Goal: Task Accomplishment & Management: Complete application form

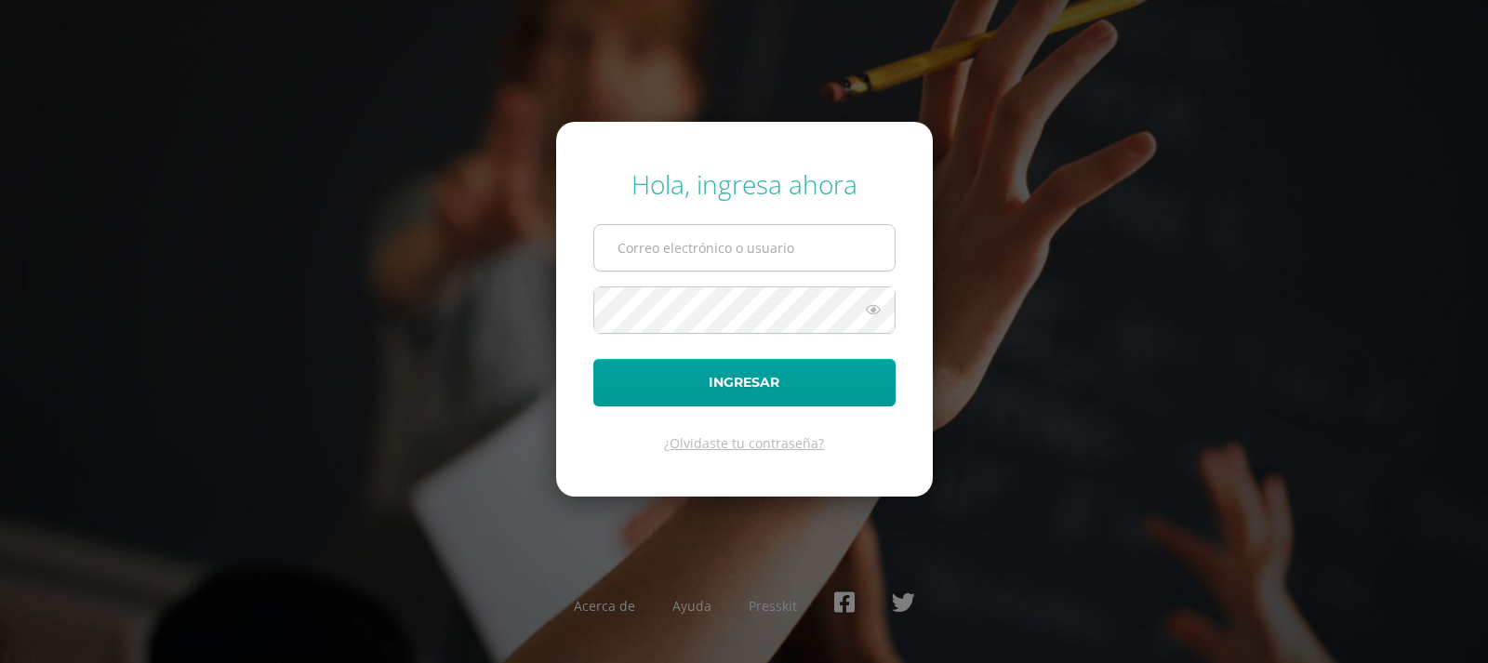
click at [708, 241] on input "text" at bounding box center [744, 248] width 300 height 46
type input "[EMAIL_ADDRESS][DOMAIN_NAME]"
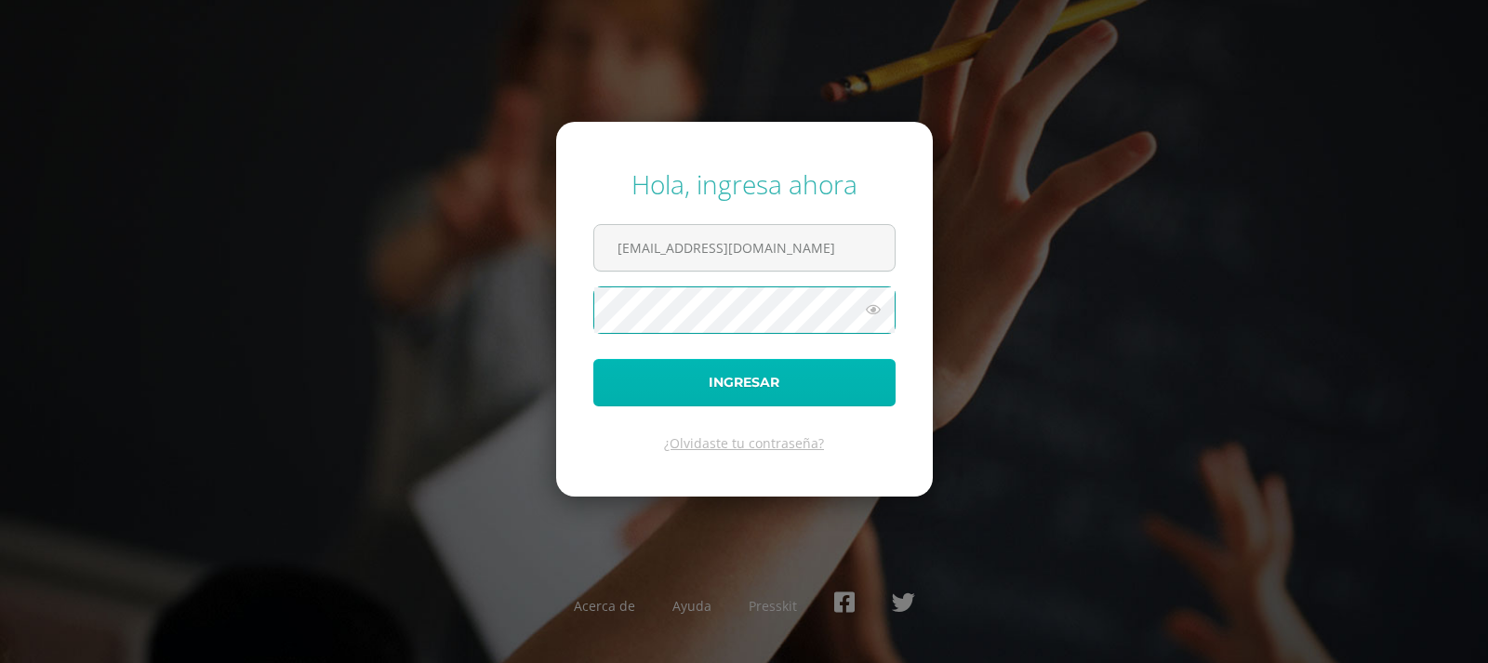
click at [720, 379] on button "Ingresar" at bounding box center [744, 382] width 302 height 47
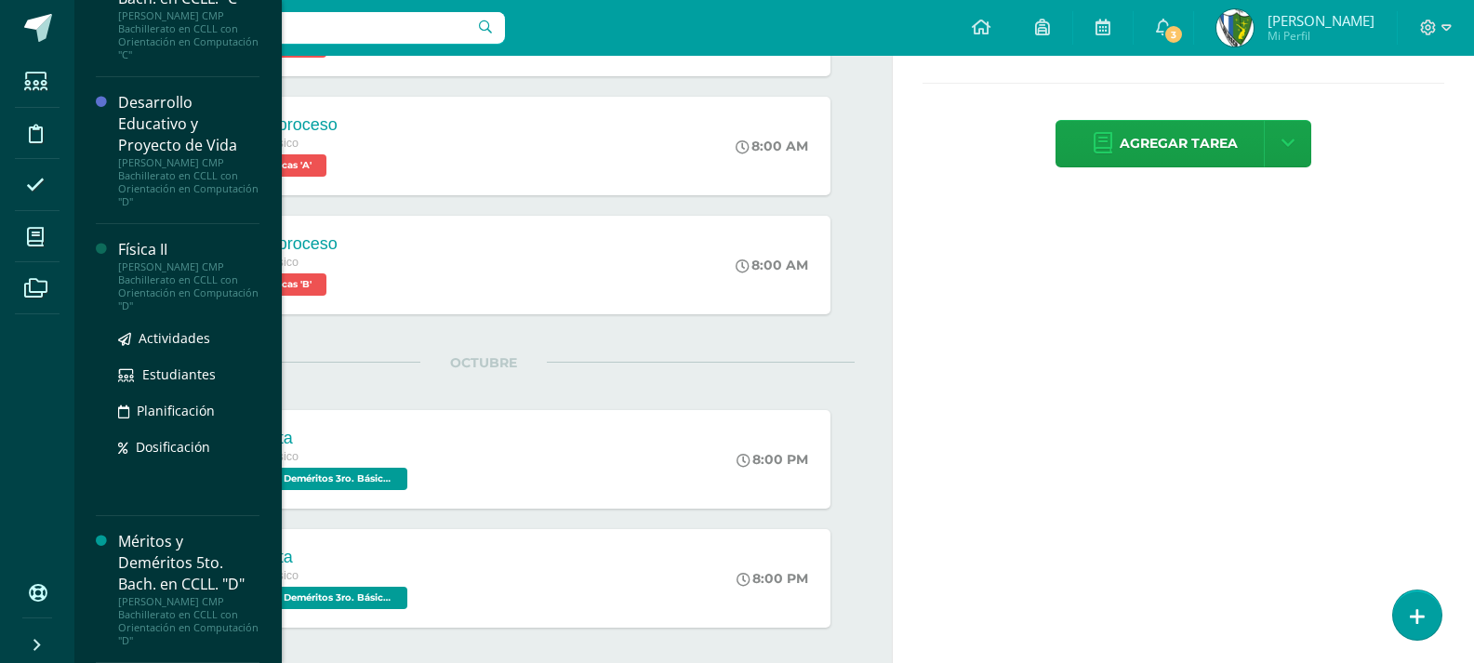
scroll to position [547, 0]
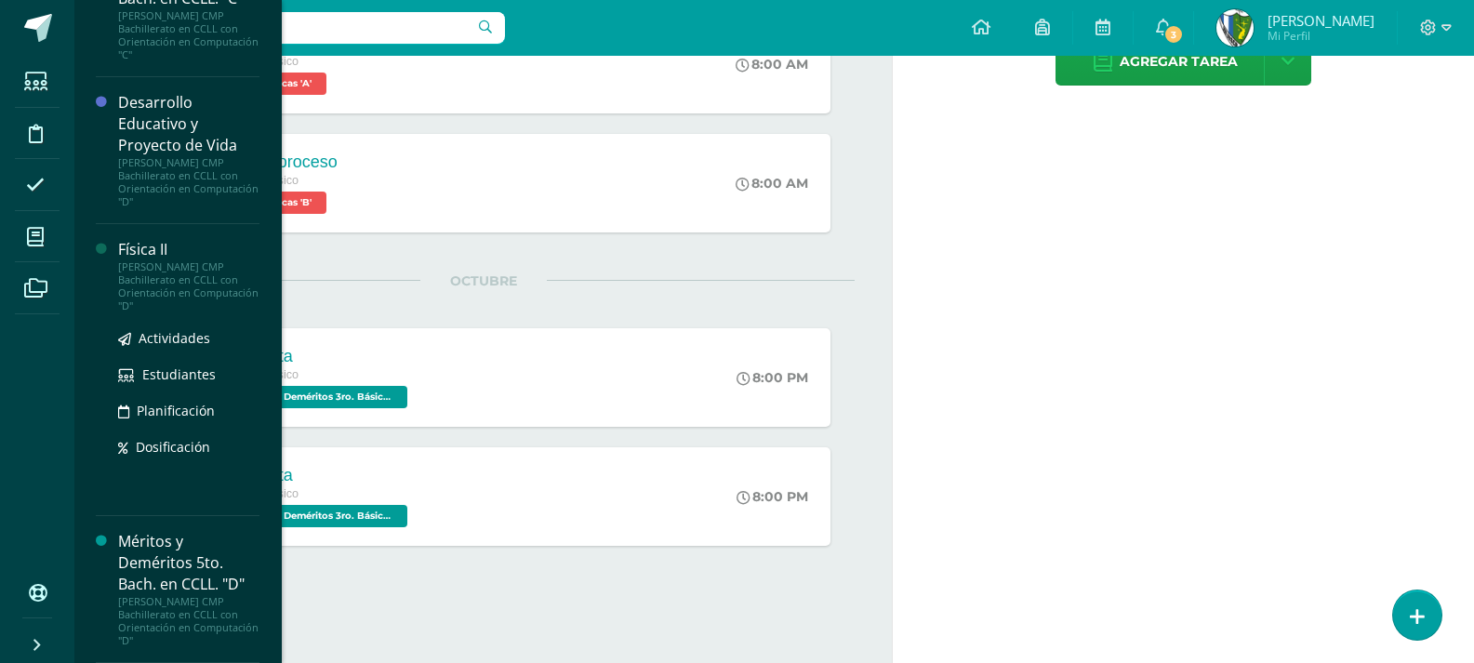
click at [156, 498] on div "Actividades Estudiantes Planificación Dosificación" at bounding box center [188, 406] width 141 height 188
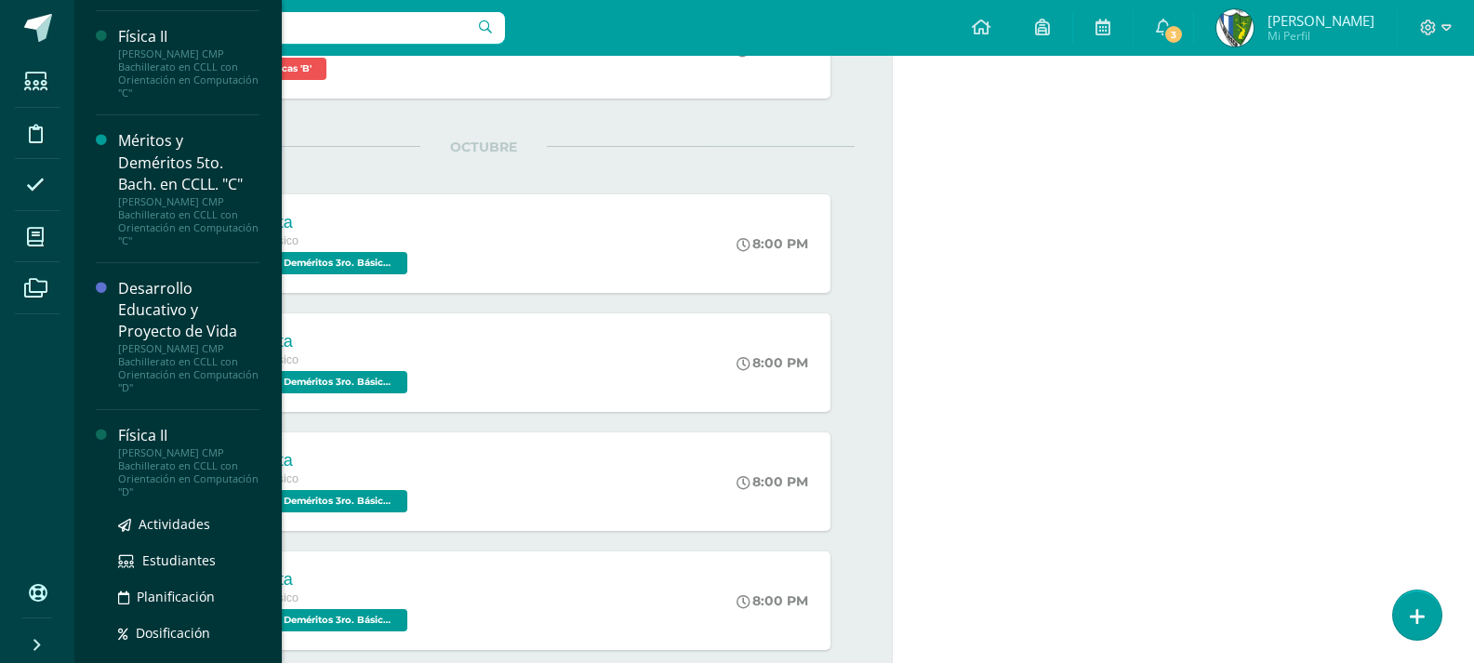
scroll to position [1224, 0]
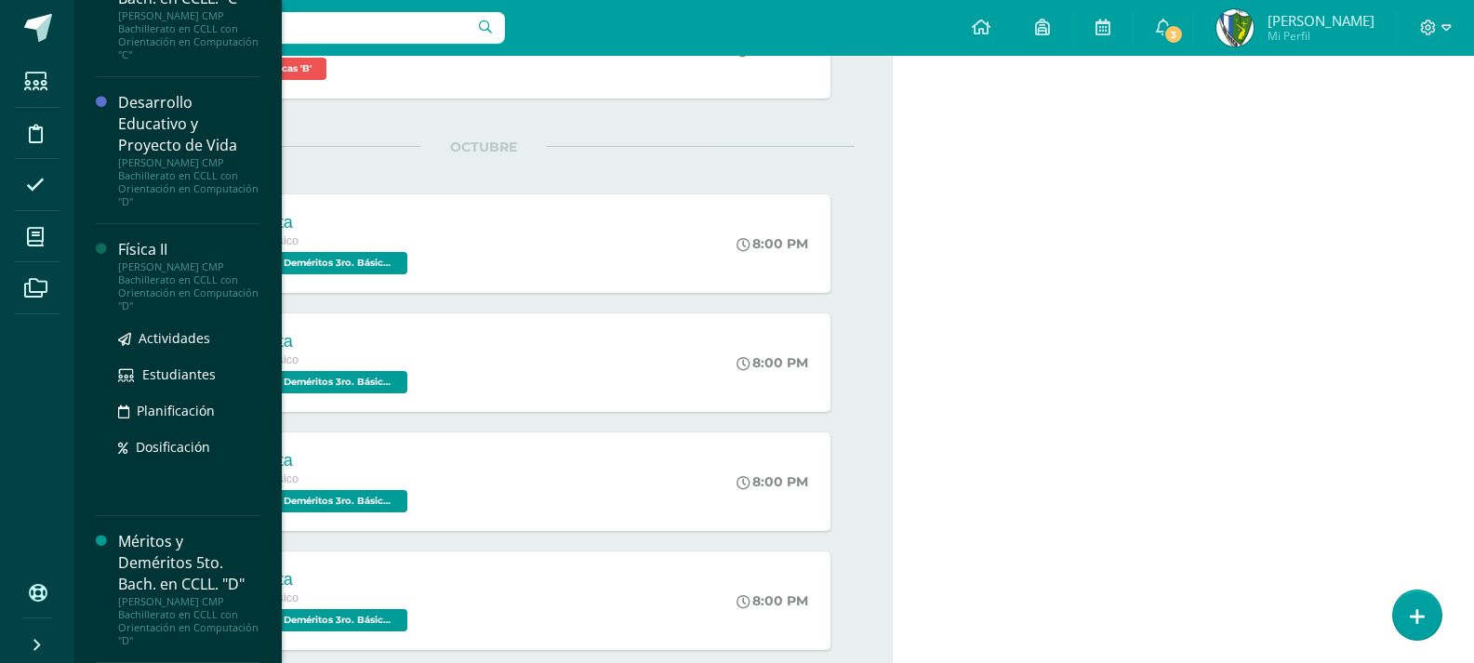
click at [141, 258] on div "Física II" at bounding box center [188, 249] width 141 height 21
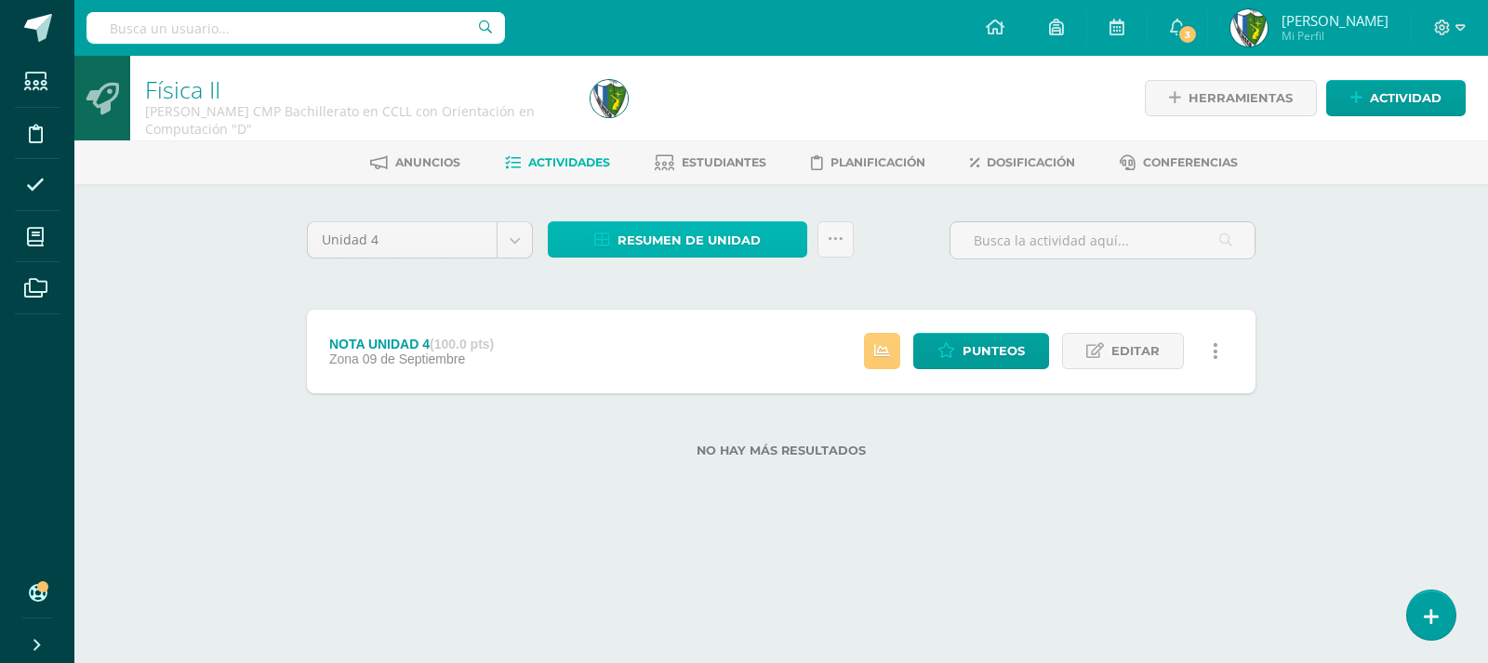
click at [671, 235] on span "Resumen de unidad" at bounding box center [688, 240] width 143 height 34
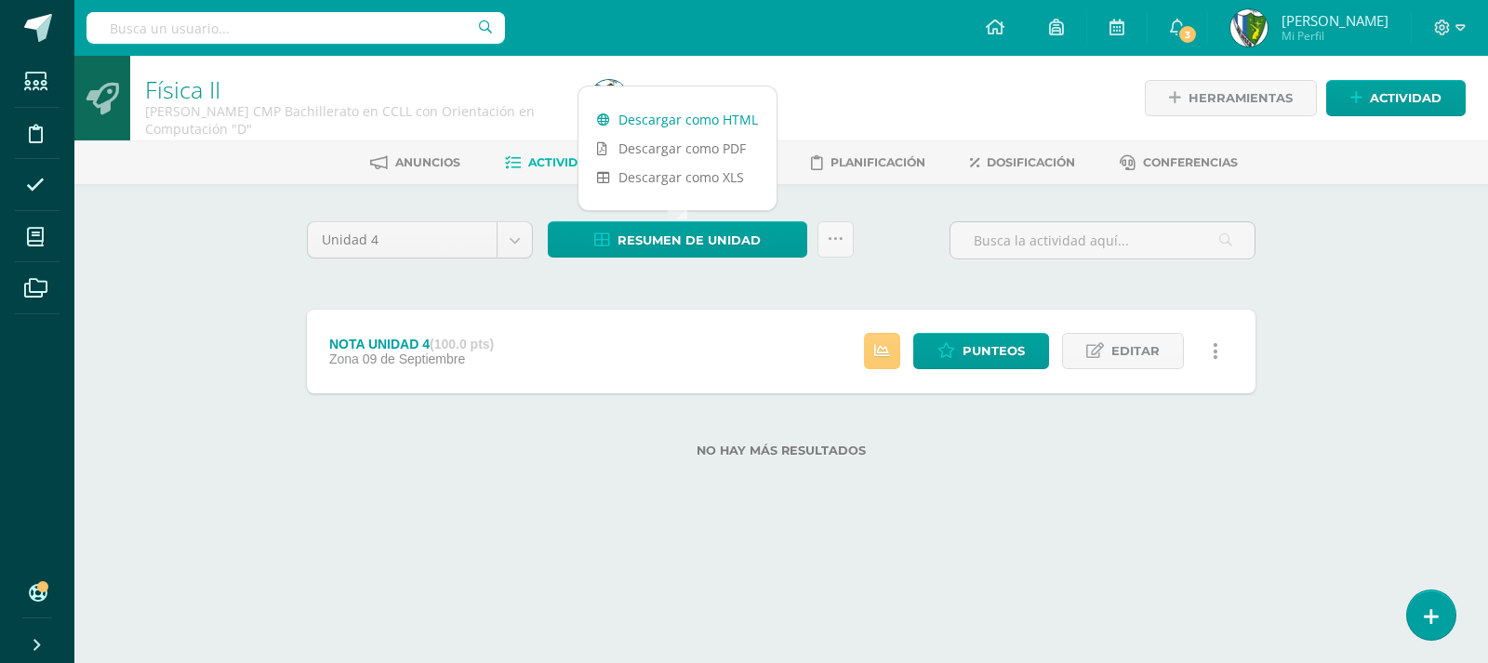
click at [739, 119] on link "Descargar como HTML" at bounding box center [677, 119] width 198 height 29
click at [1458, 23] on icon at bounding box center [1460, 28] width 10 height 17
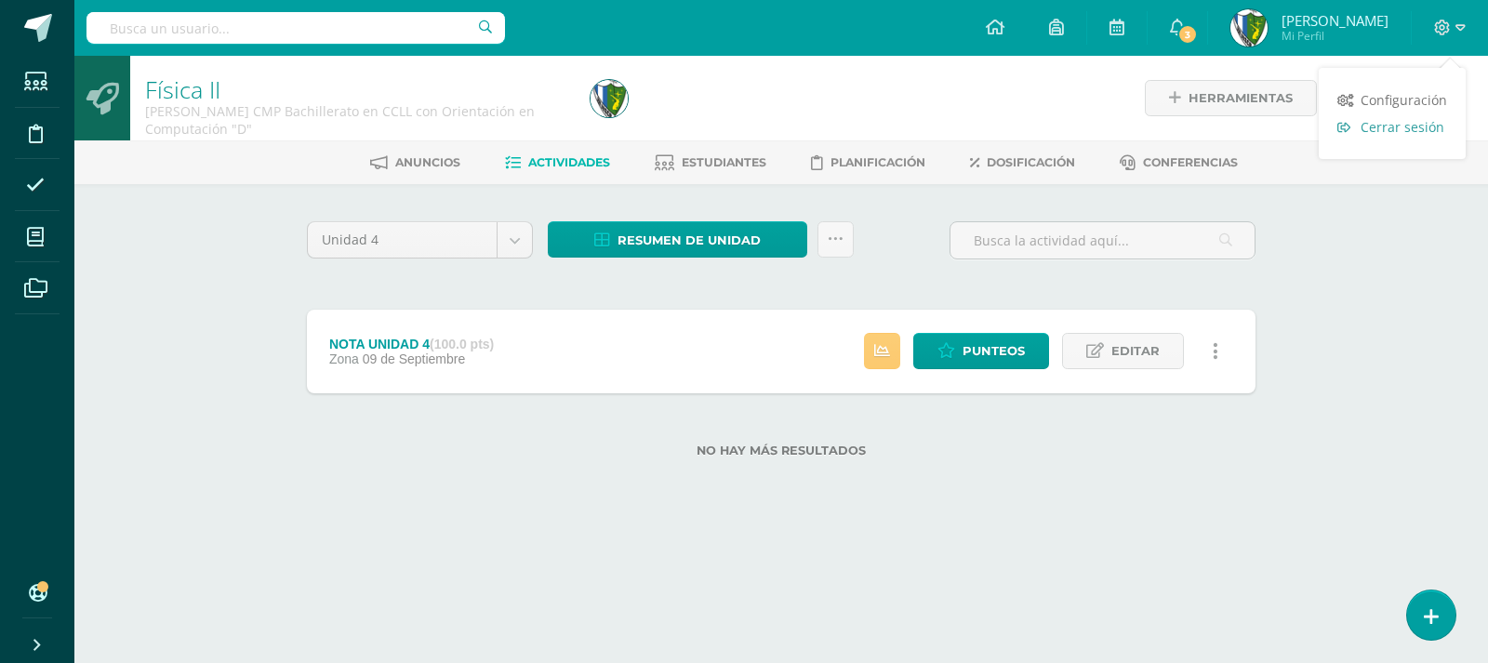
drag, startPoint x: 1419, startPoint y: 124, endPoint x: 1398, endPoint y: 119, distance: 21.0
click at [1419, 124] on span "Cerrar sesión" at bounding box center [1402, 127] width 84 height 18
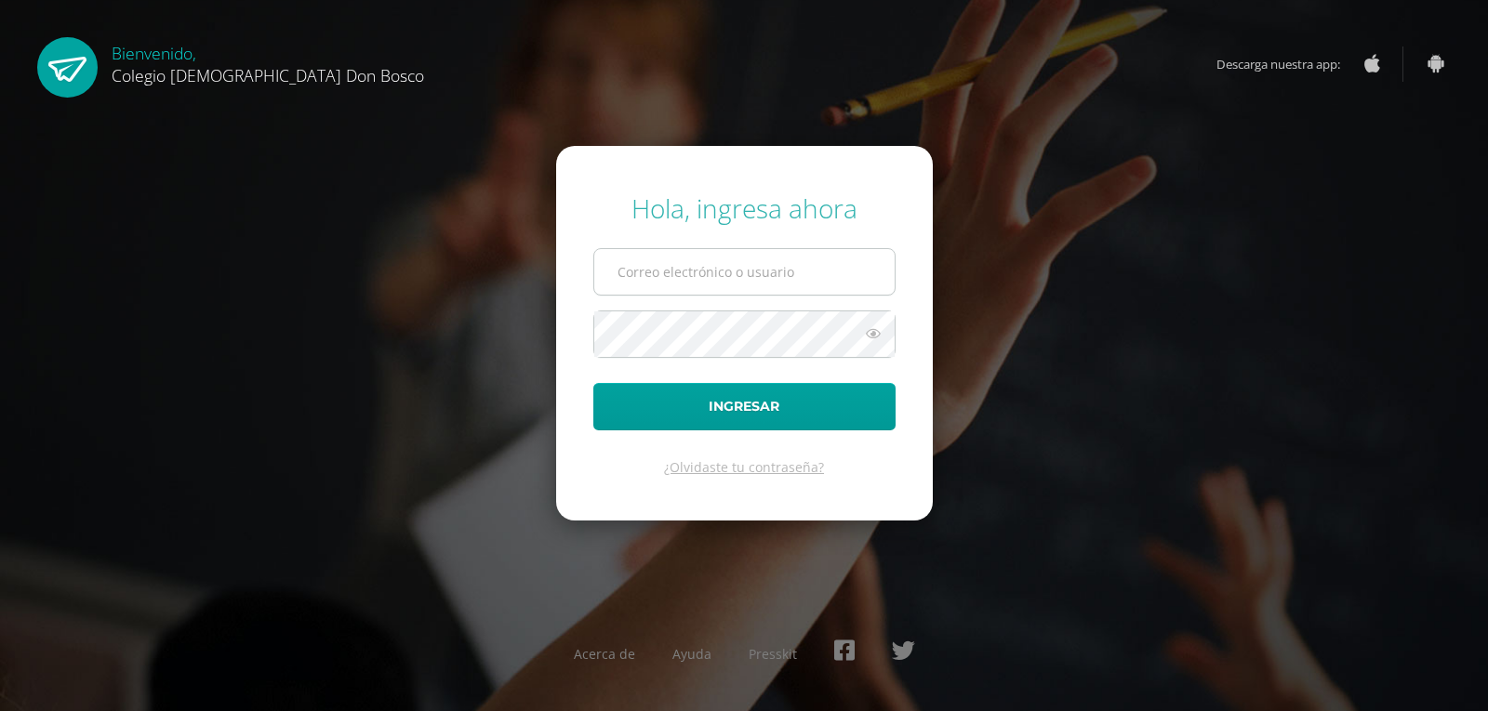
click at [655, 271] on input "text" at bounding box center [744, 272] width 300 height 46
type input "[EMAIL_ADDRESS][DOMAIN_NAME]"
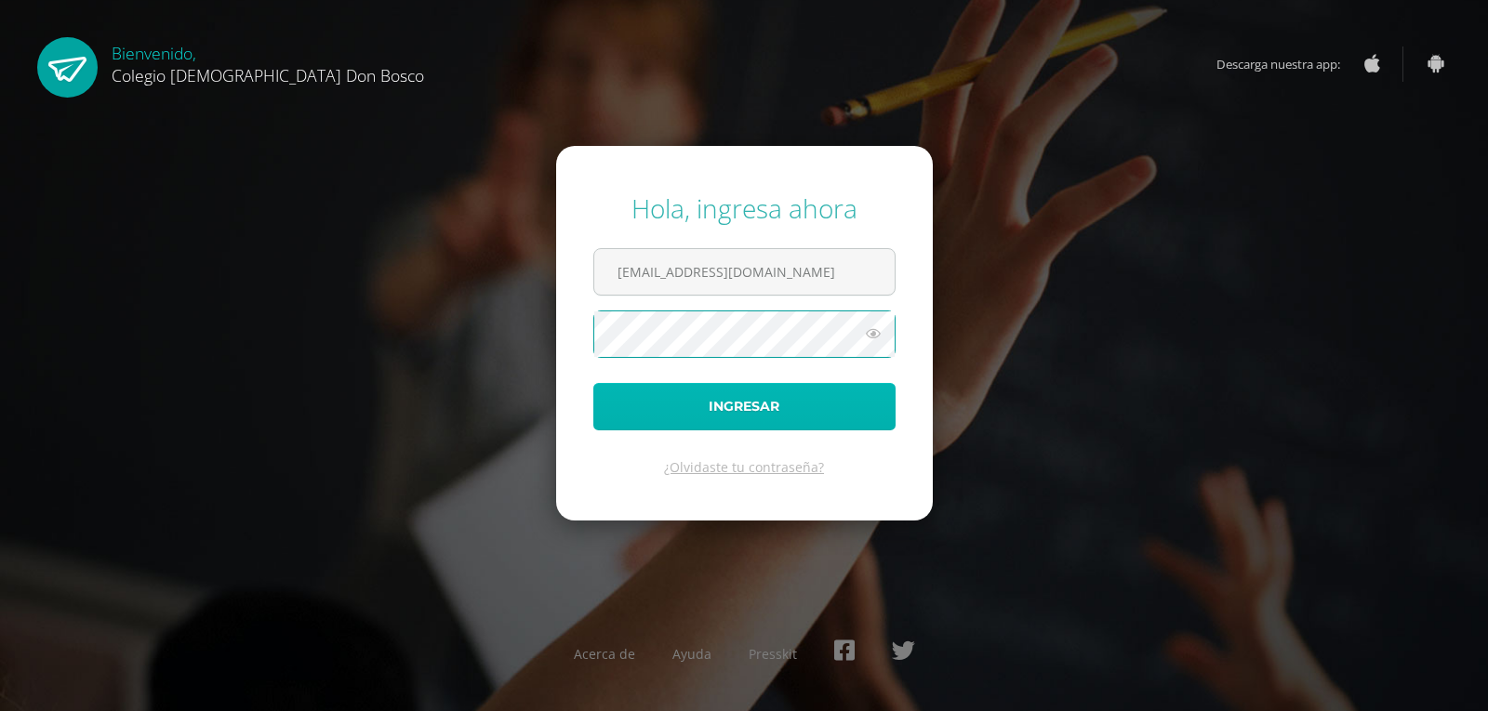
click at [707, 409] on button "Ingresar" at bounding box center [744, 406] width 302 height 47
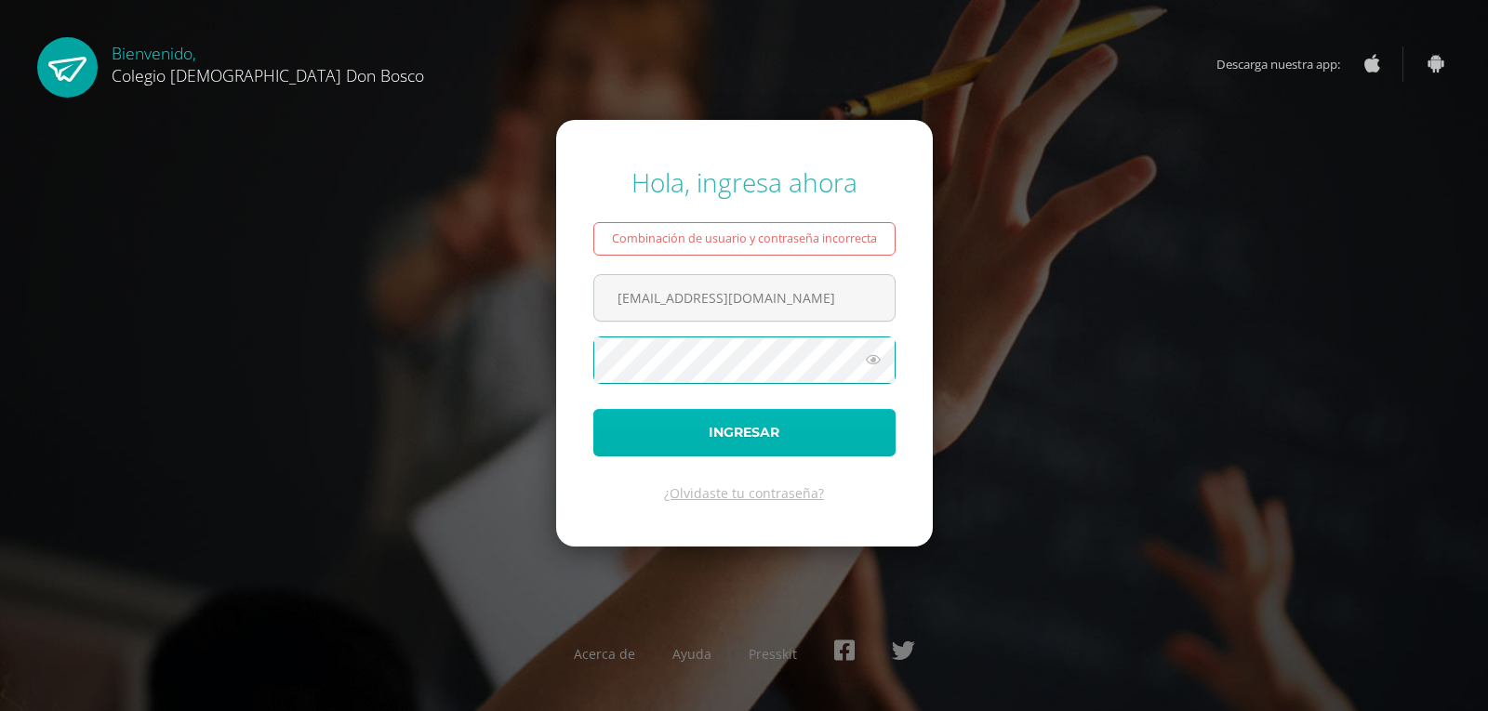
click at [712, 430] on button "Ingresar" at bounding box center [744, 432] width 302 height 47
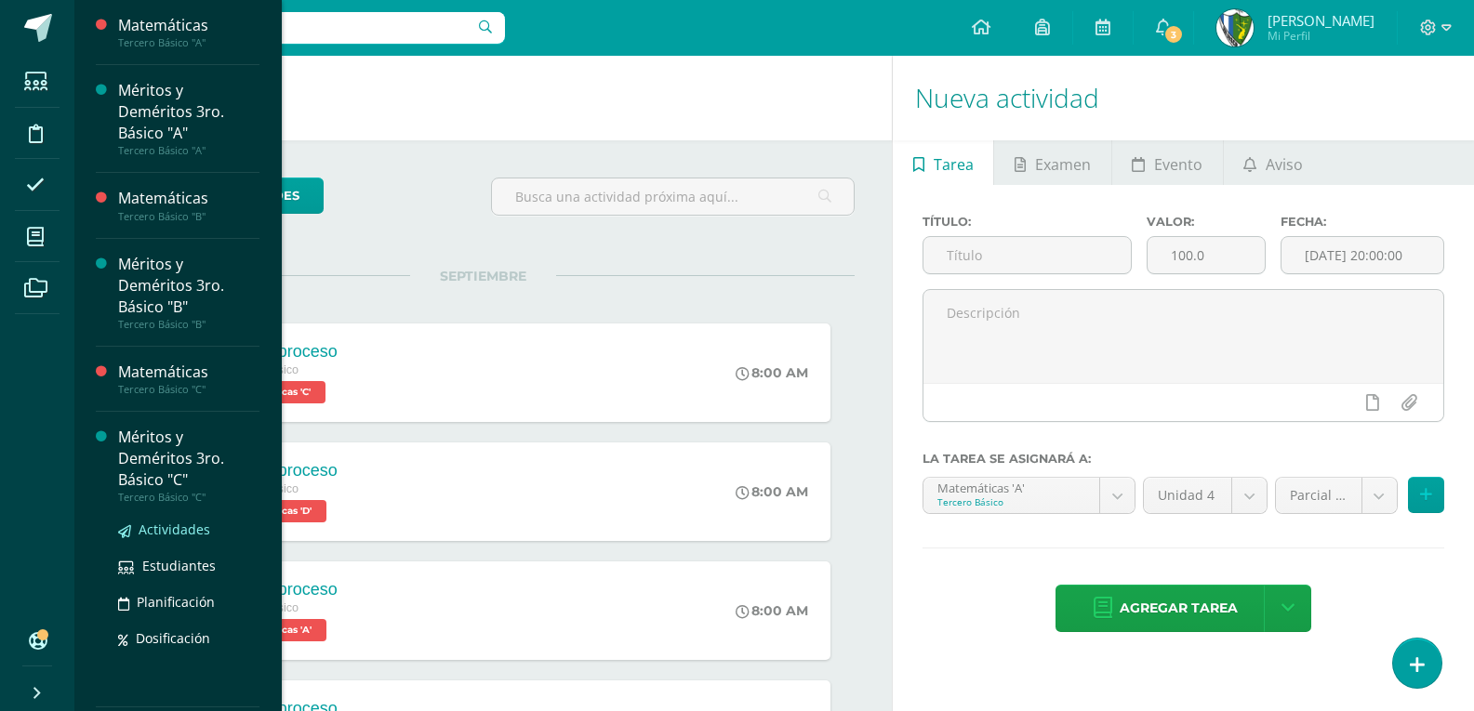
scroll to position [279, 0]
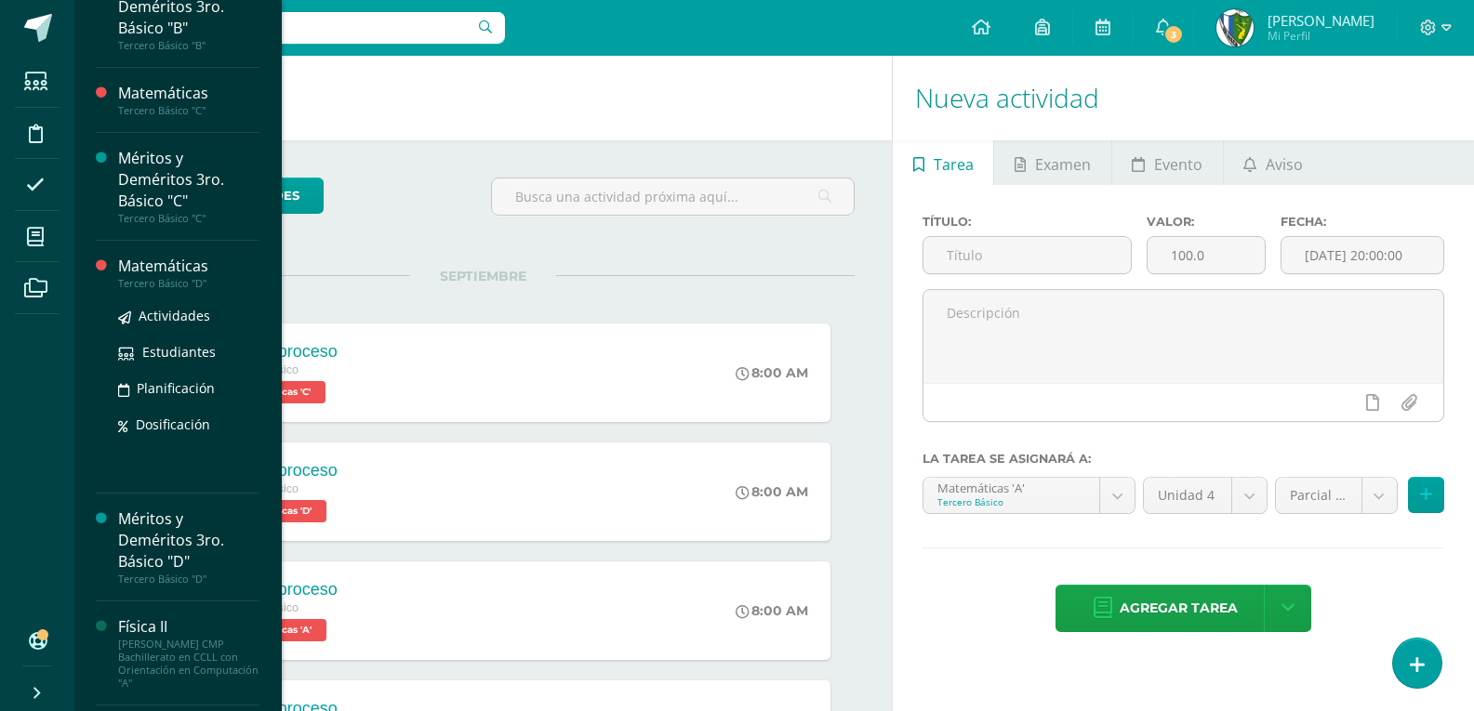
click at [189, 273] on div "Matemáticas" at bounding box center [188, 266] width 141 height 21
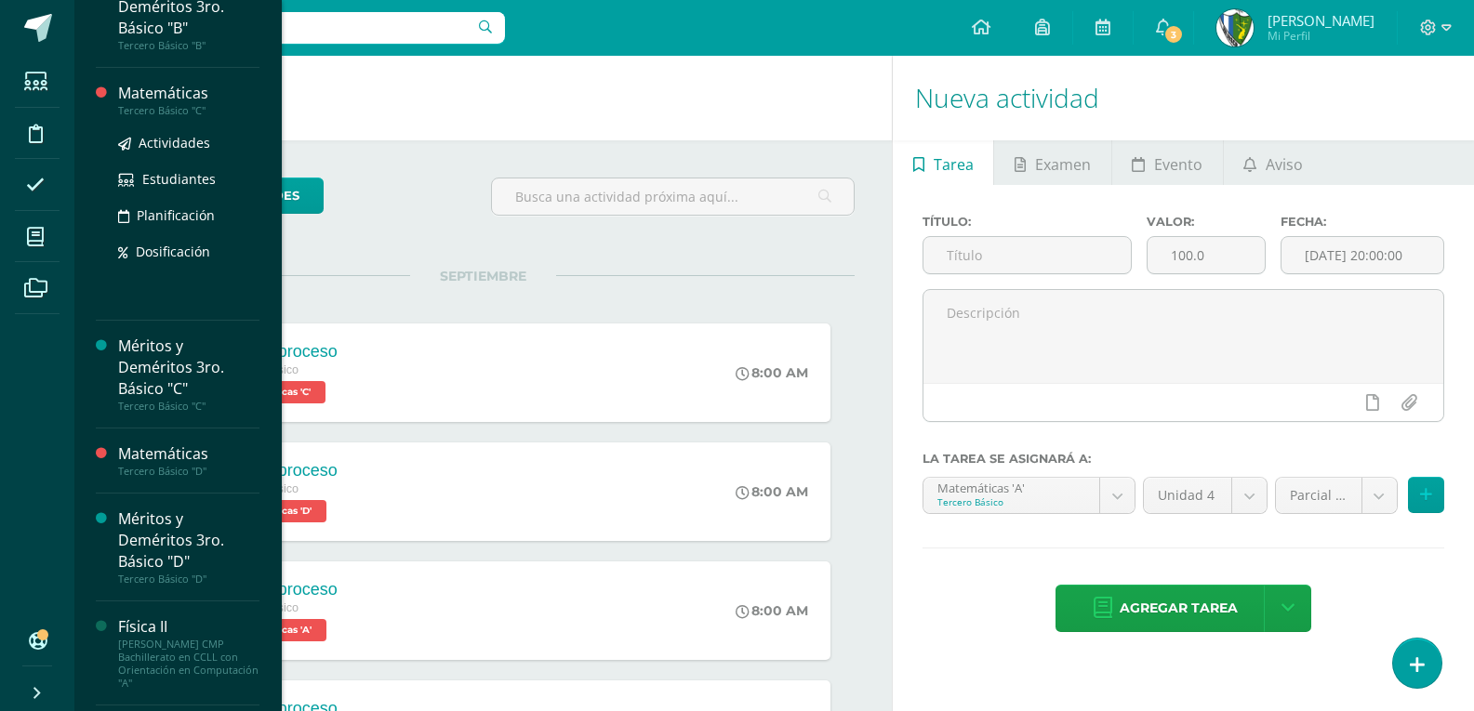
click at [187, 113] on div "Tercero Básico "C"" at bounding box center [188, 110] width 141 height 13
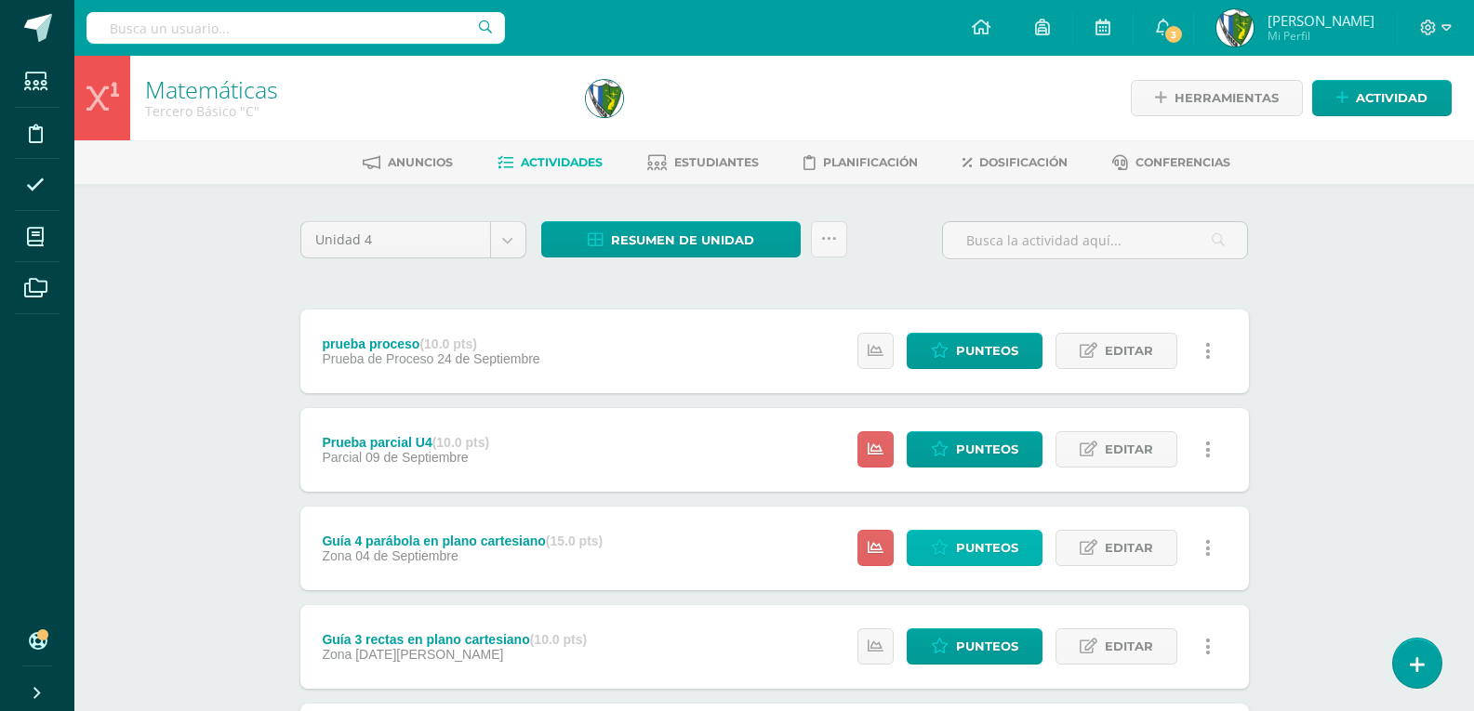
click at [987, 540] on span "Punteos" at bounding box center [987, 548] width 62 height 34
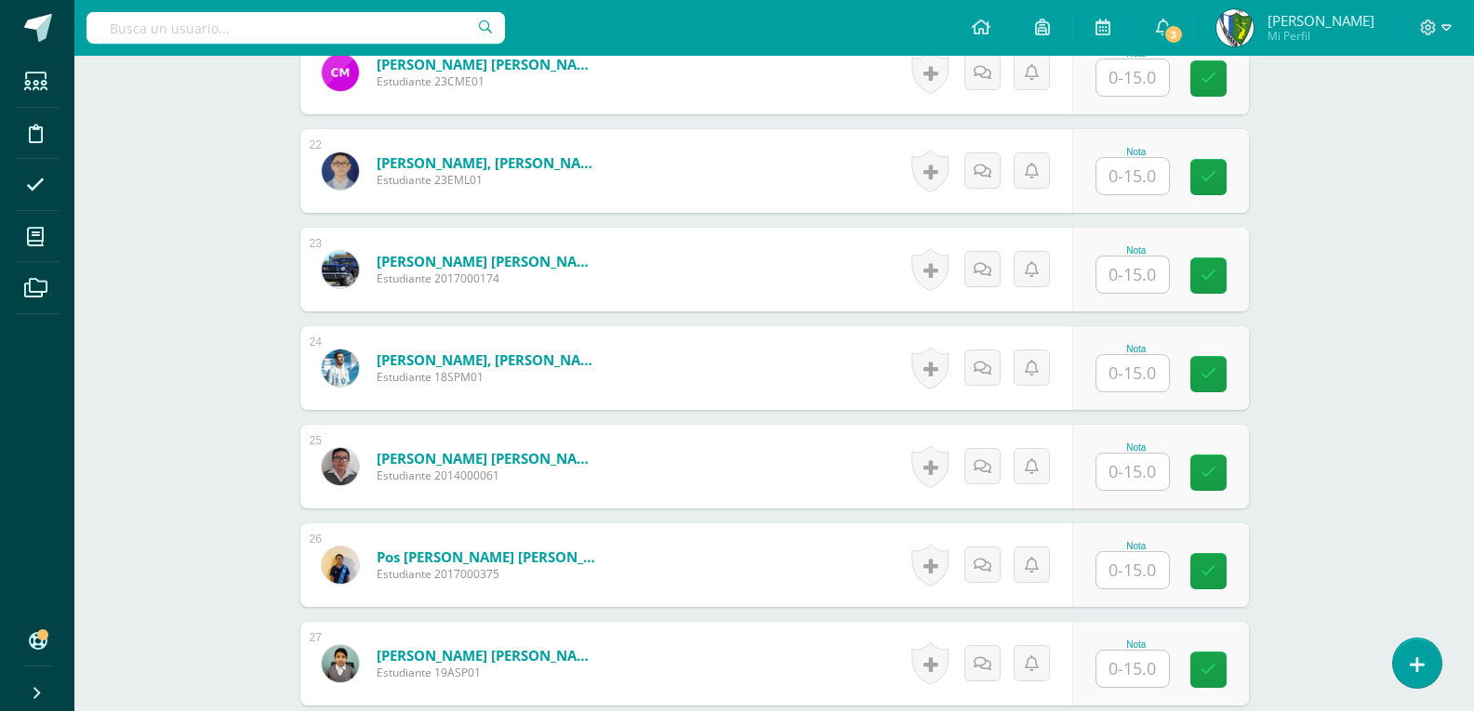
scroll to position [2790, 0]
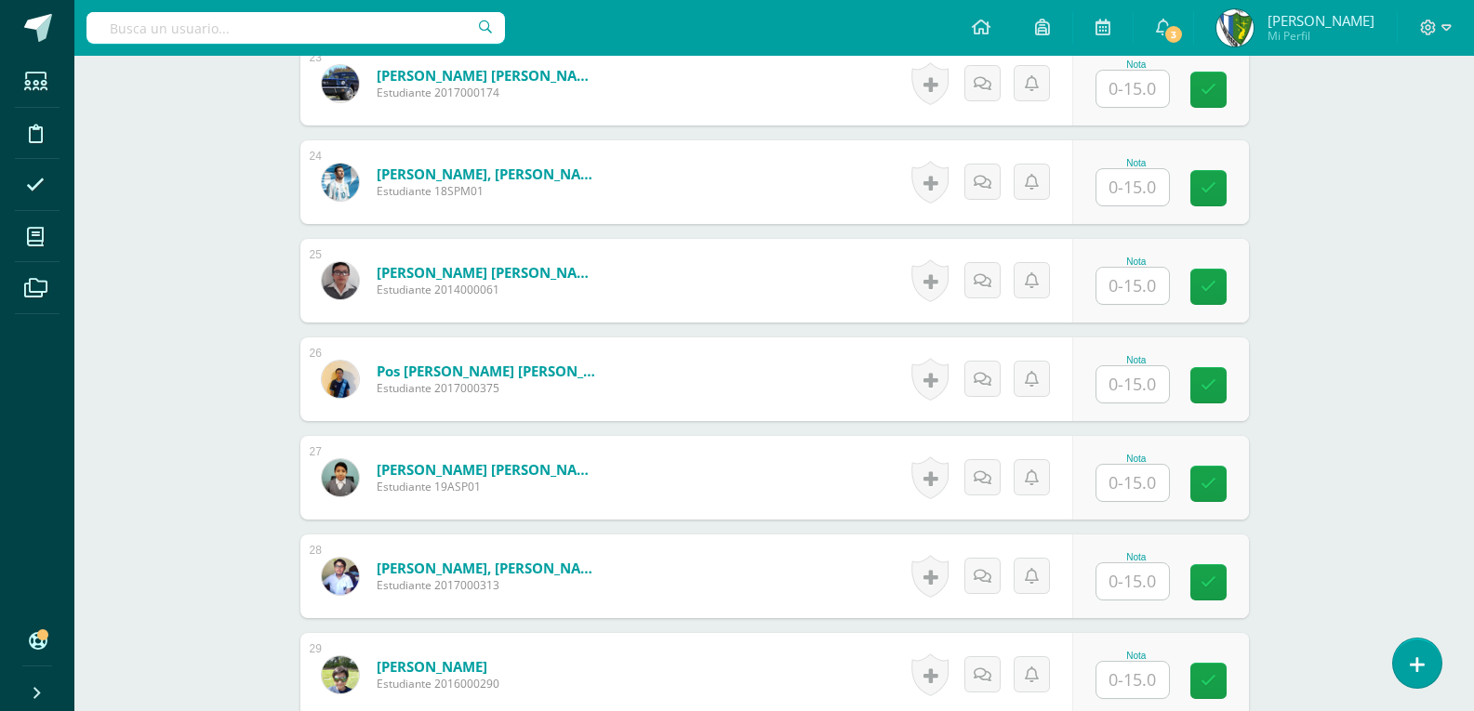
click at [1138, 485] on input "text" at bounding box center [1132, 483] width 73 height 36
type input "15"
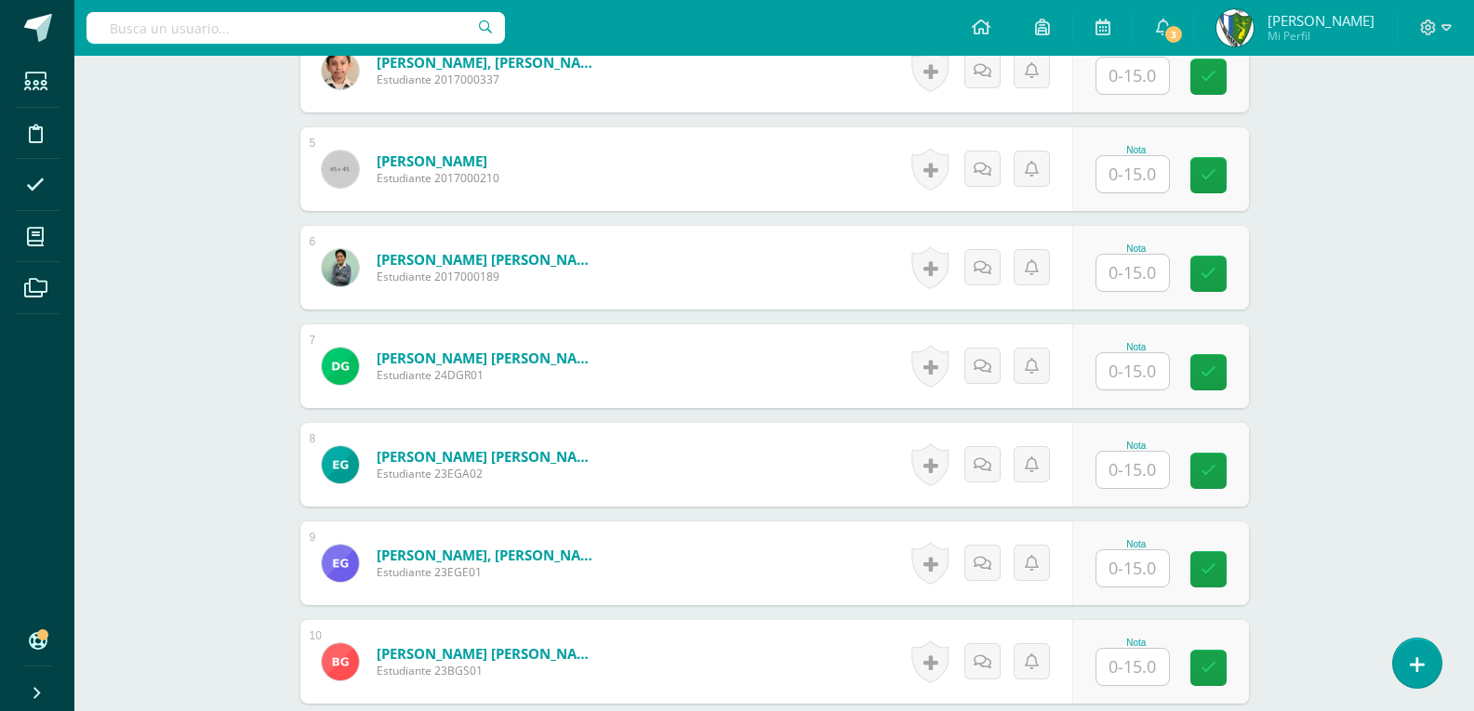
scroll to position [373, 0]
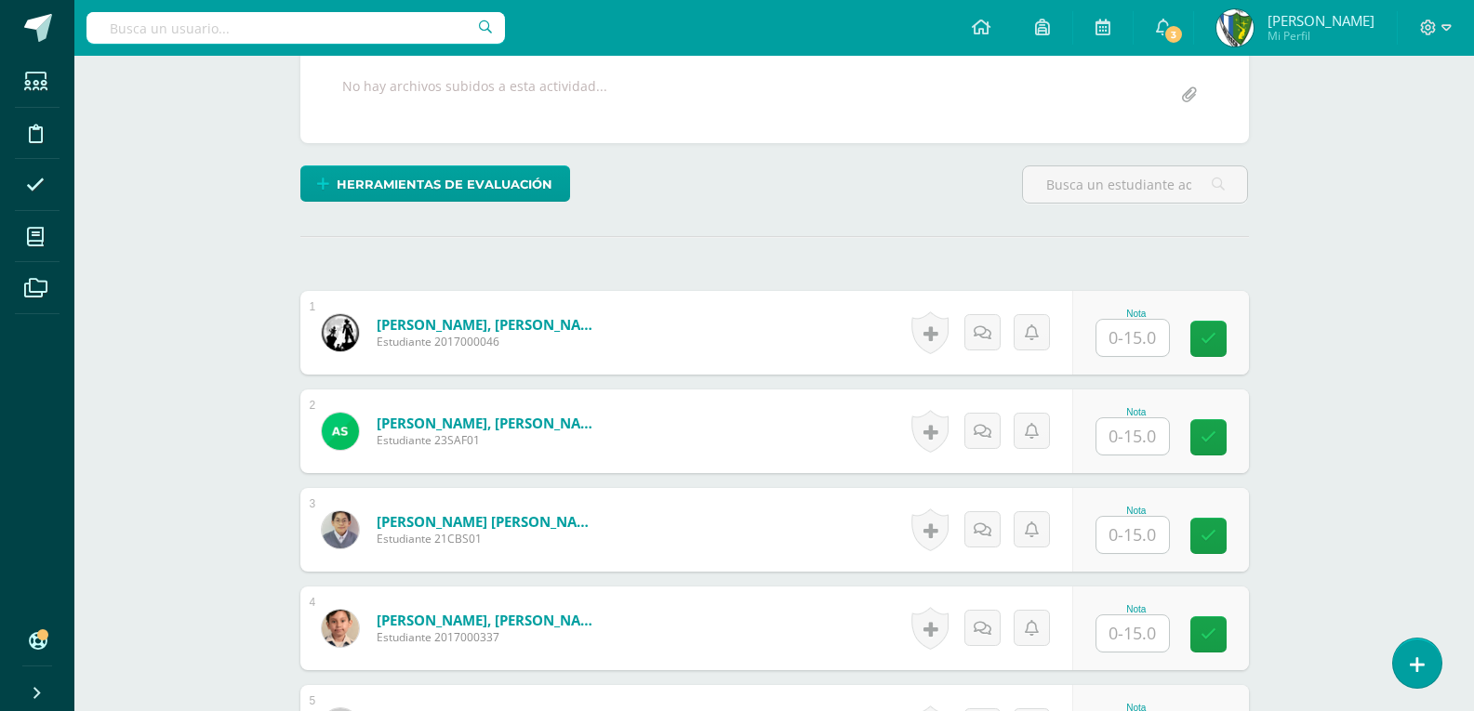
click at [1137, 332] on input "text" at bounding box center [1132, 338] width 73 height 36
type input "15"
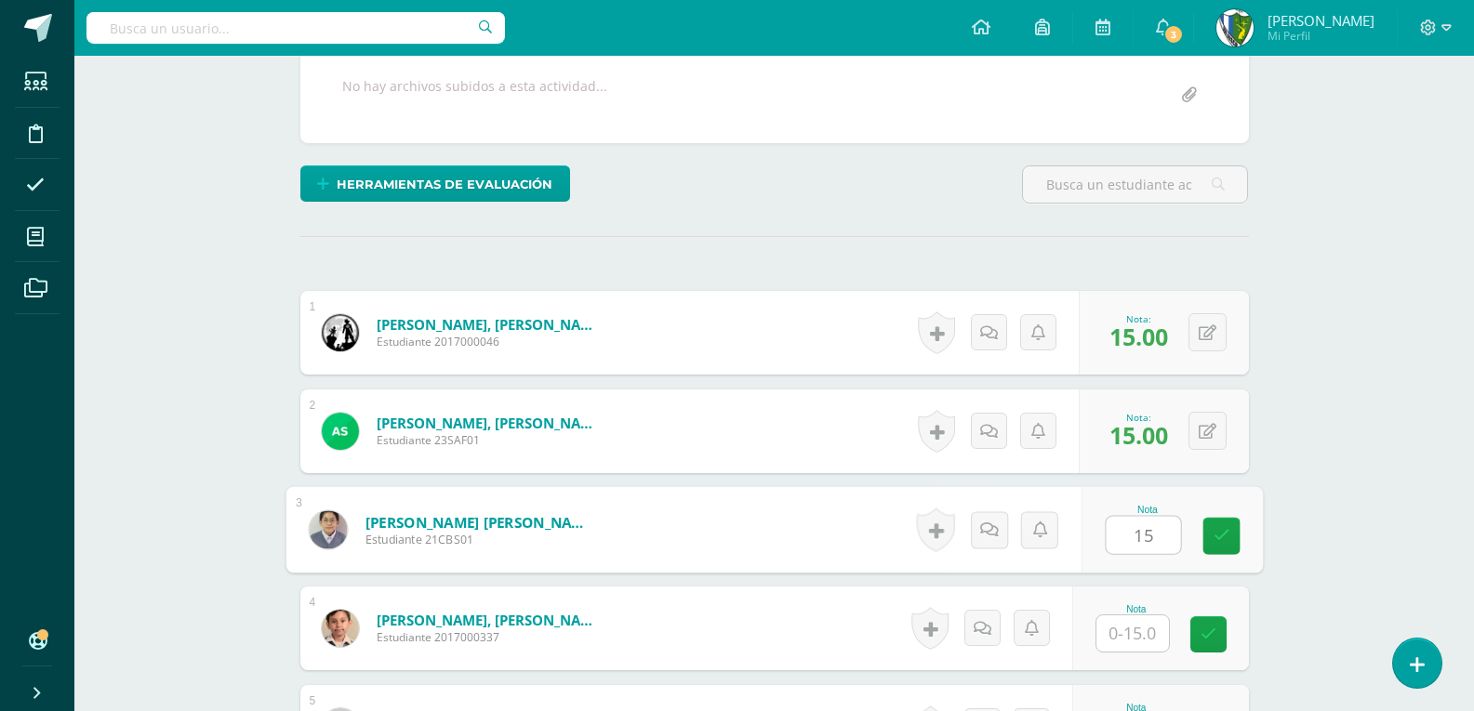
type input "15"
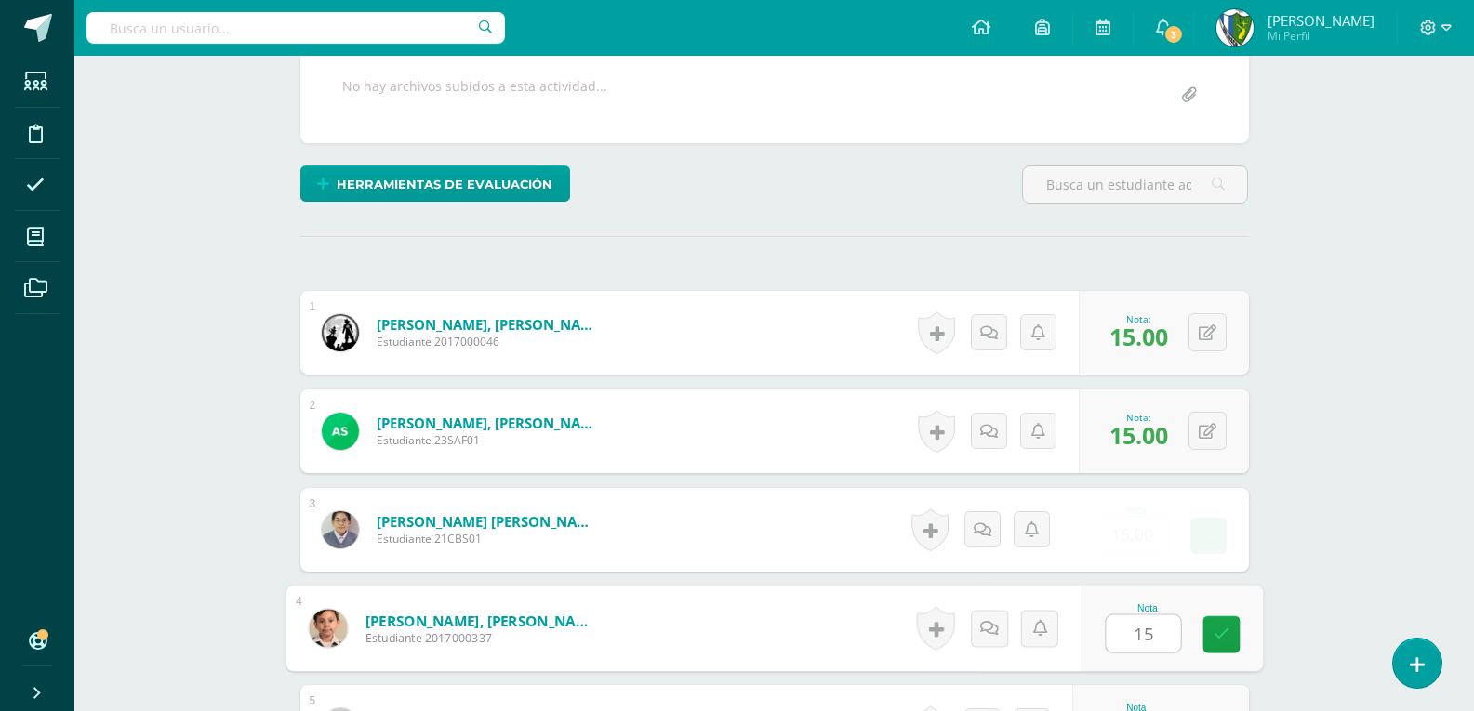
type input "15"
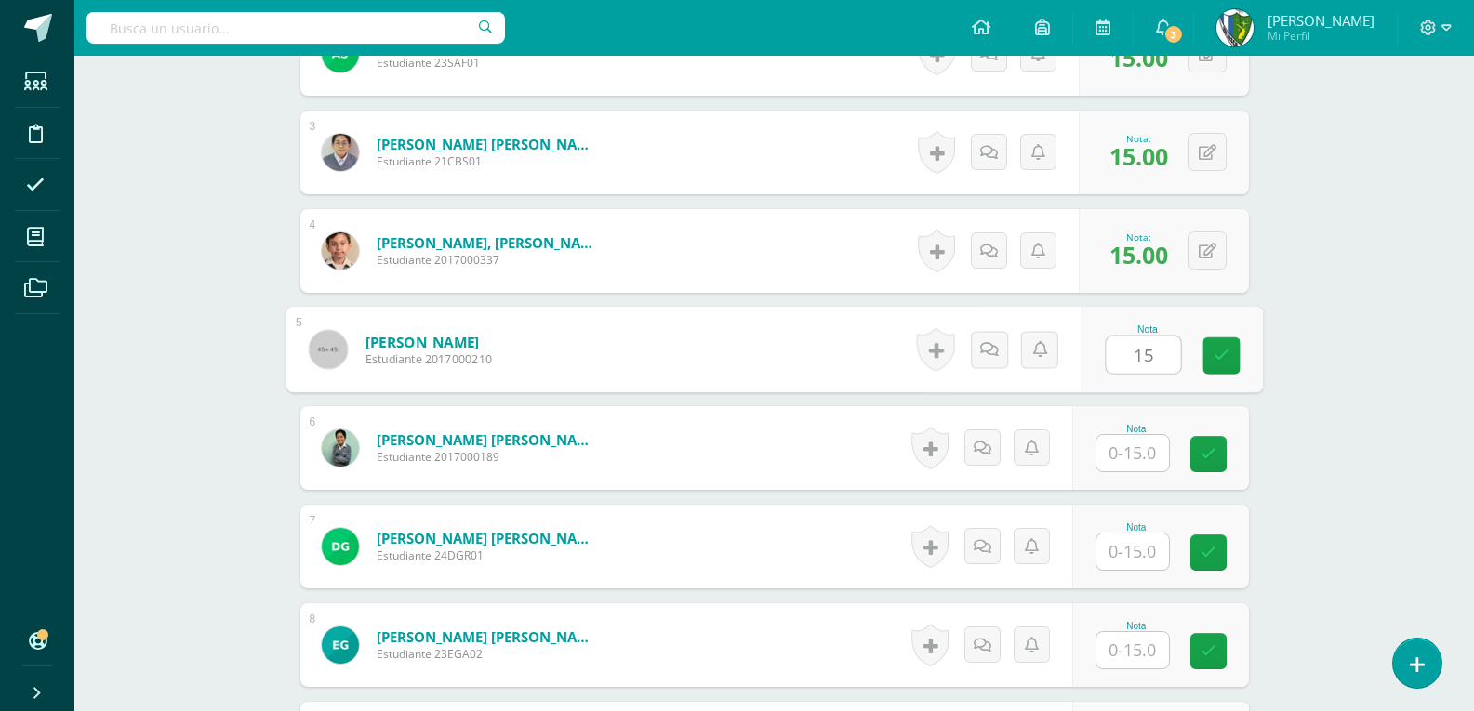
type input "15"
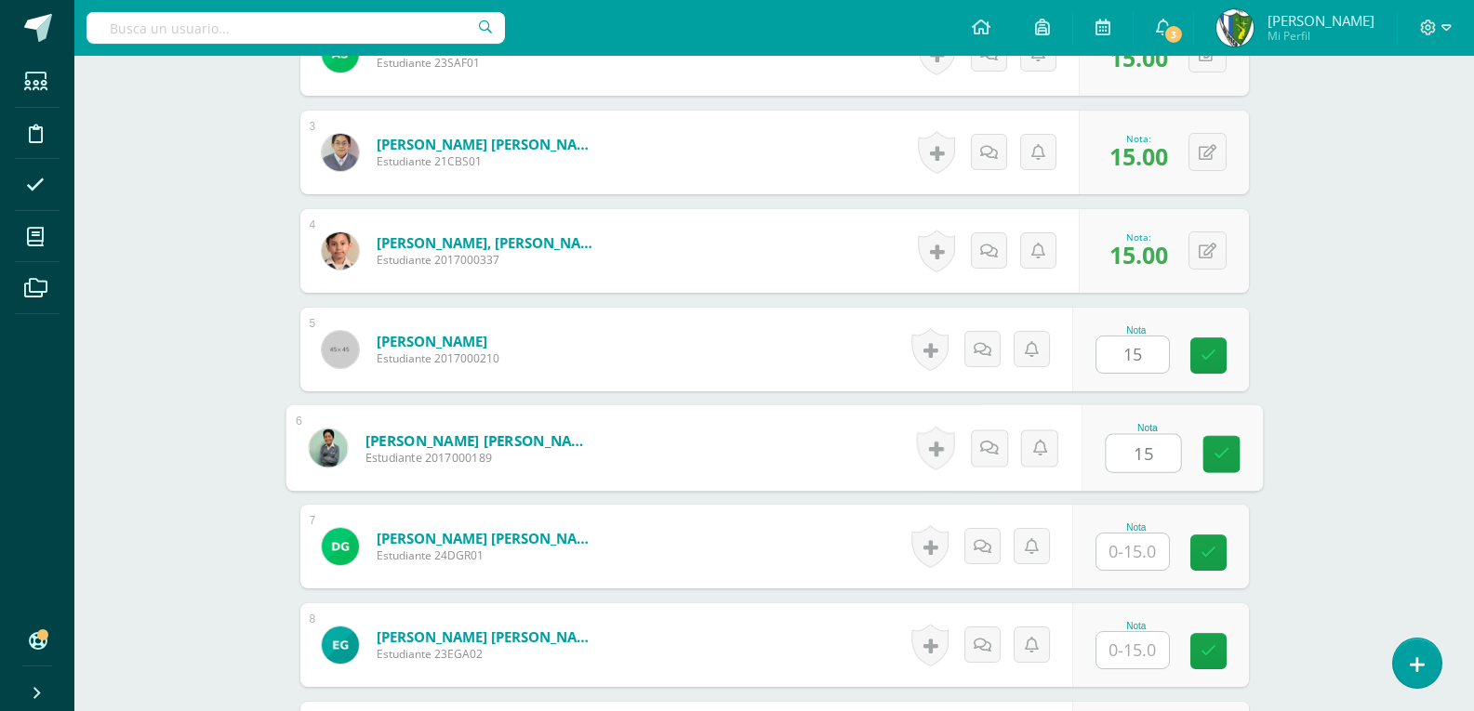
type input "15"
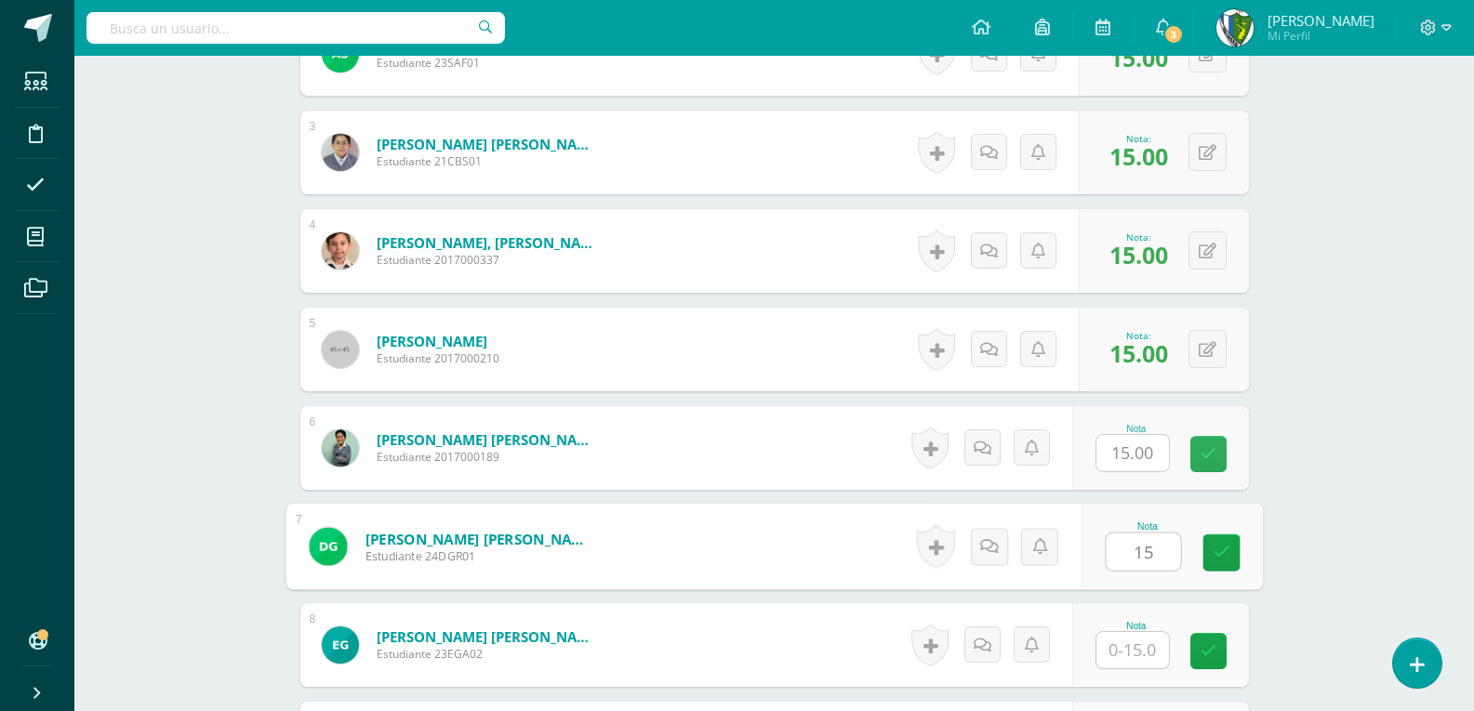
type input "15"
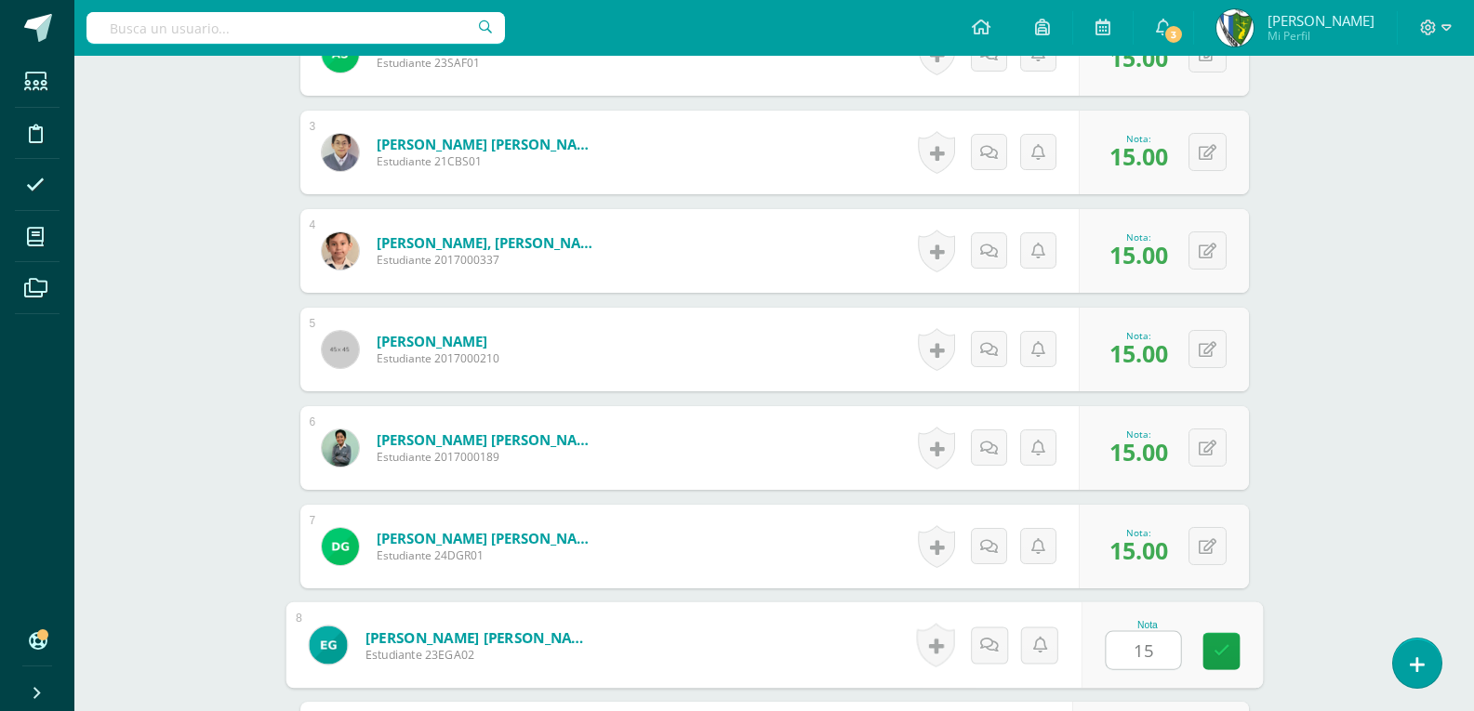
type input "15"
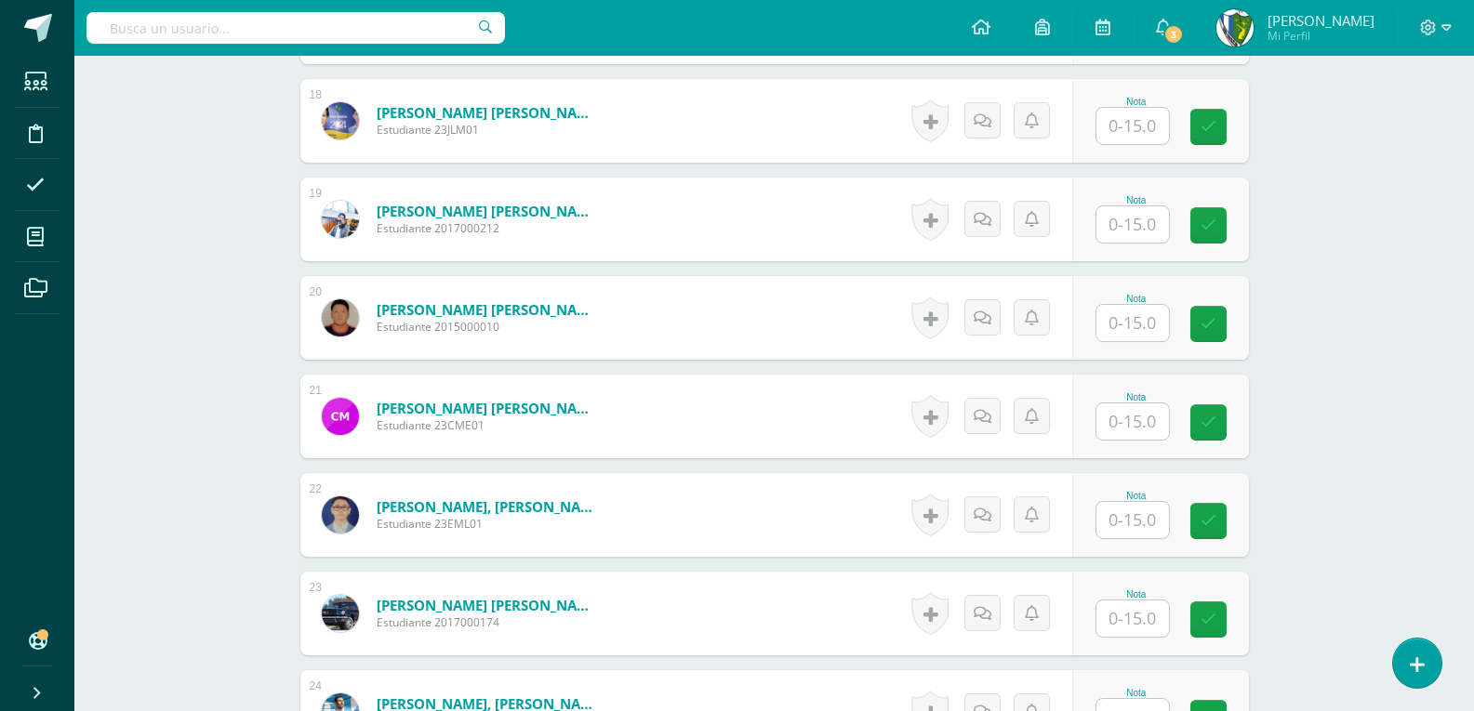
scroll to position [2353, 0]
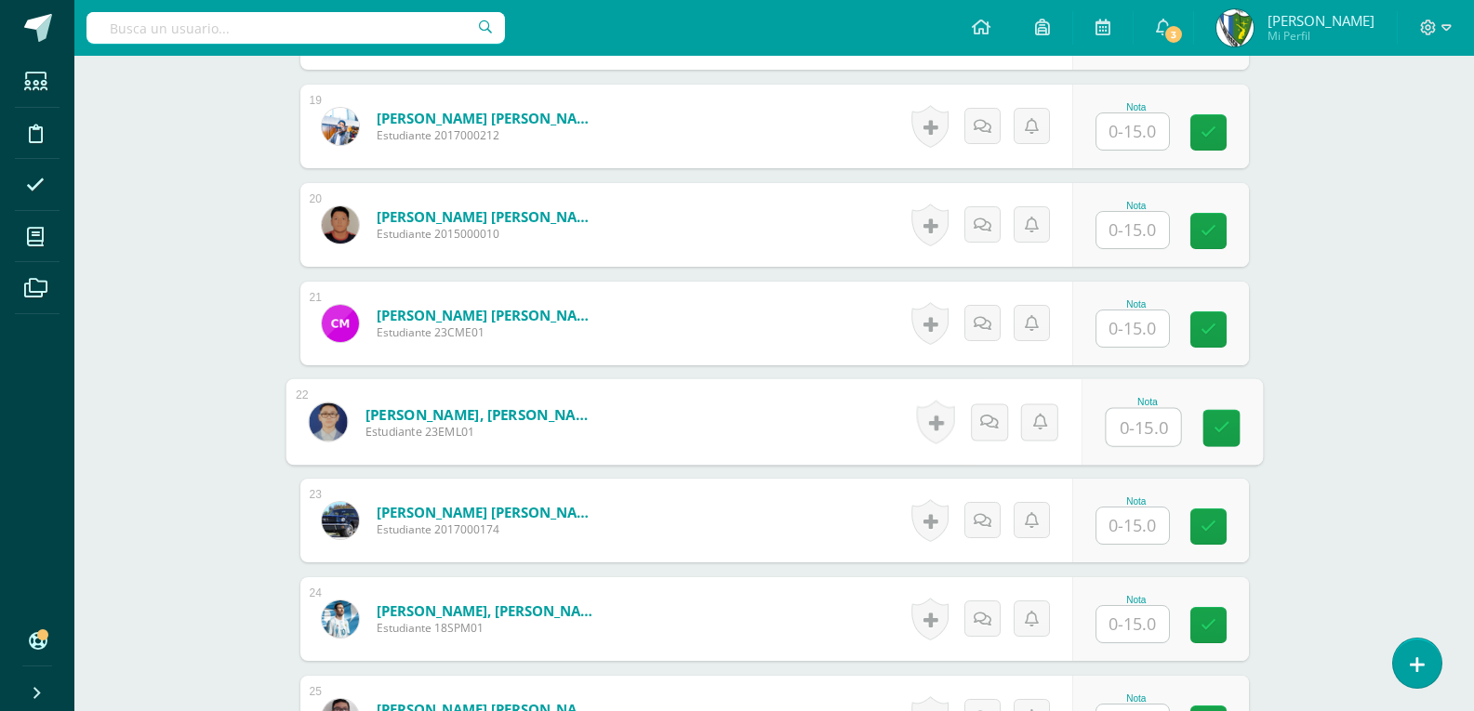
click at [1131, 434] on input "text" at bounding box center [1142, 427] width 74 height 37
type input "15"
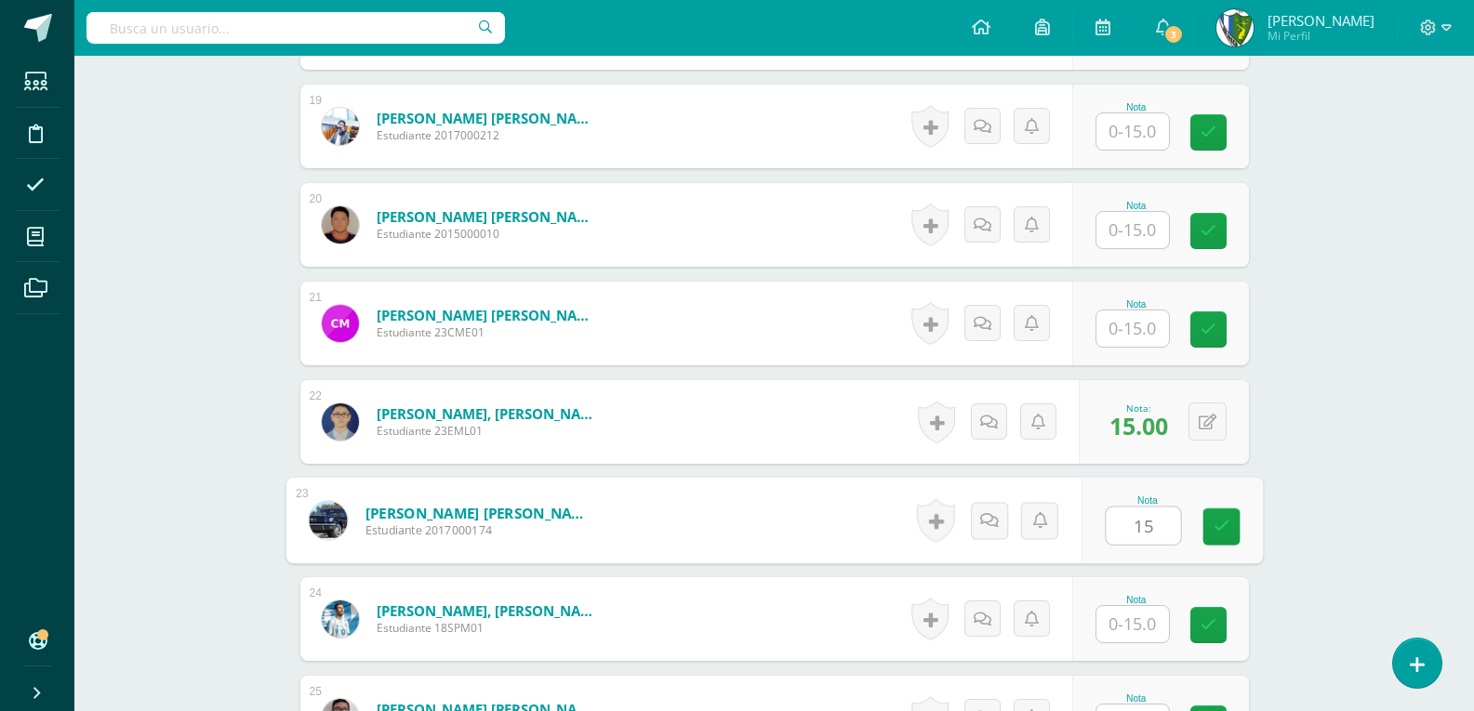
type input "15"
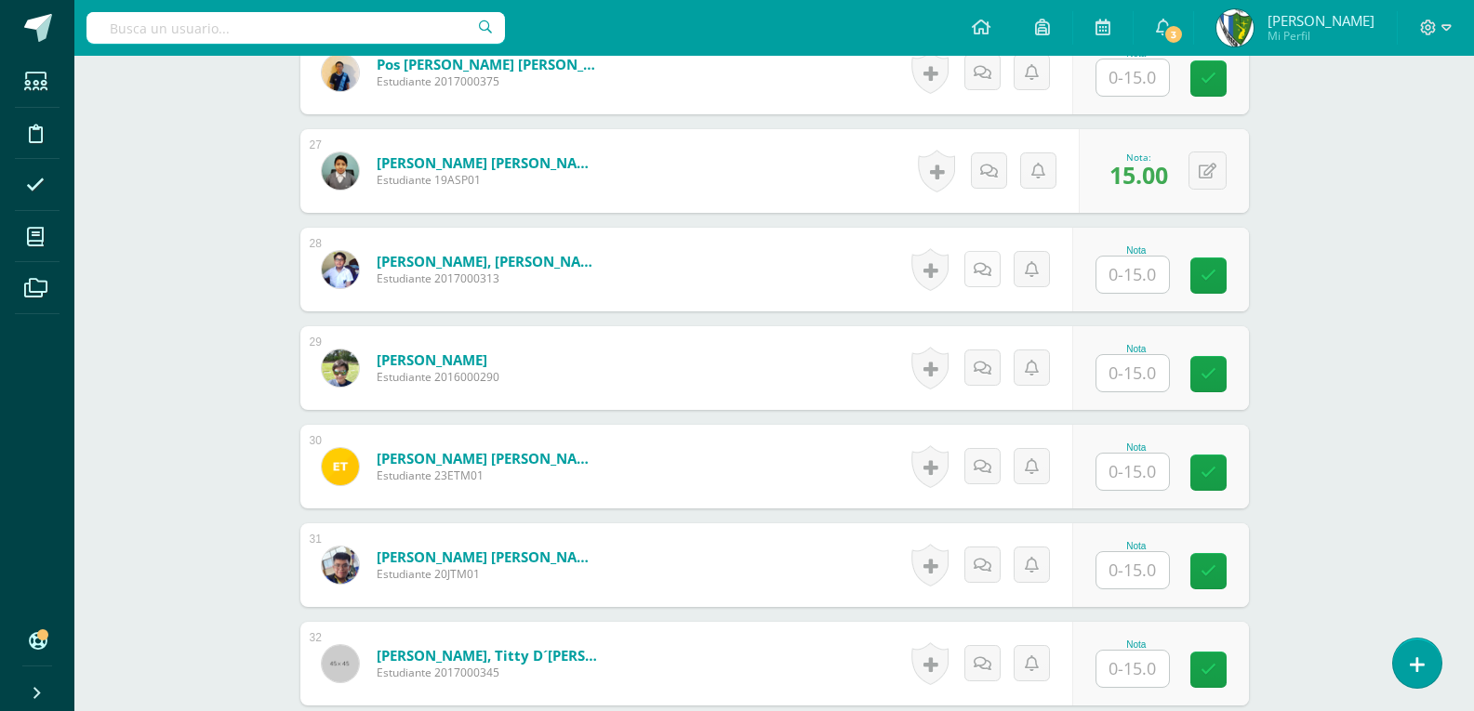
scroll to position [3190, 0]
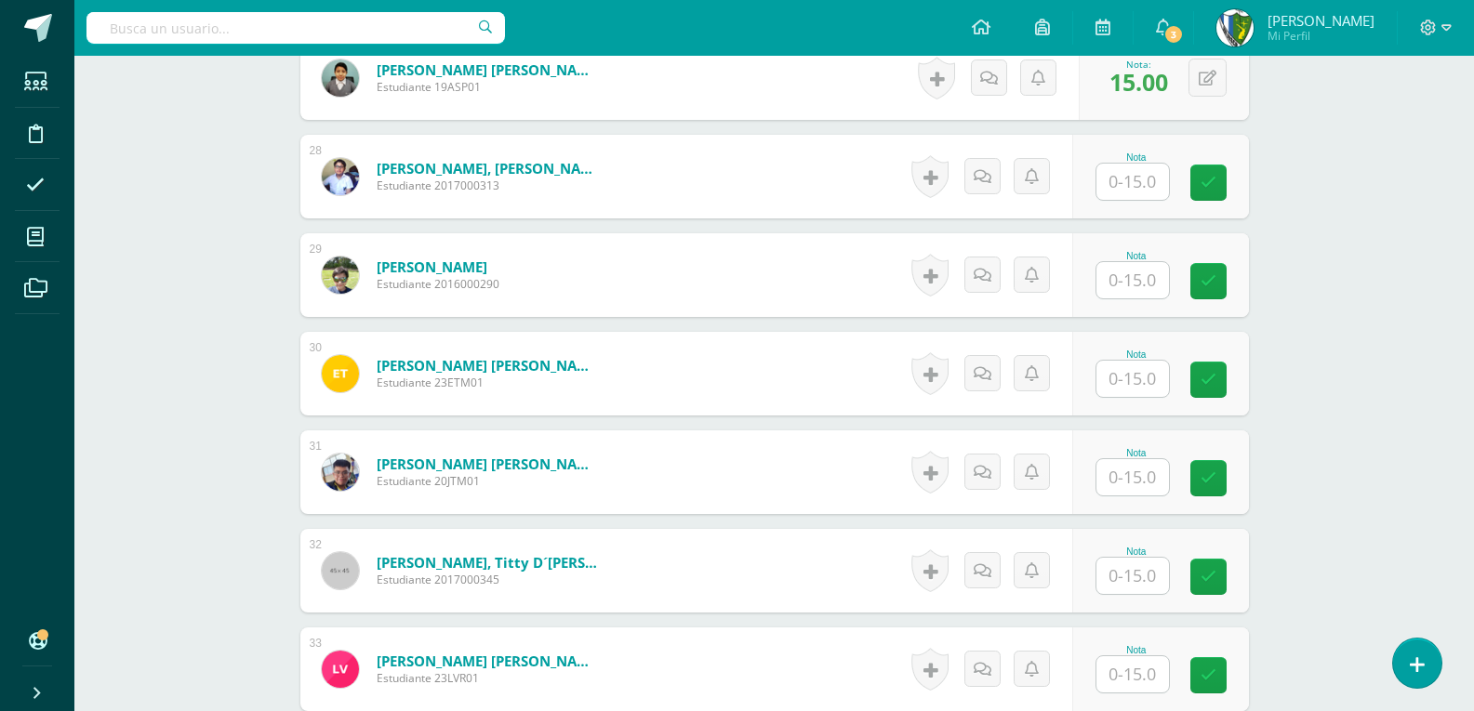
click at [1122, 381] on input "text" at bounding box center [1132, 379] width 73 height 36
type input "15"
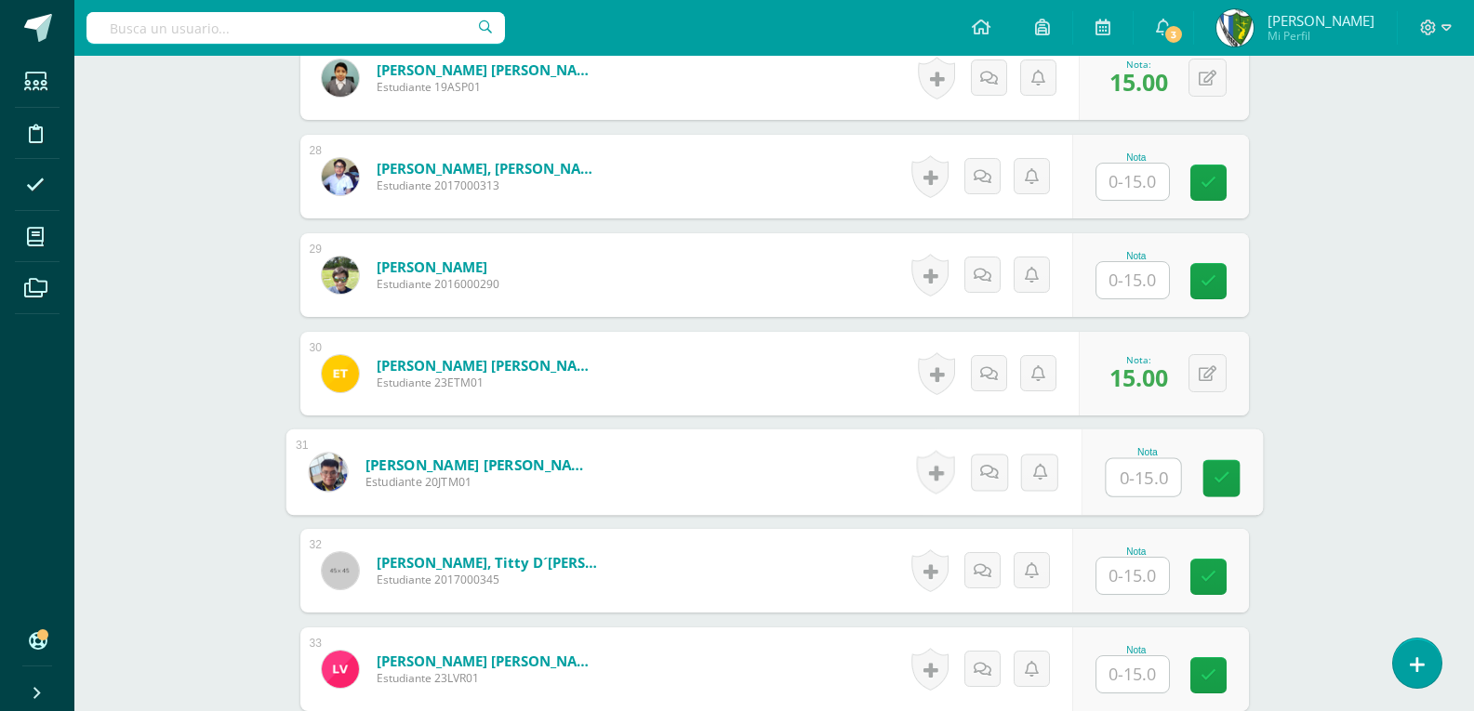
click at [1138, 581] on input "text" at bounding box center [1132, 576] width 73 height 36
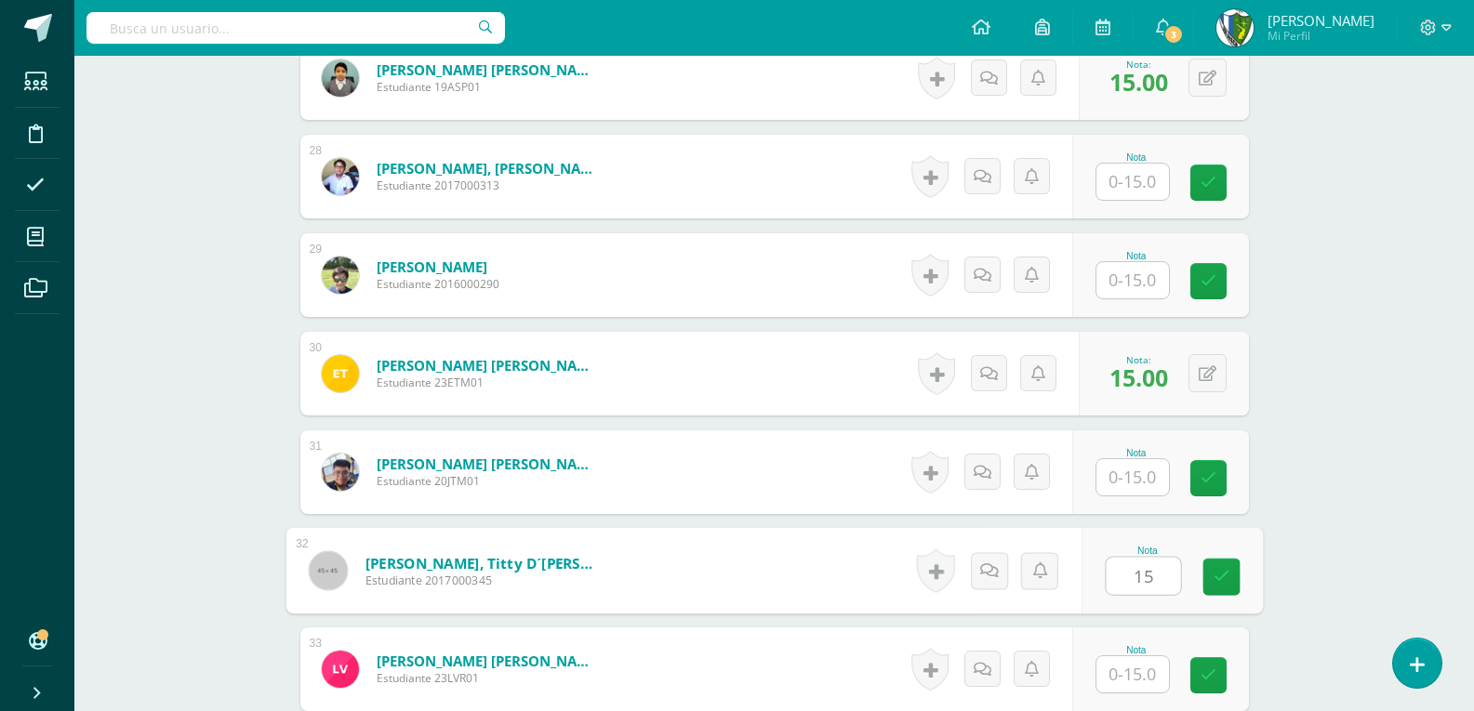
type input "15"
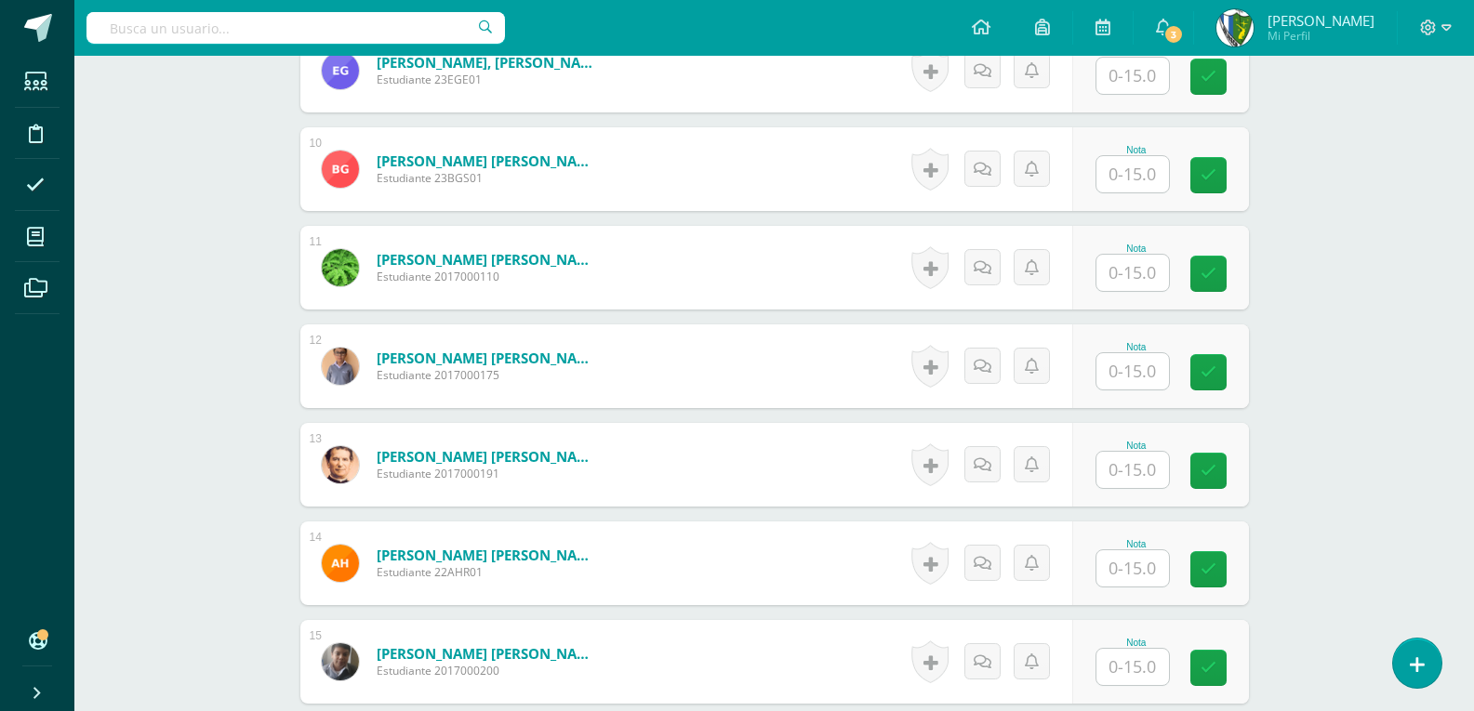
scroll to position [1238, 0]
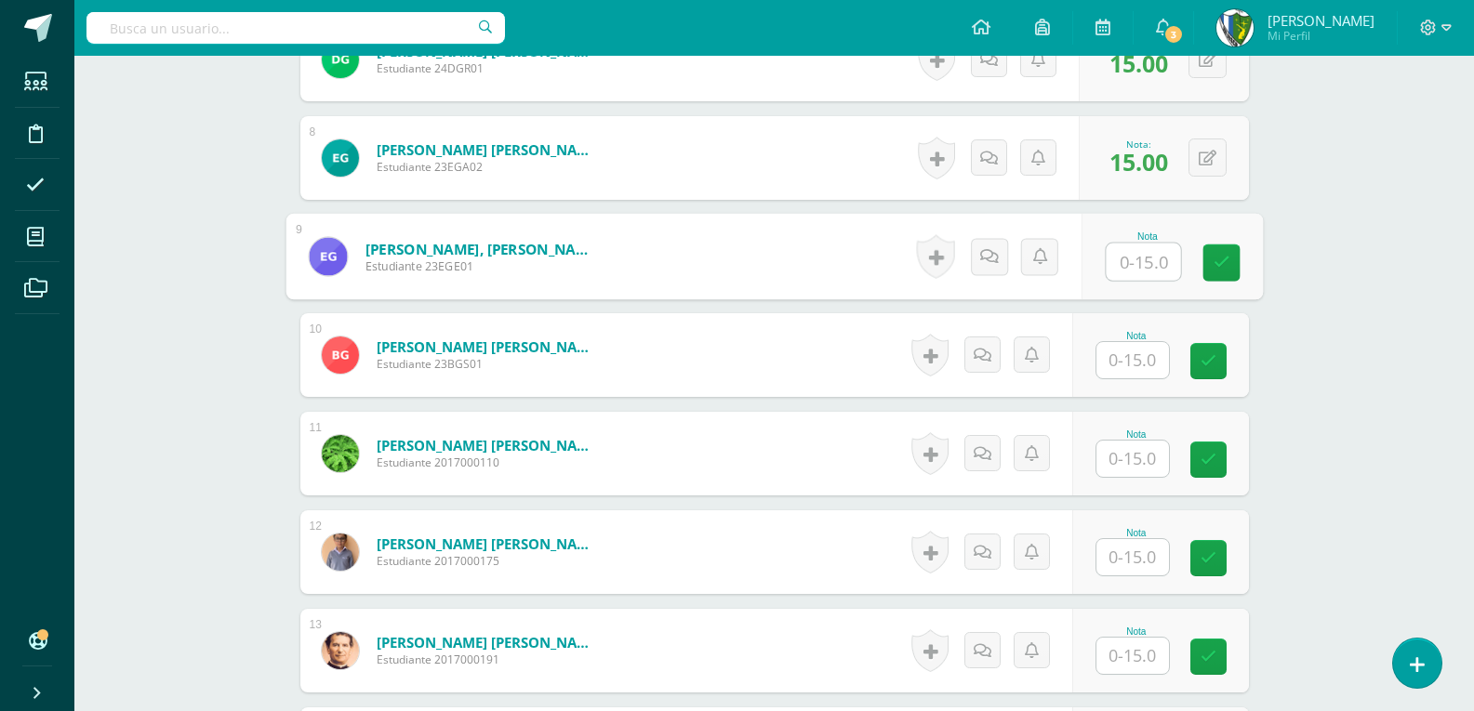
click at [1141, 264] on input "text" at bounding box center [1142, 262] width 74 height 37
type input "15"
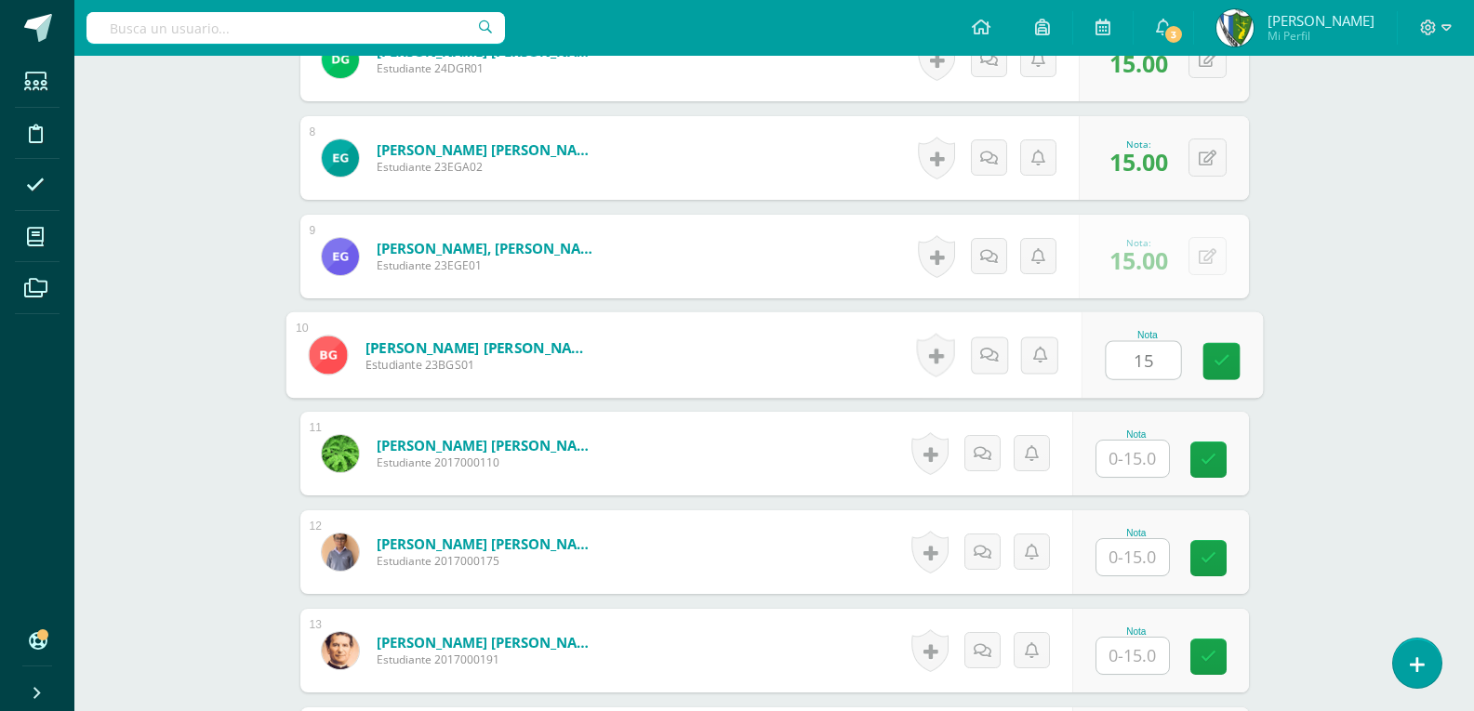
type input "15"
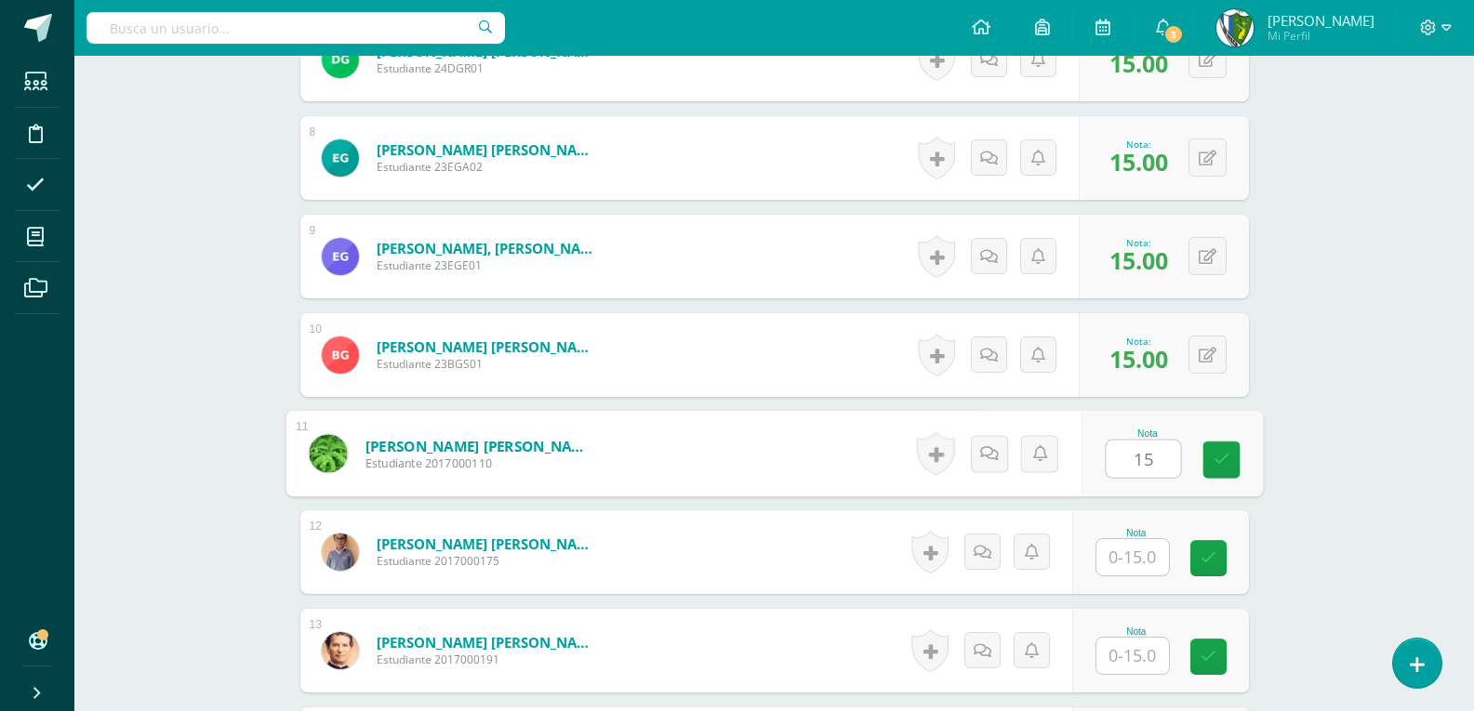
type input "15"
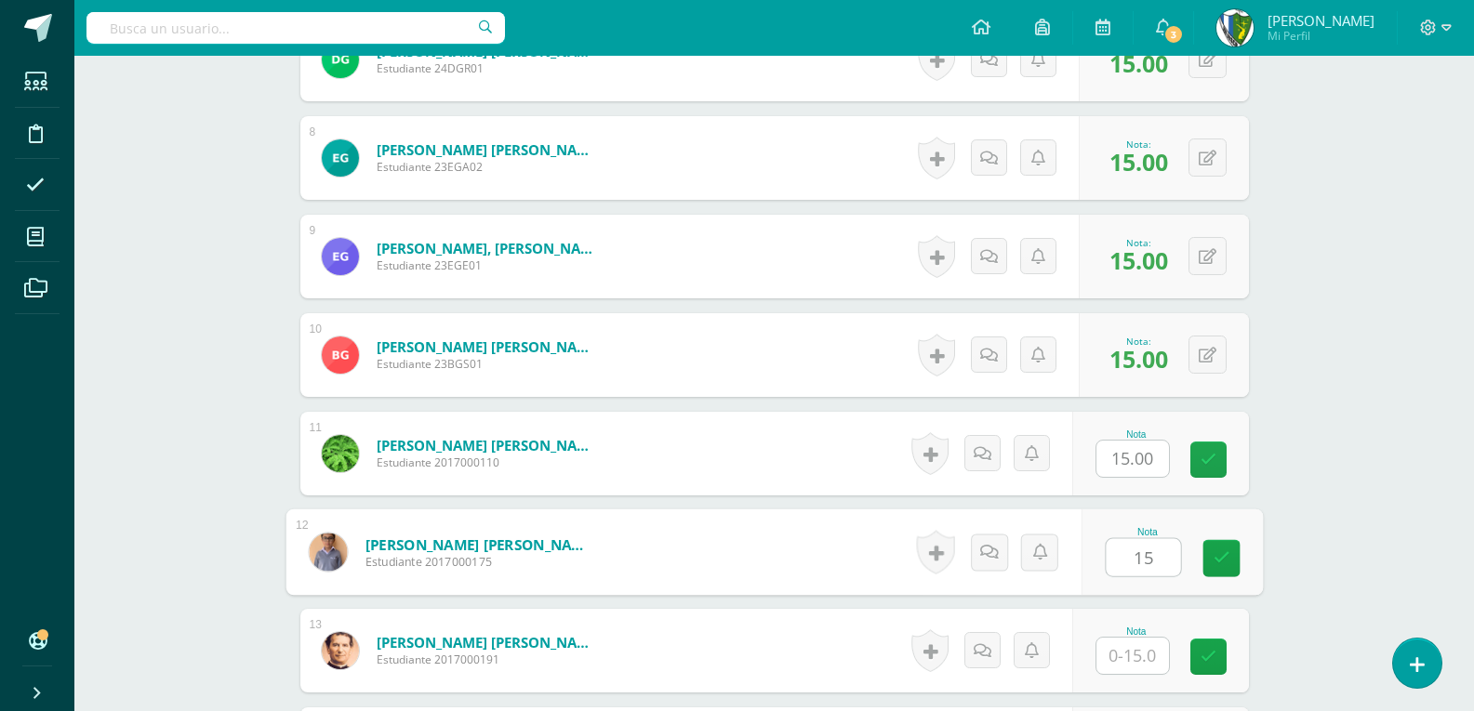
type input "15"
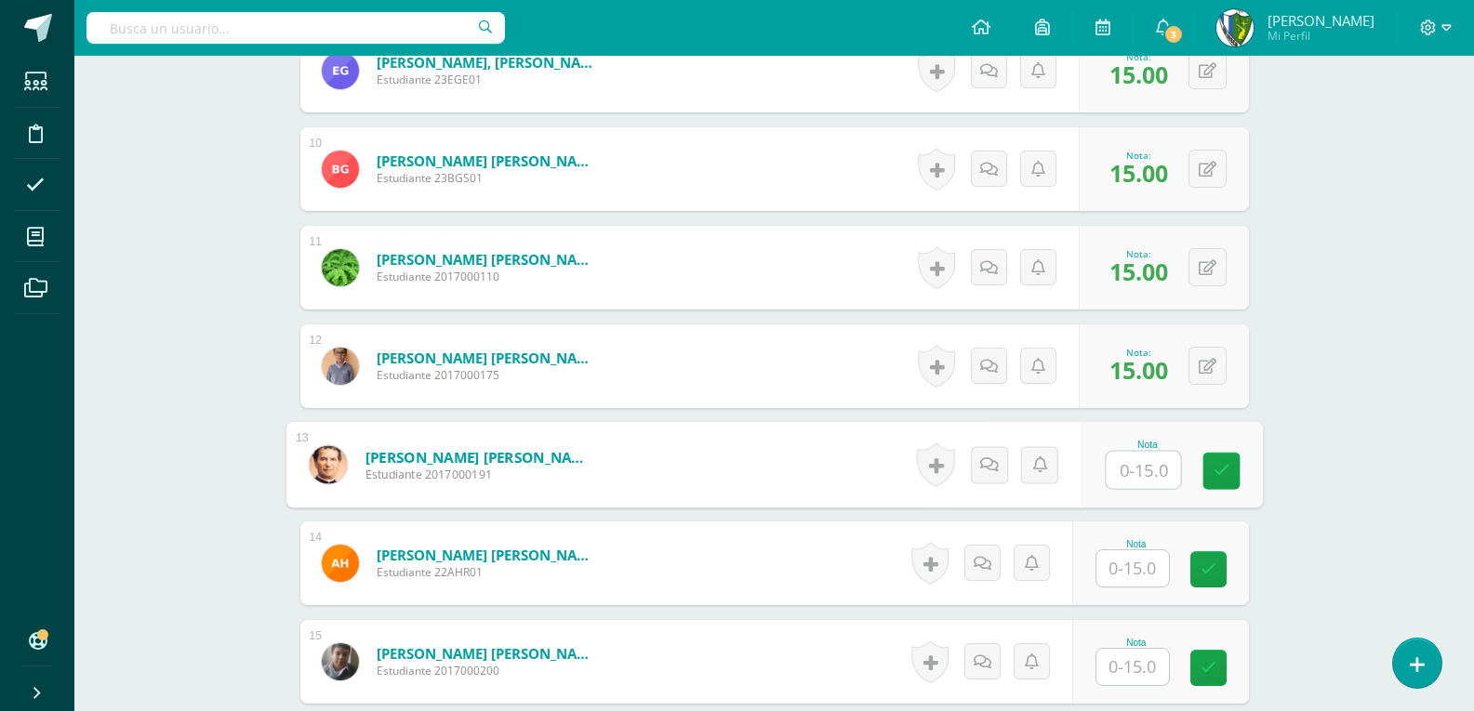
scroll to position [1516, 0]
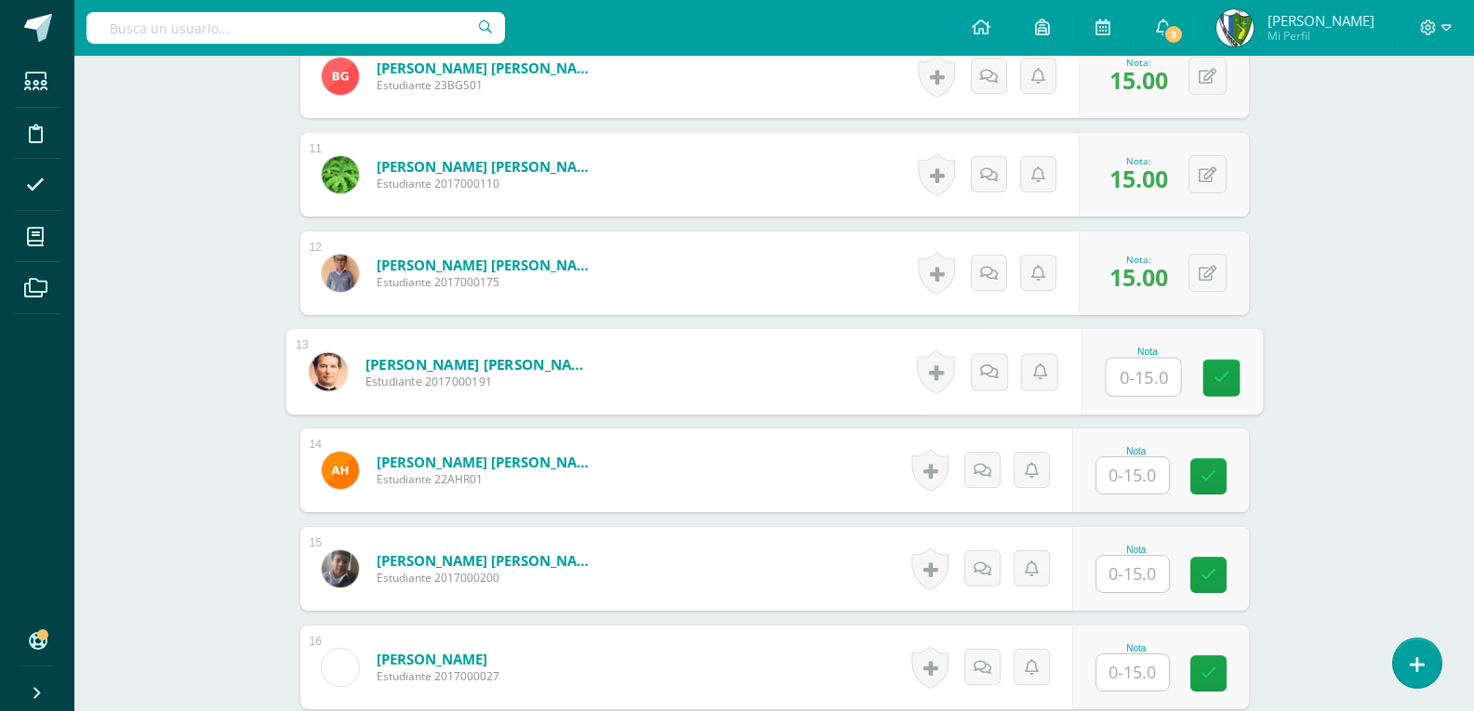
click at [1130, 580] on input "text" at bounding box center [1132, 574] width 73 height 36
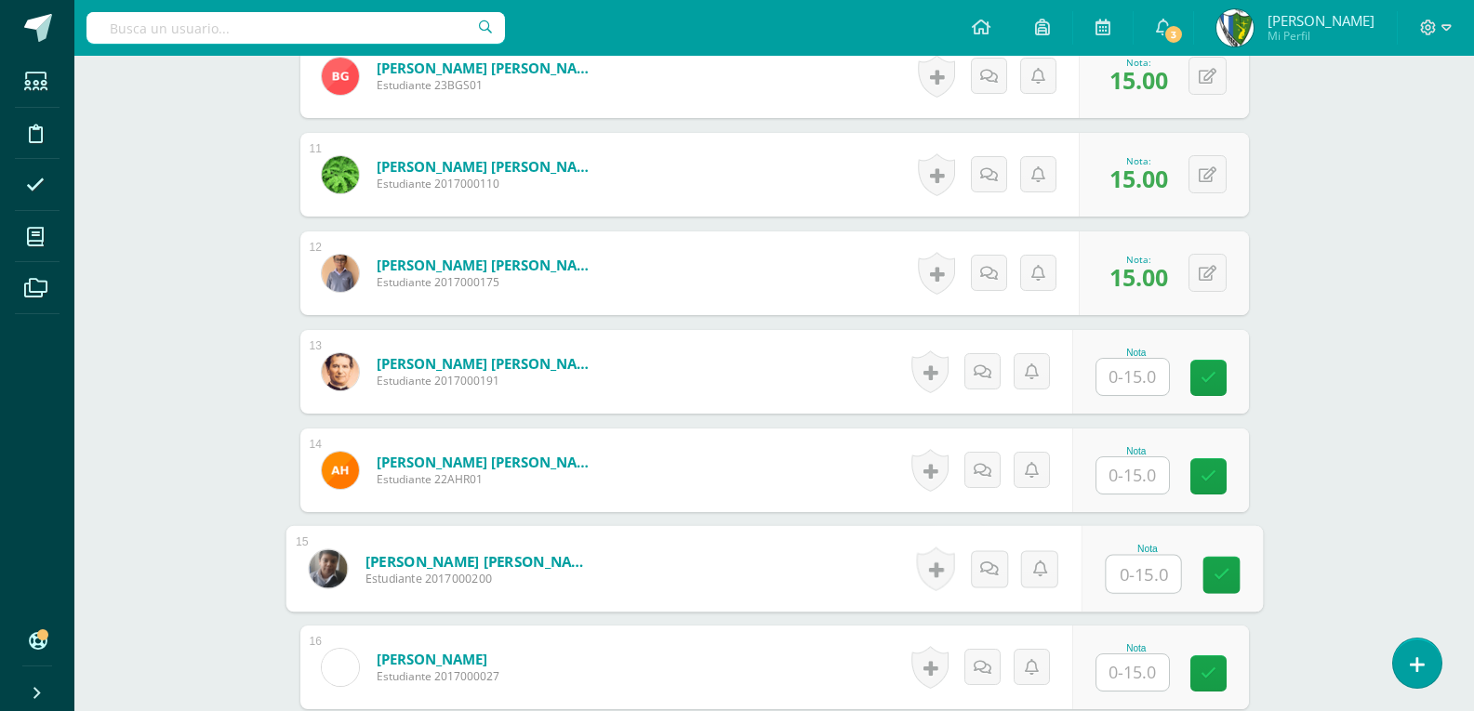
scroll to position [1609, 0]
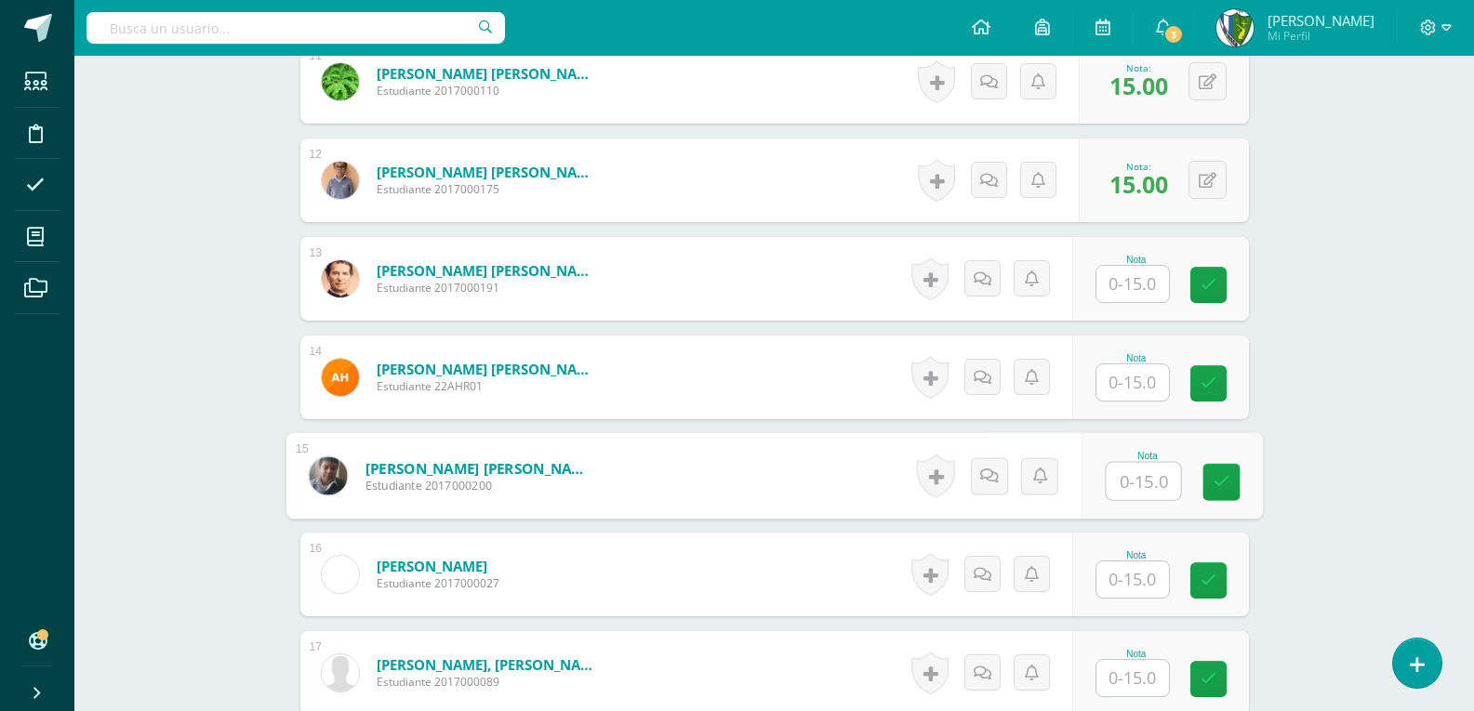
click at [1120, 581] on input "text" at bounding box center [1132, 580] width 73 height 36
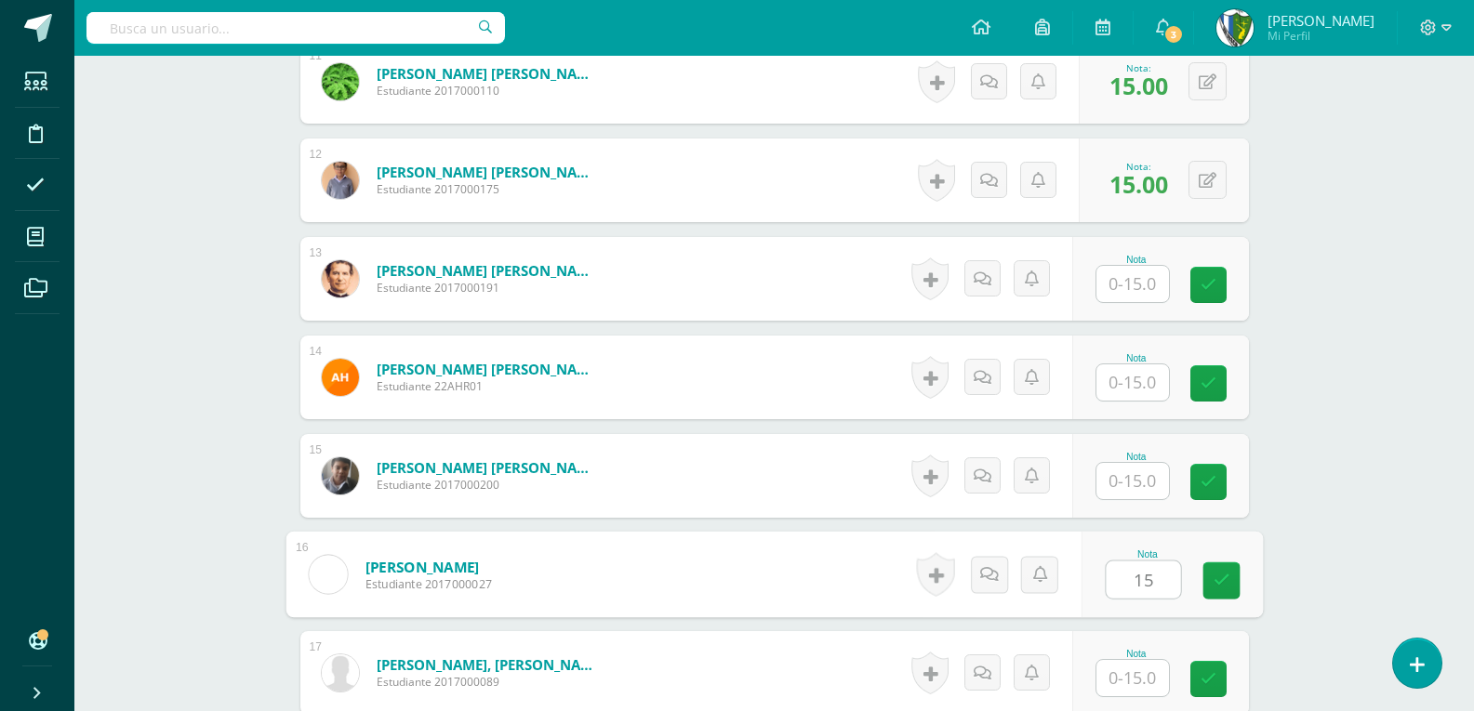
type input "15"
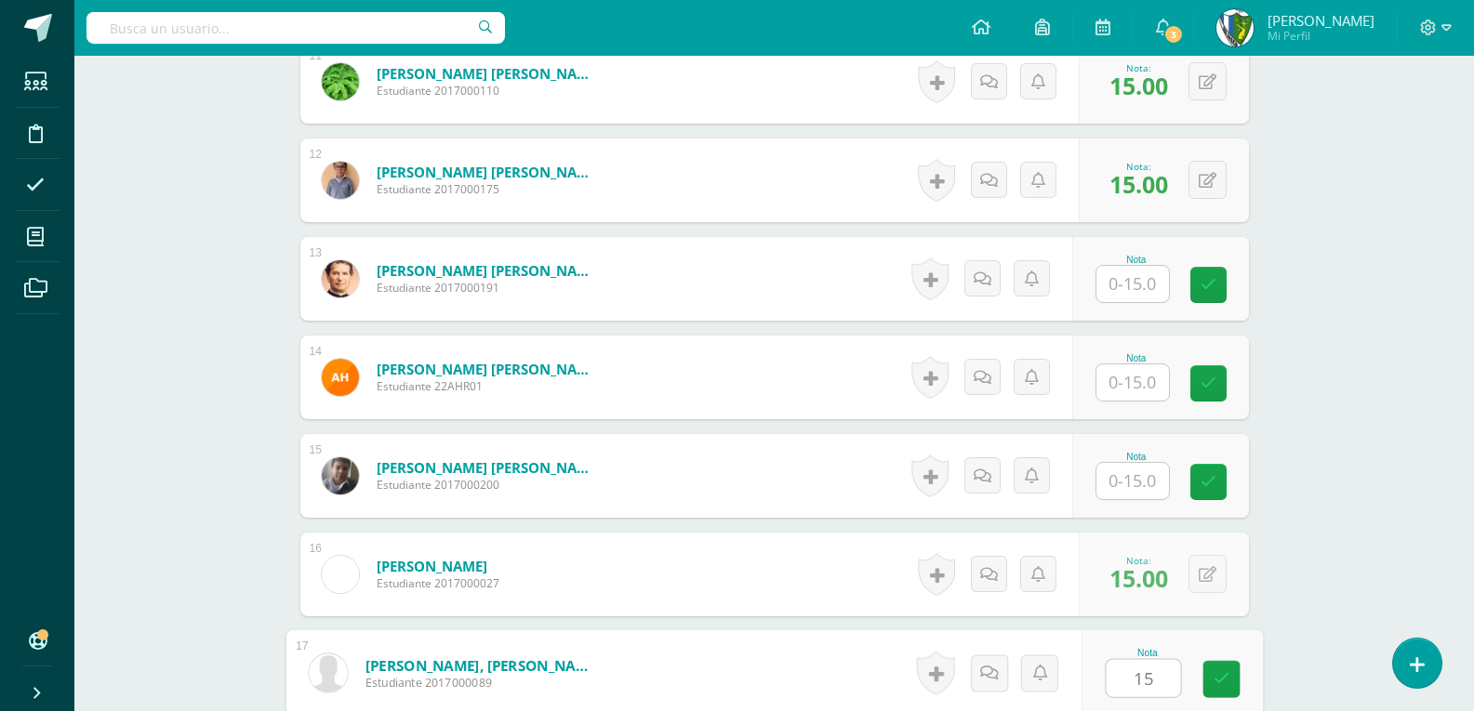
type input "15"
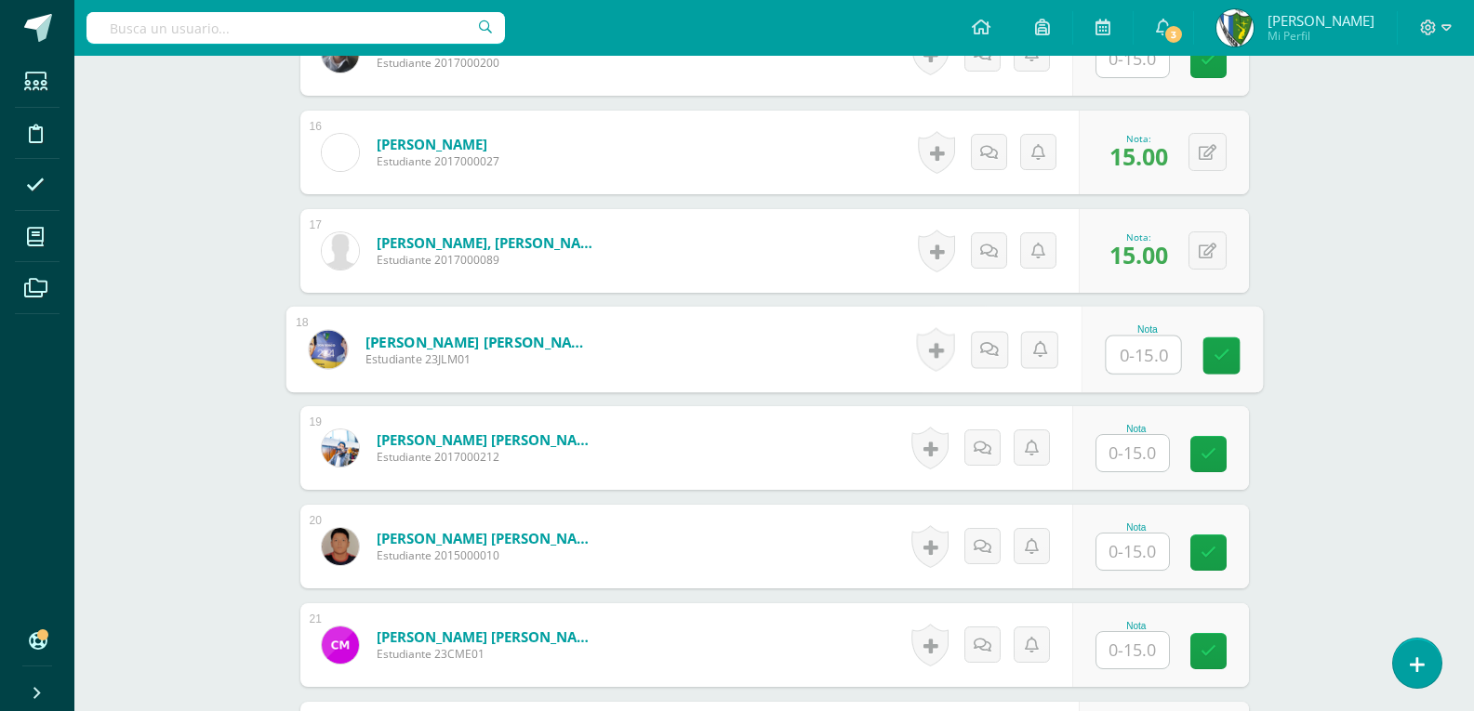
click at [1126, 462] on input "text" at bounding box center [1132, 453] width 73 height 36
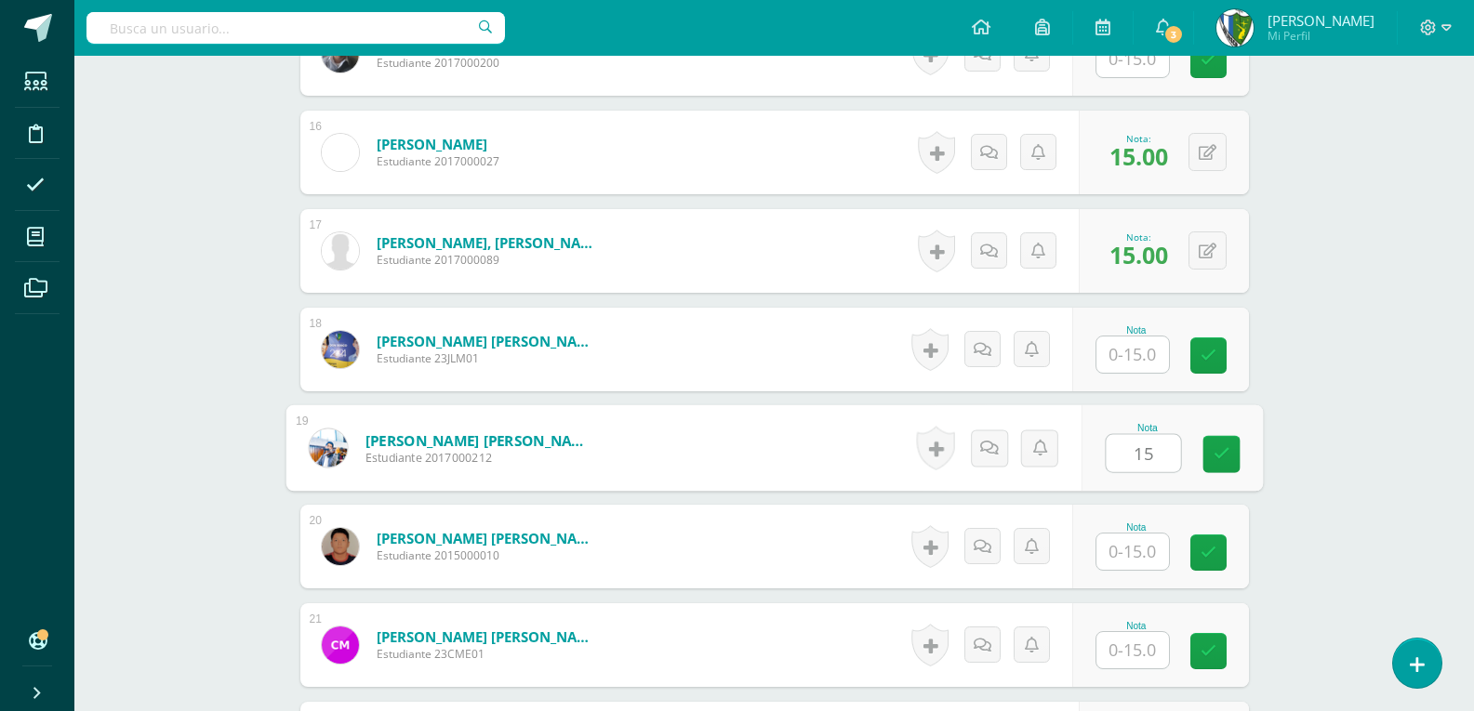
type input "15"
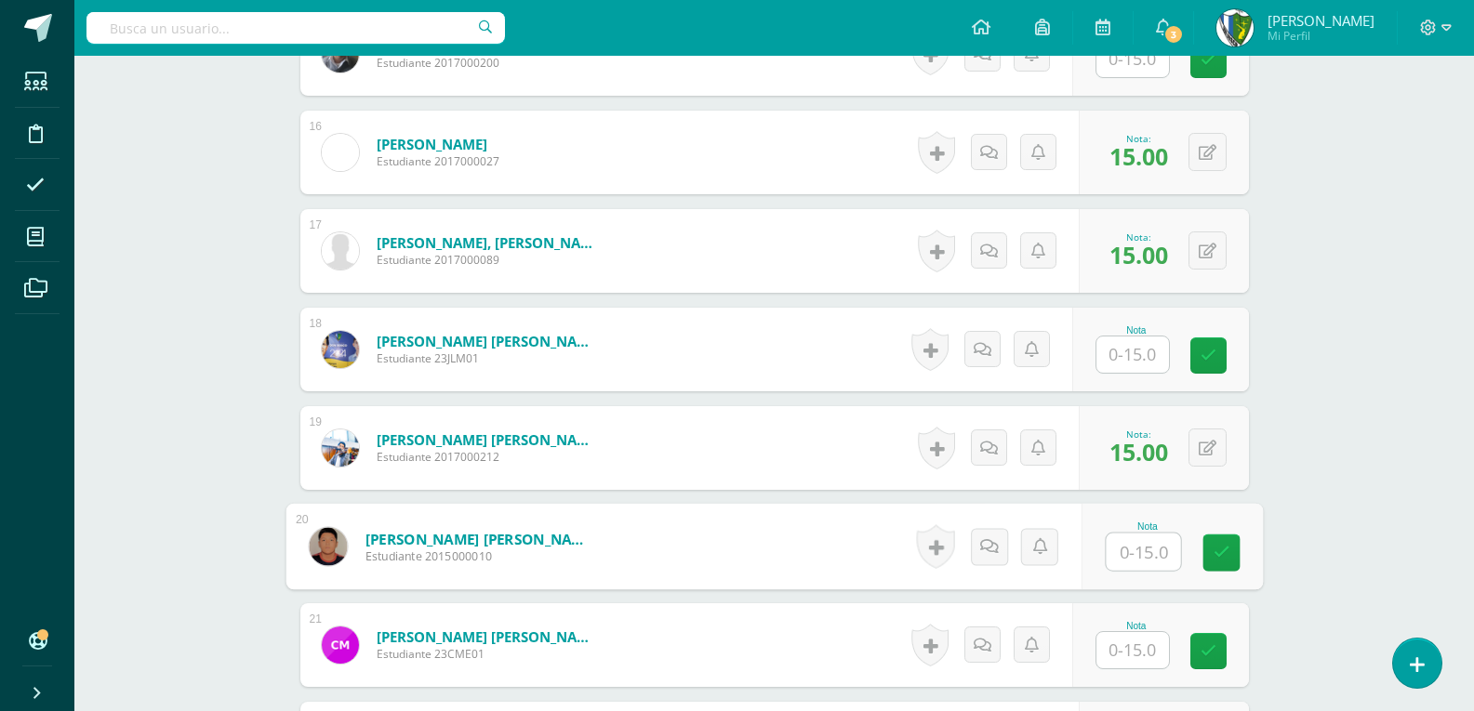
scroll to position [2217, 0]
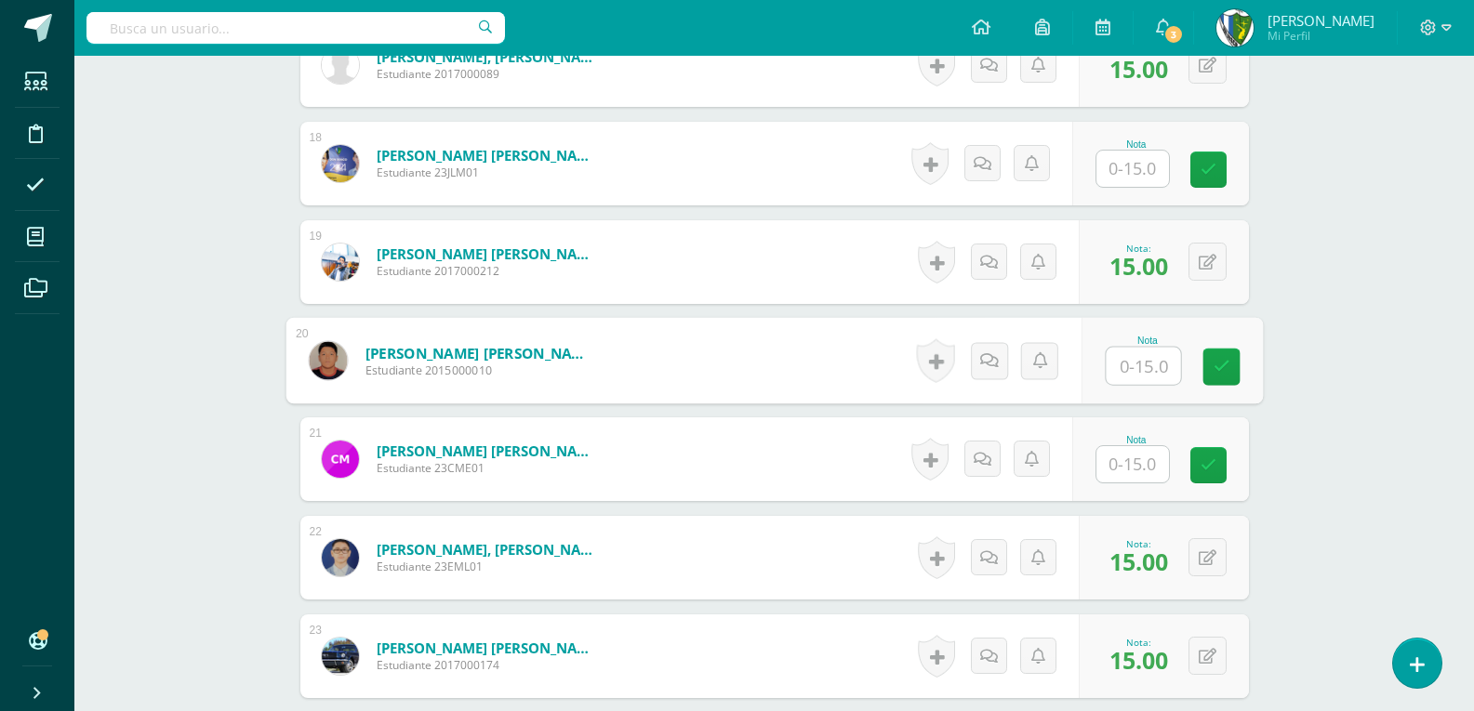
click at [1130, 457] on input "text" at bounding box center [1132, 464] width 73 height 36
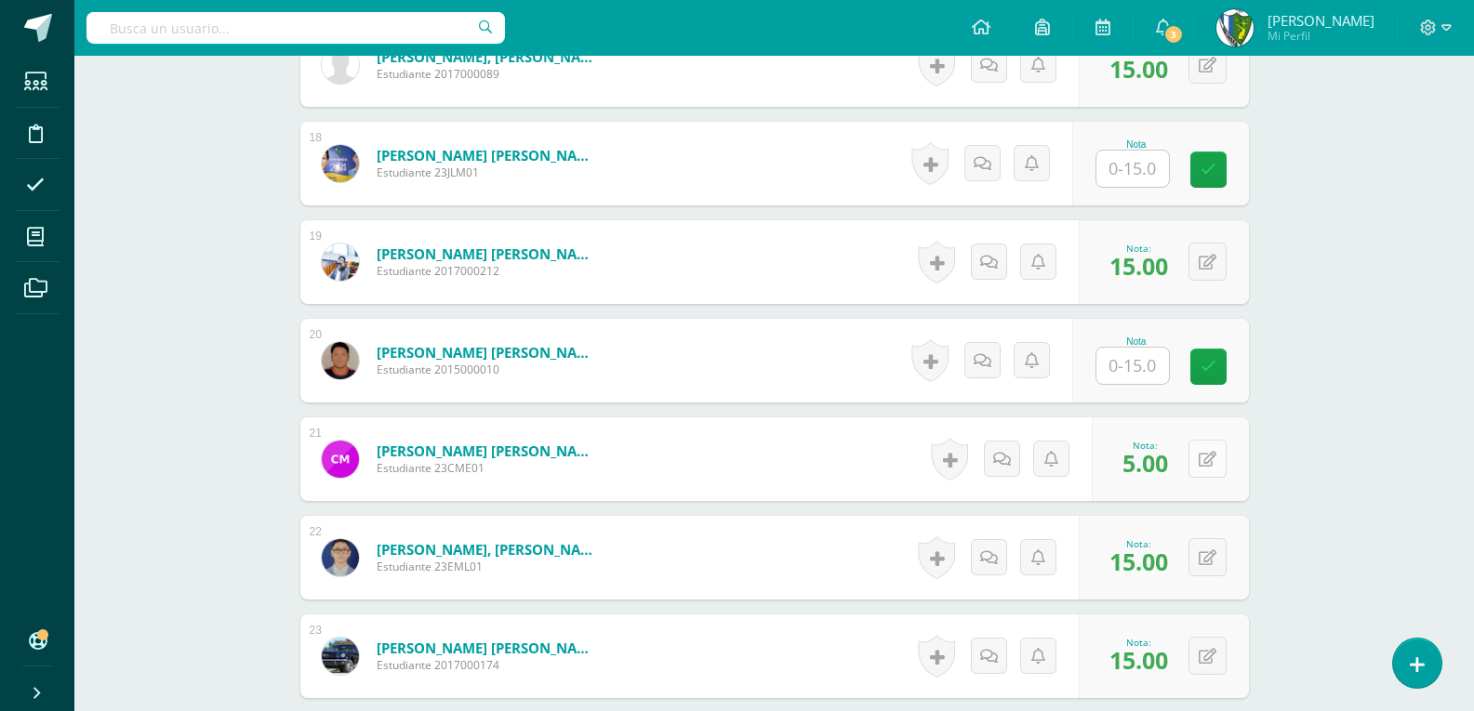
click at [1211, 456] on icon at bounding box center [1207, 460] width 18 height 16
type input "15"
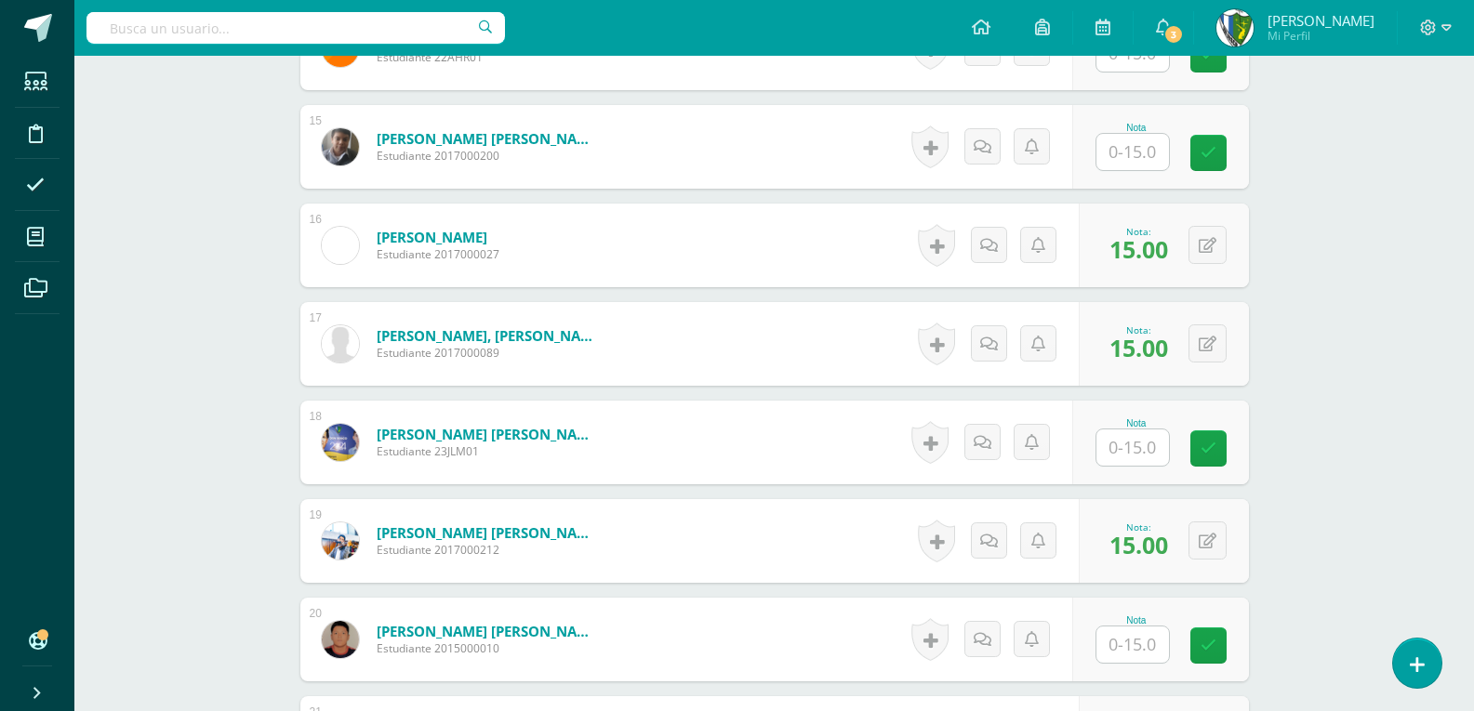
scroll to position [1660, 0]
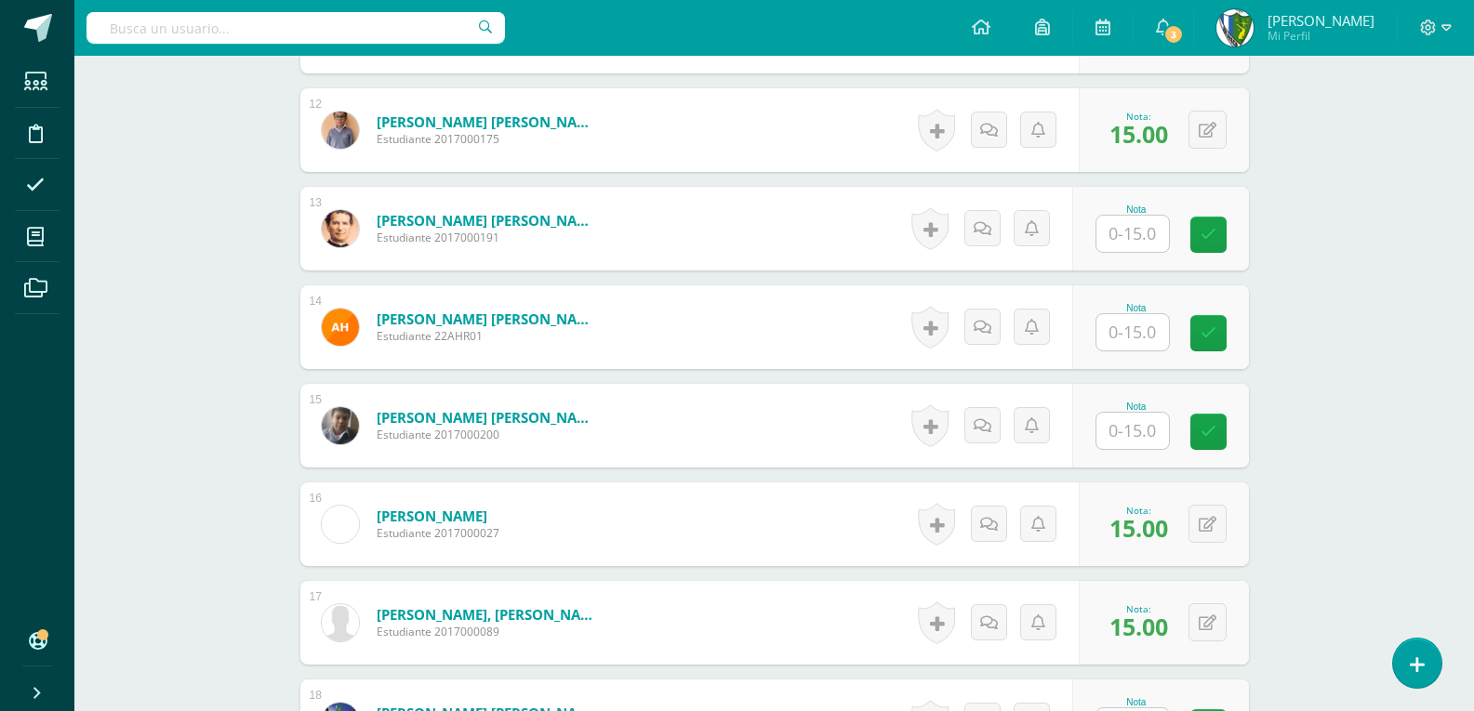
click at [1128, 222] on input "text" at bounding box center [1132, 234] width 73 height 36
type input "15"
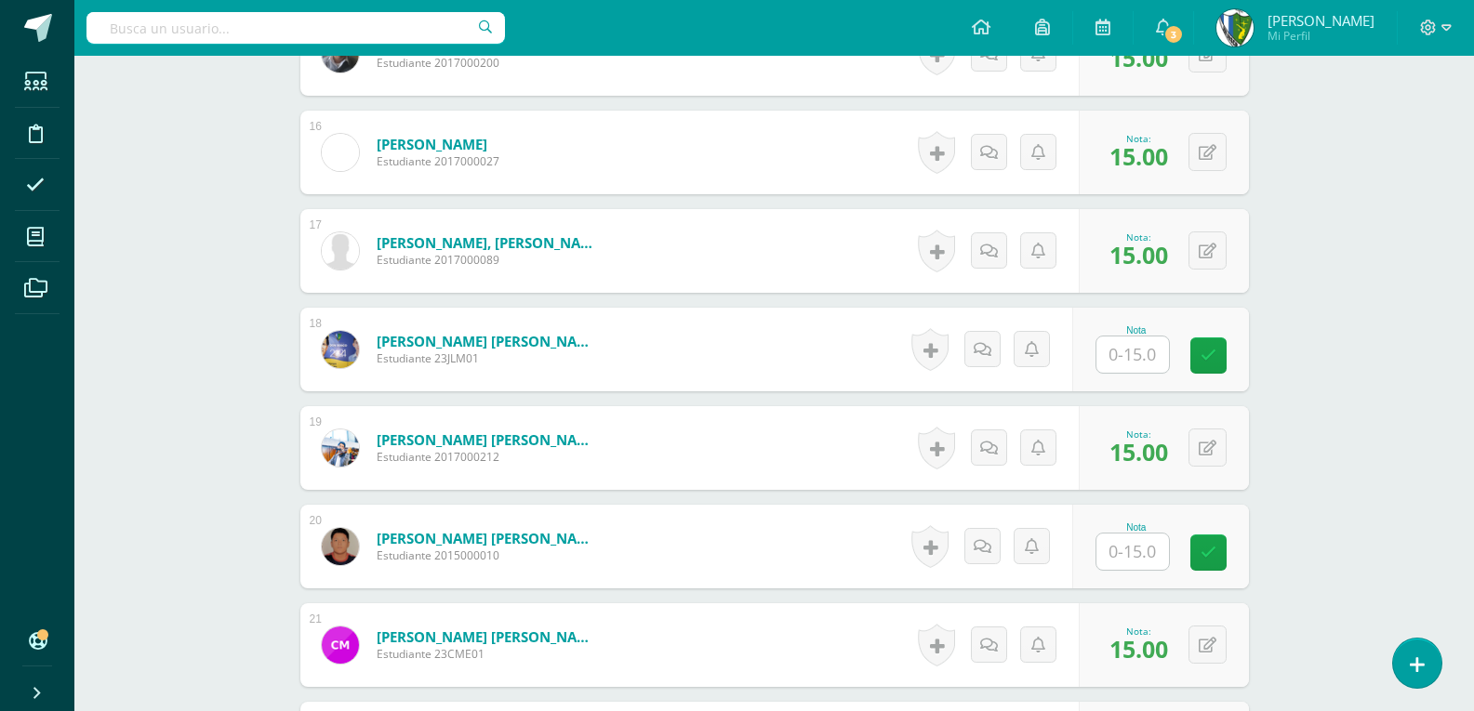
scroll to position [2125, 0]
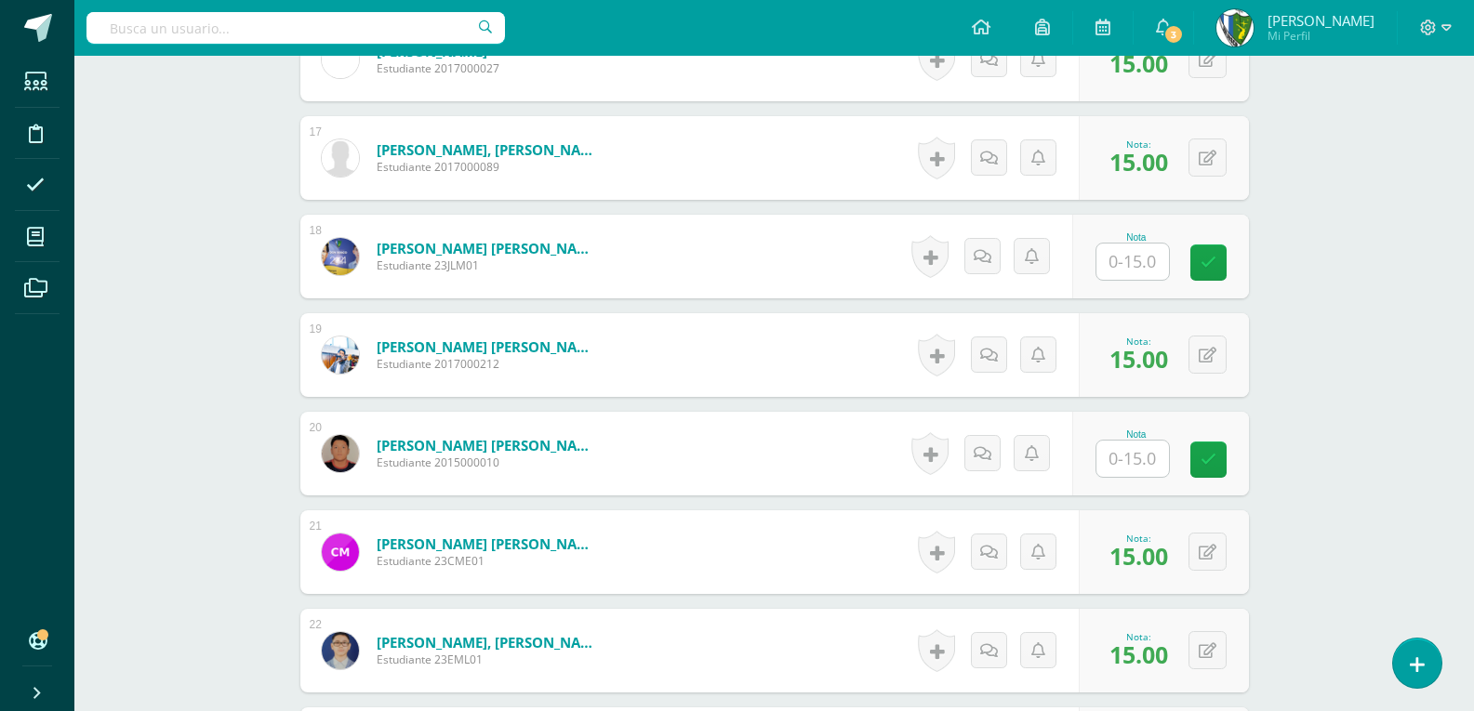
click at [1116, 472] on input "text" at bounding box center [1132, 459] width 73 height 36
type input "15"
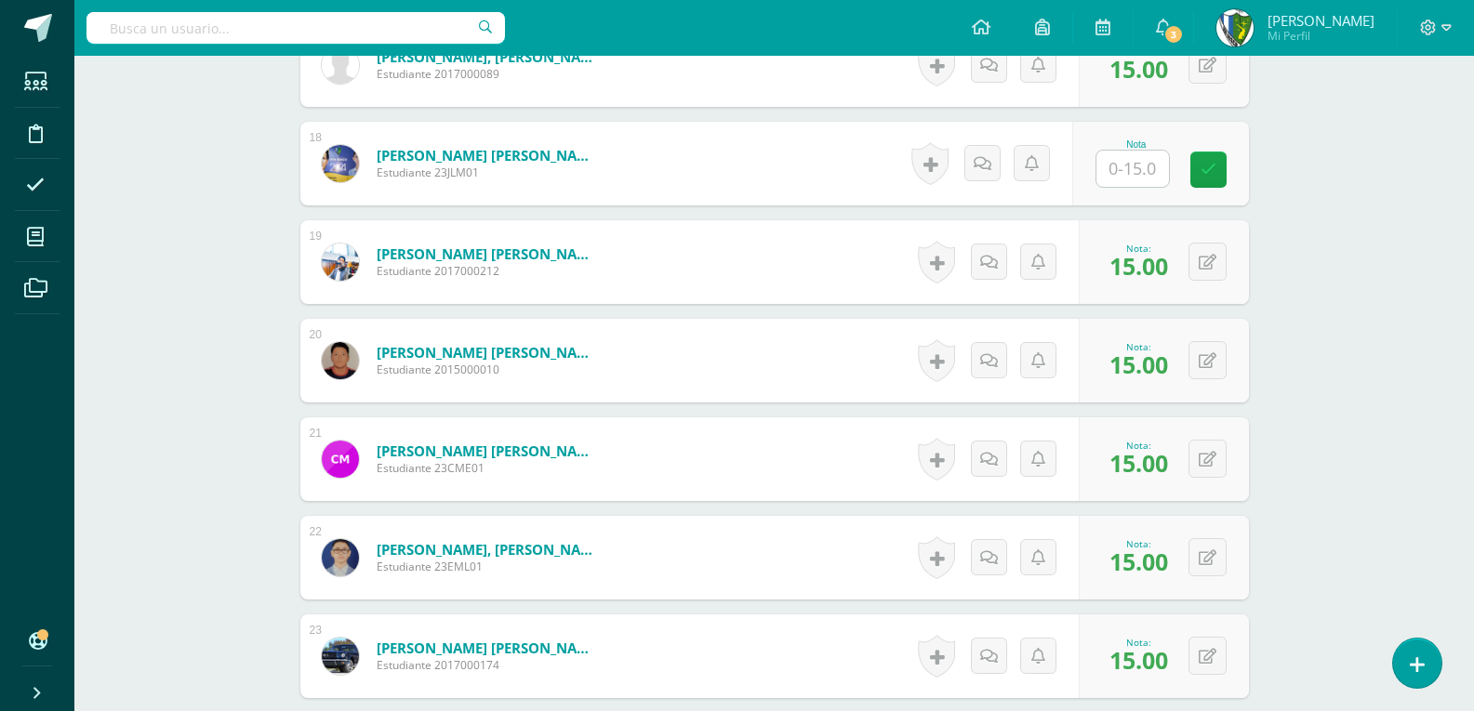
click at [1143, 173] on input "text" at bounding box center [1132, 169] width 73 height 36
type input "15"
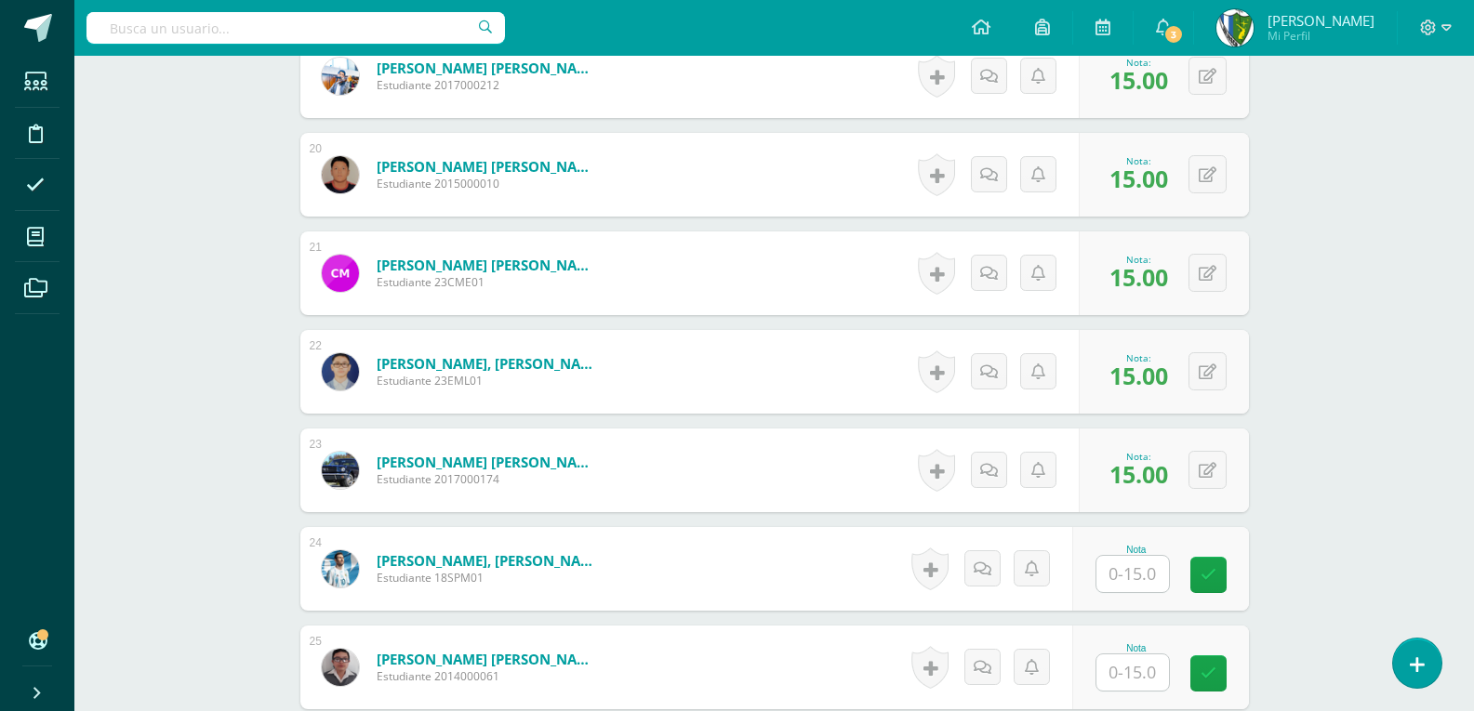
scroll to position [2589, 0]
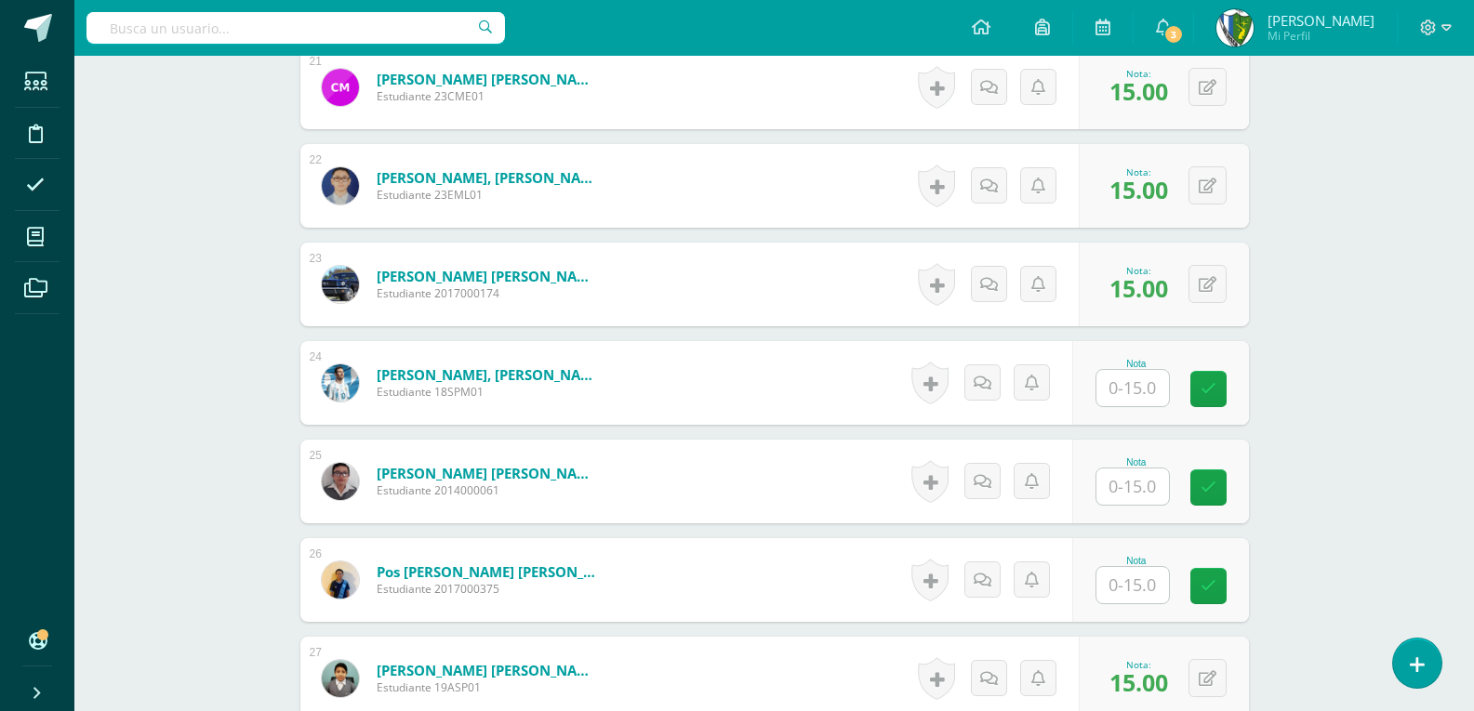
click at [1127, 388] on input "text" at bounding box center [1132, 388] width 73 height 36
type input "15"
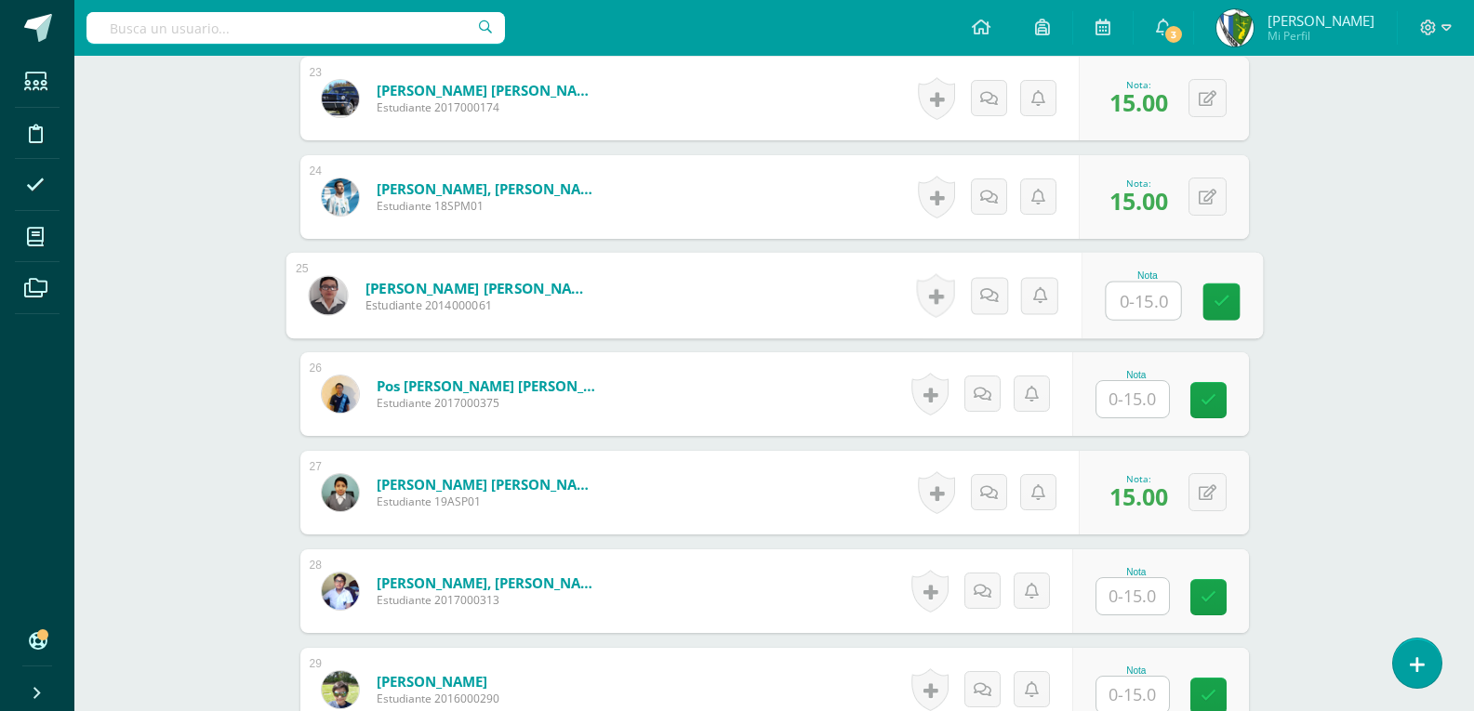
scroll to position [3054, 0]
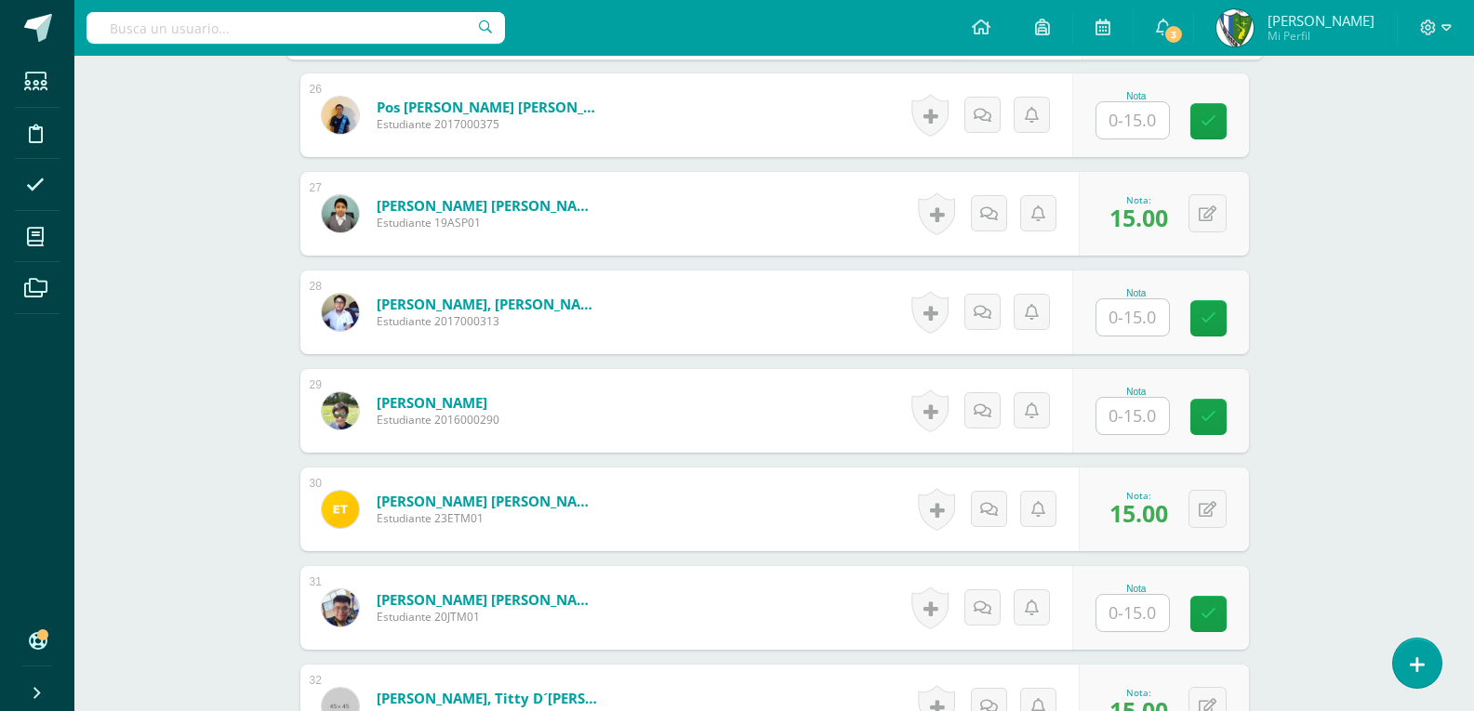
click at [1110, 419] on input "text" at bounding box center [1132, 416] width 73 height 36
type input "15"
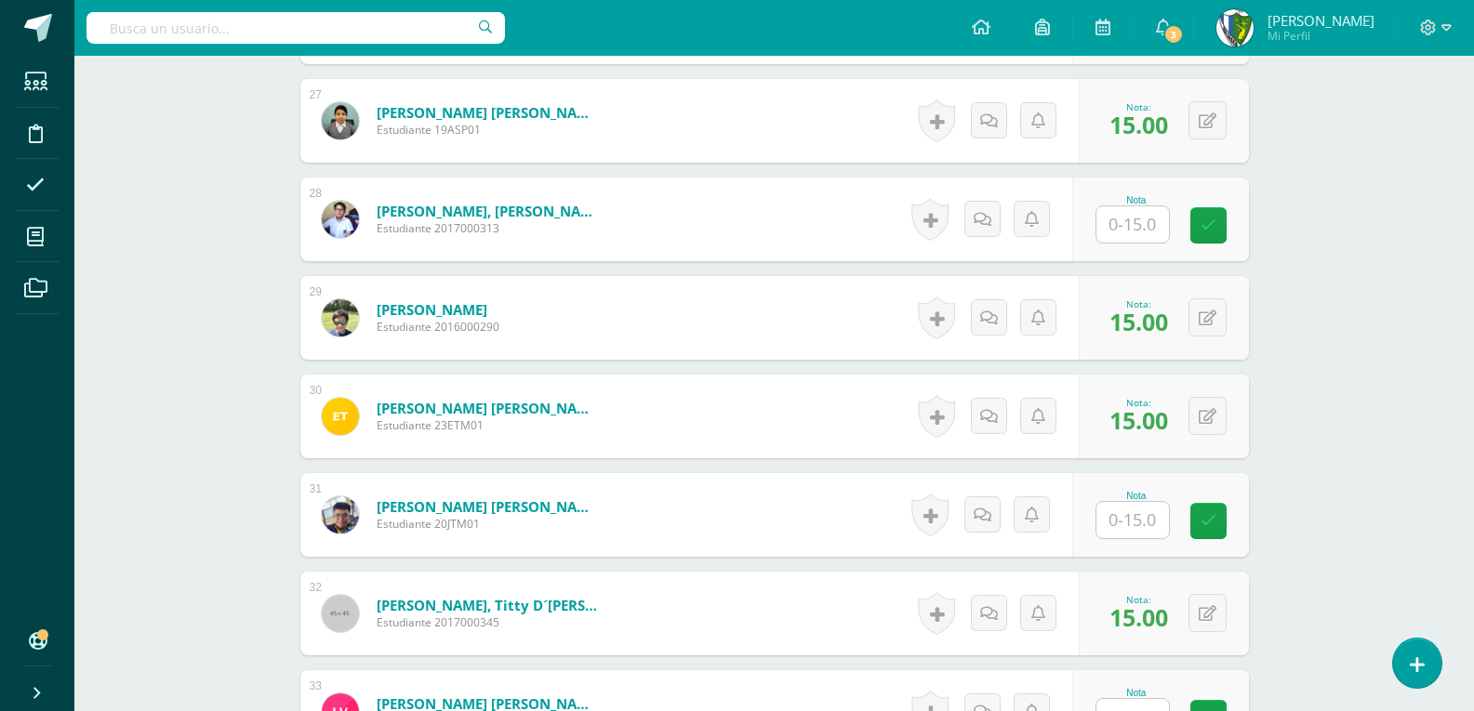
click at [1139, 525] on input "text" at bounding box center [1132, 520] width 73 height 36
type input "15"
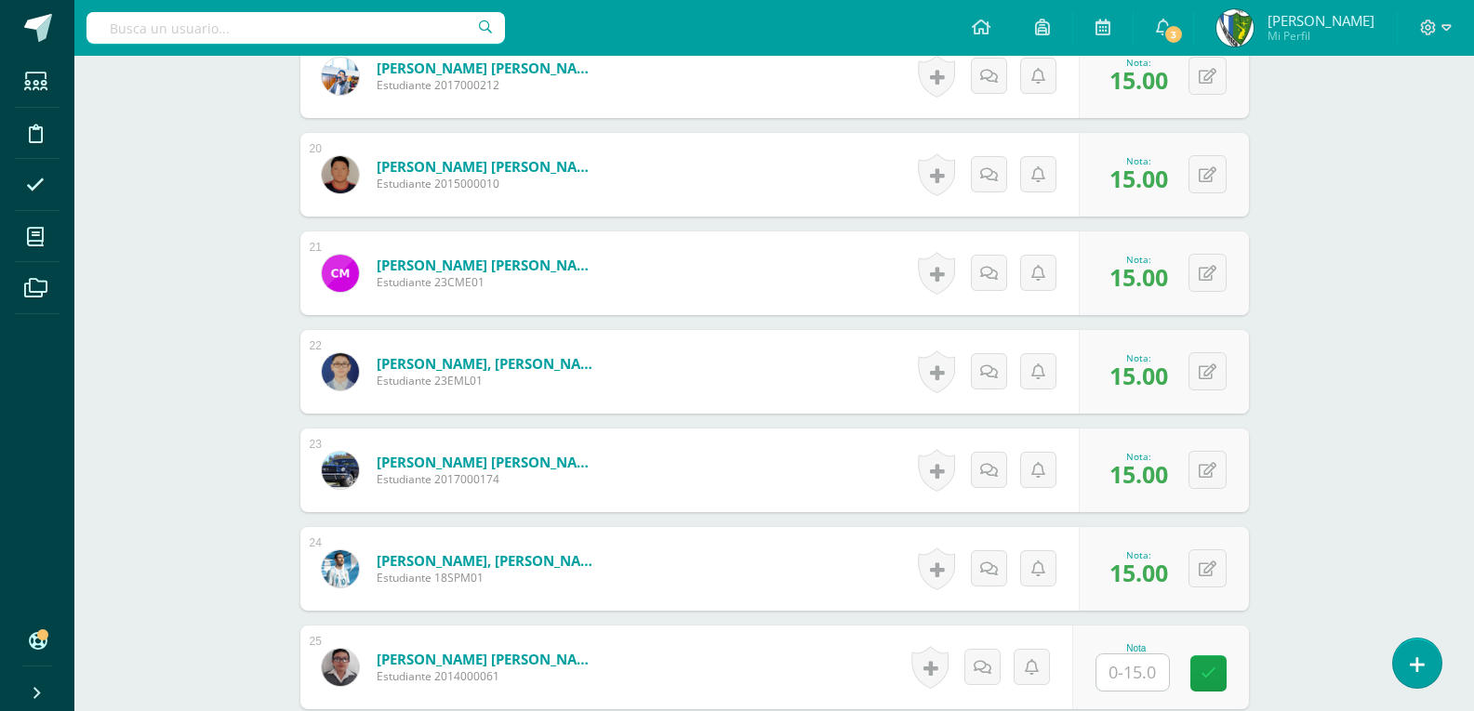
scroll to position [2775, 0]
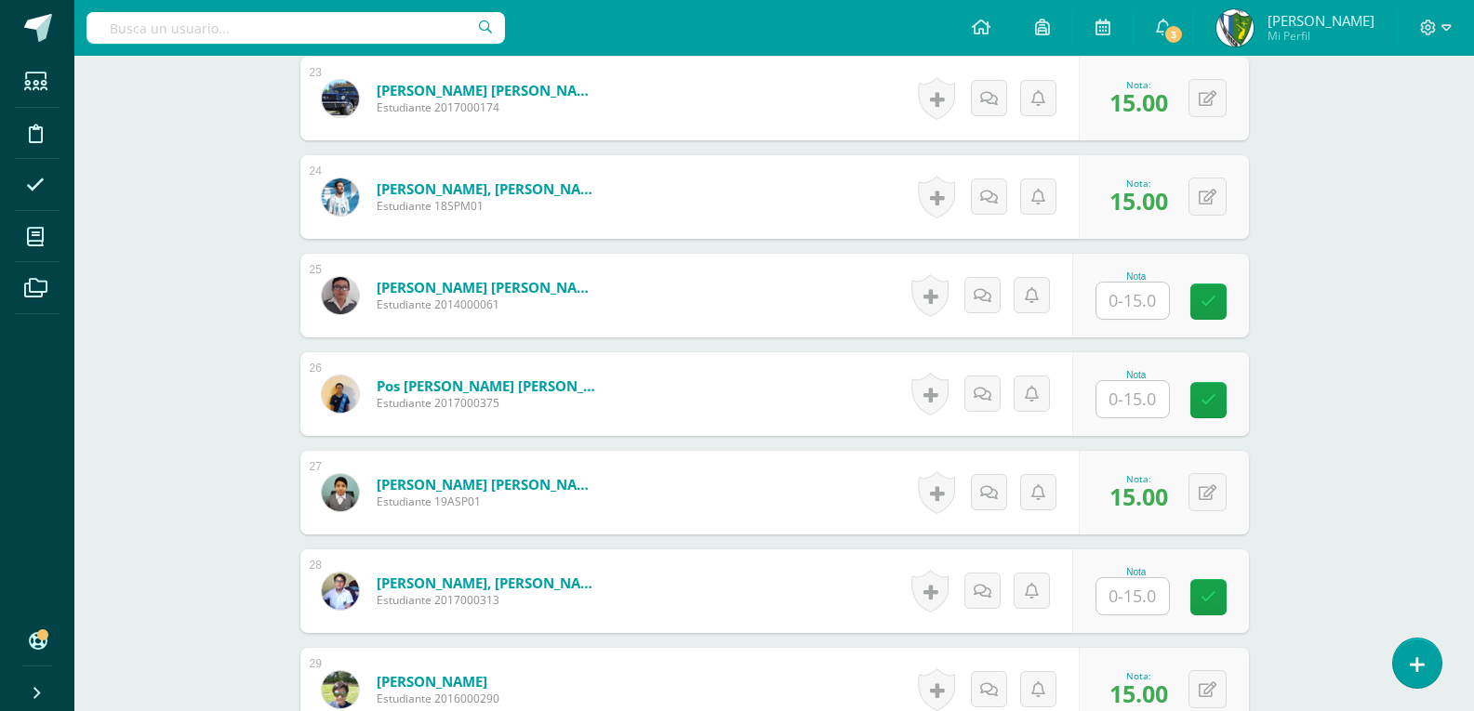
click at [1147, 305] on input "text" at bounding box center [1132, 301] width 73 height 36
type input "15"
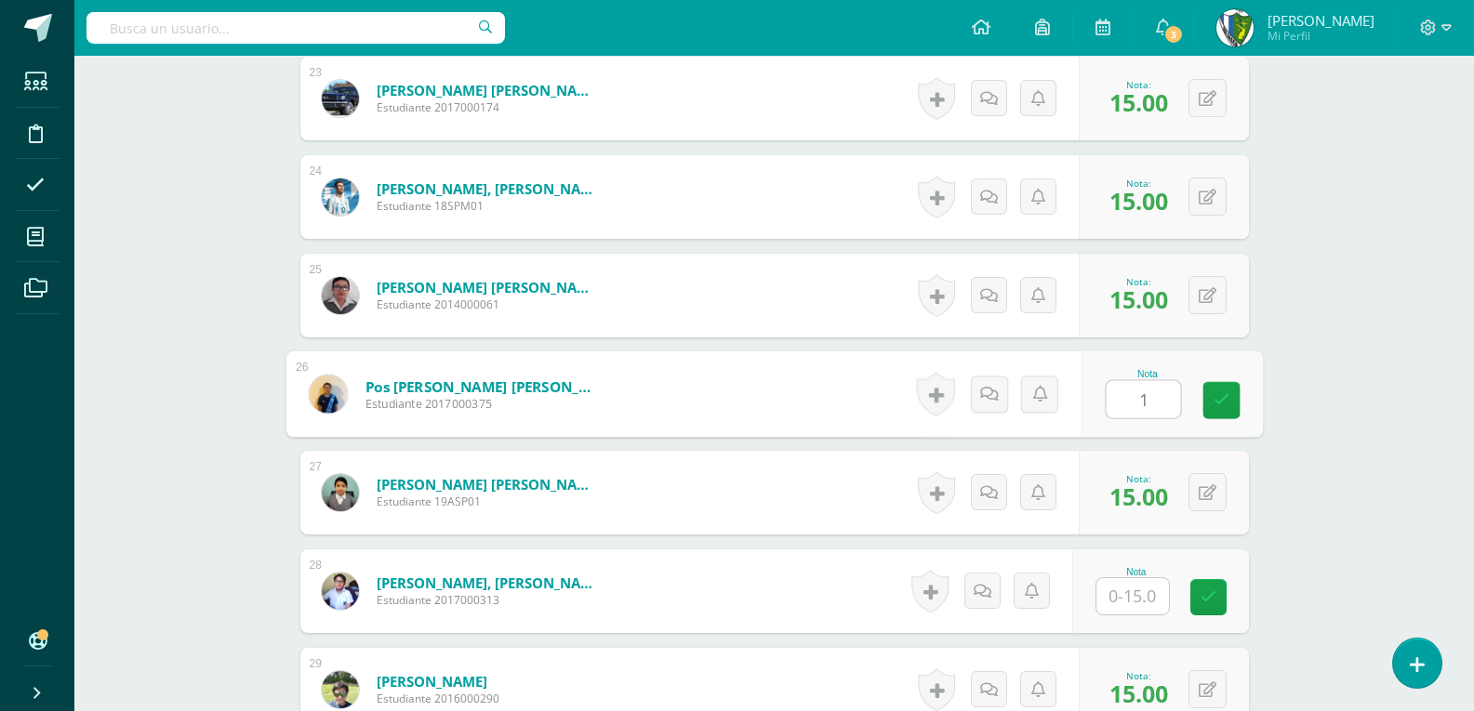
type input "15"
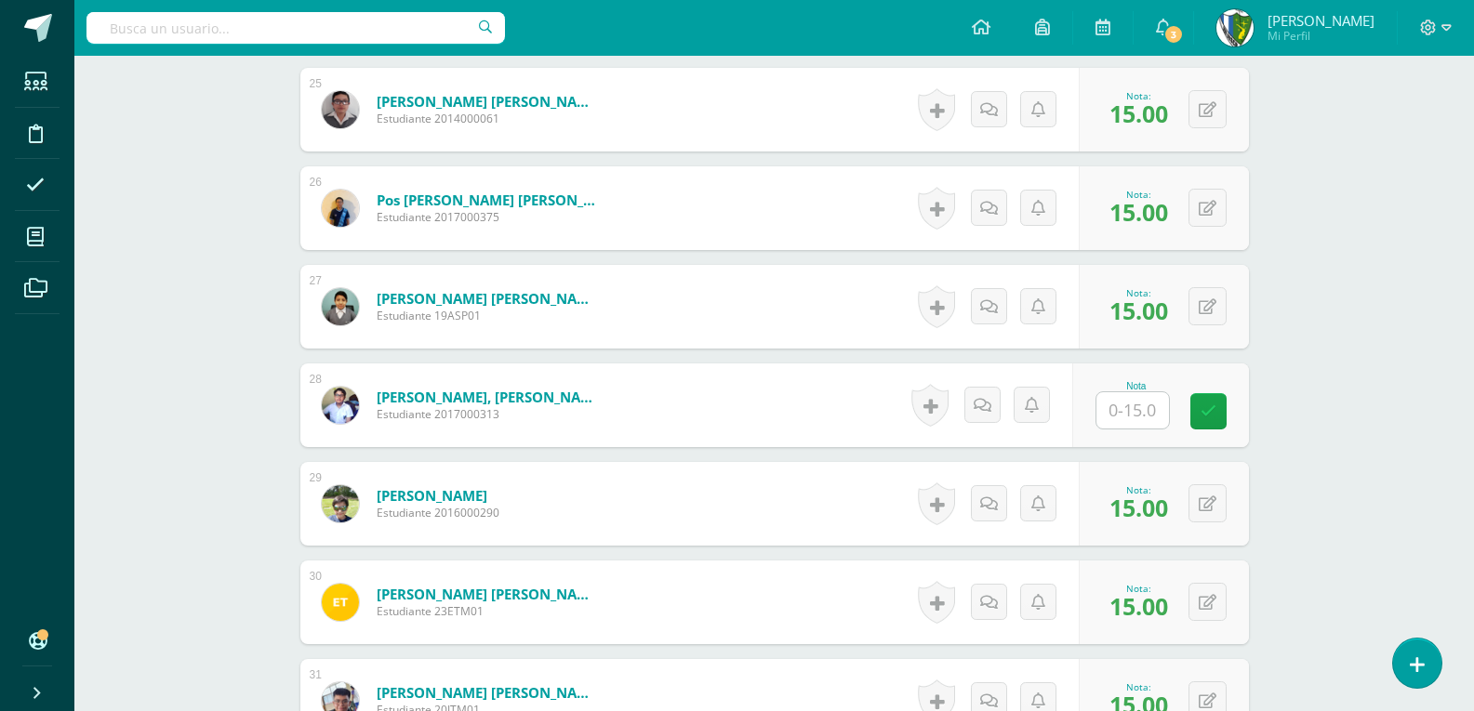
scroll to position [3054, 0]
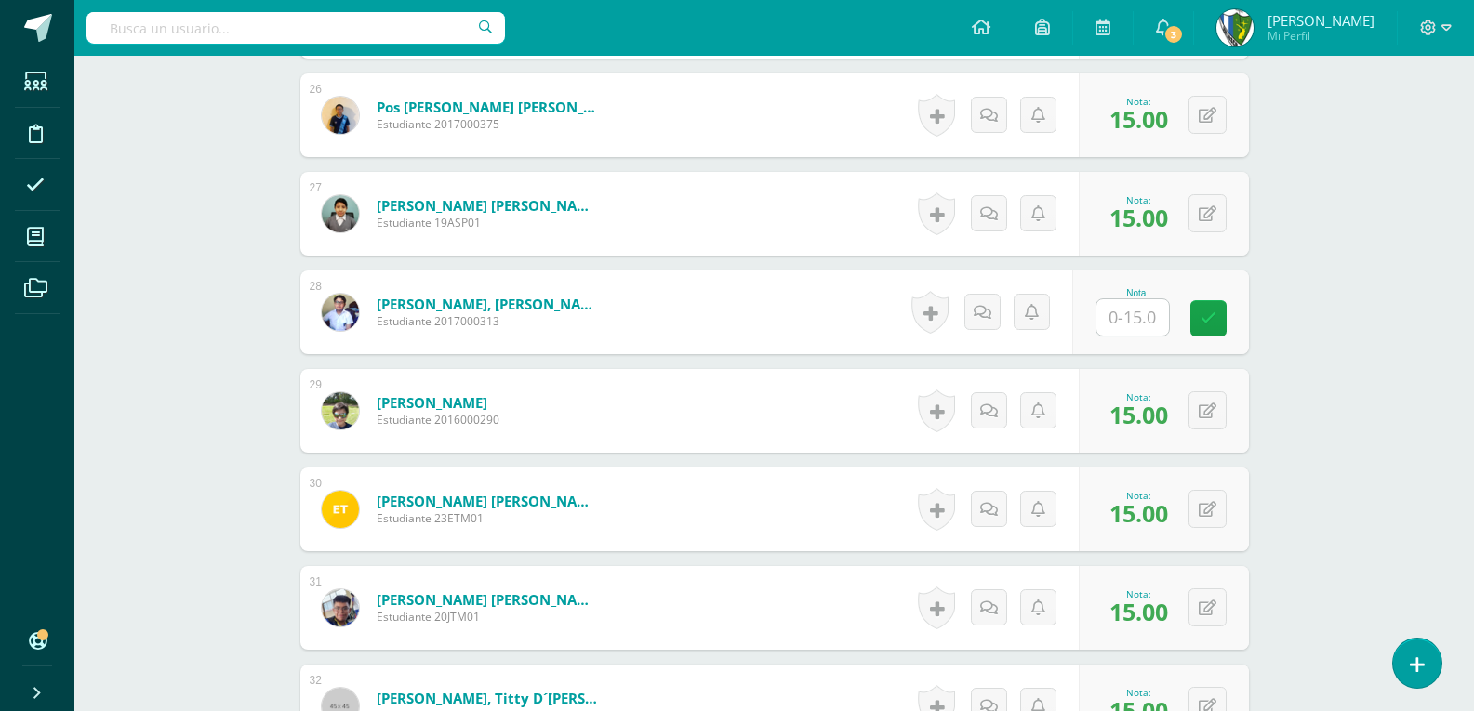
click at [1127, 313] on input "text" at bounding box center [1132, 317] width 73 height 36
type input "15"
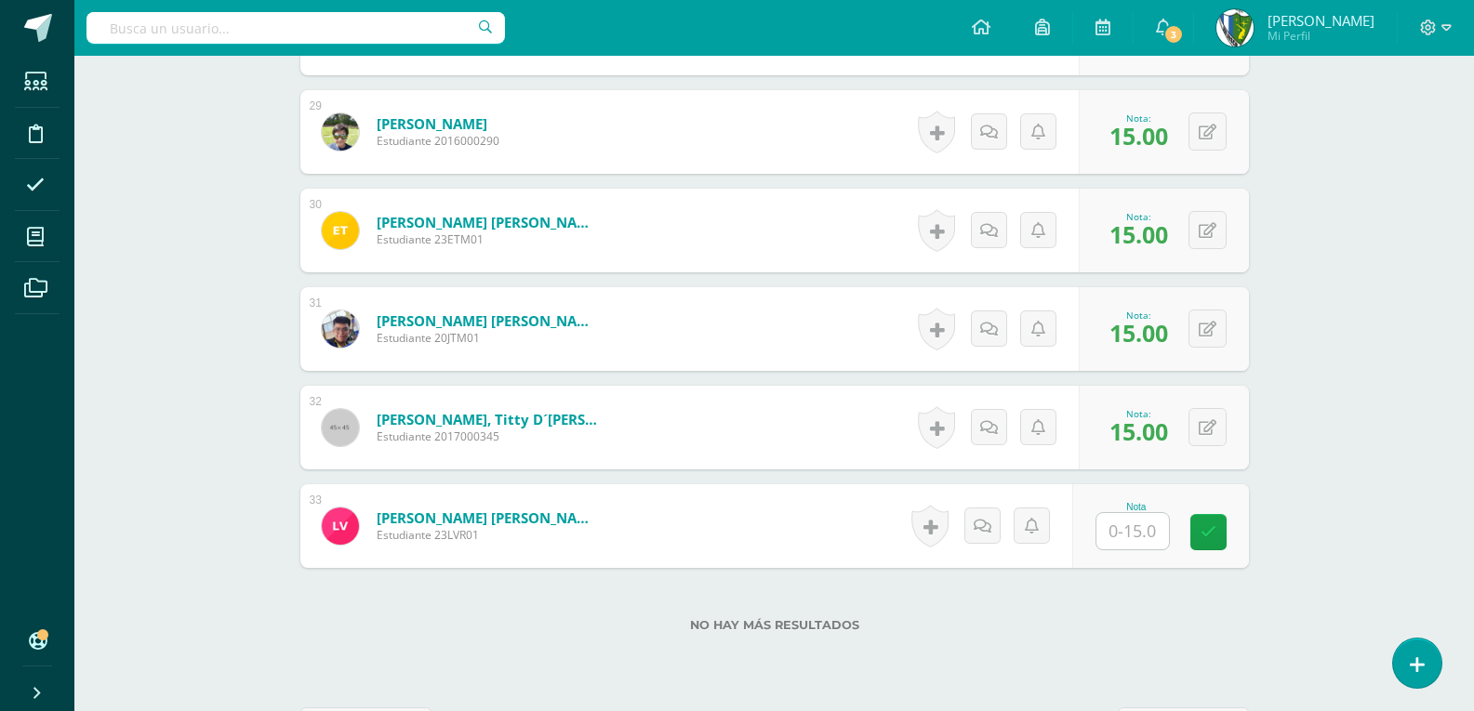
scroll to position [3403, 0]
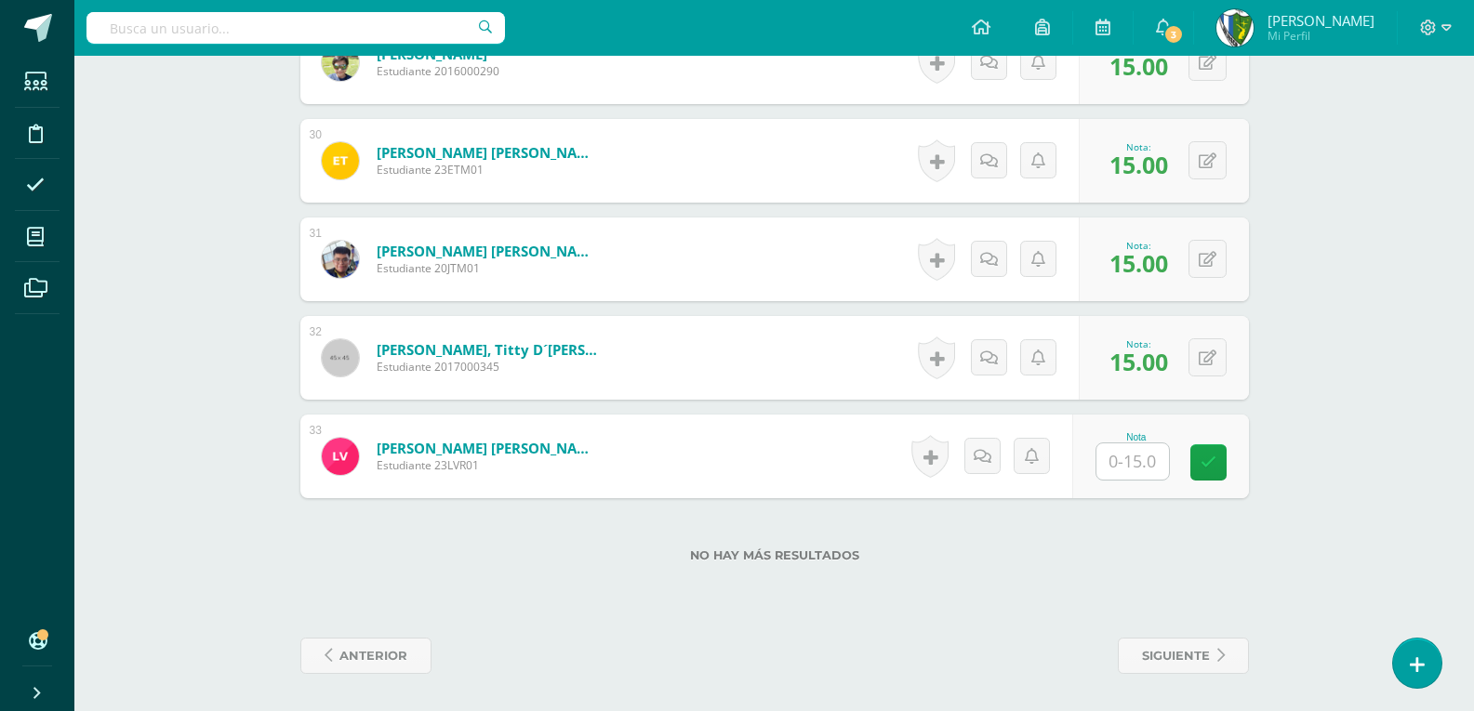
click at [1119, 457] on input "text" at bounding box center [1132, 461] width 73 height 36
type input "15"
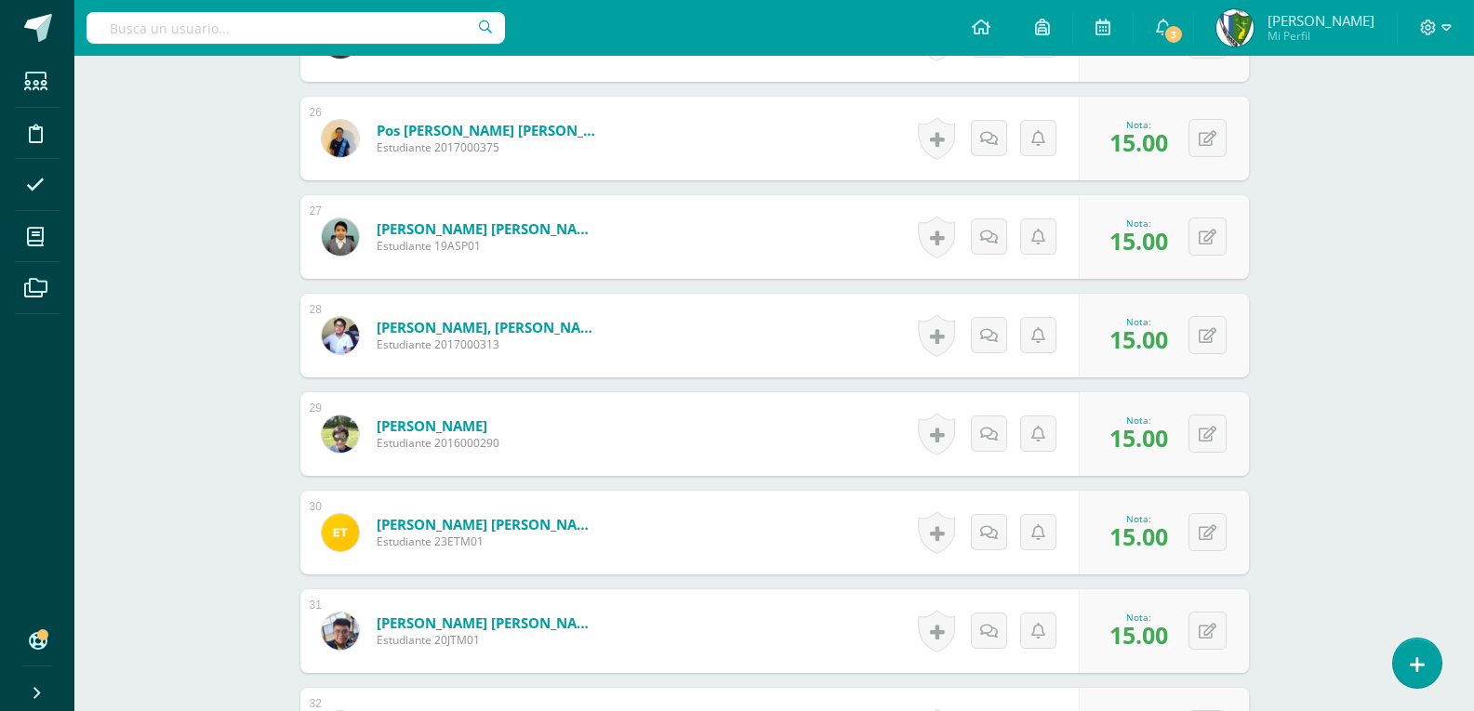
scroll to position [2938, 0]
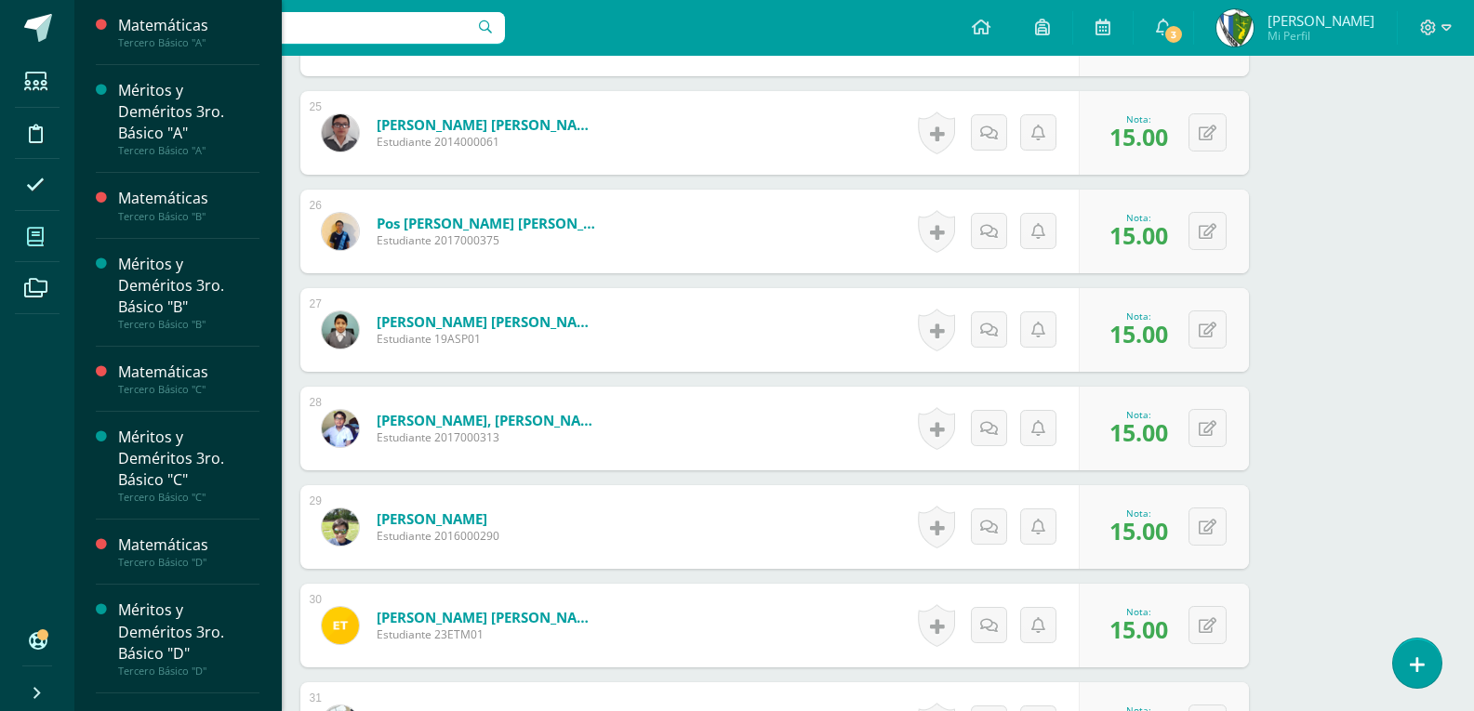
click at [41, 228] on icon at bounding box center [35, 237] width 17 height 19
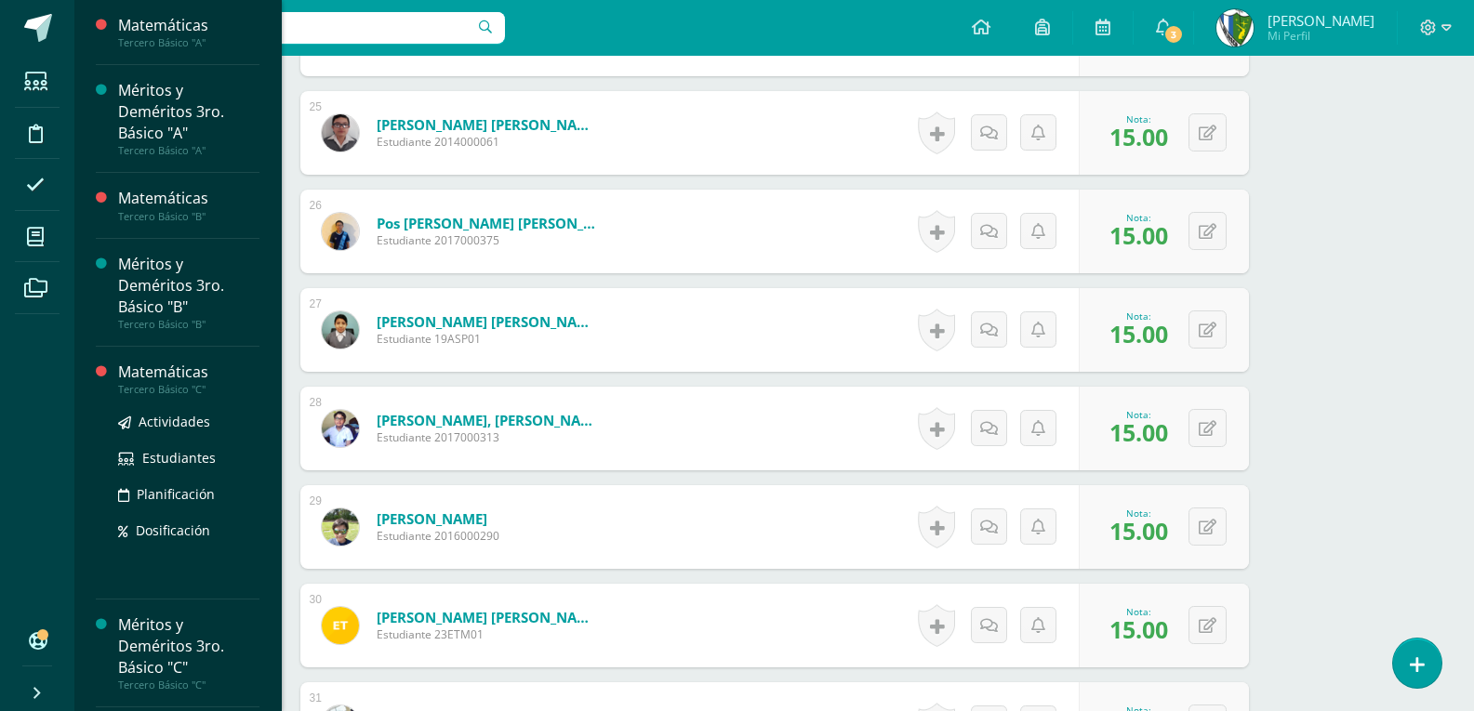
scroll to position [279, 0]
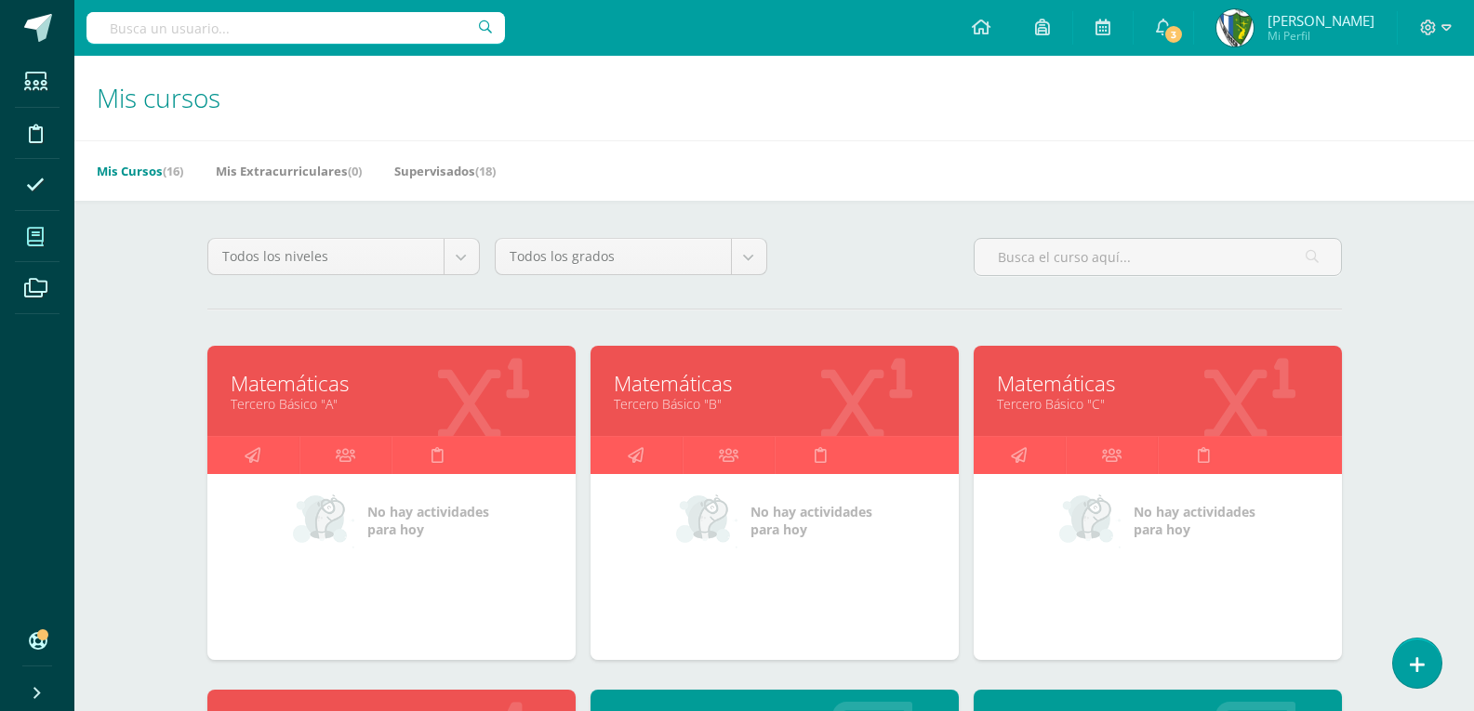
scroll to position [186, 0]
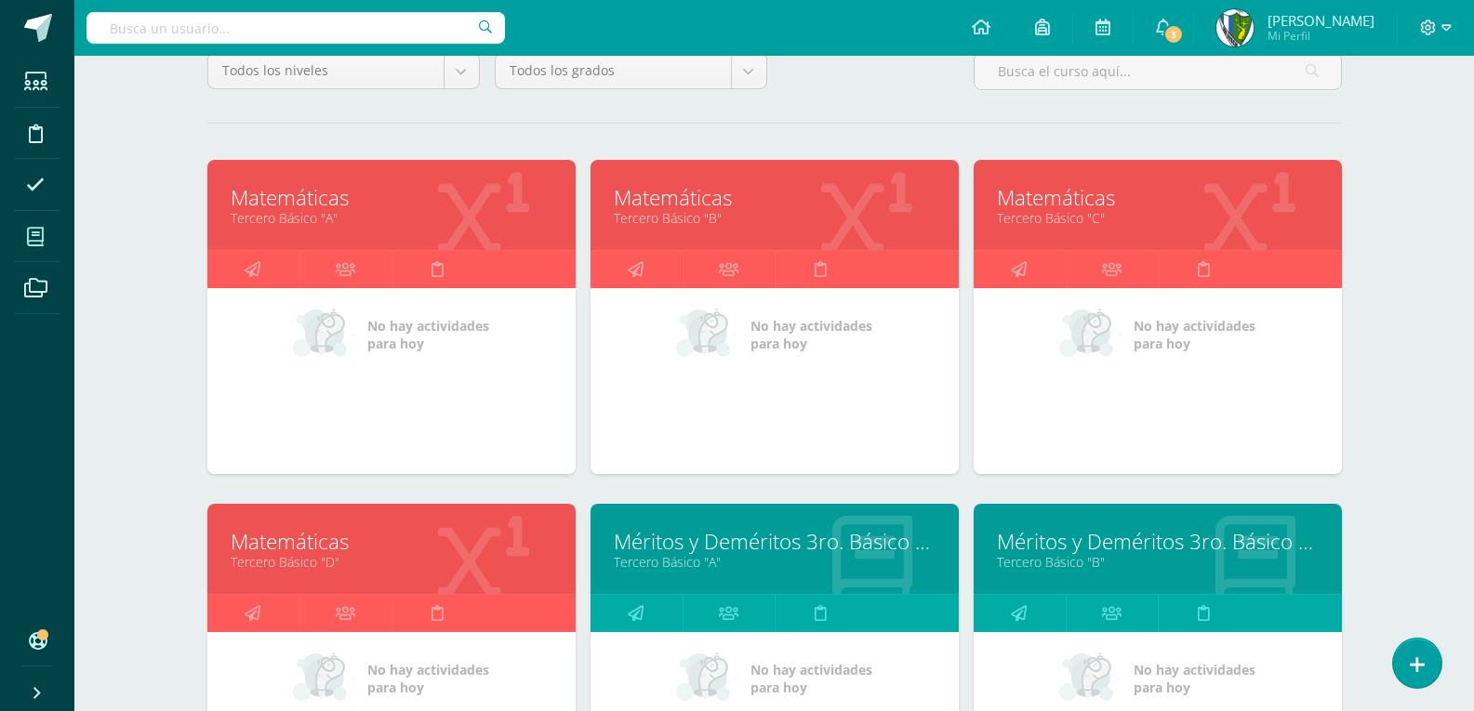
click at [287, 539] on link "Matemáticas" at bounding box center [392, 541] width 322 height 29
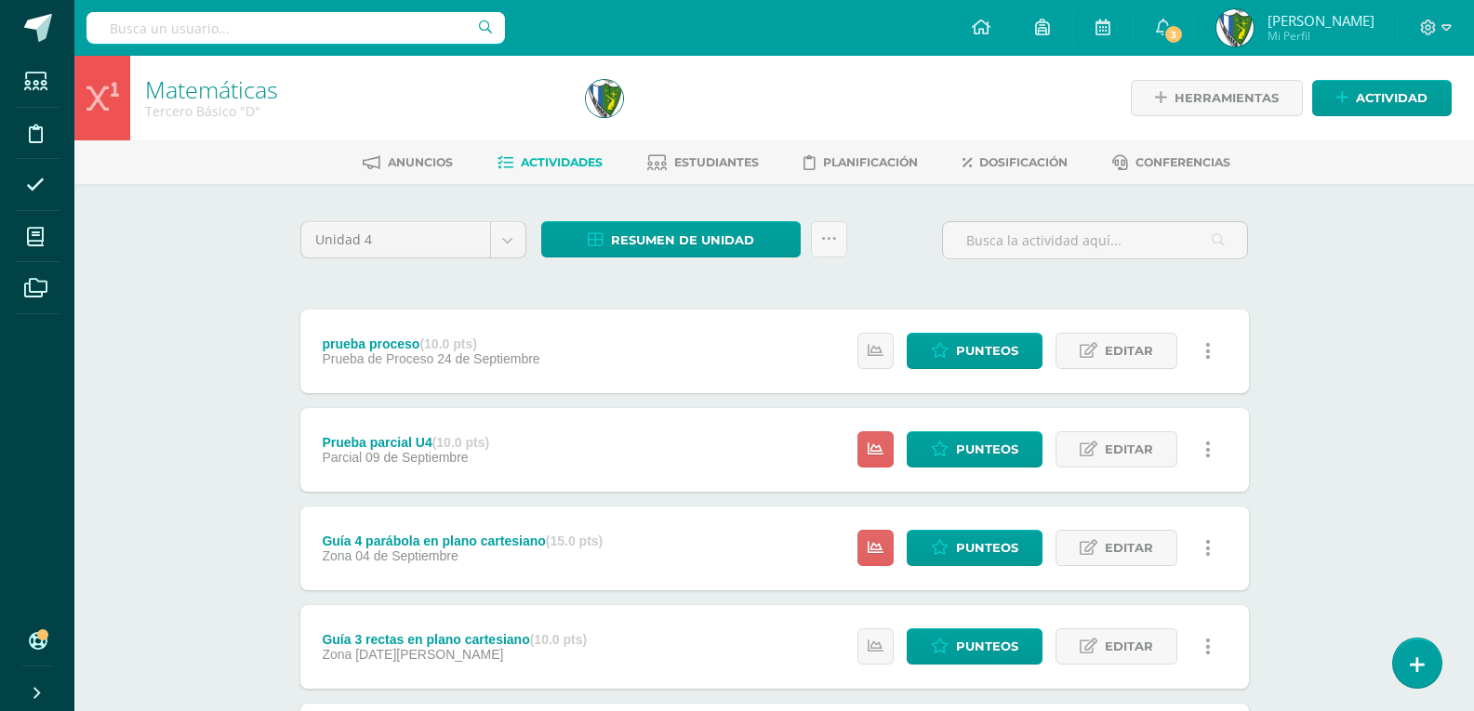
scroll to position [186, 0]
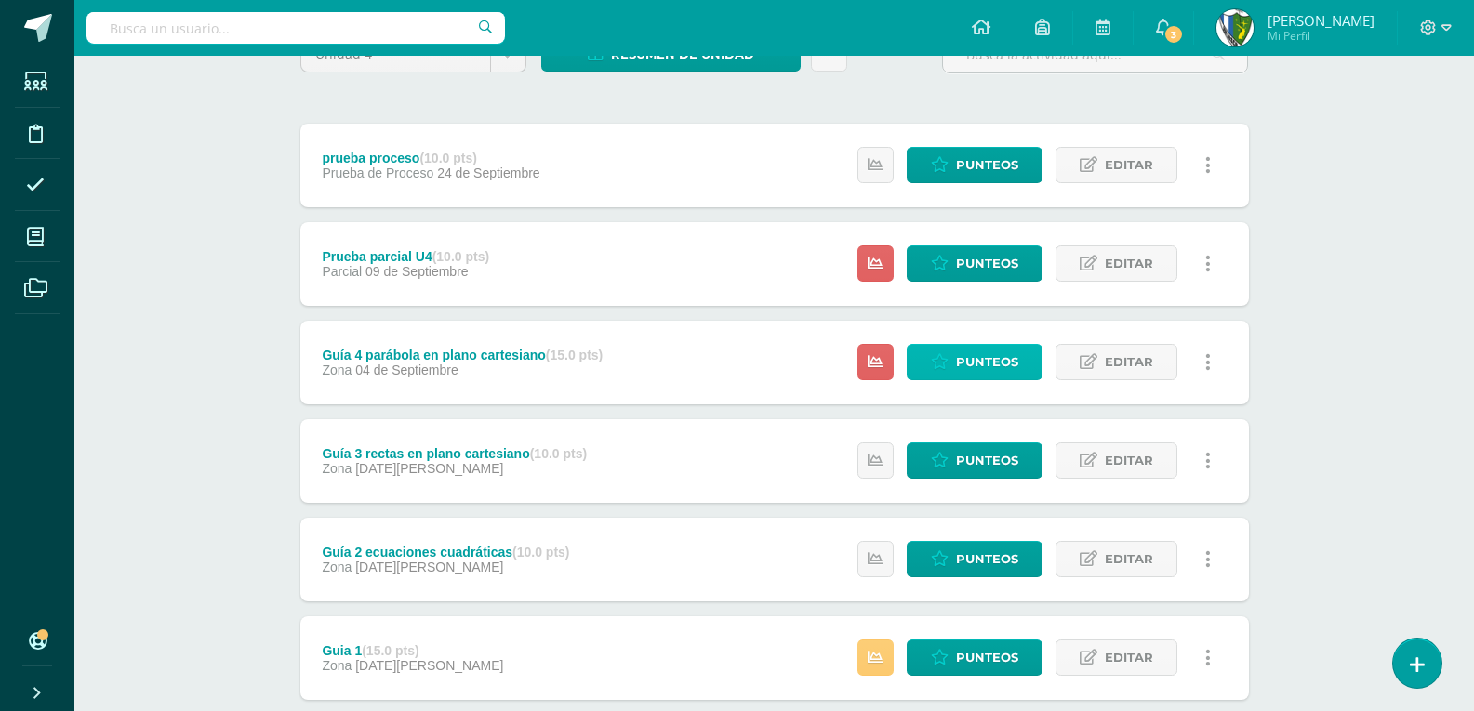
click at [988, 364] on span "Punteos" at bounding box center [987, 362] width 62 height 34
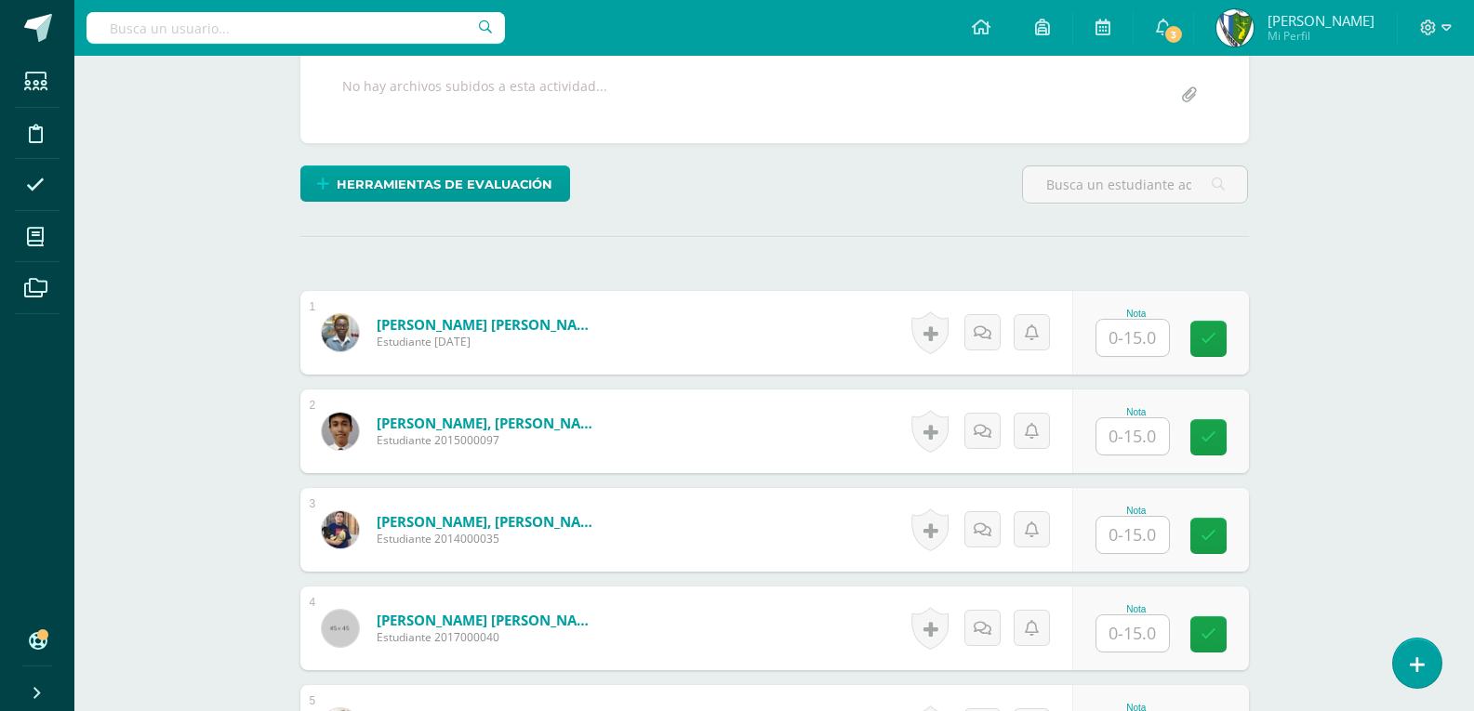
scroll to position [466, 0]
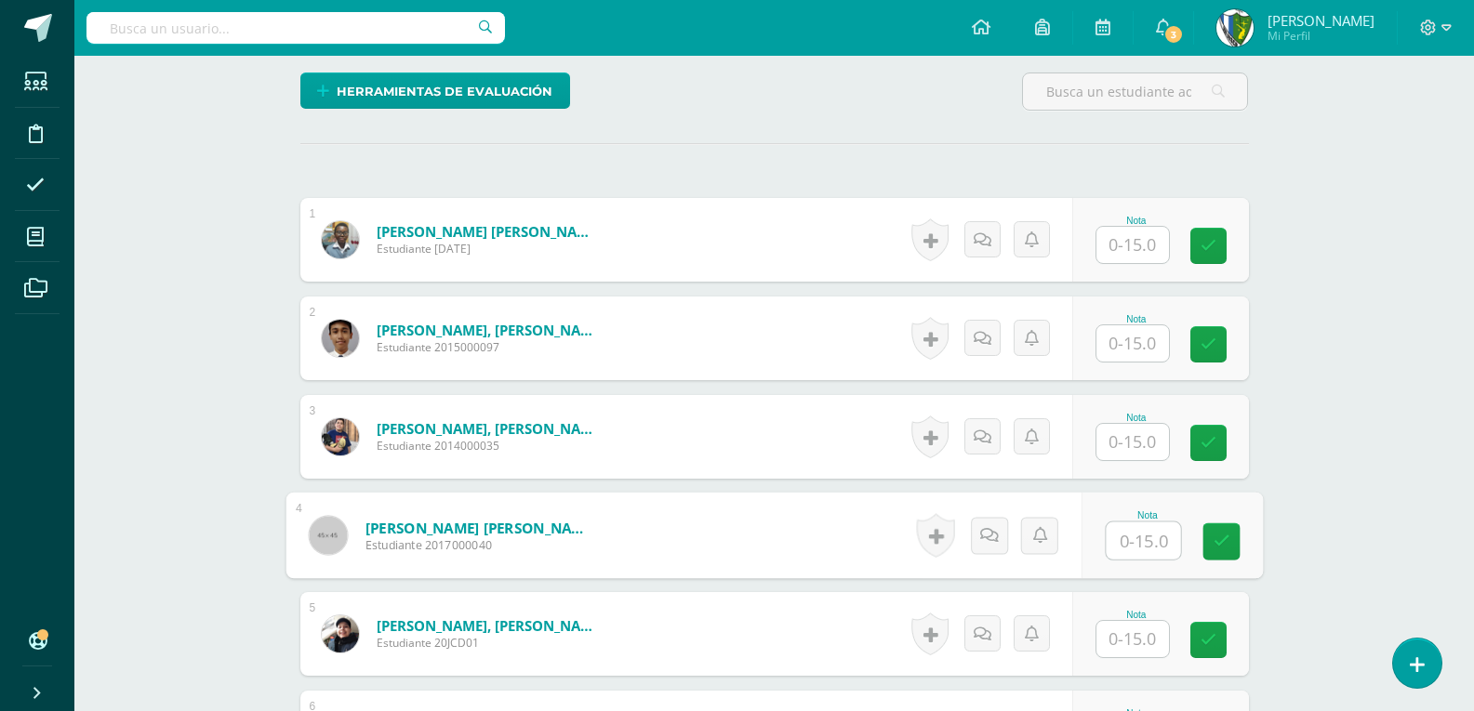
click at [1128, 543] on input "text" at bounding box center [1142, 541] width 74 height 37
type input "15"
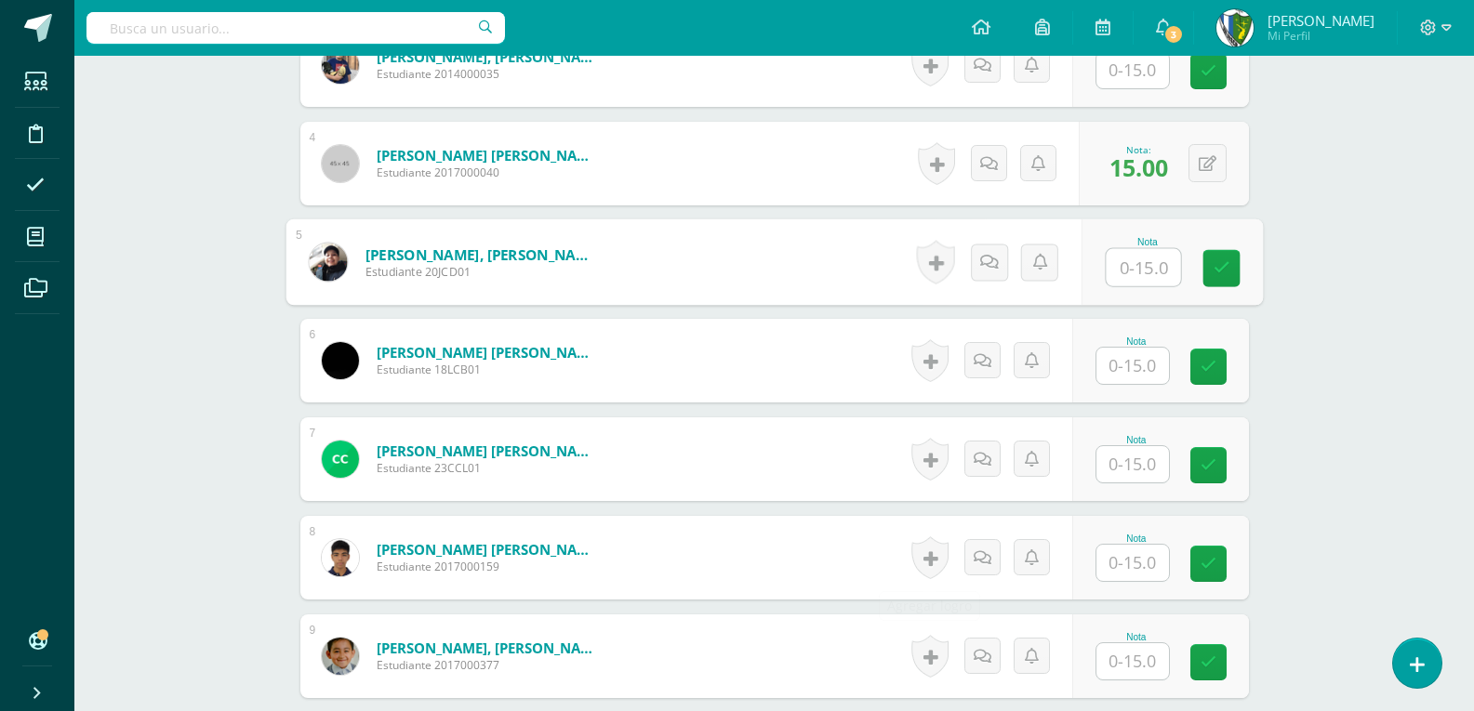
scroll to position [1117, 0]
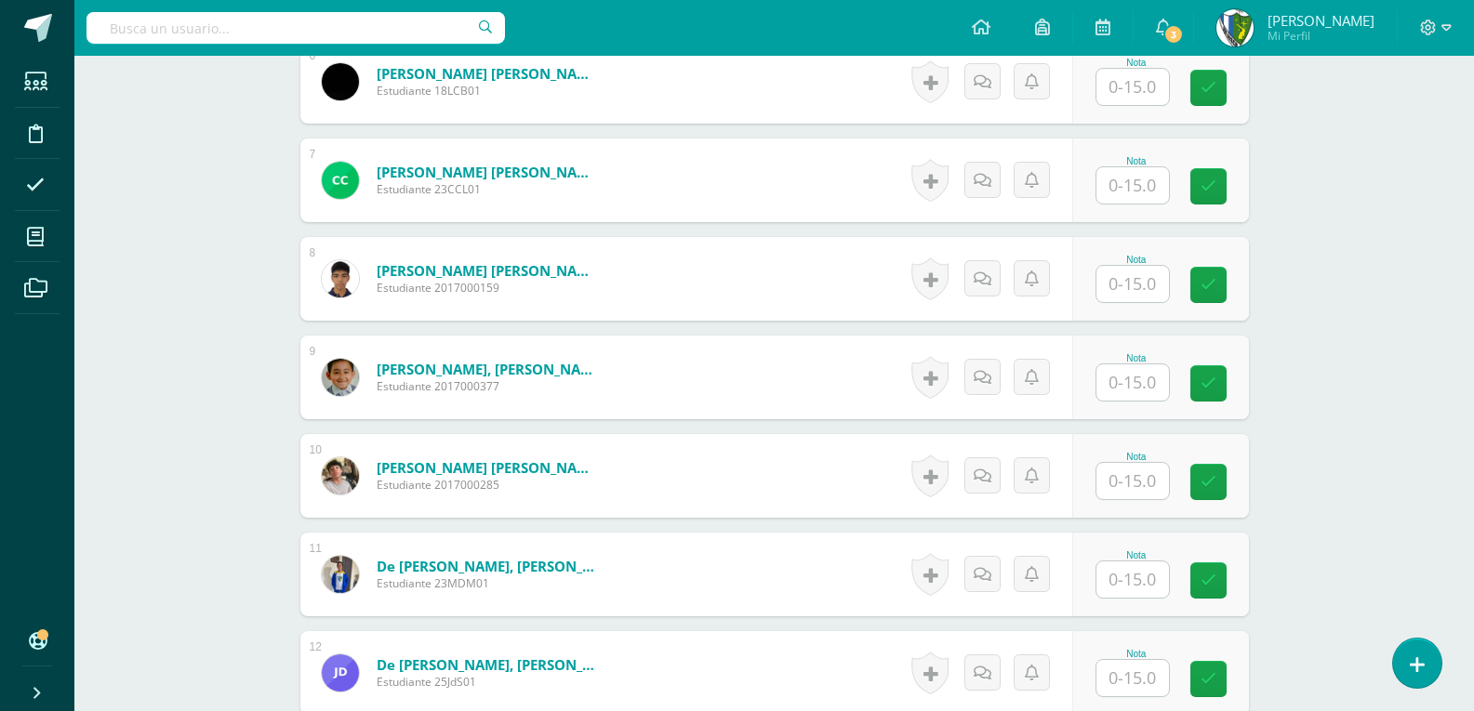
click at [1143, 285] on input "text" at bounding box center [1132, 284] width 73 height 36
type input "15"
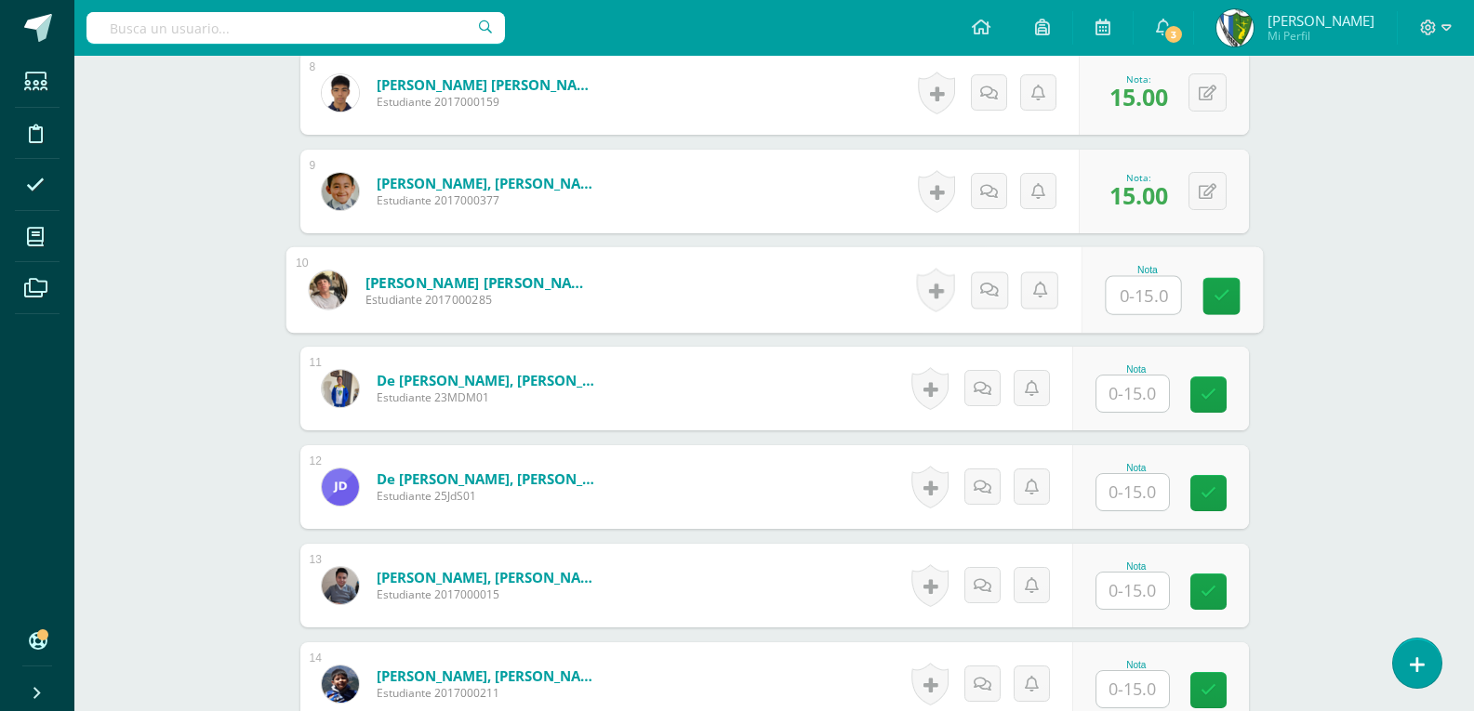
scroll to position [1489, 0]
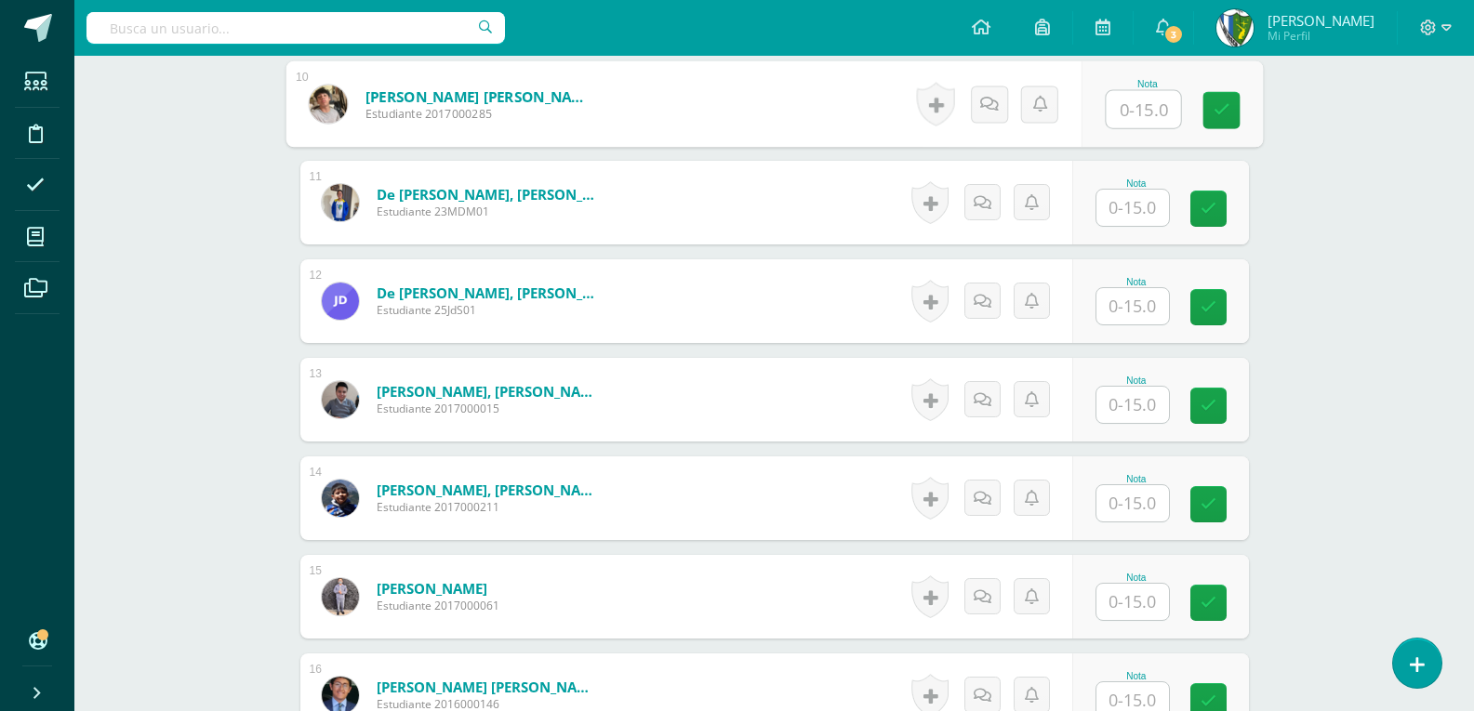
click at [1137, 306] on input "text" at bounding box center [1132, 306] width 73 height 36
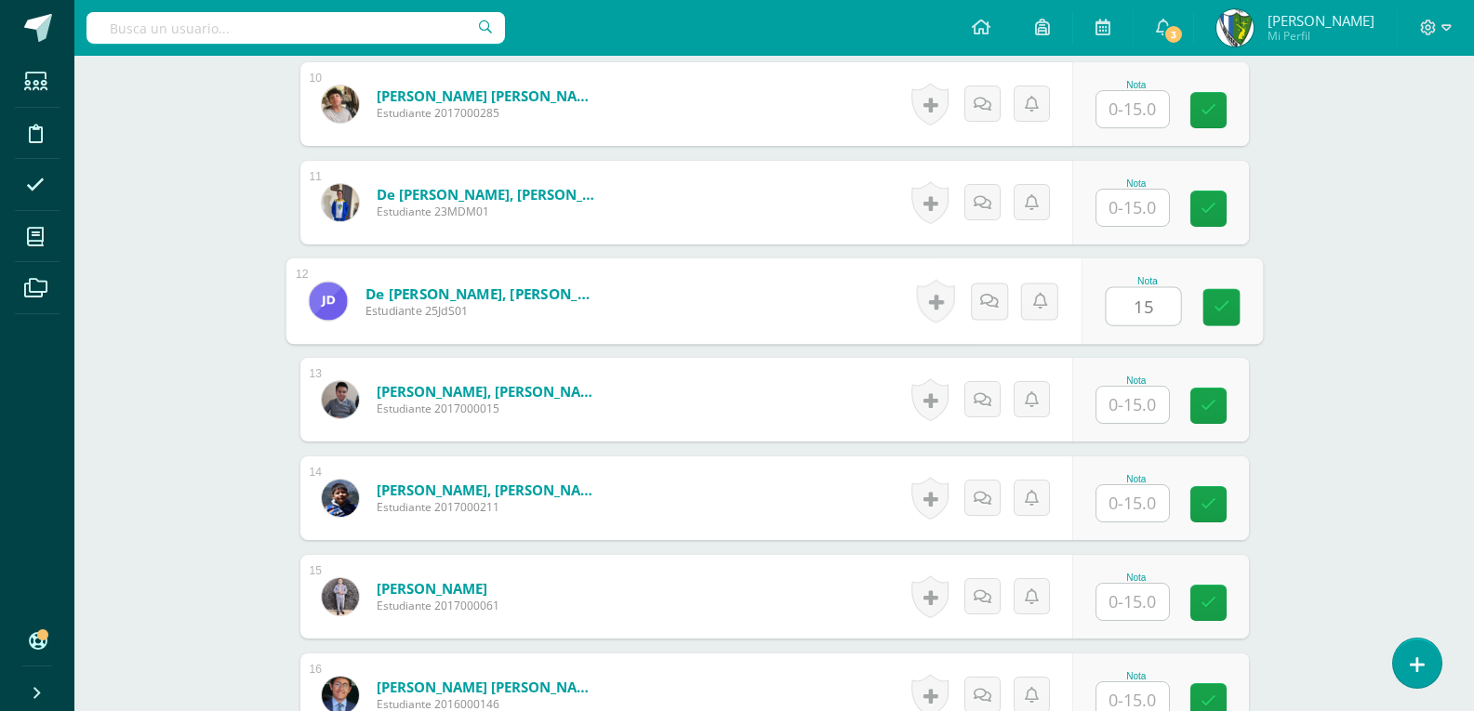
type input "15"
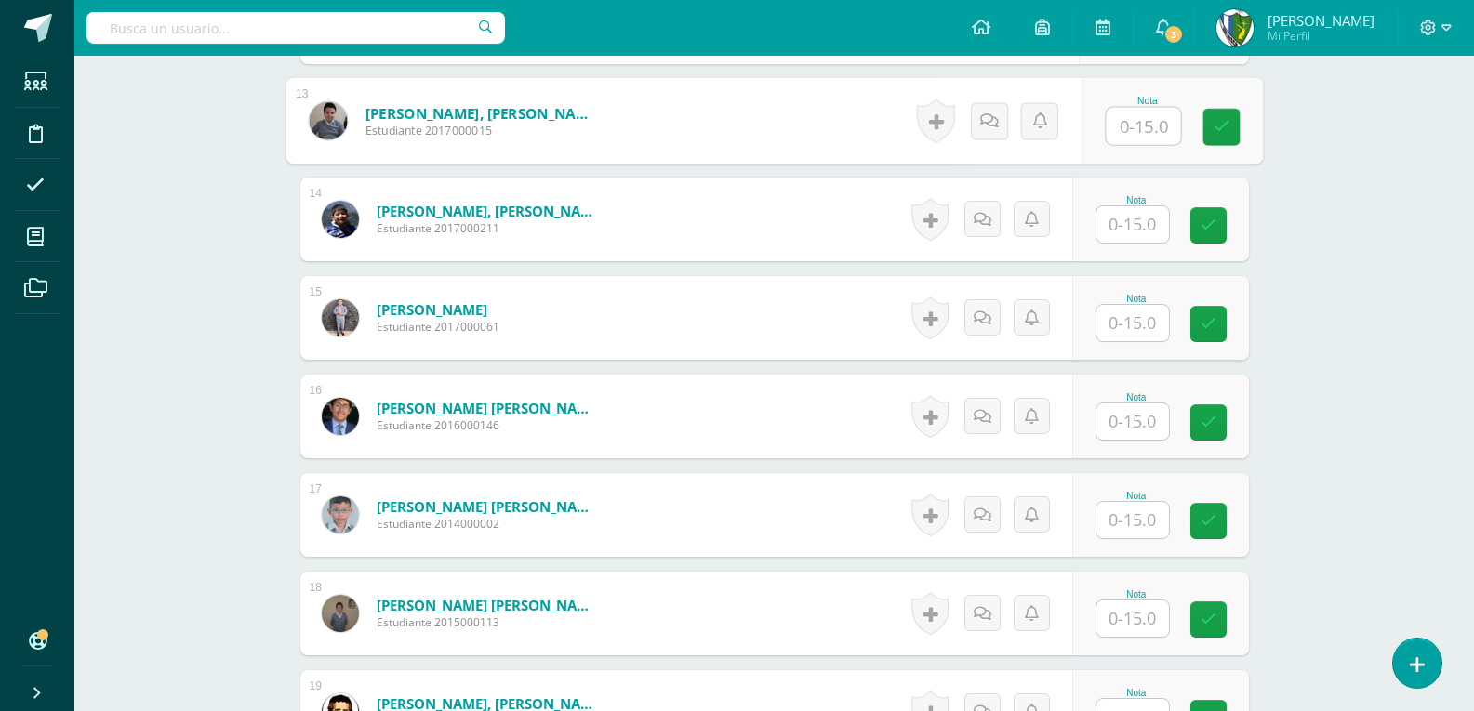
scroll to position [1860, 0]
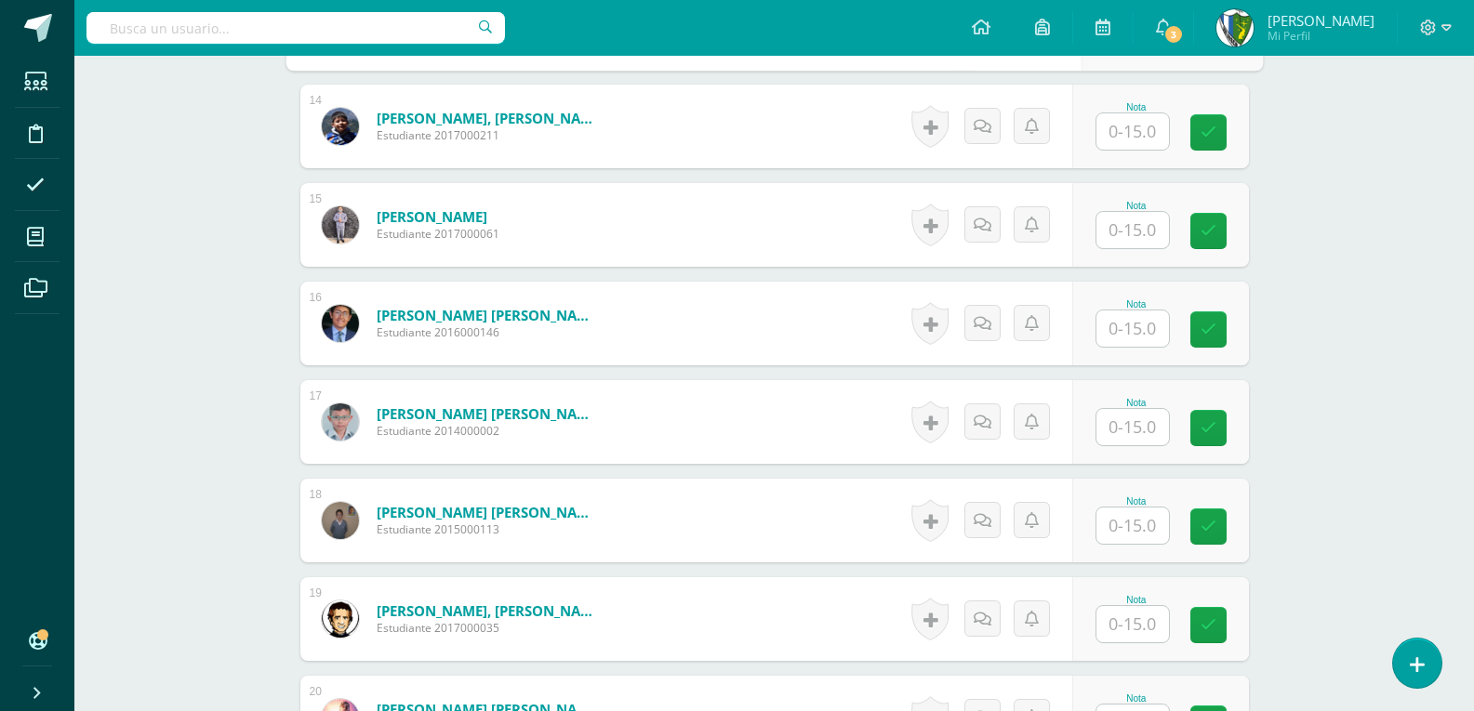
click at [1140, 531] on input "text" at bounding box center [1132, 526] width 73 height 36
type input "15"
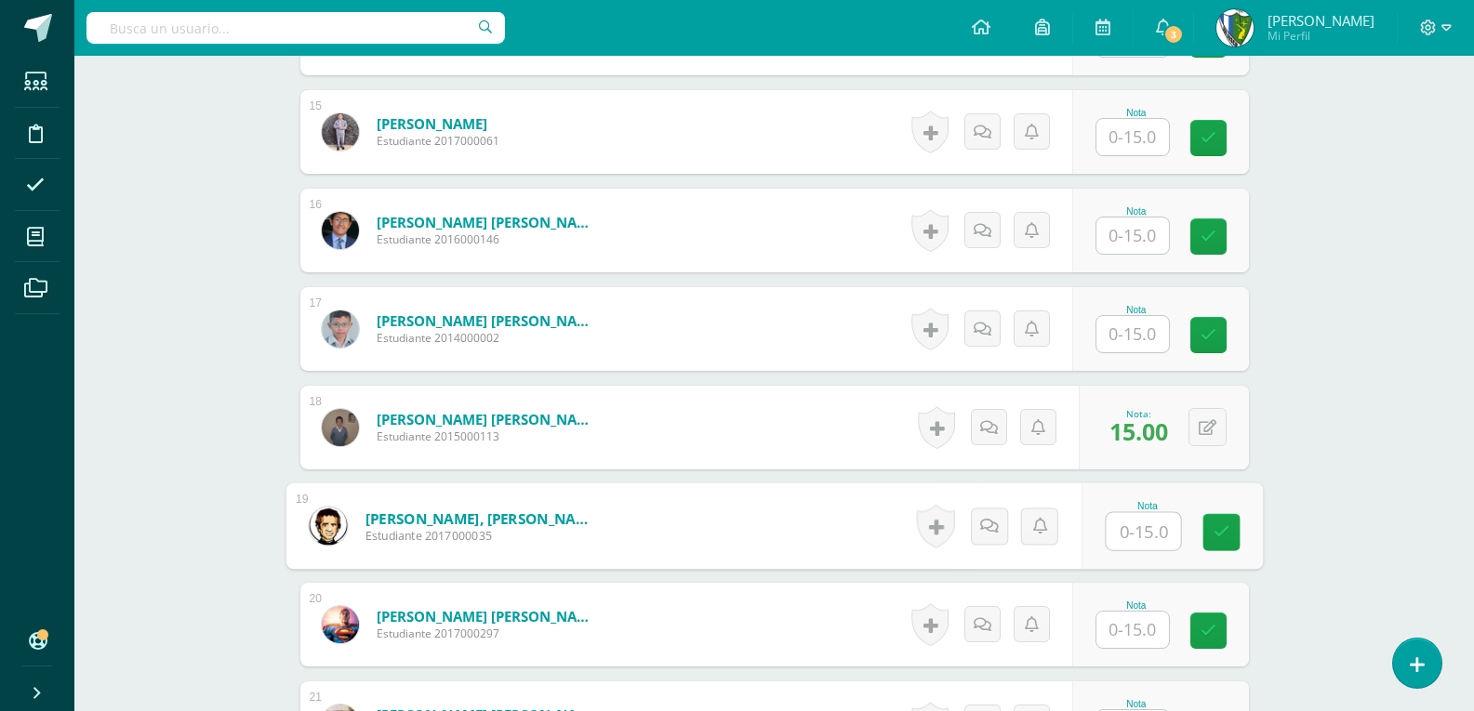
scroll to position [2139, 0]
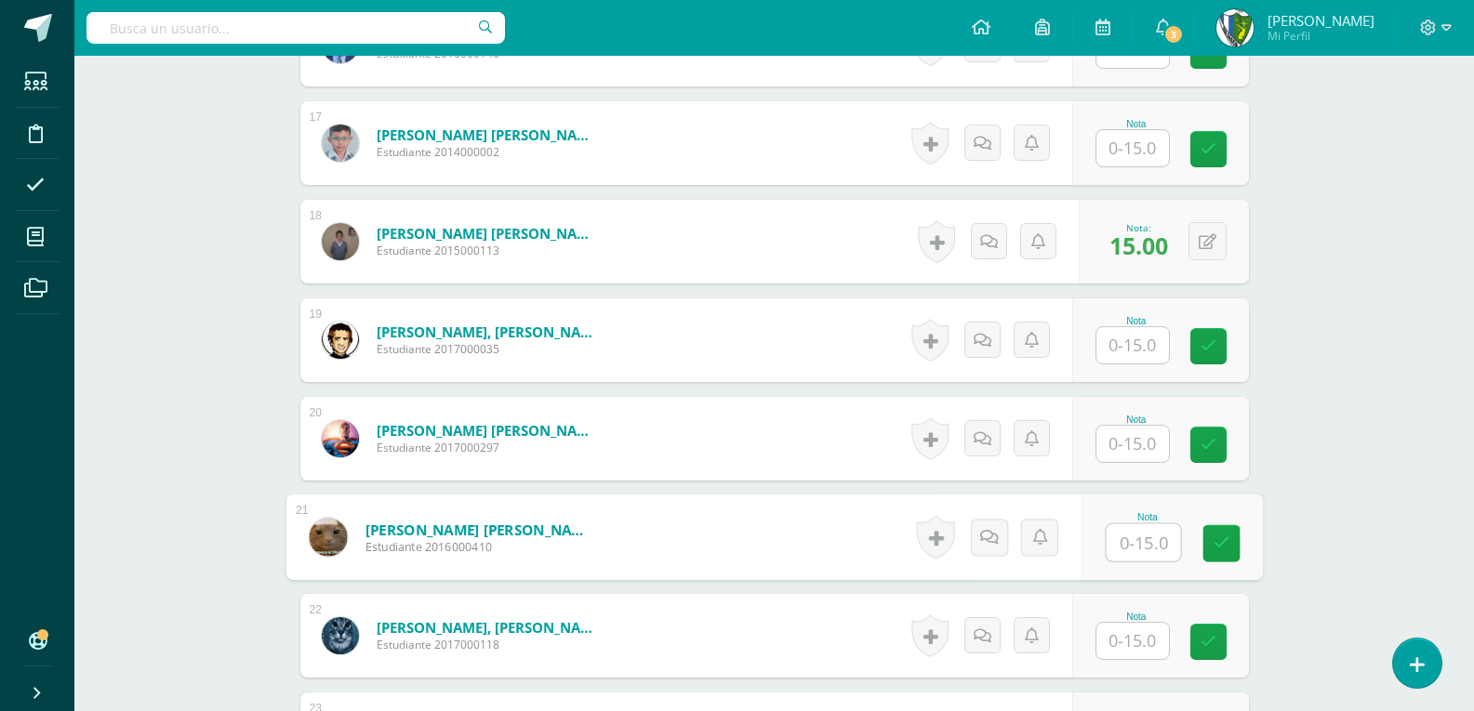
click at [1119, 541] on input "text" at bounding box center [1142, 542] width 74 height 37
type input "15"
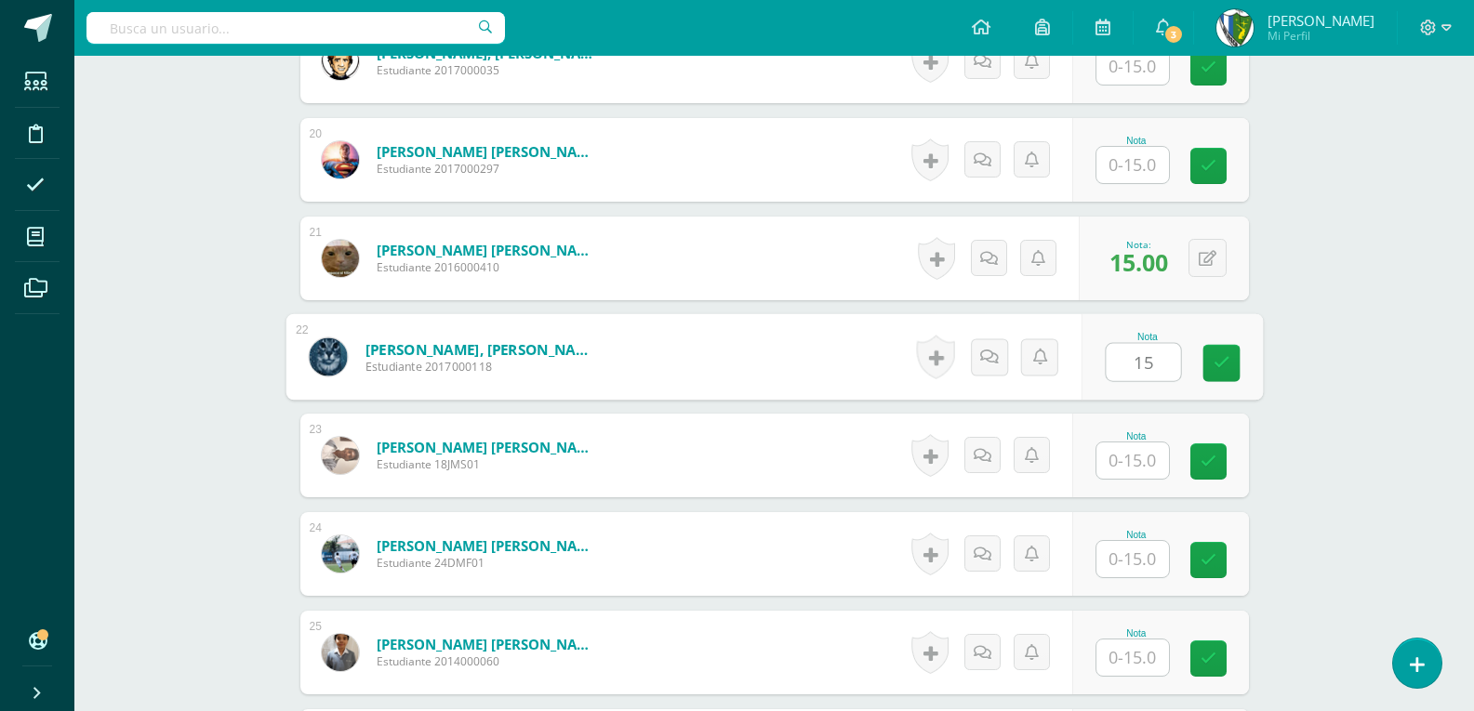
scroll to position [2604, 0]
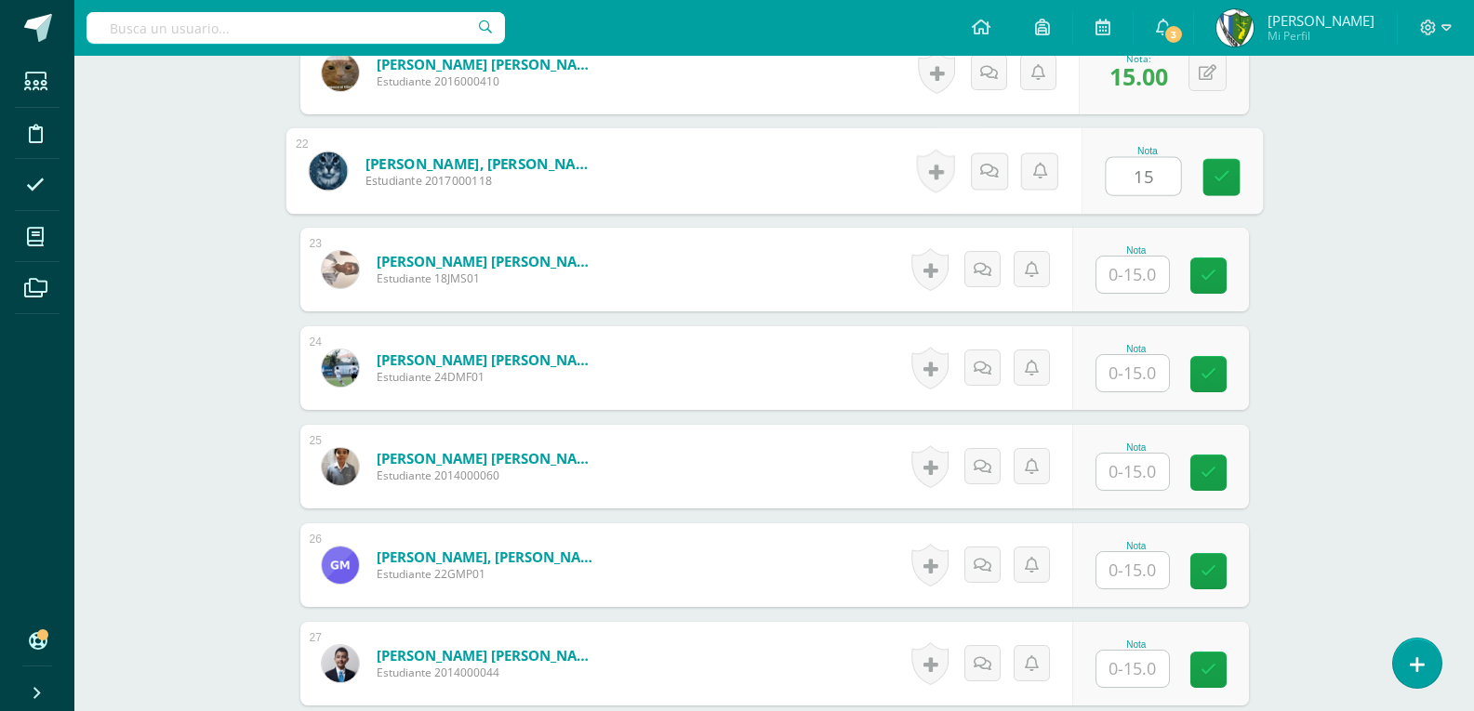
type input "15"
click at [1135, 475] on input "text" at bounding box center [1132, 472] width 73 height 36
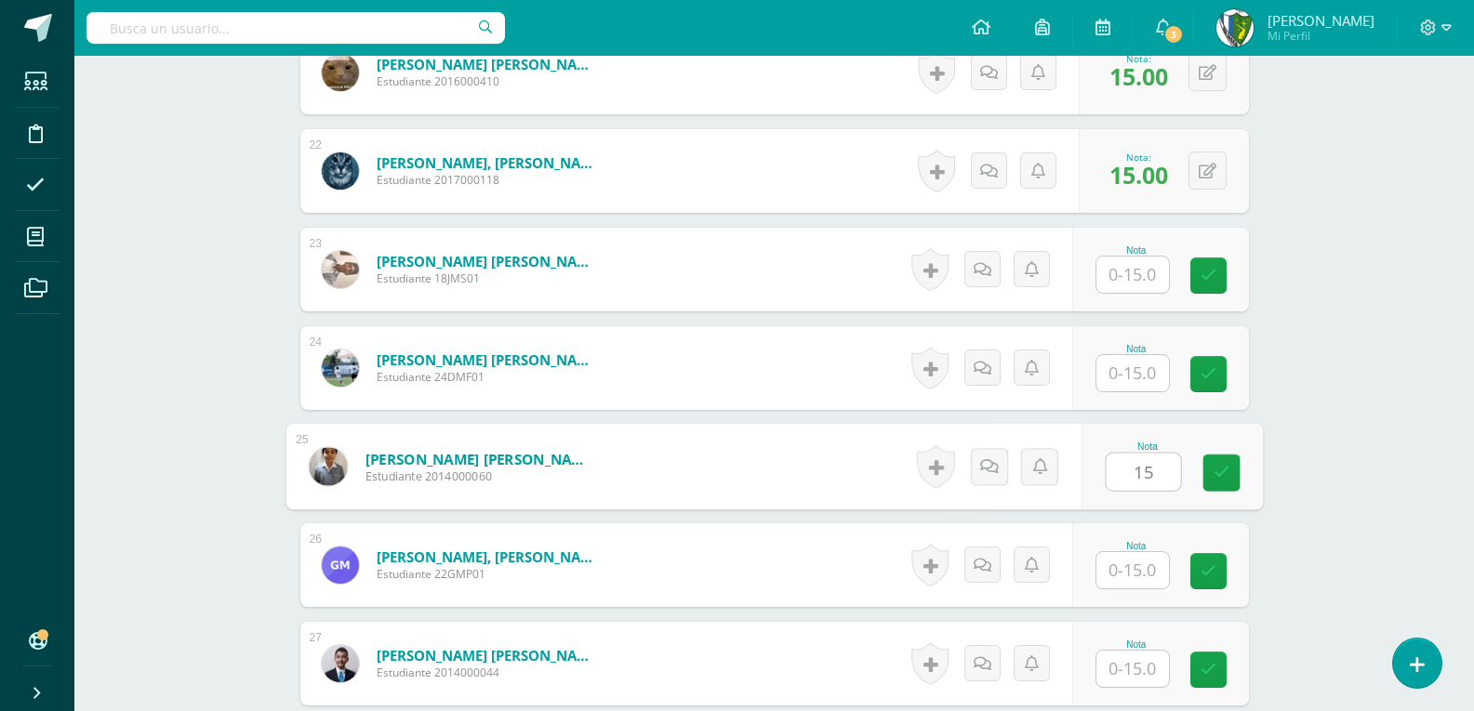
type input "15"
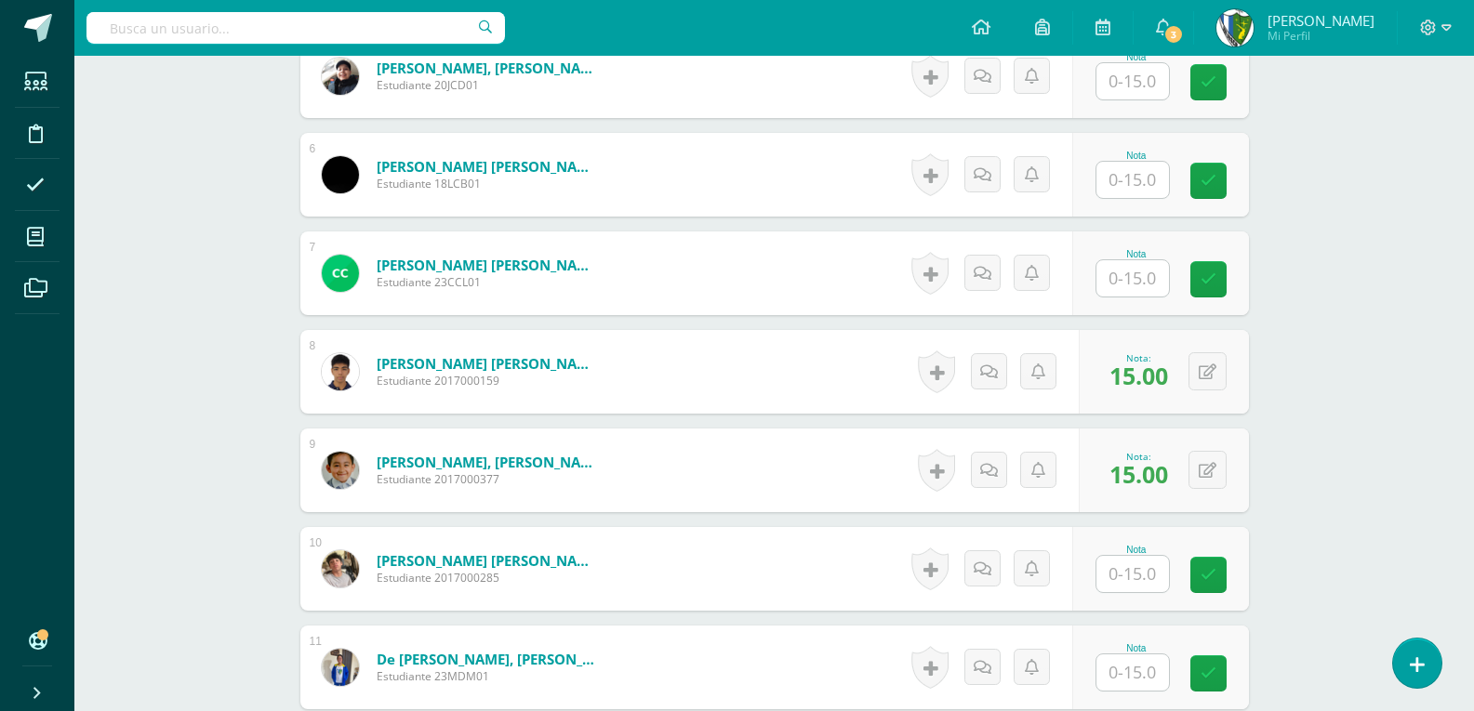
scroll to position [931, 0]
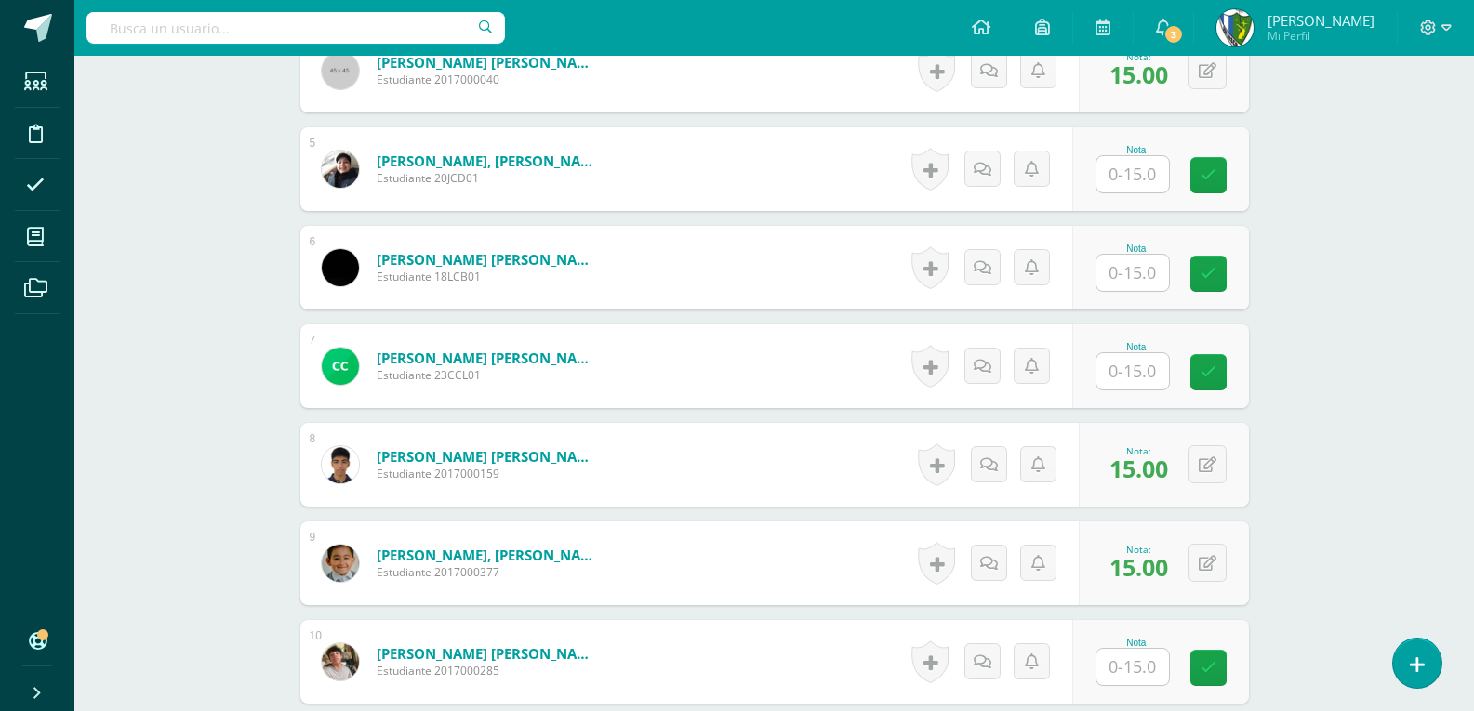
click at [1144, 175] on input "text" at bounding box center [1132, 174] width 73 height 36
type input "15"
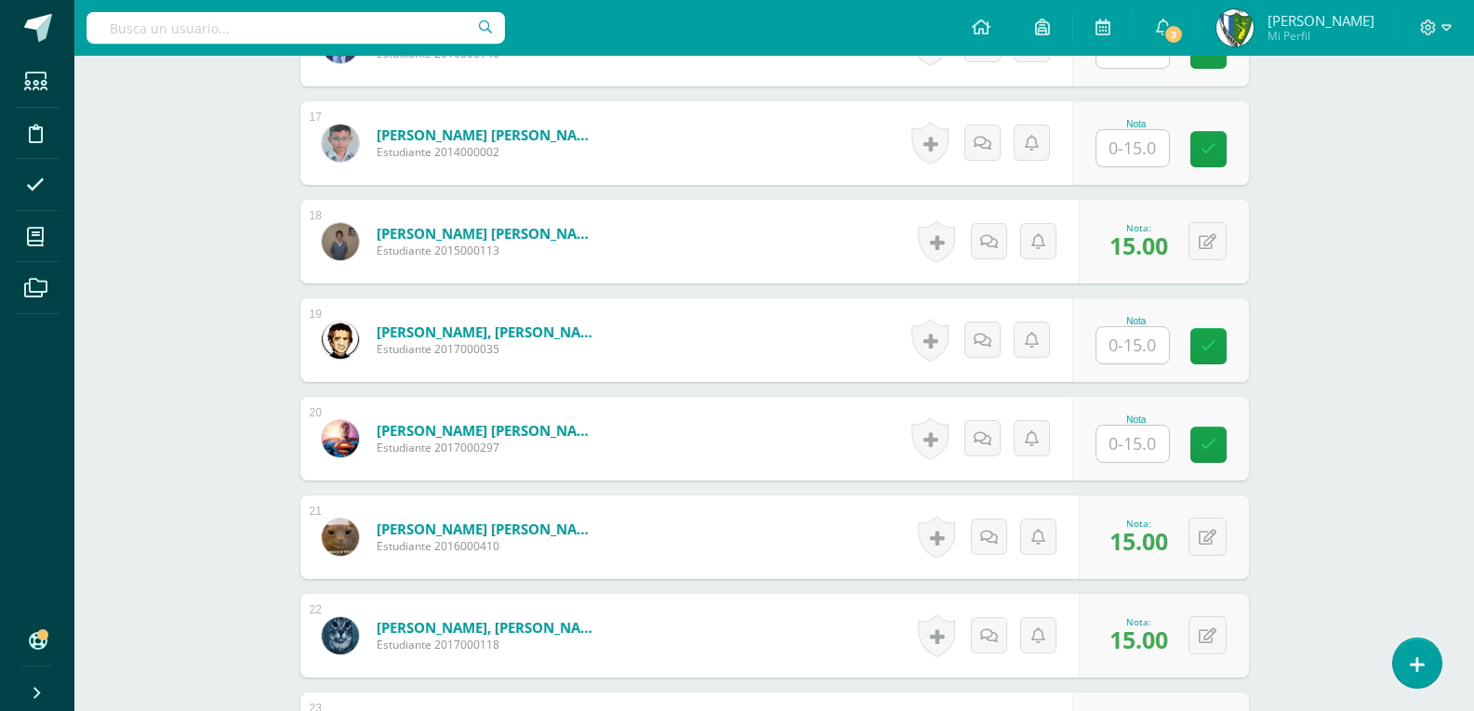
scroll to position [2325, 0]
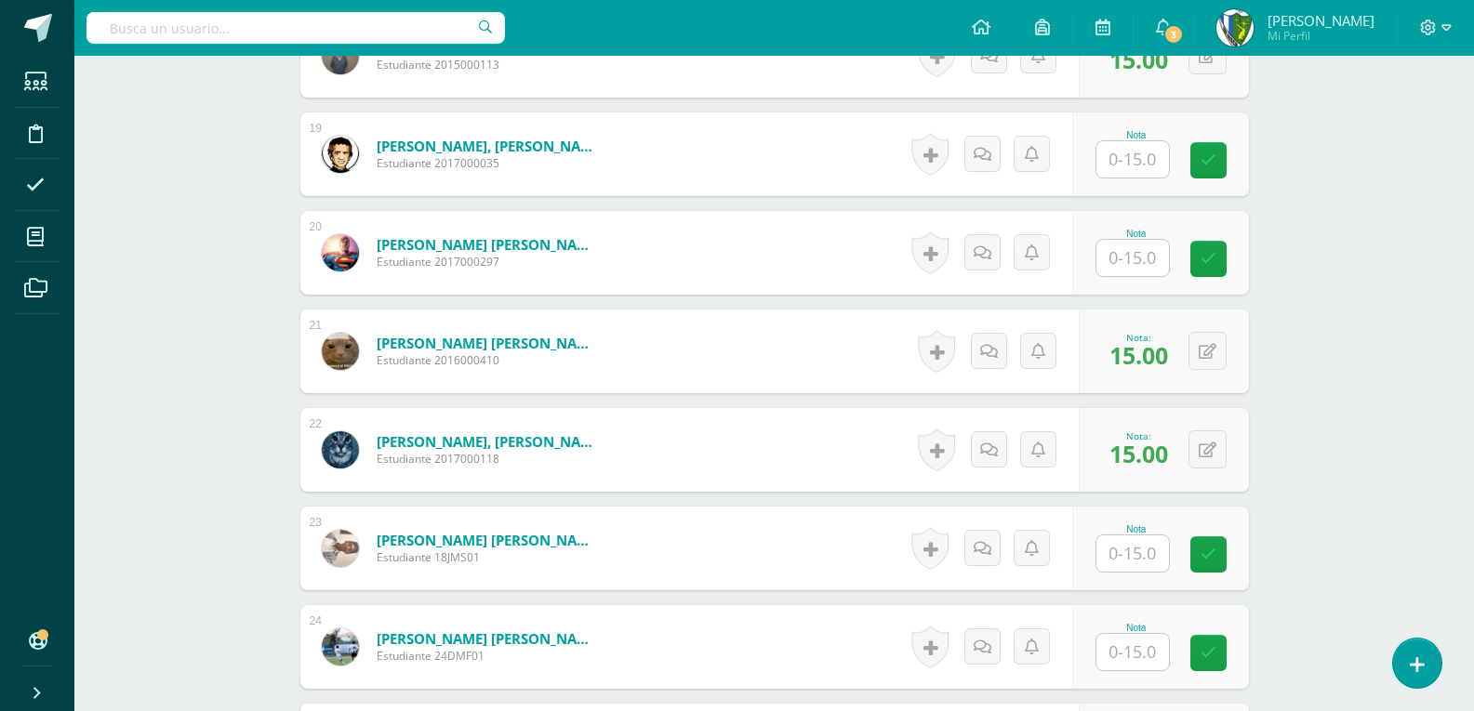
click at [1128, 556] on input "text" at bounding box center [1132, 554] width 73 height 36
type input "15"
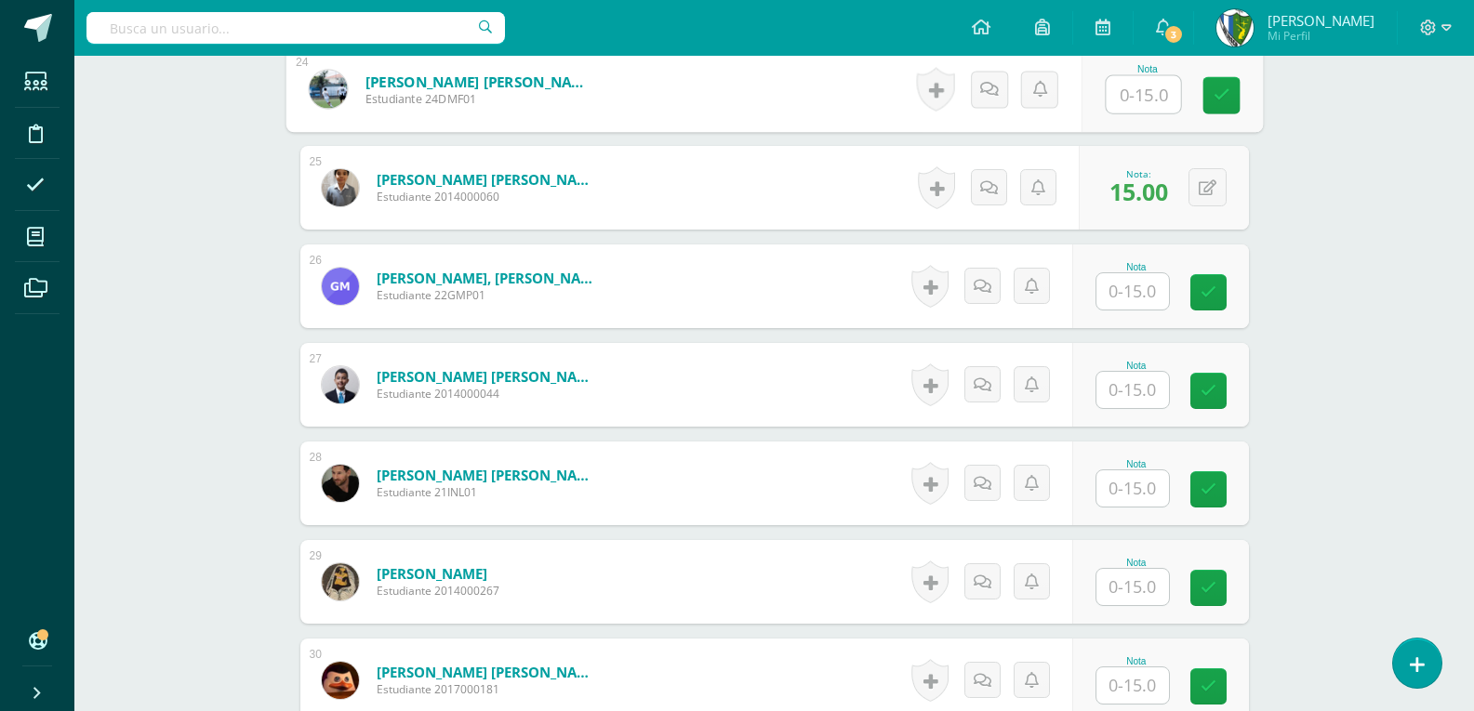
scroll to position [3255, 0]
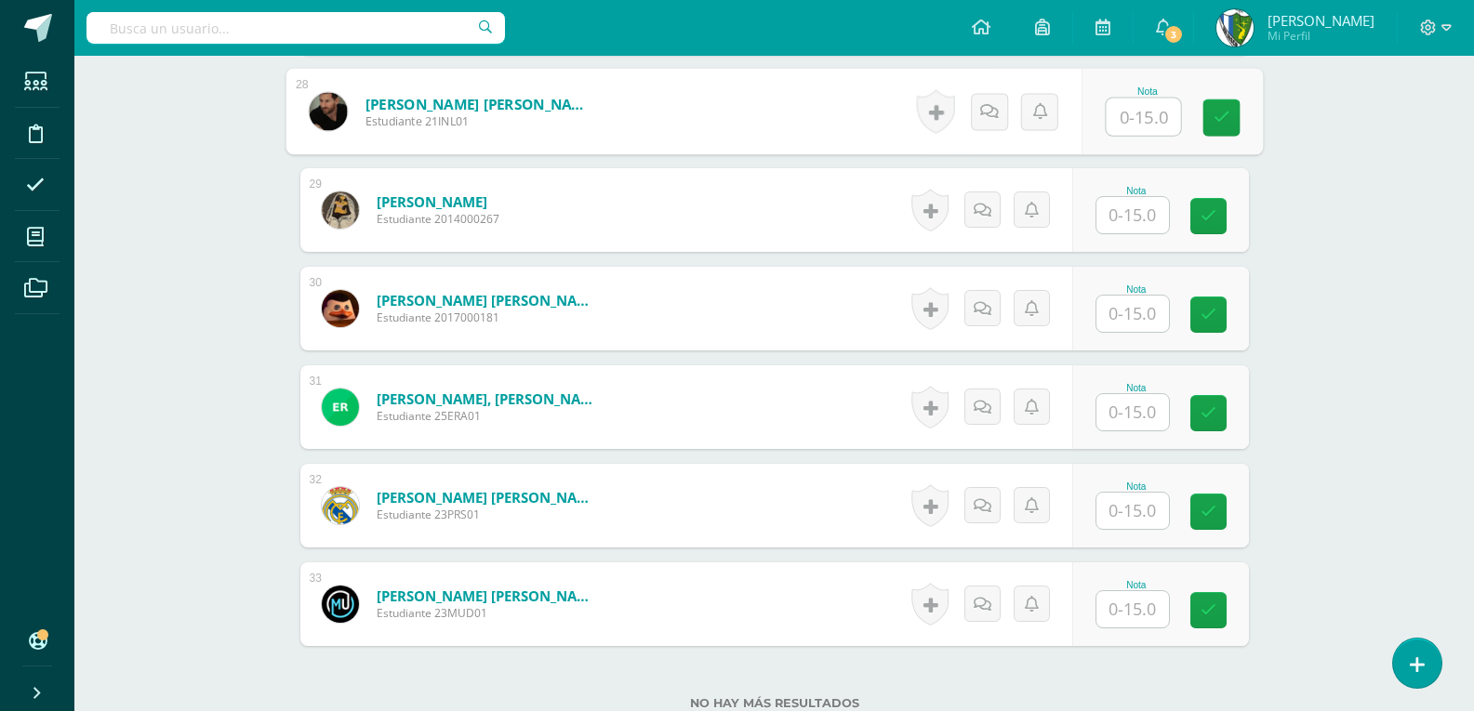
click at [1116, 128] on input "text" at bounding box center [1142, 117] width 74 height 37
type input "15"
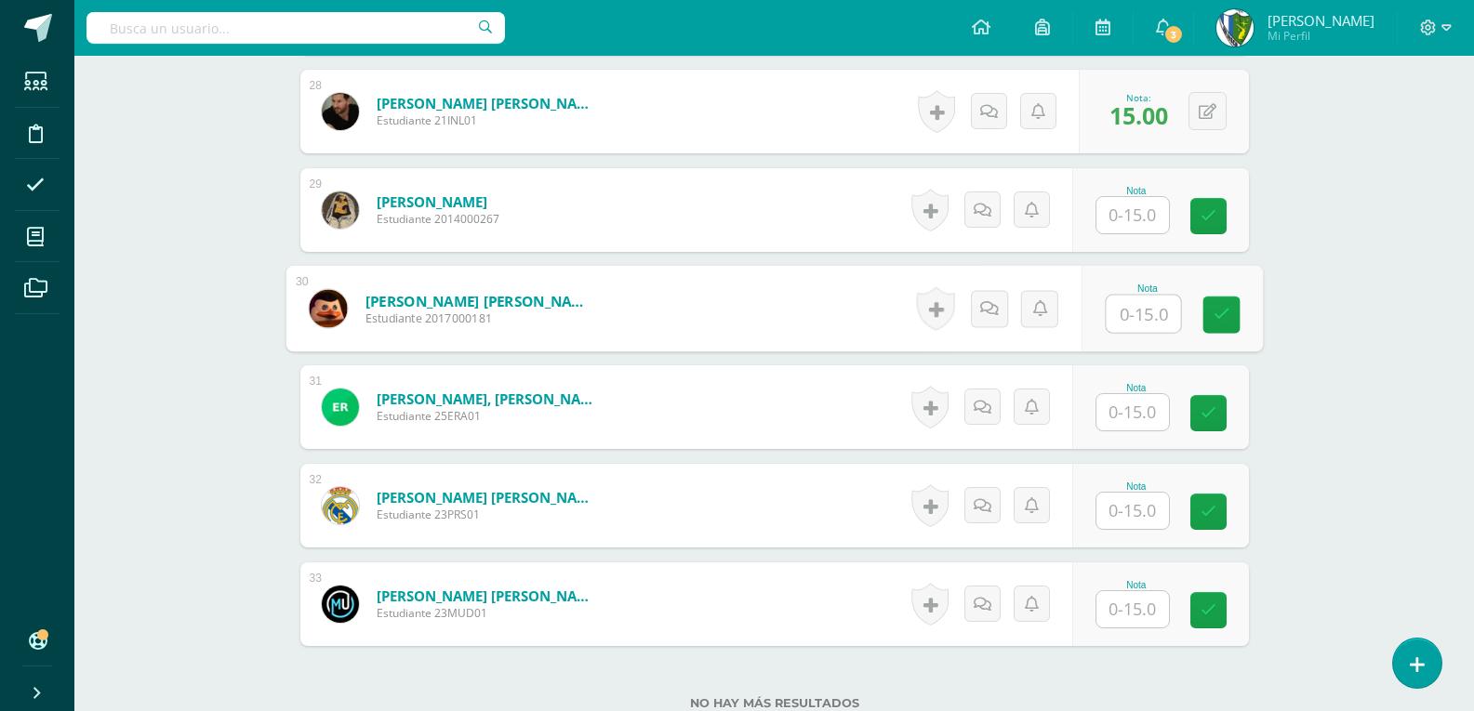
click at [1125, 314] on input "text" at bounding box center [1142, 314] width 74 height 37
type input "15"
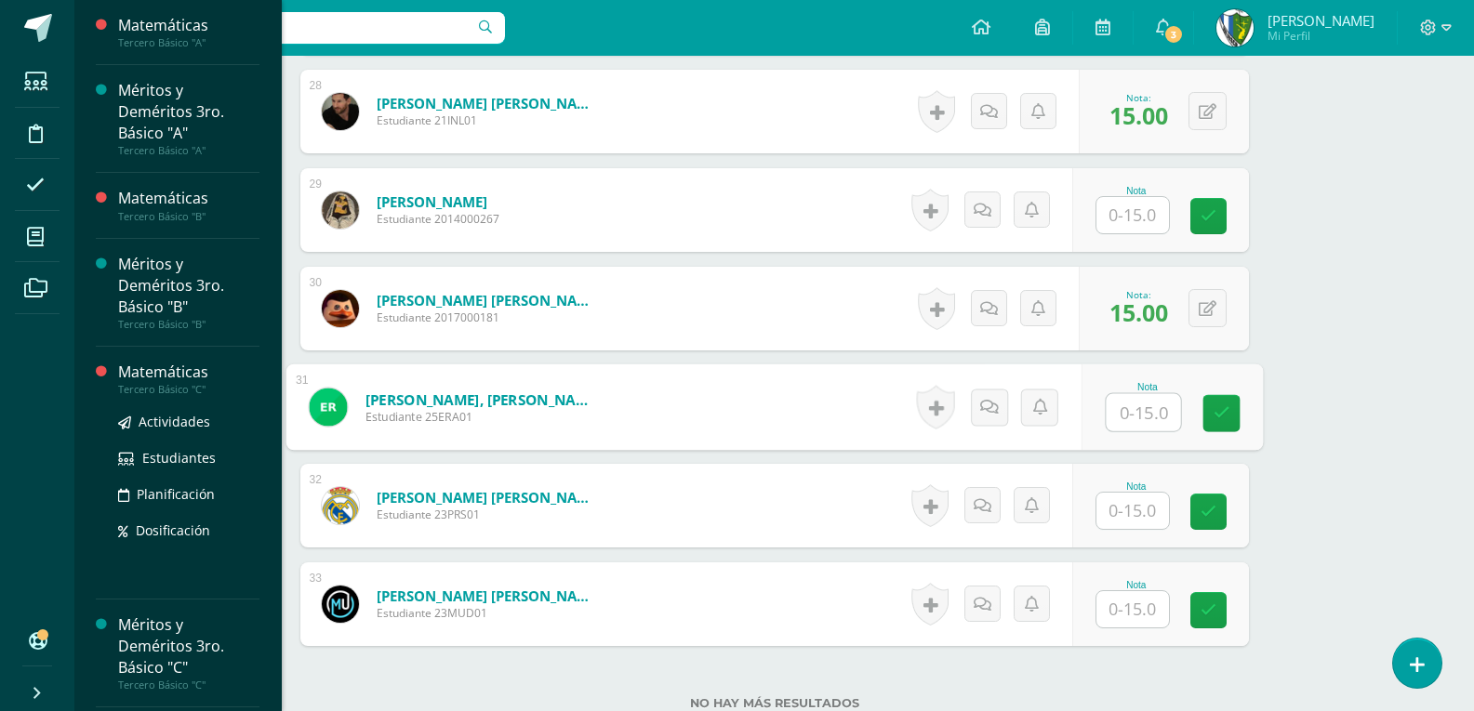
click at [178, 377] on div "Matemáticas" at bounding box center [188, 372] width 141 height 21
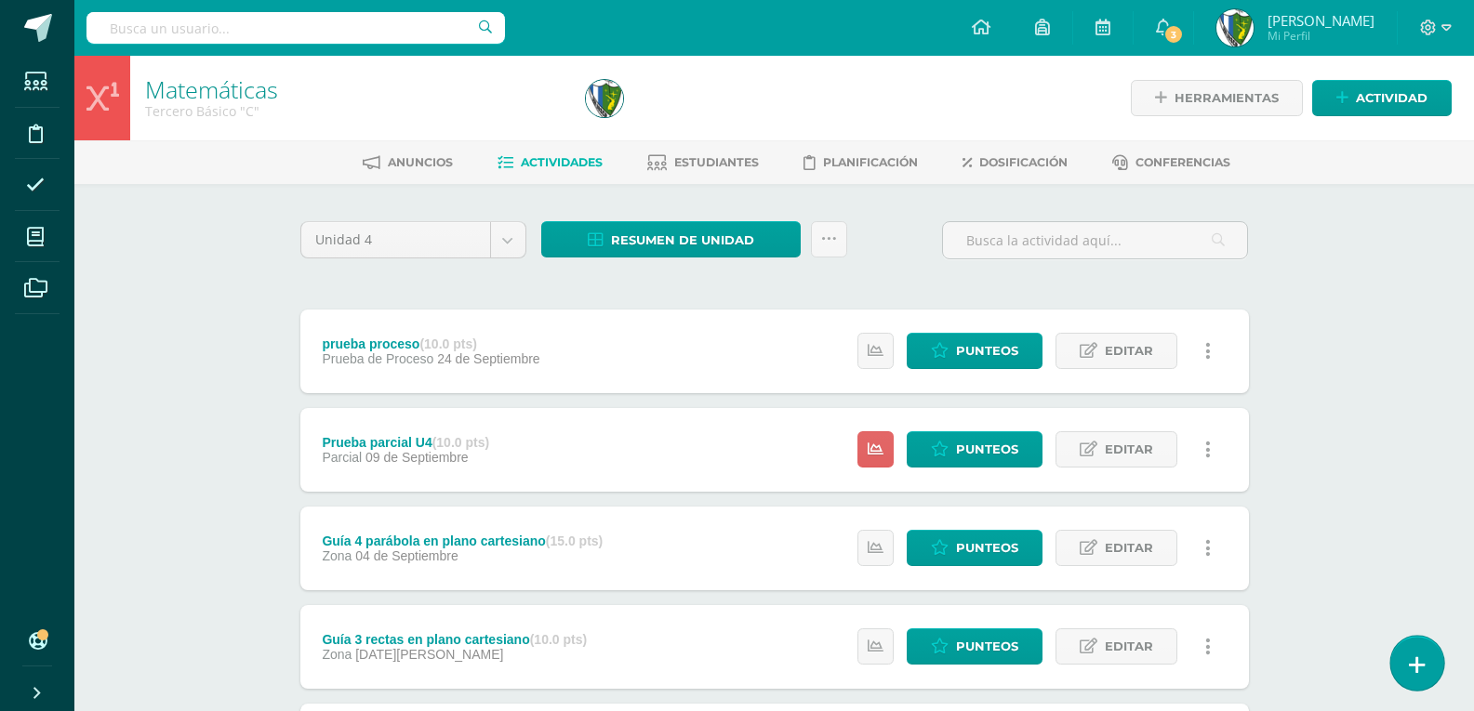
drag, startPoint x: 1427, startPoint y: 651, endPoint x: 1414, endPoint y: 649, distance: 13.1
click at [1426, 650] on link at bounding box center [1416, 663] width 53 height 54
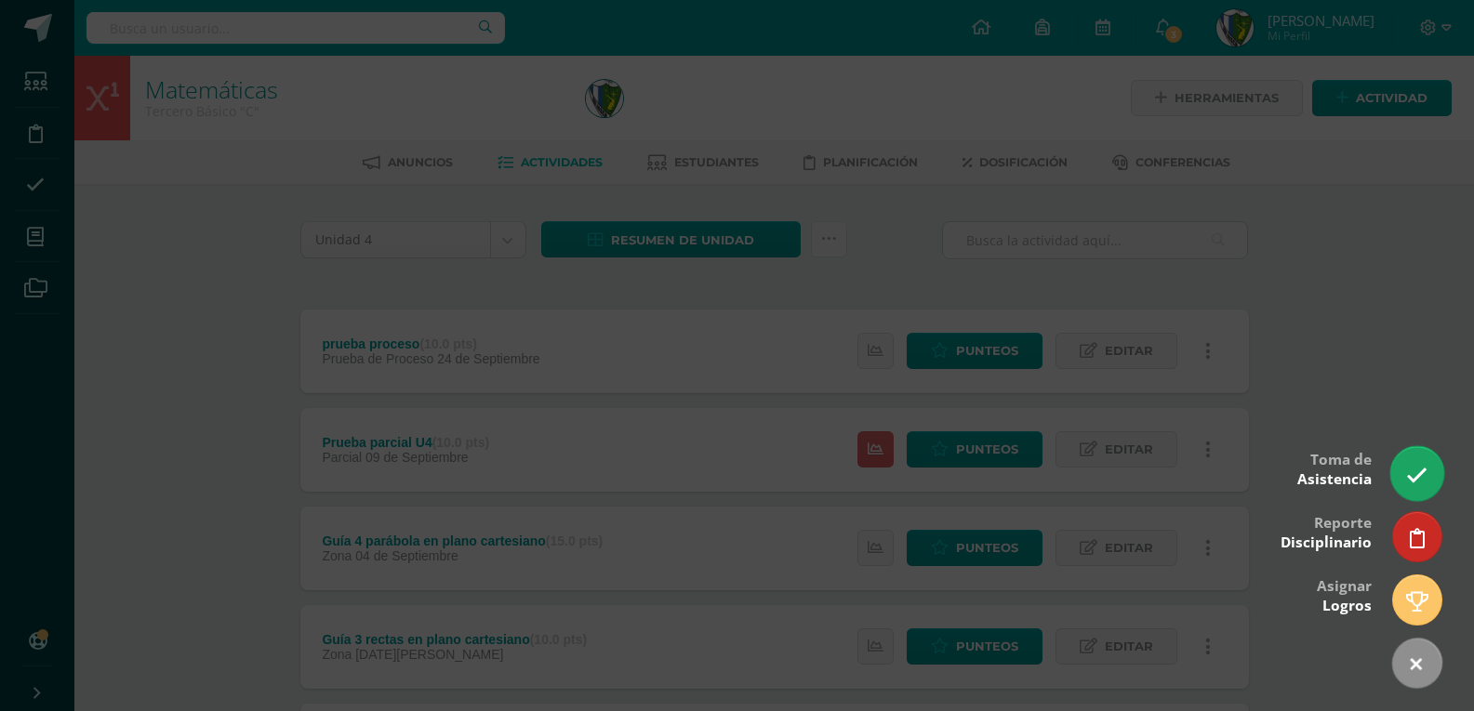
click at [1408, 494] on link at bounding box center [1416, 473] width 53 height 54
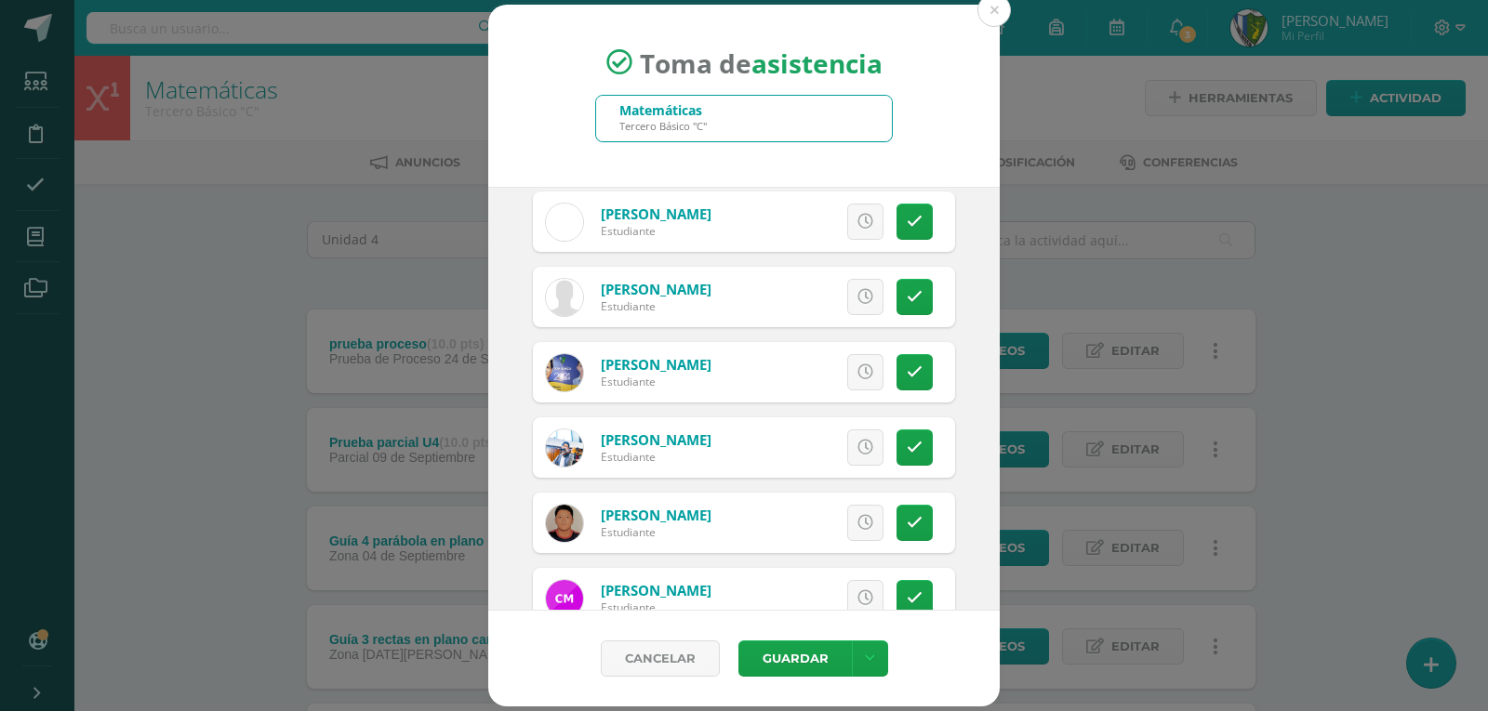
scroll to position [1302, 0]
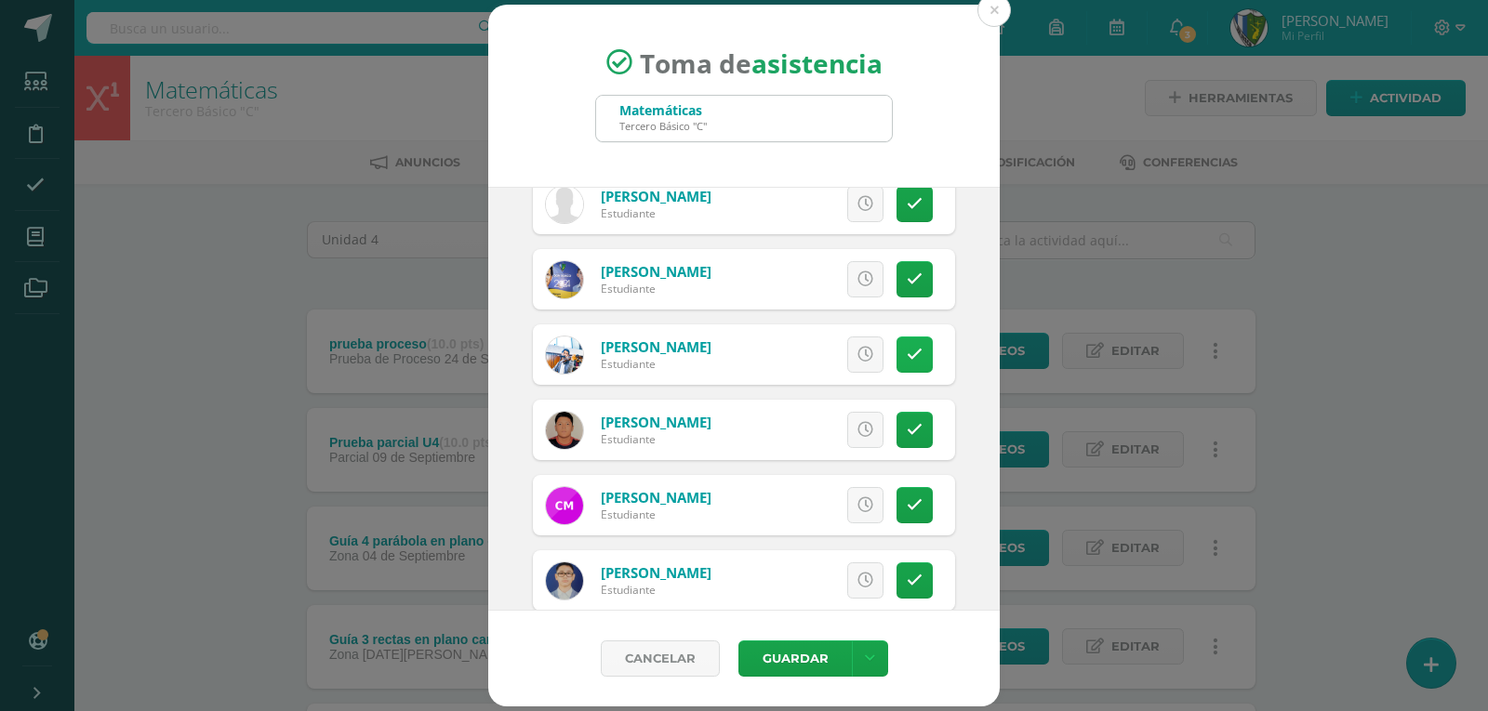
click at [907, 348] on icon at bounding box center [915, 355] width 16 height 16
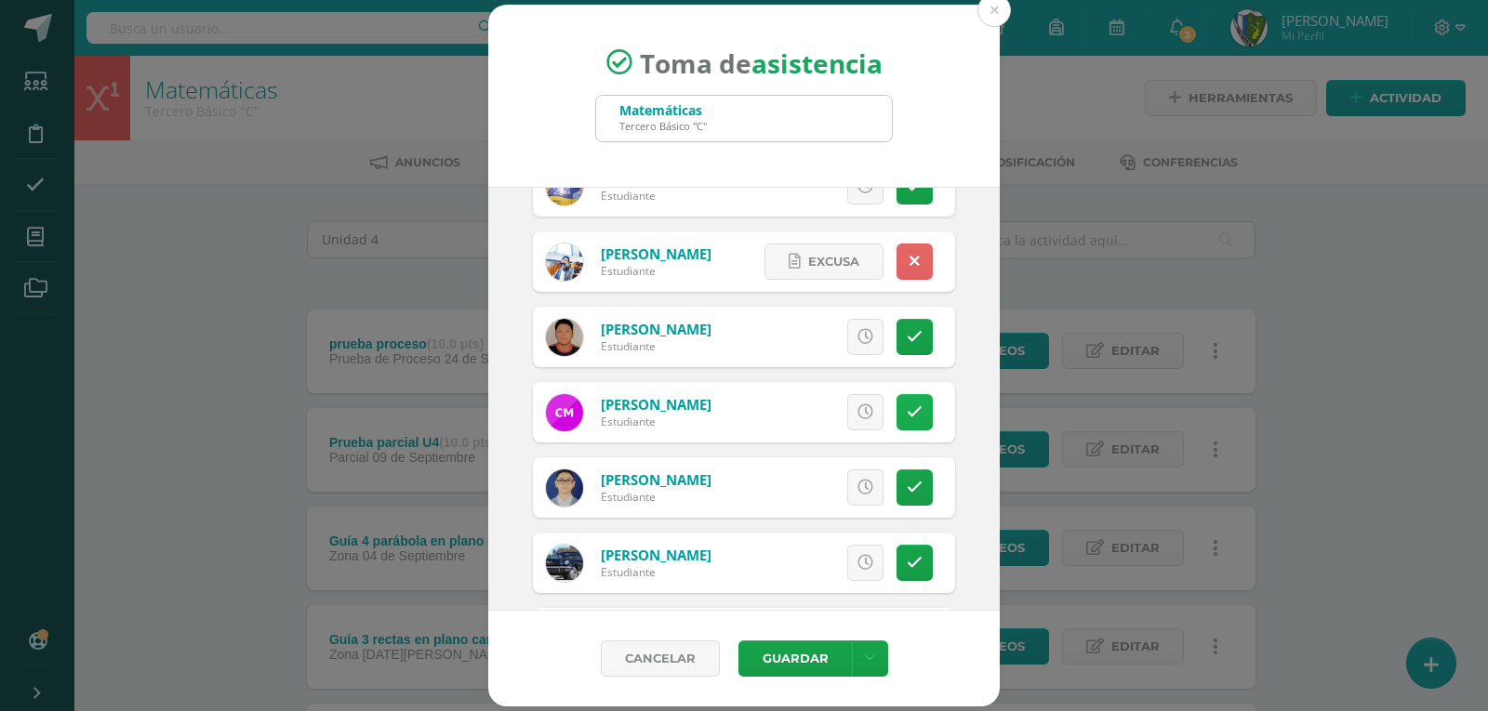
click at [896, 401] on link at bounding box center [914, 412] width 36 height 36
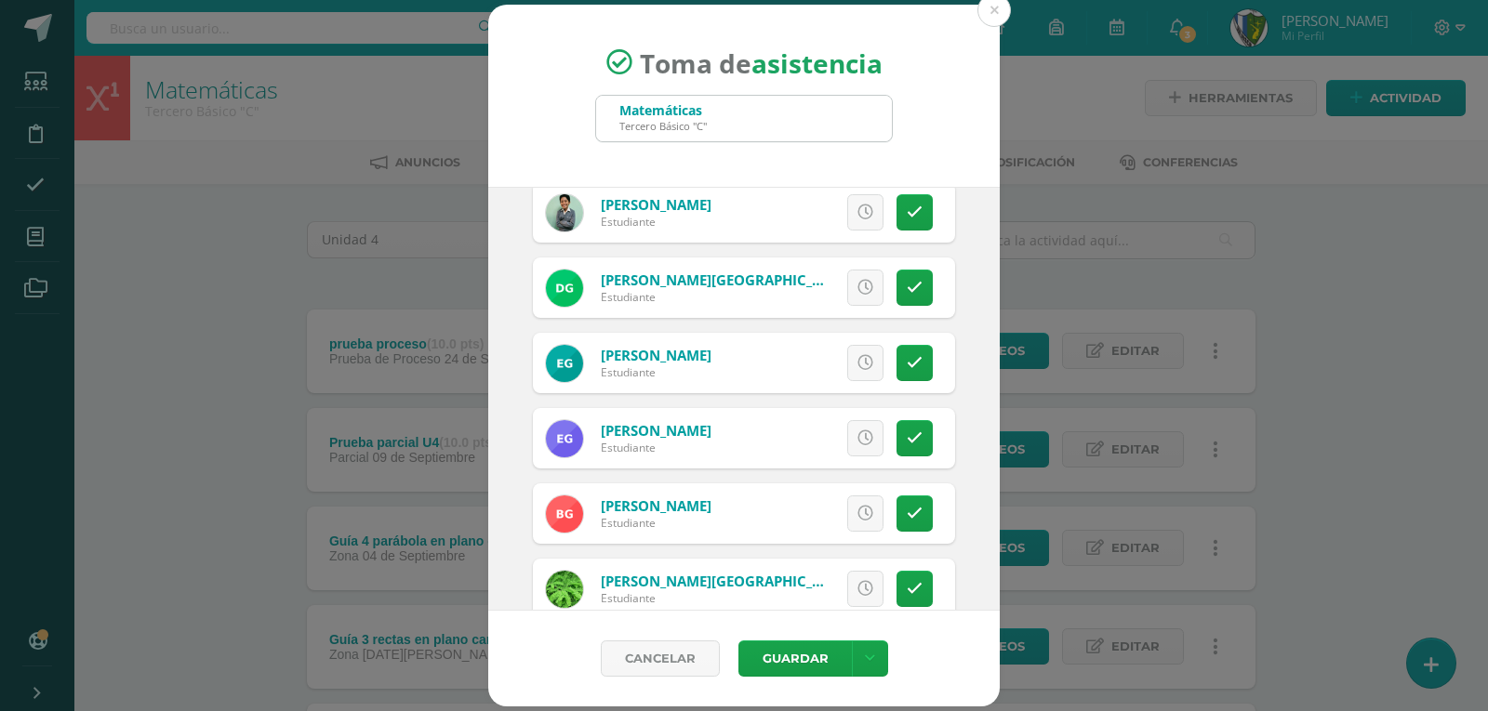
scroll to position [0, 0]
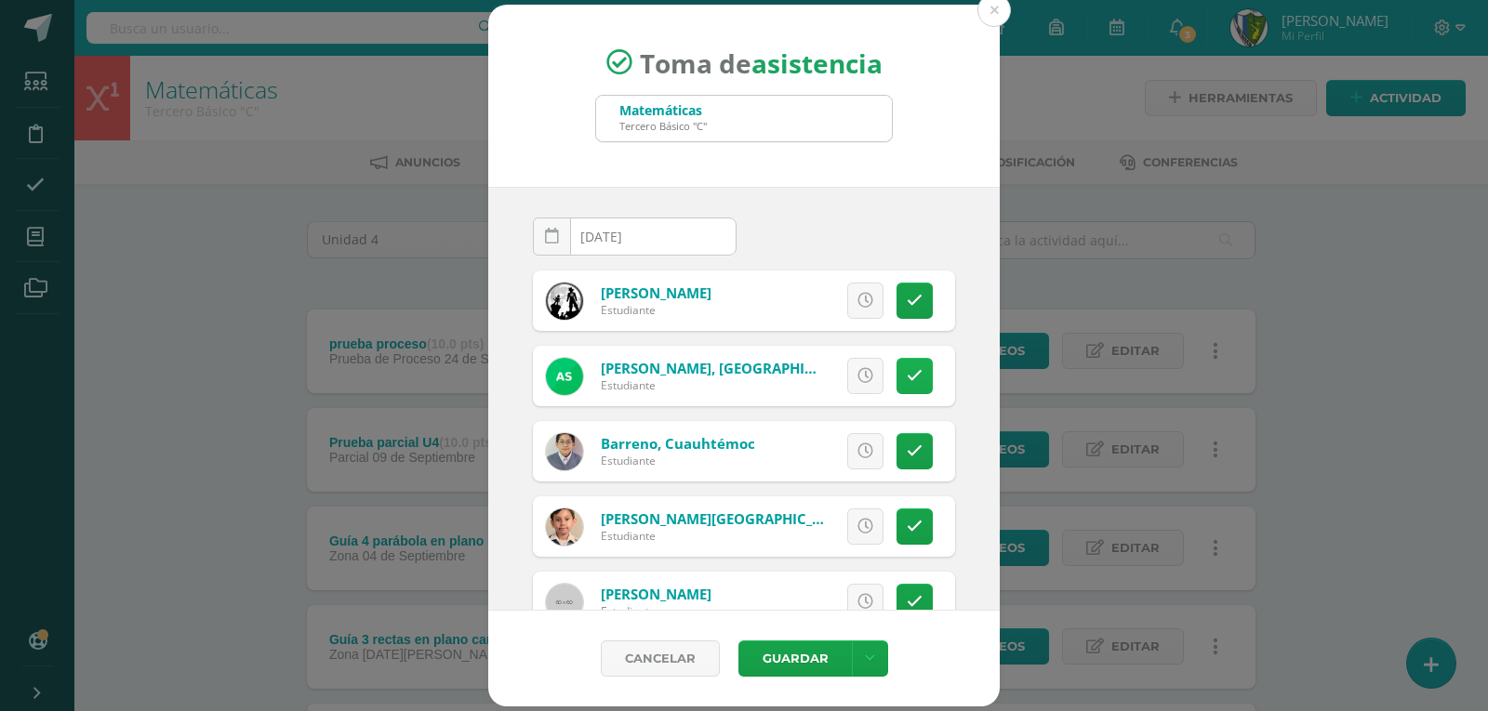
click at [907, 372] on icon at bounding box center [915, 376] width 16 height 16
click at [782, 655] on button "Guardar" at bounding box center [794, 659] width 113 height 36
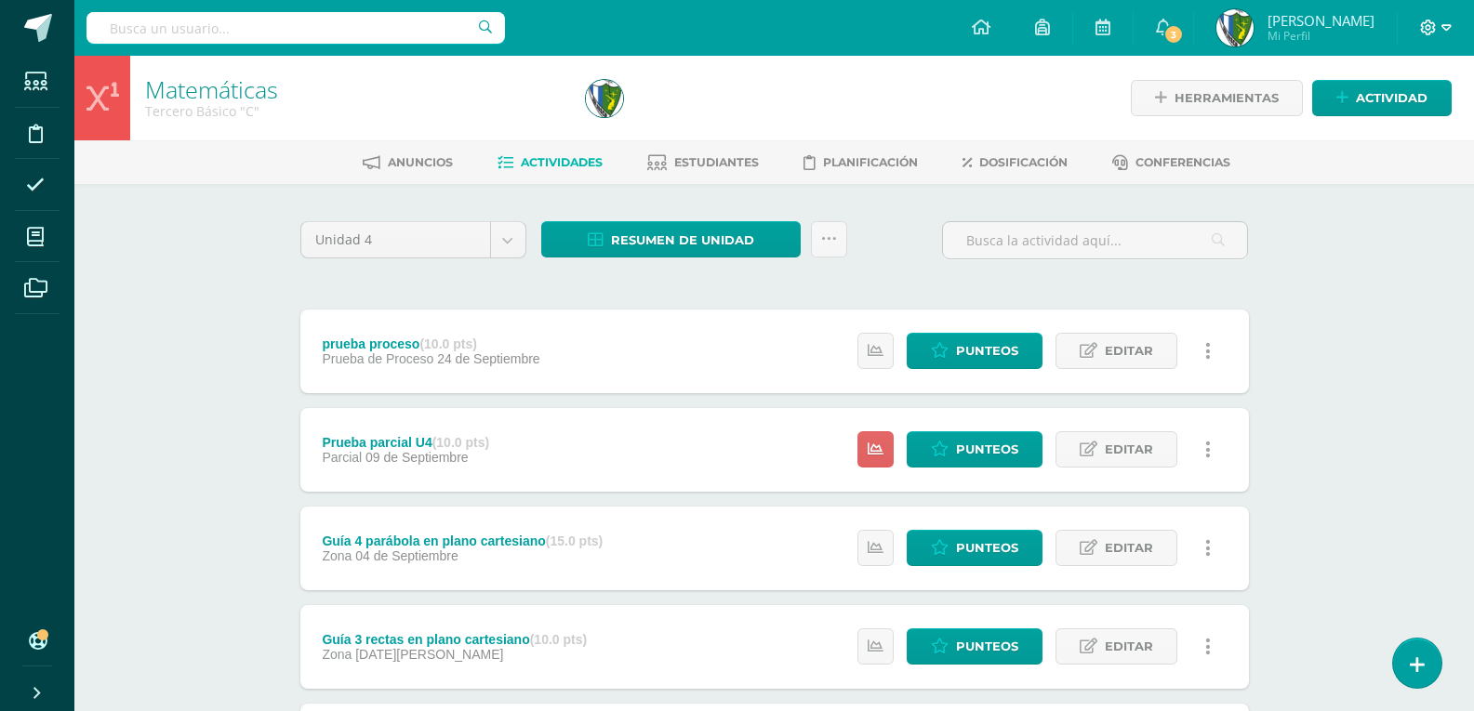
click at [1444, 24] on icon at bounding box center [1446, 28] width 10 height 17
click at [1414, 127] on span "Cerrar sesión" at bounding box center [1388, 127] width 84 height 18
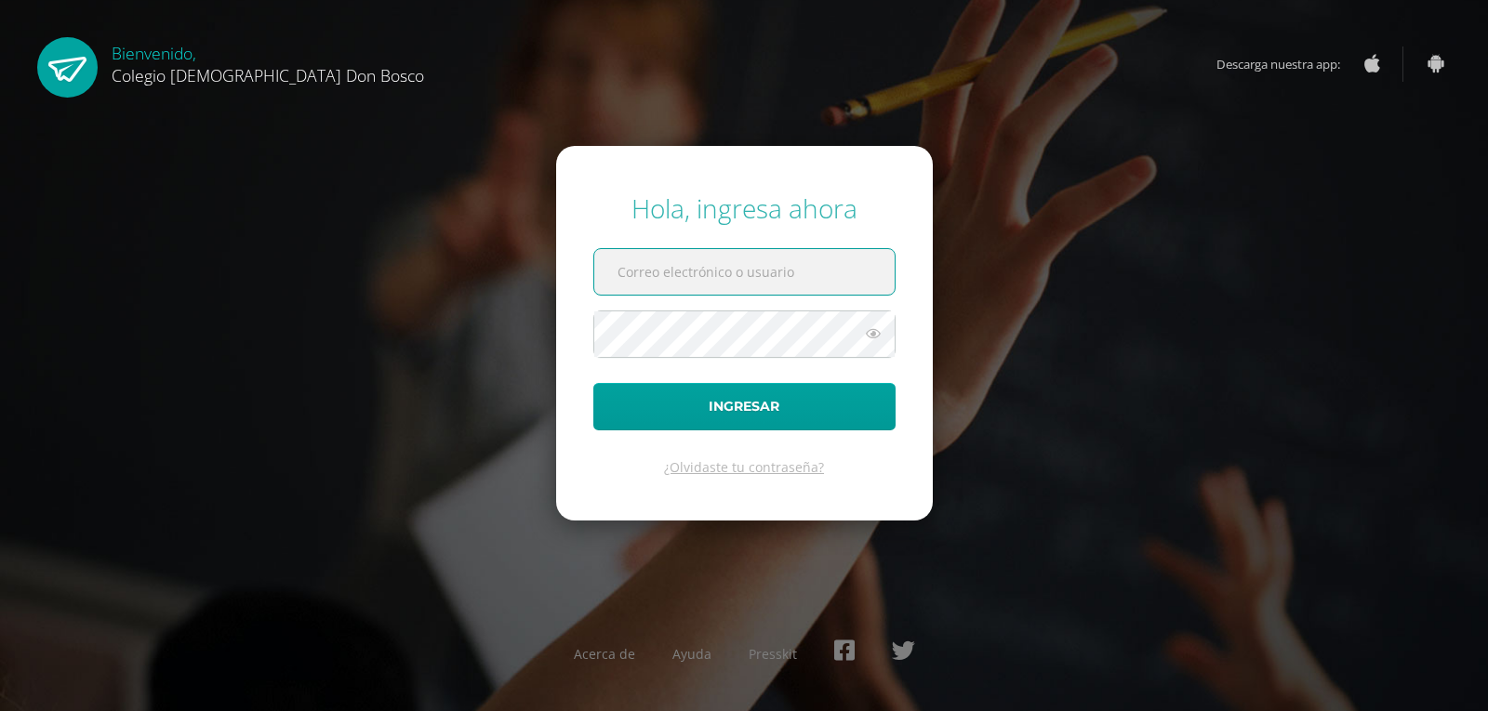
click at [642, 268] on input "text" at bounding box center [744, 272] width 300 height 46
type input "[EMAIL_ADDRESS][DOMAIN_NAME]"
click at [870, 336] on icon at bounding box center [873, 334] width 24 height 22
click at [870, 336] on icon at bounding box center [872, 334] width 26 height 22
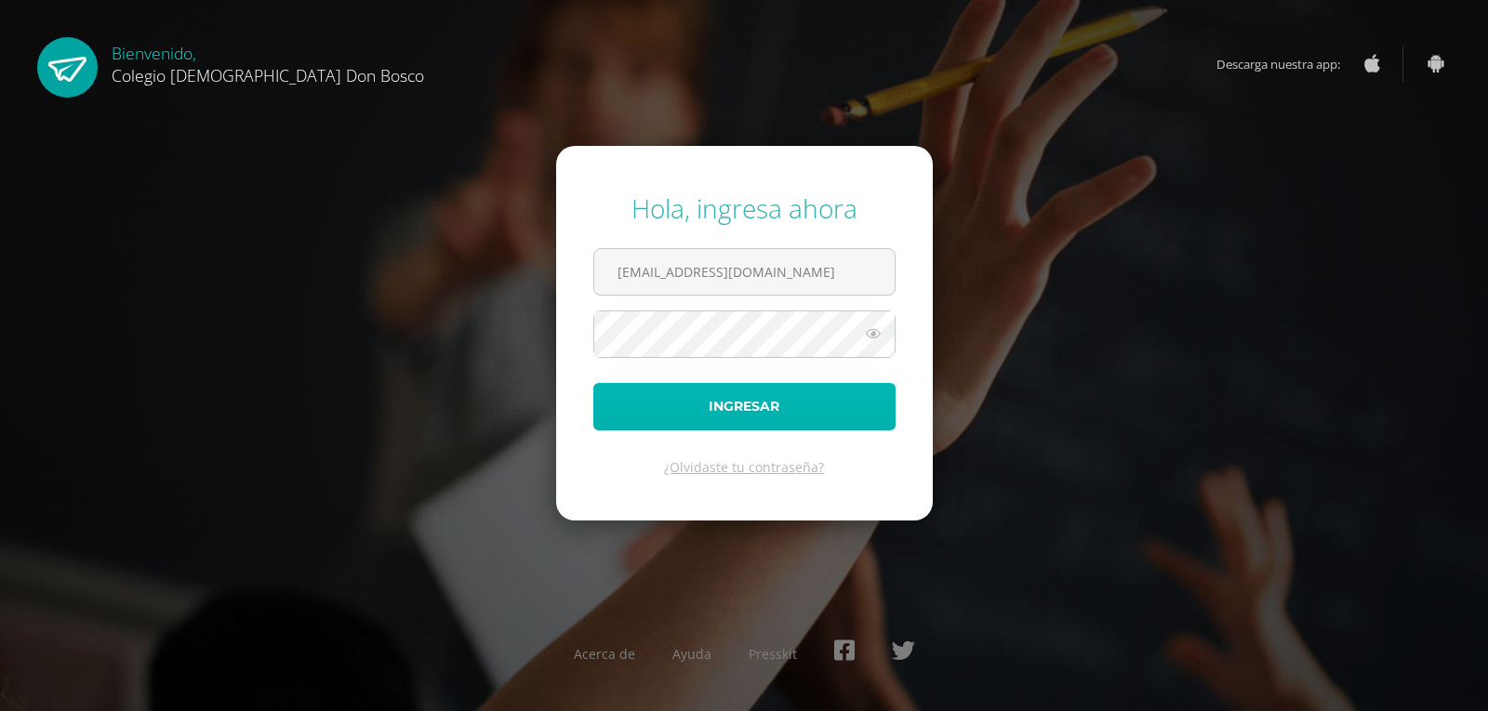
click at [800, 395] on button "Ingresar" at bounding box center [744, 406] width 302 height 47
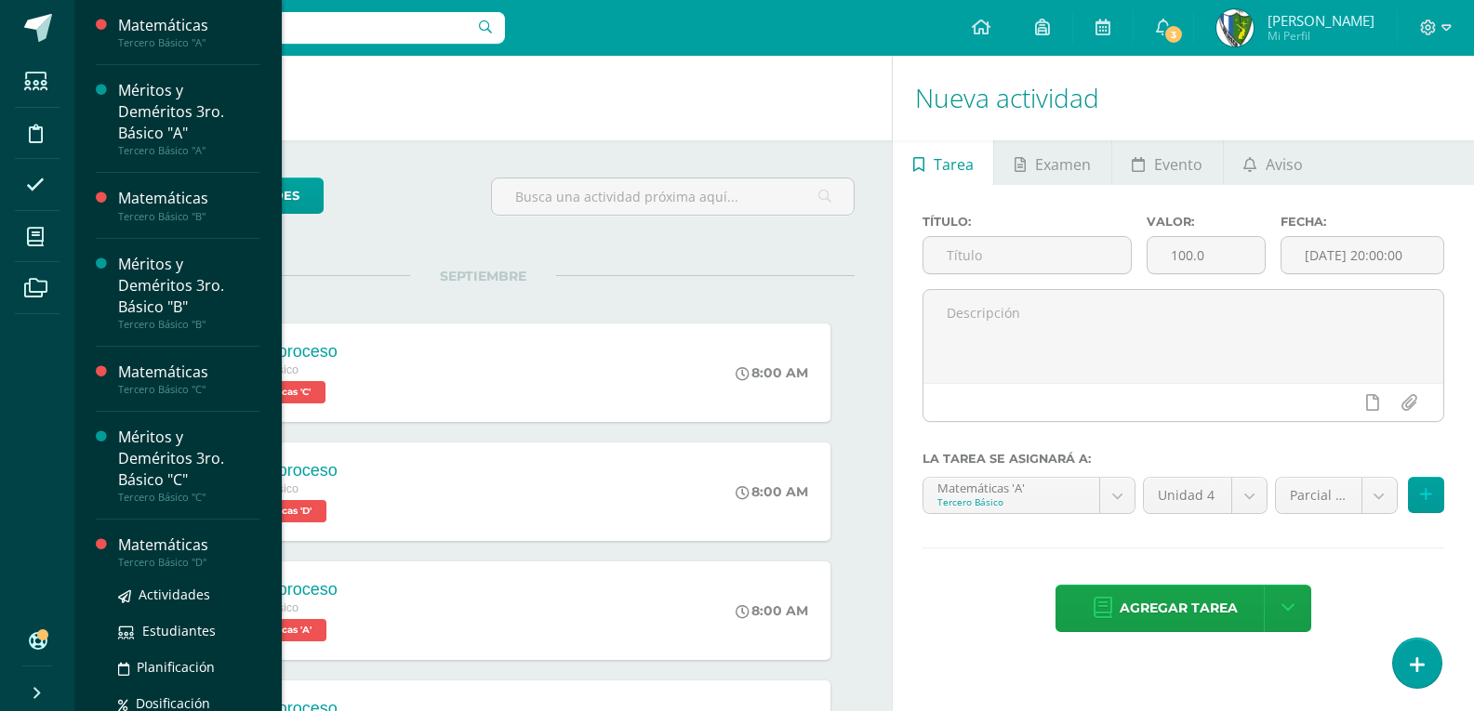
click at [156, 560] on div "Tercero Básico "D"" at bounding box center [188, 562] width 141 height 13
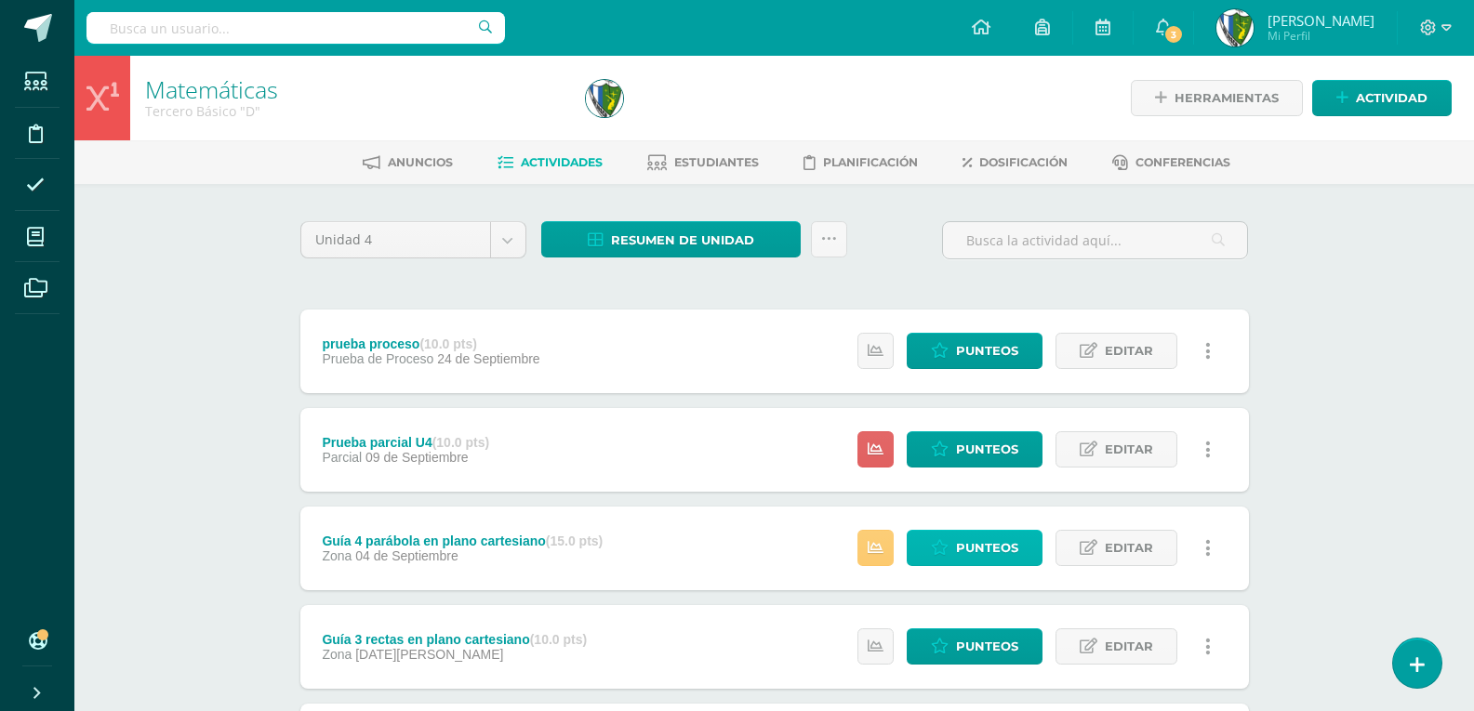
click at [999, 538] on span "Punteos" at bounding box center [987, 548] width 62 height 34
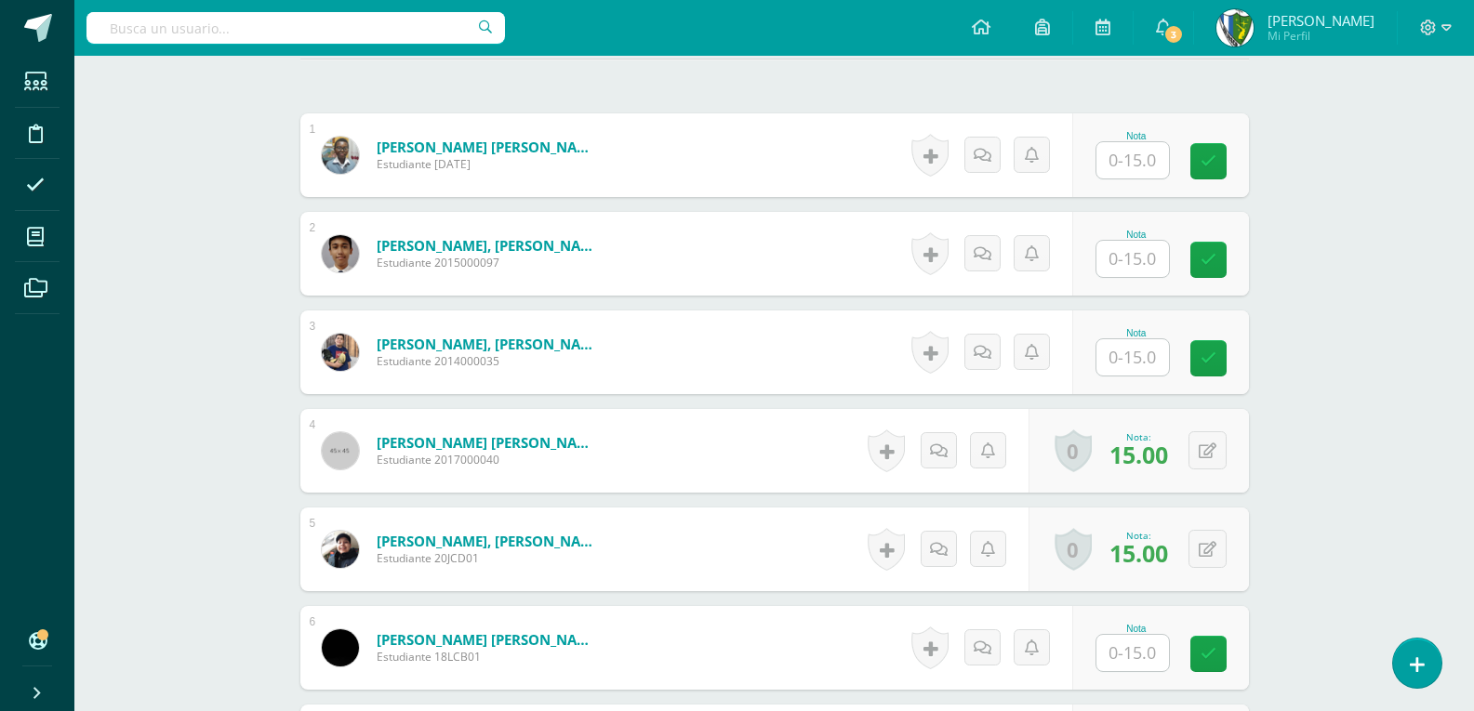
scroll to position [643, 0]
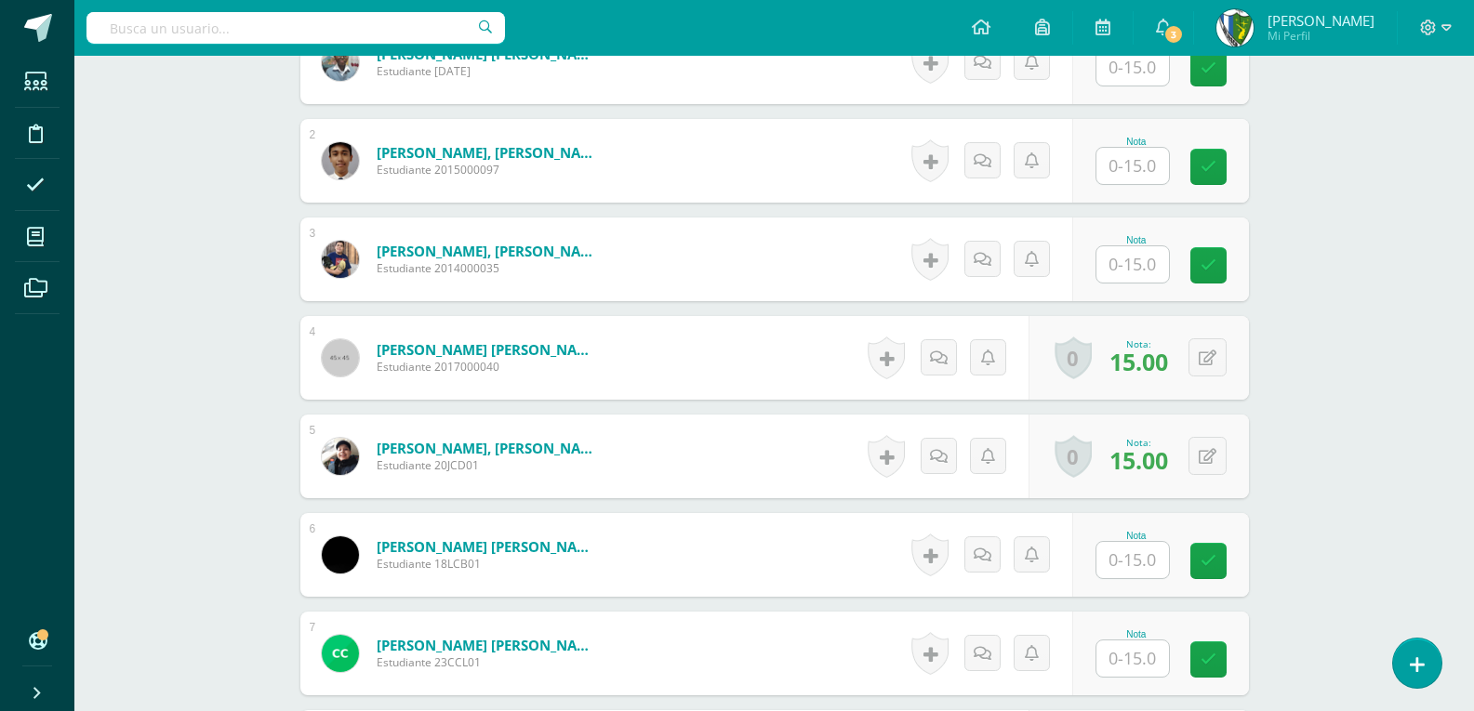
click at [1159, 554] on input "text" at bounding box center [1132, 560] width 73 height 36
type input "15"
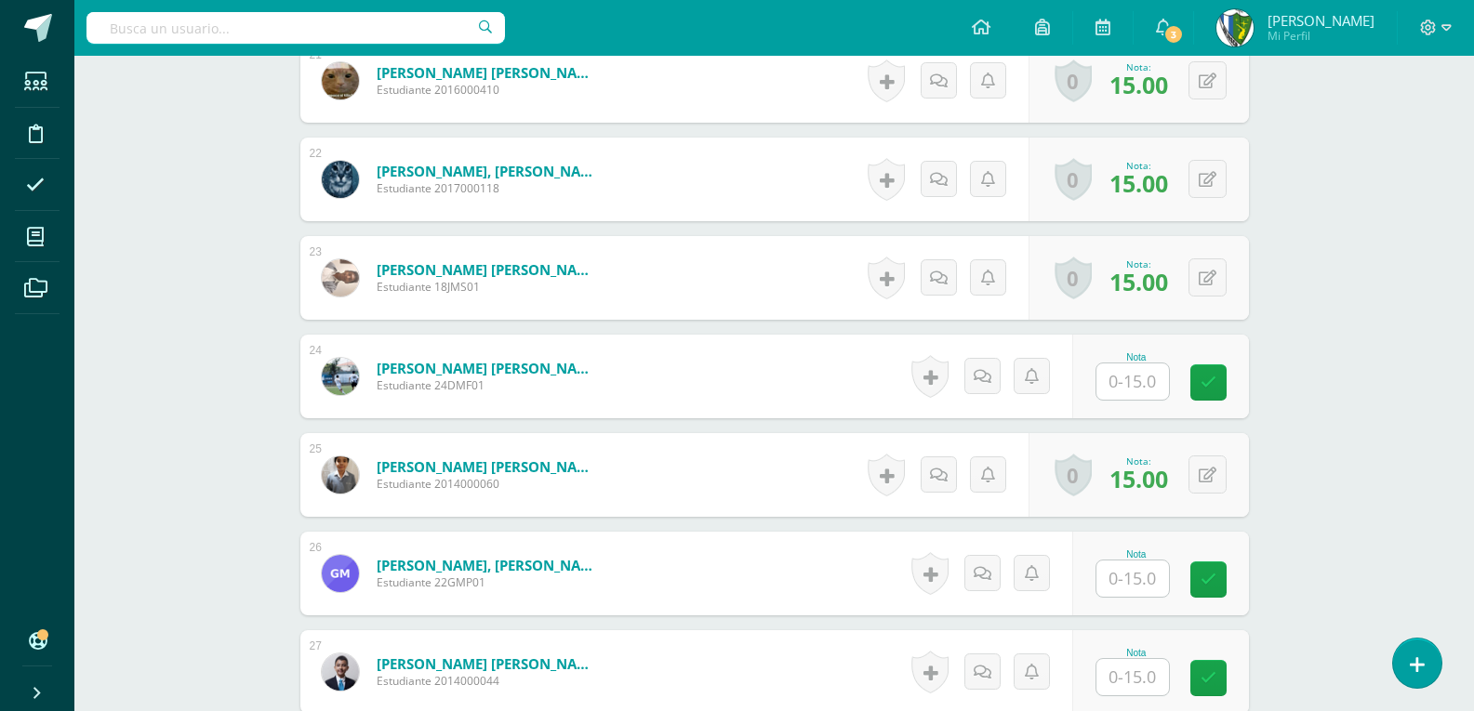
scroll to position [2782, 0]
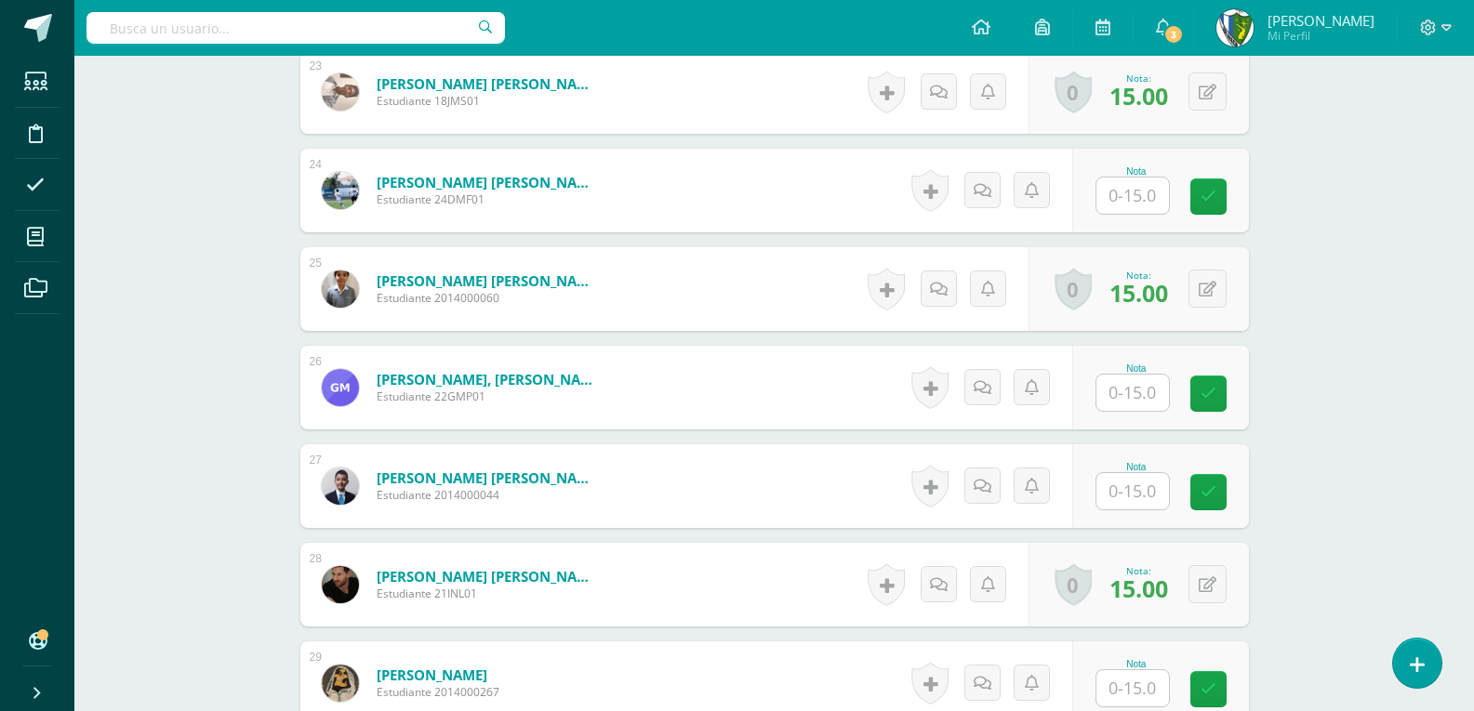
click at [1148, 492] on input "text" at bounding box center [1132, 491] width 73 height 36
type input "15"
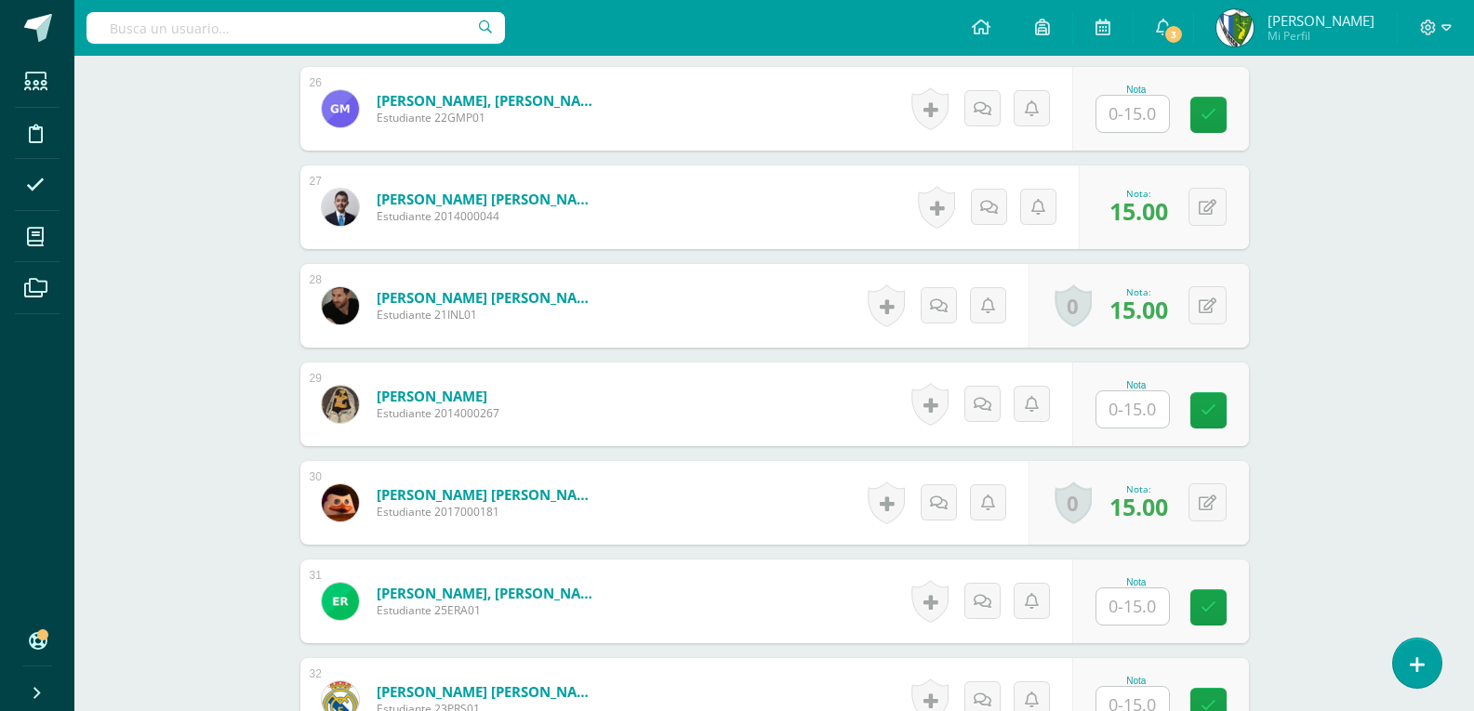
scroll to position [3154, 0]
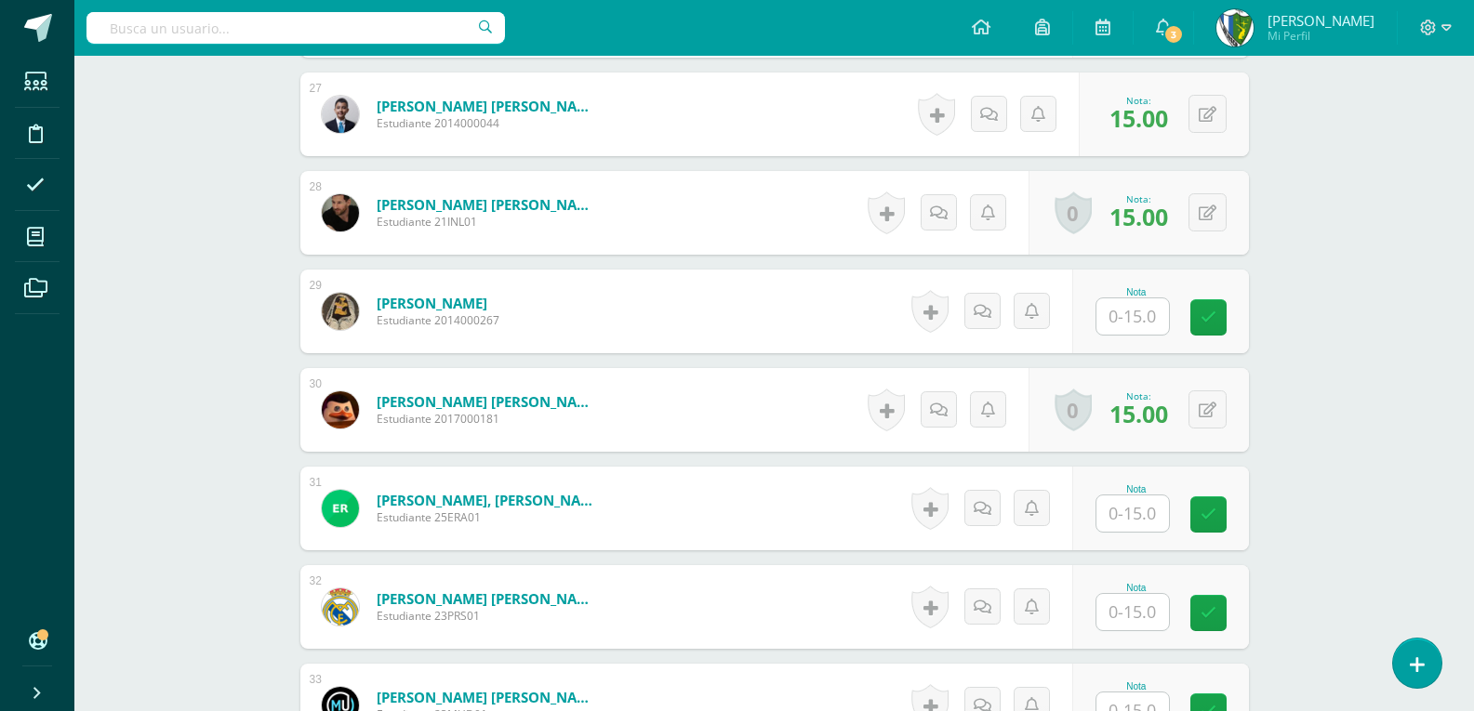
click at [1123, 325] on input "text" at bounding box center [1132, 316] width 73 height 36
click at [1127, 507] on input "text" at bounding box center [1142, 514] width 74 height 37
type input "15"
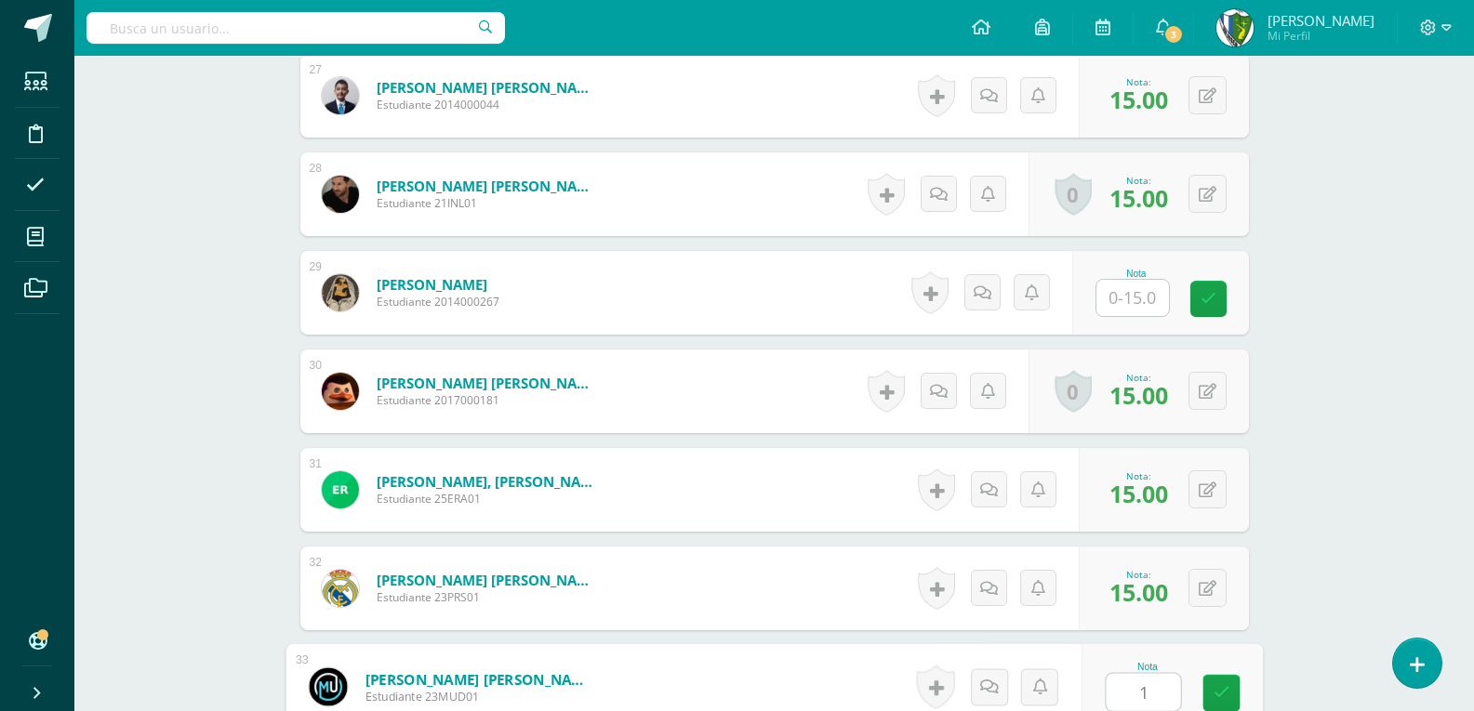
type input "15"
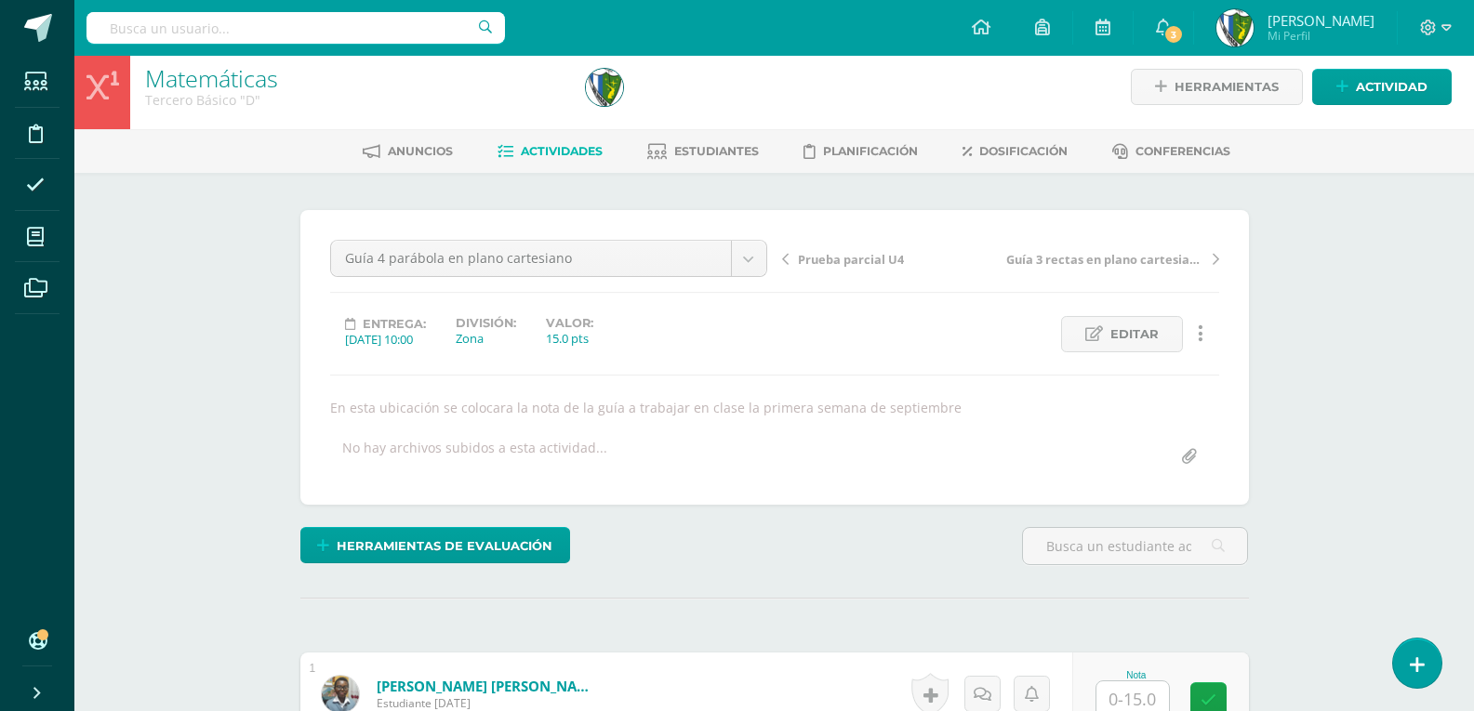
scroll to position [290, 0]
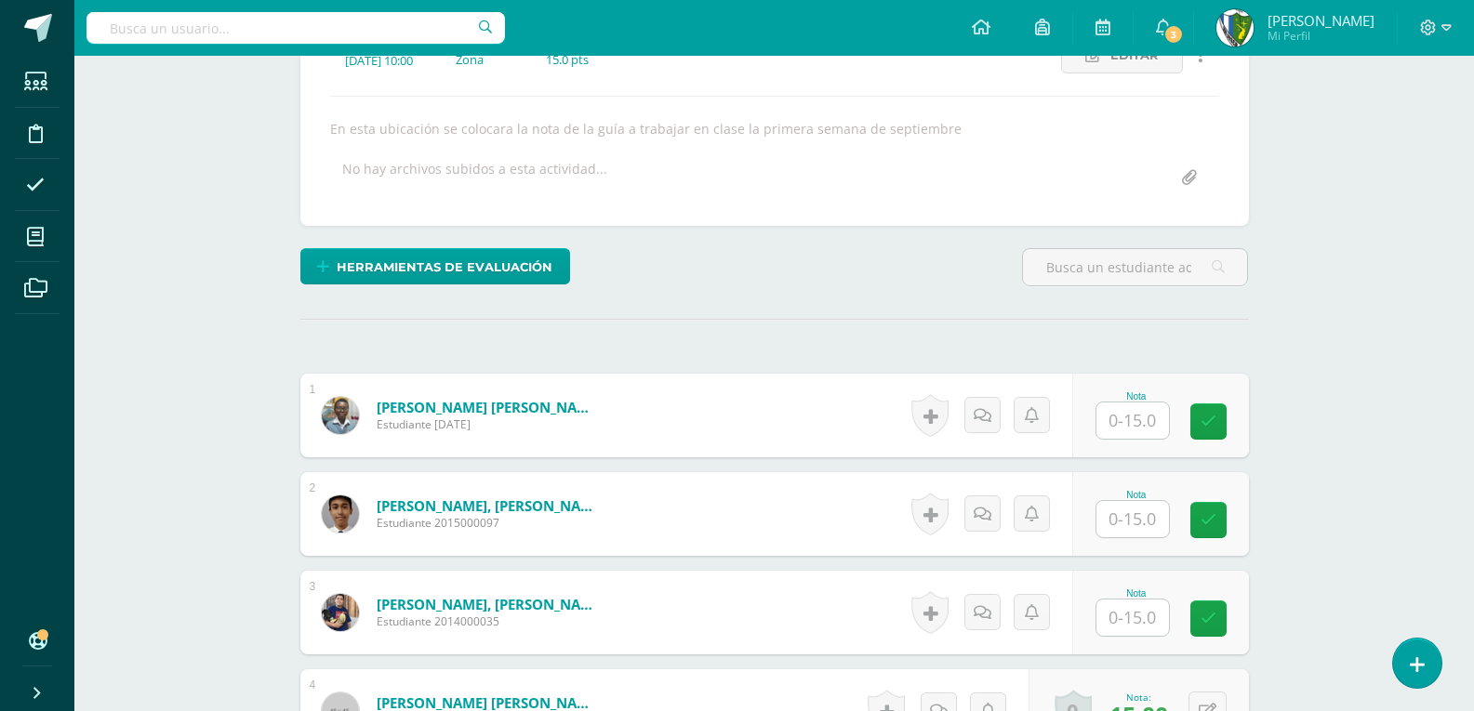
click at [1130, 419] on input "text" at bounding box center [1132, 421] width 73 height 36
type input "15"
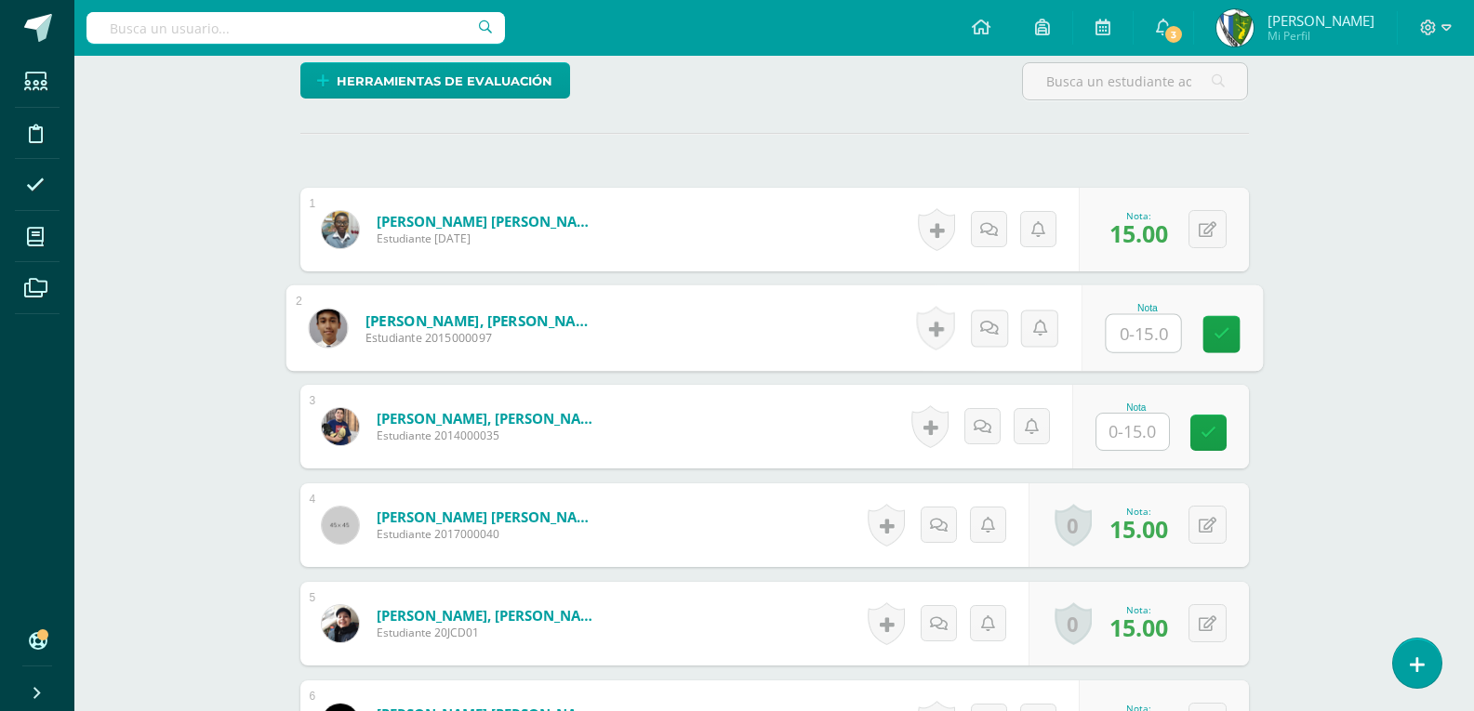
click at [1135, 421] on input "text" at bounding box center [1132, 432] width 73 height 36
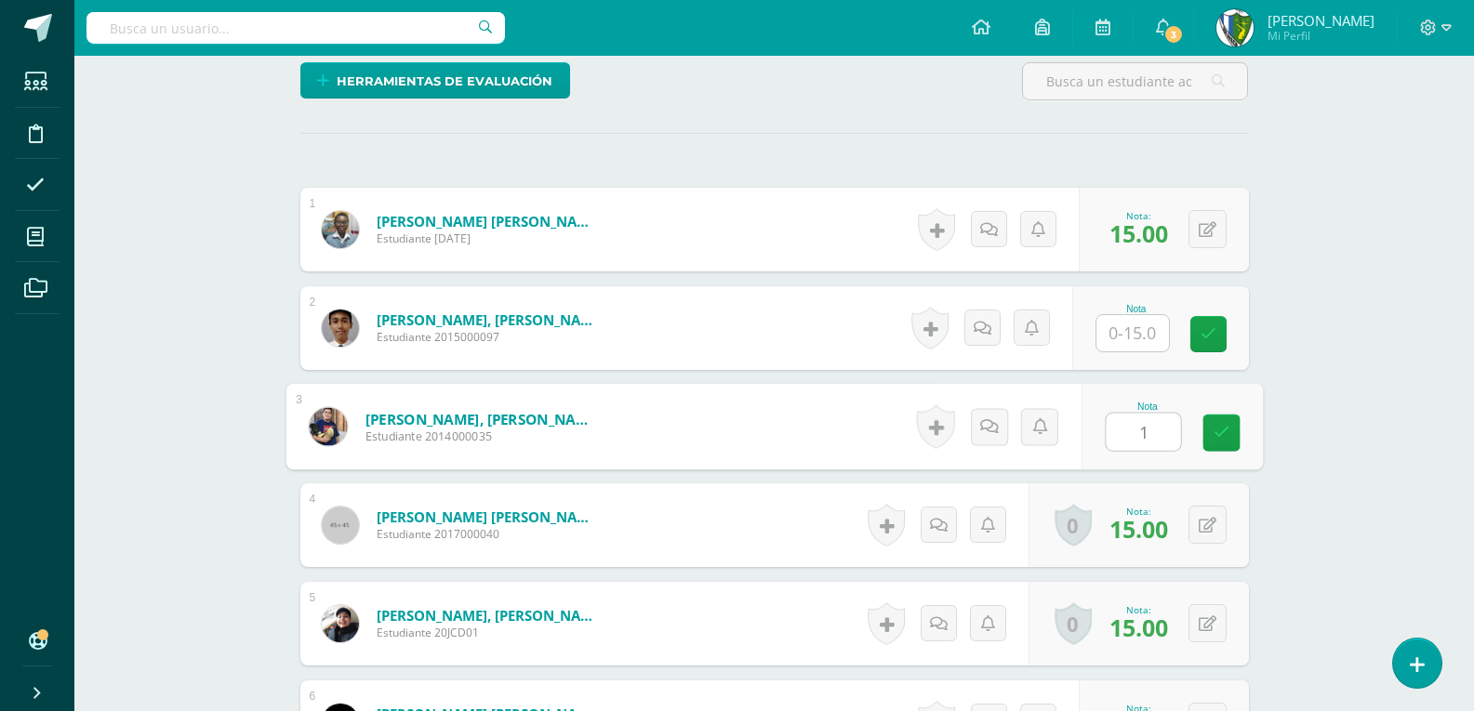
type input "15"
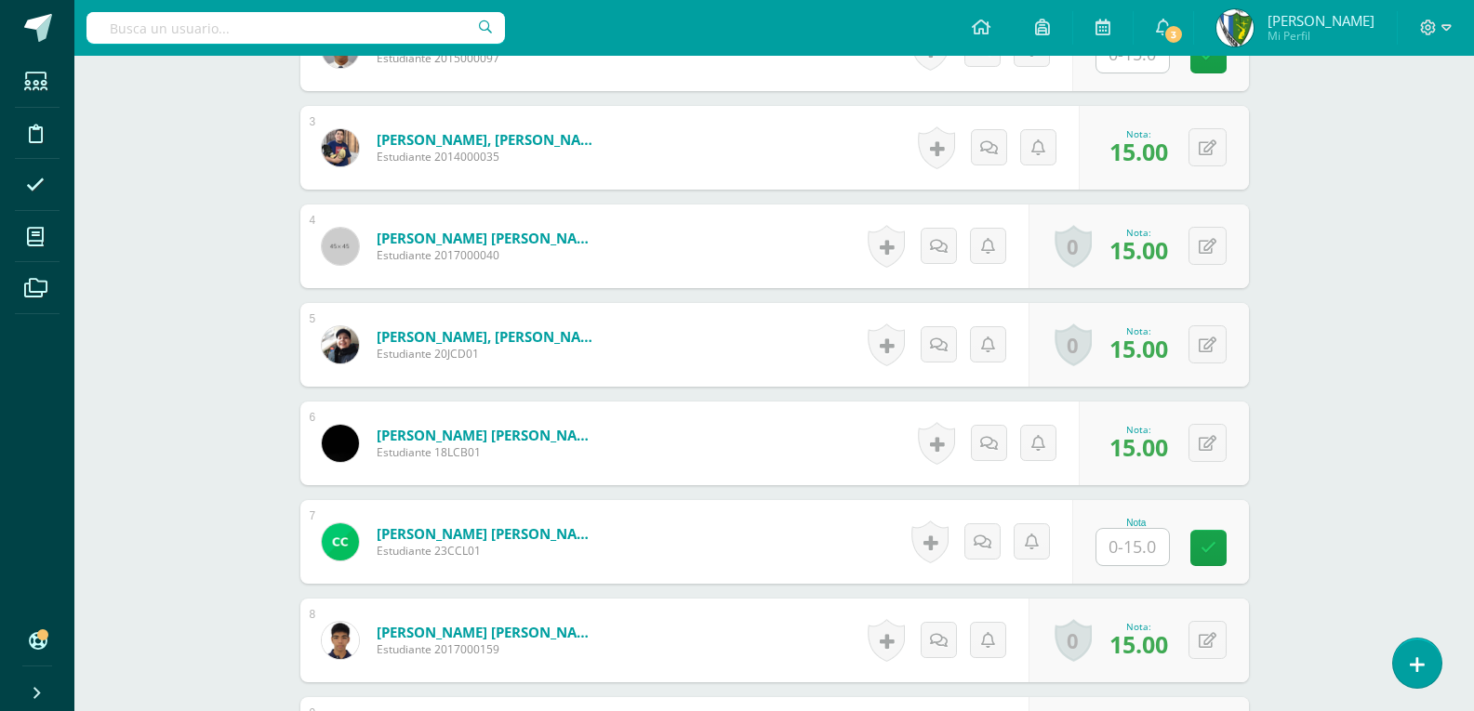
scroll to position [941, 0]
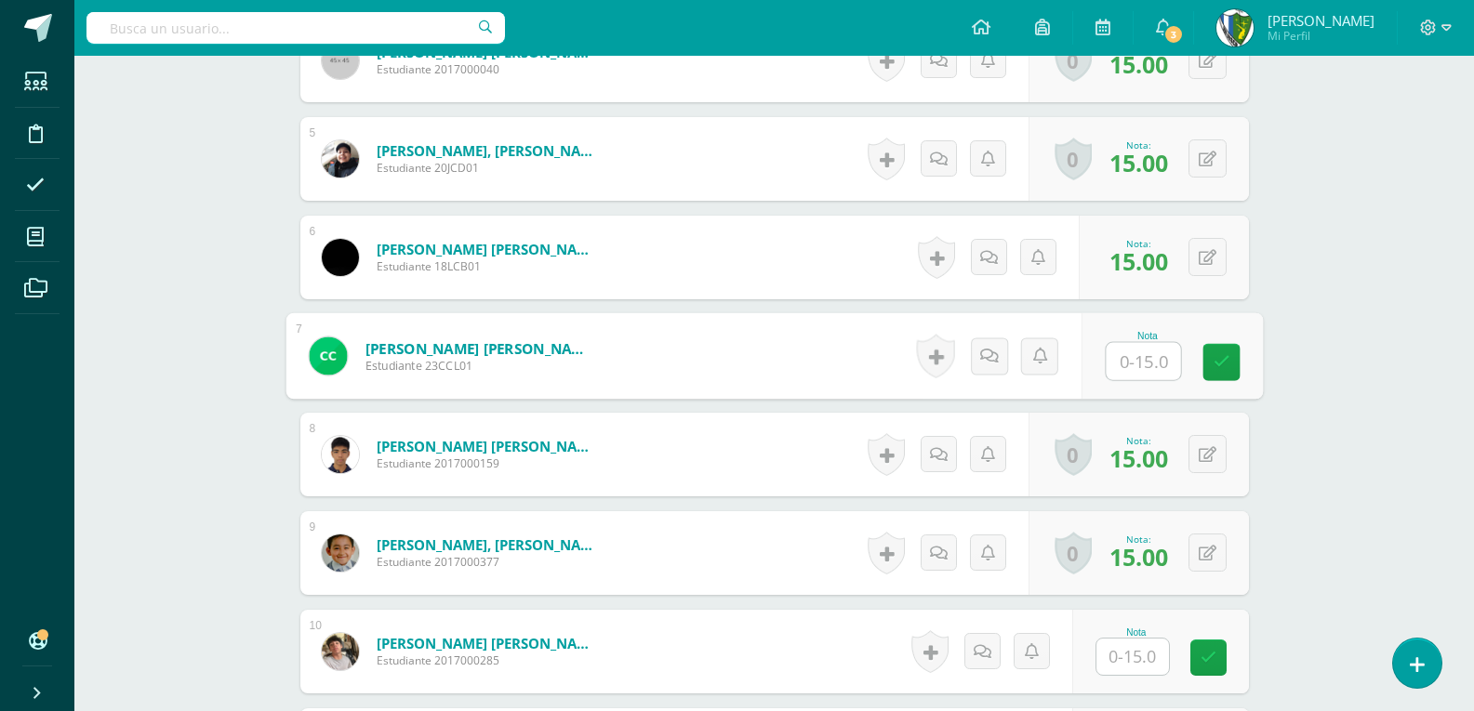
click at [1126, 377] on input "text" at bounding box center [1142, 361] width 74 height 37
type input "15"
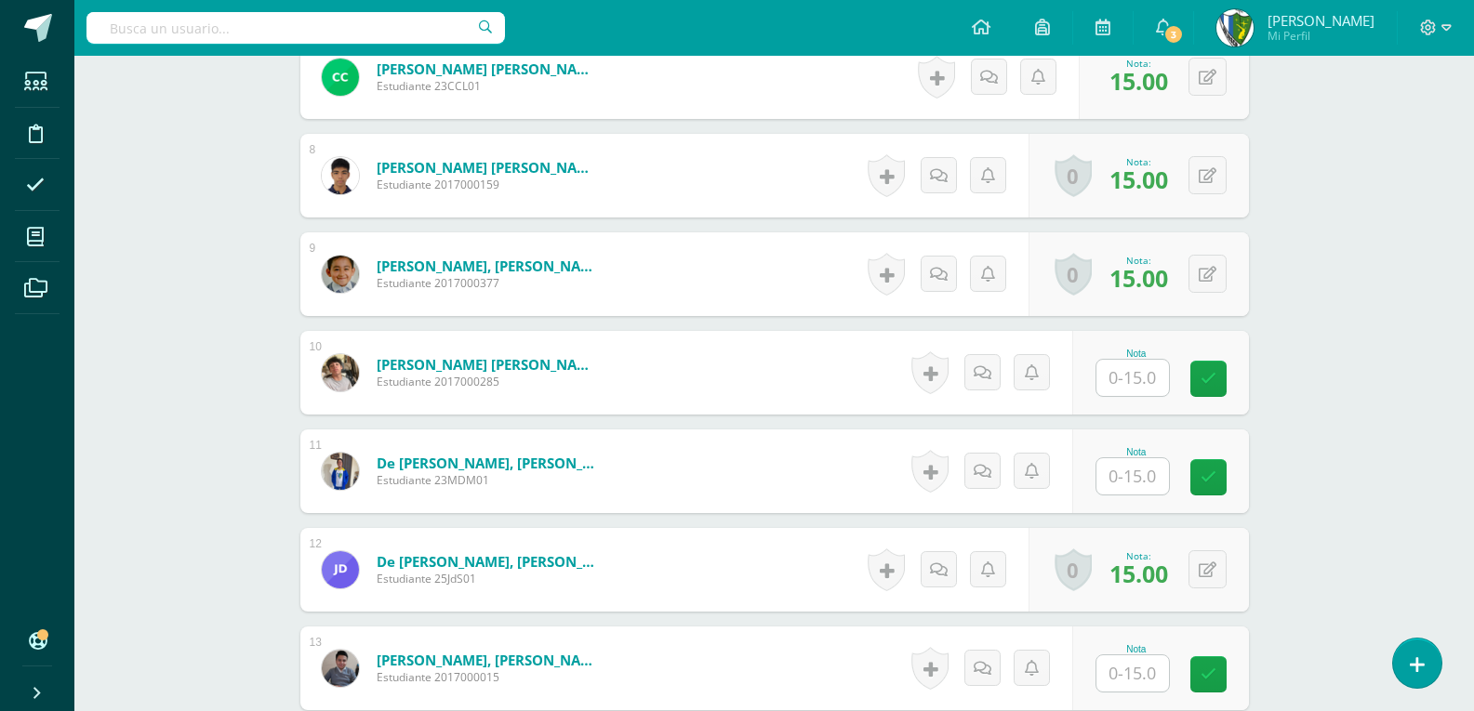
scroll to position [1313, 0]
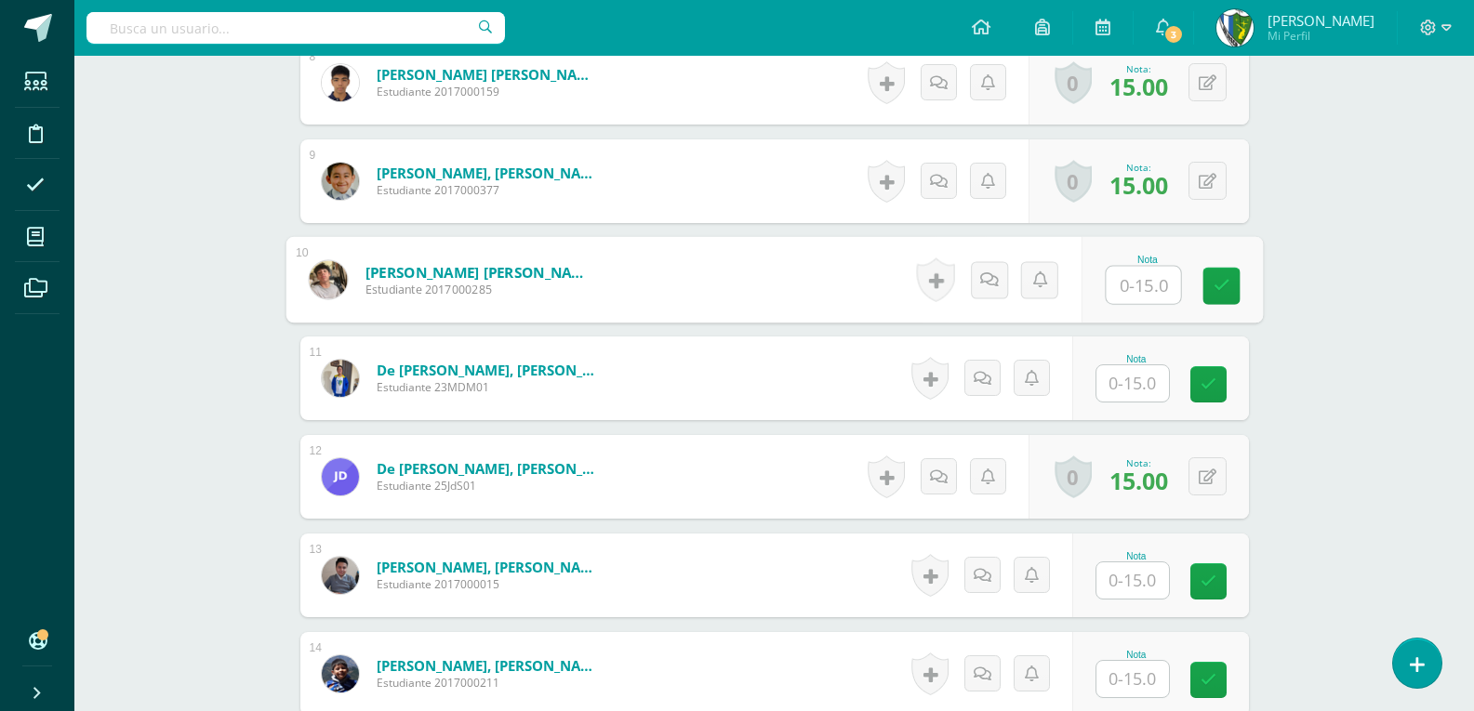
click at [1134, 279] on input "text" at bounding box center [1142, 285] width 74 height 37
type input "10"
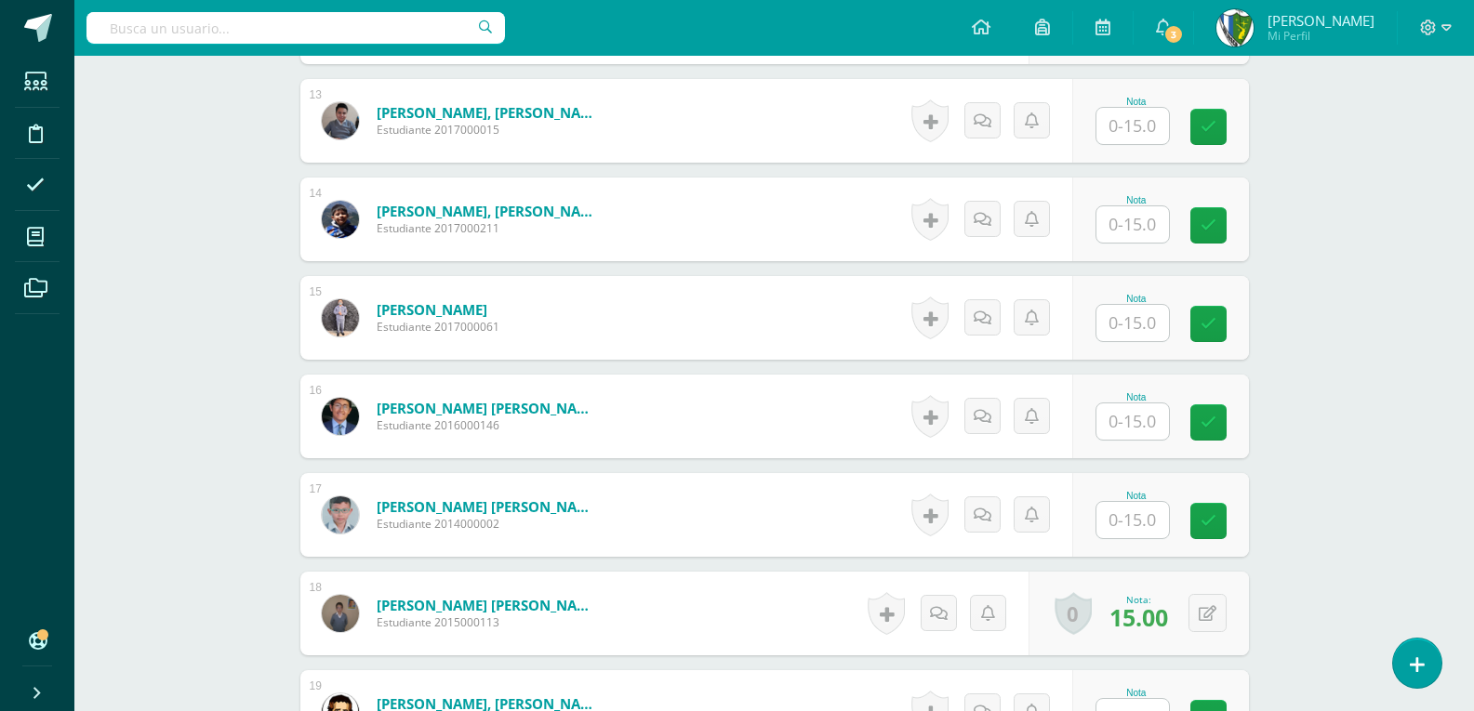
scroll to position [1953, 0]
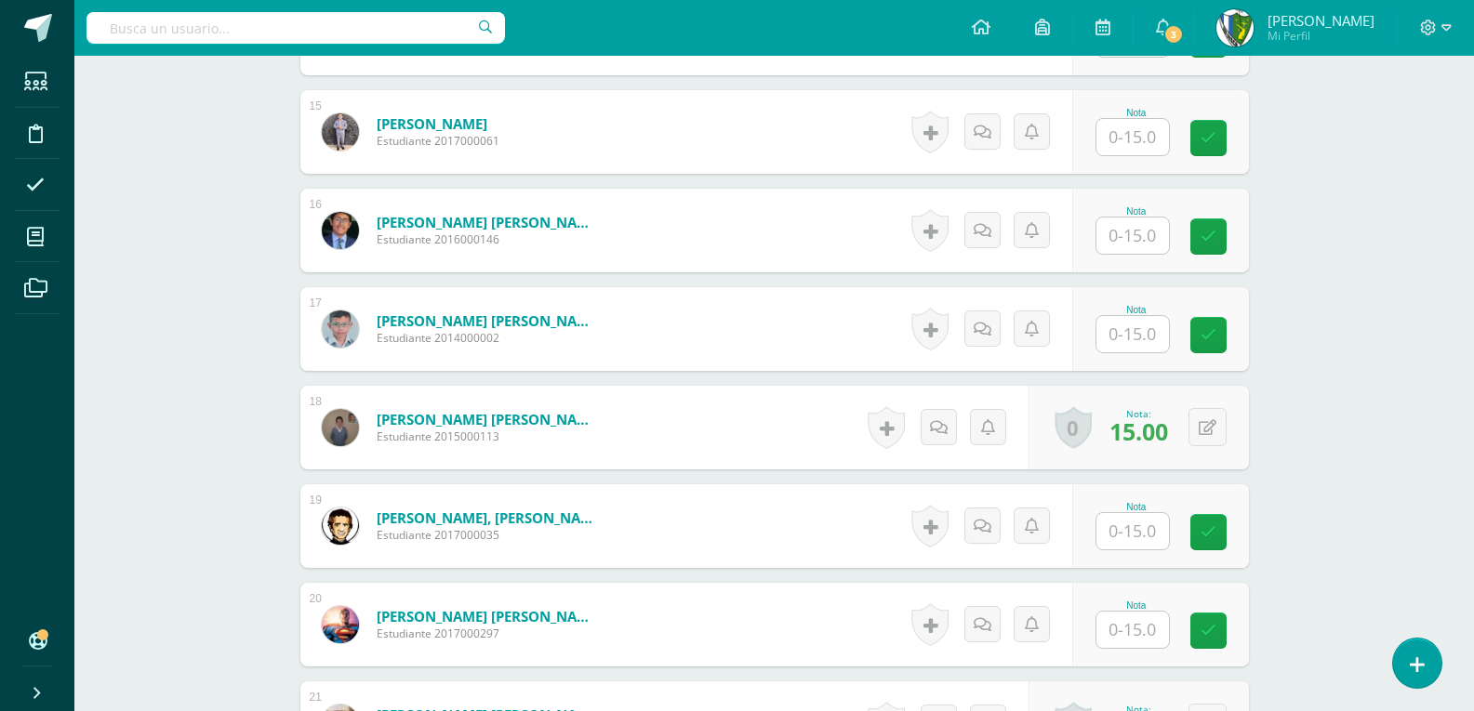
click at [1157, 632] on input "text" at bounding box center [1132, 630] width 73 height 36
type input "15"
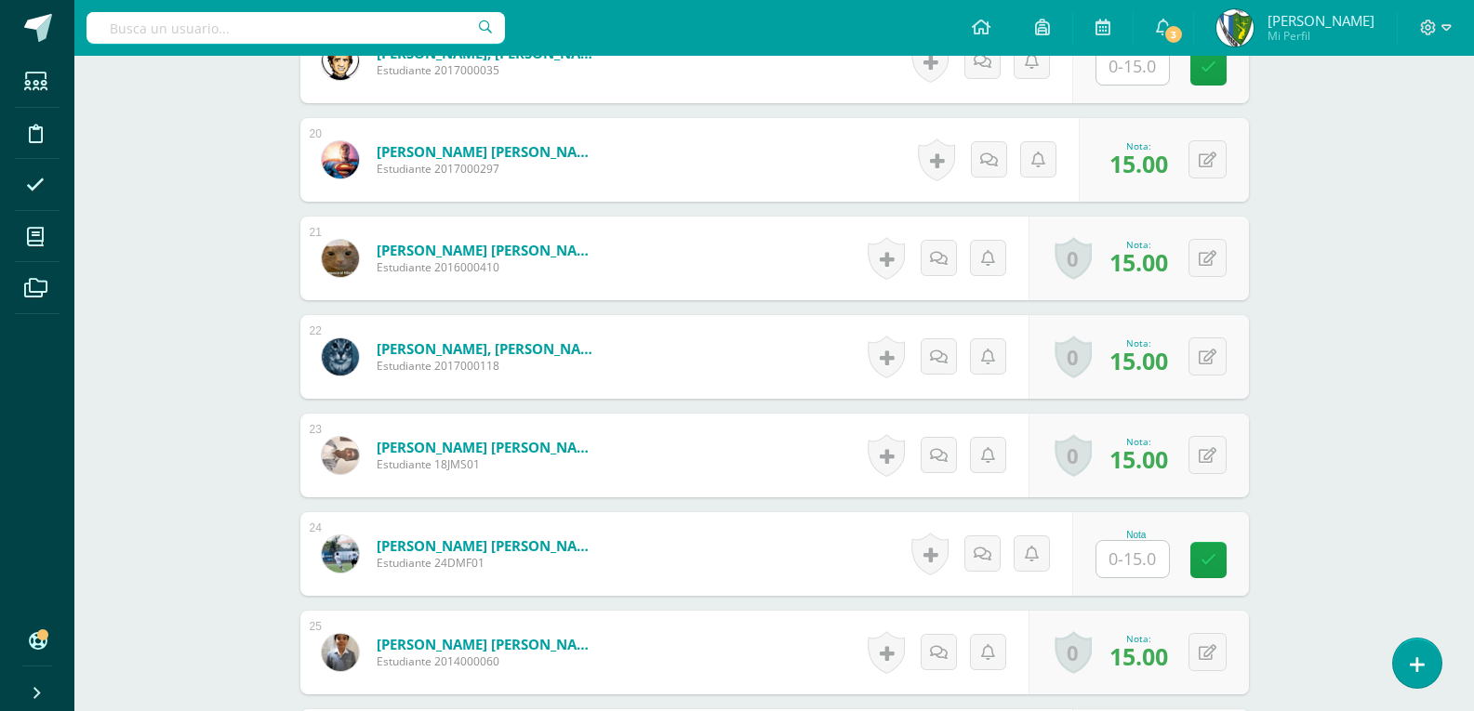
scroll to position [2511, 0]
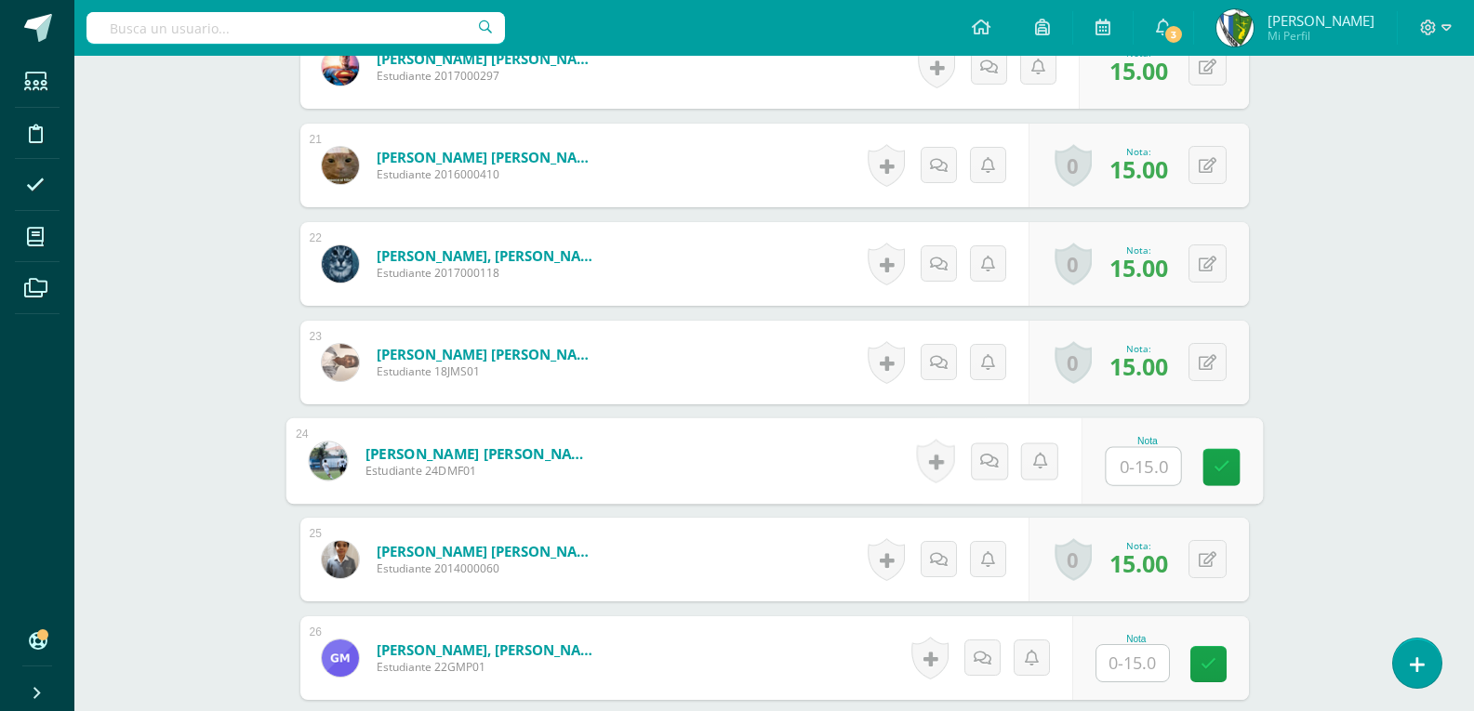
click at [1126, 461] on input "text" at bounding box center [1142, 466] width 74 height 37
type input "15"
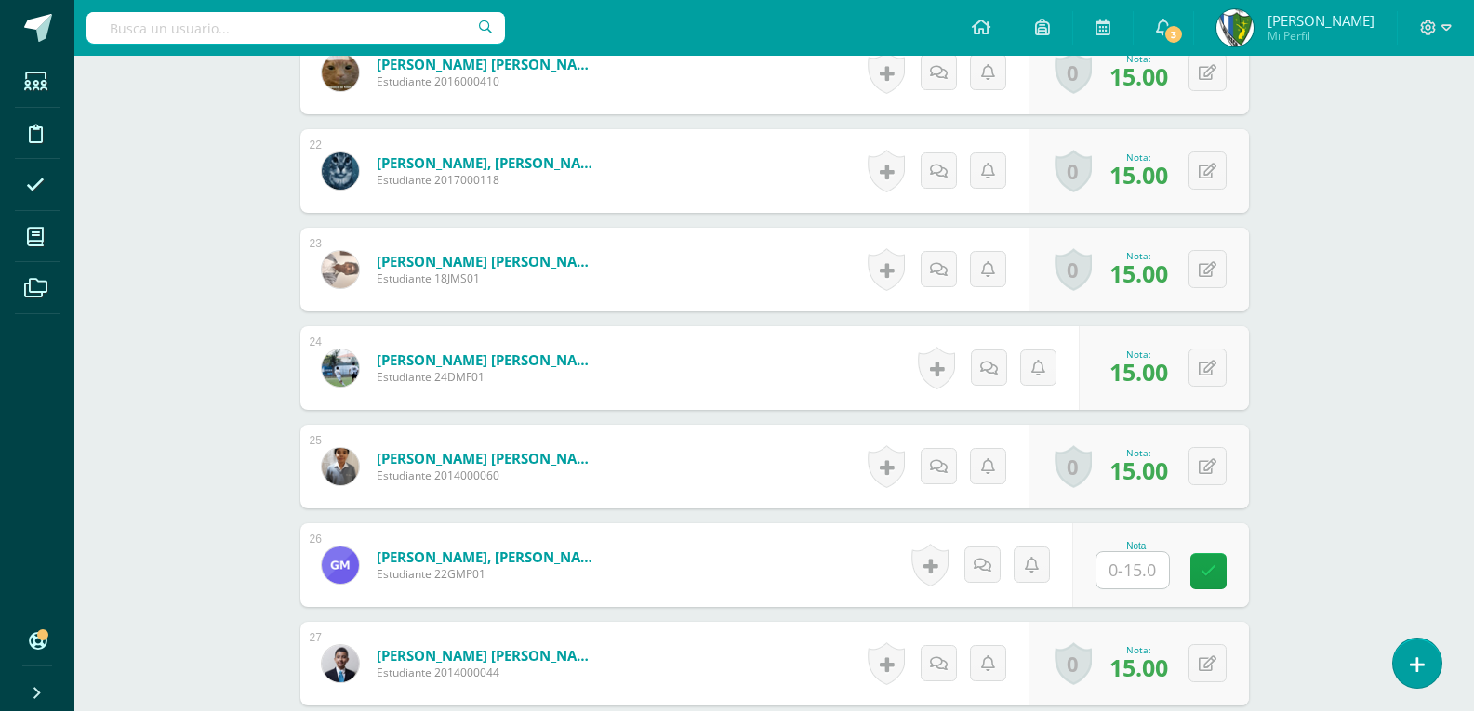
click at [1129, 569] on input "text" at bounding box center [1132, 570] width 73 height 36
type input "15"
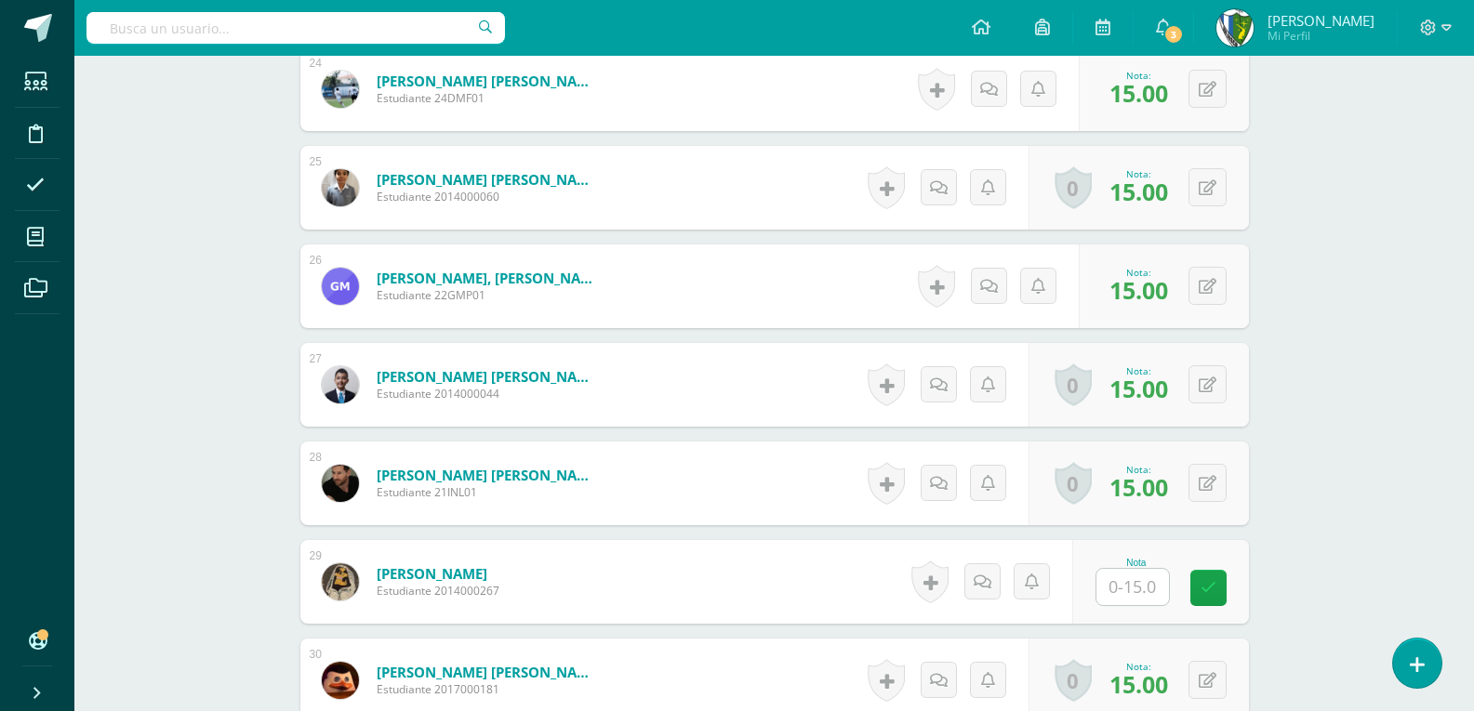
scroll to position [2976, 0]
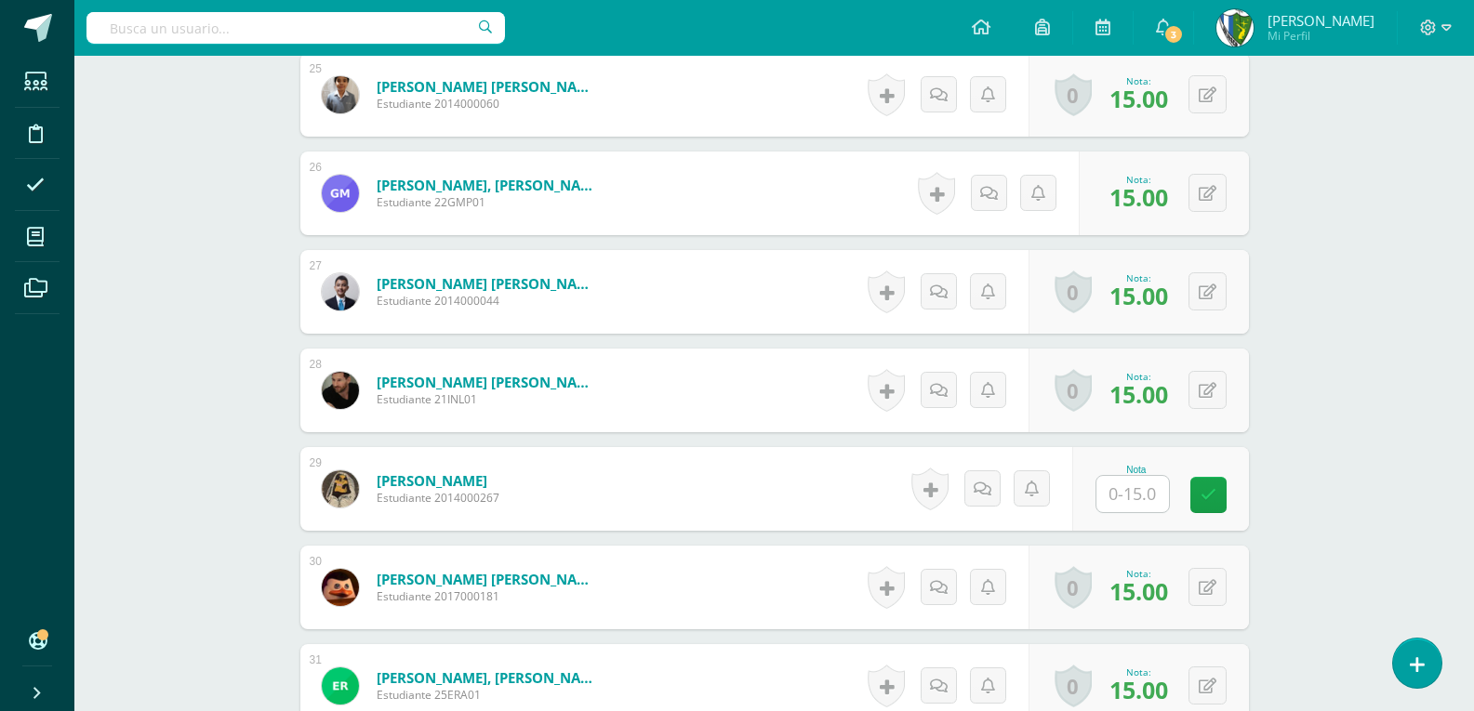
click at [1148, 491] on input "text" at bounding box center [1132, 494] width 73 height 36
type input "15"
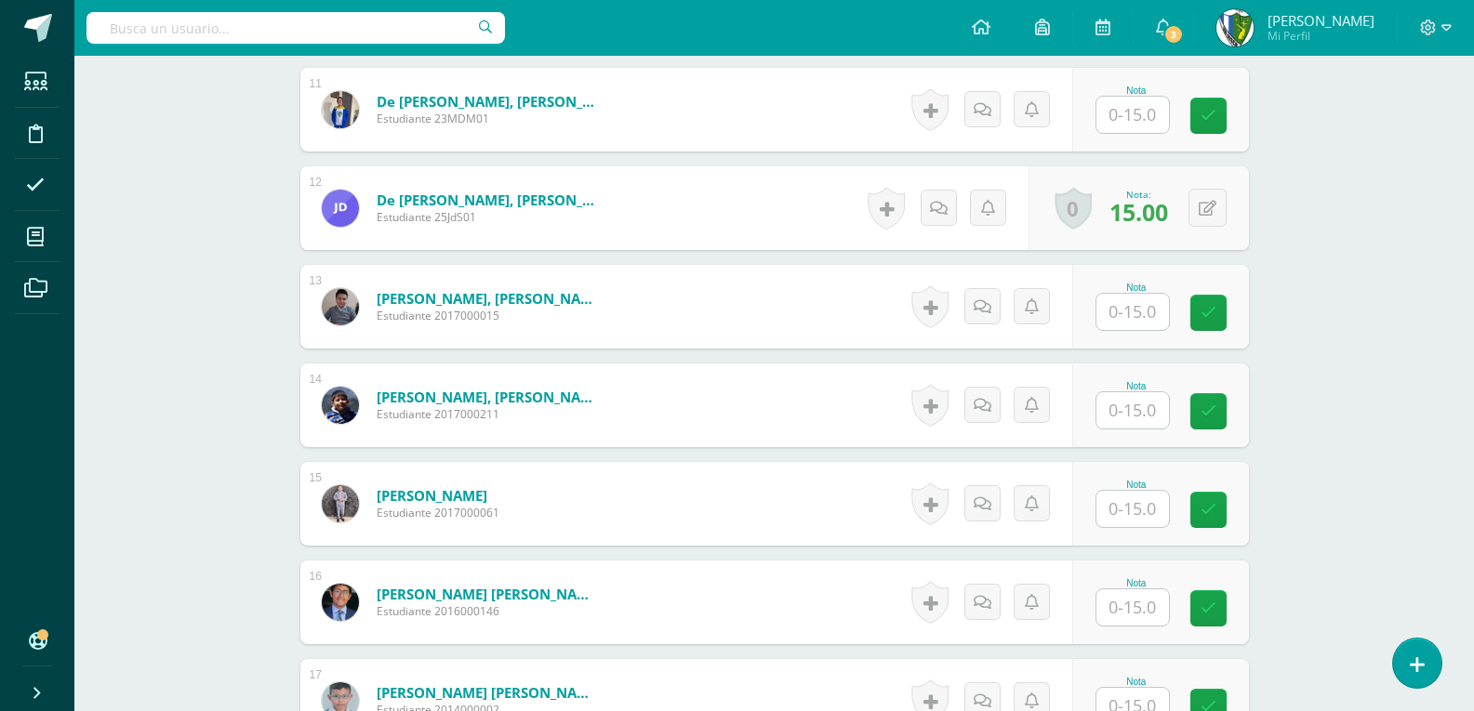
scroll to position [1303, 0]
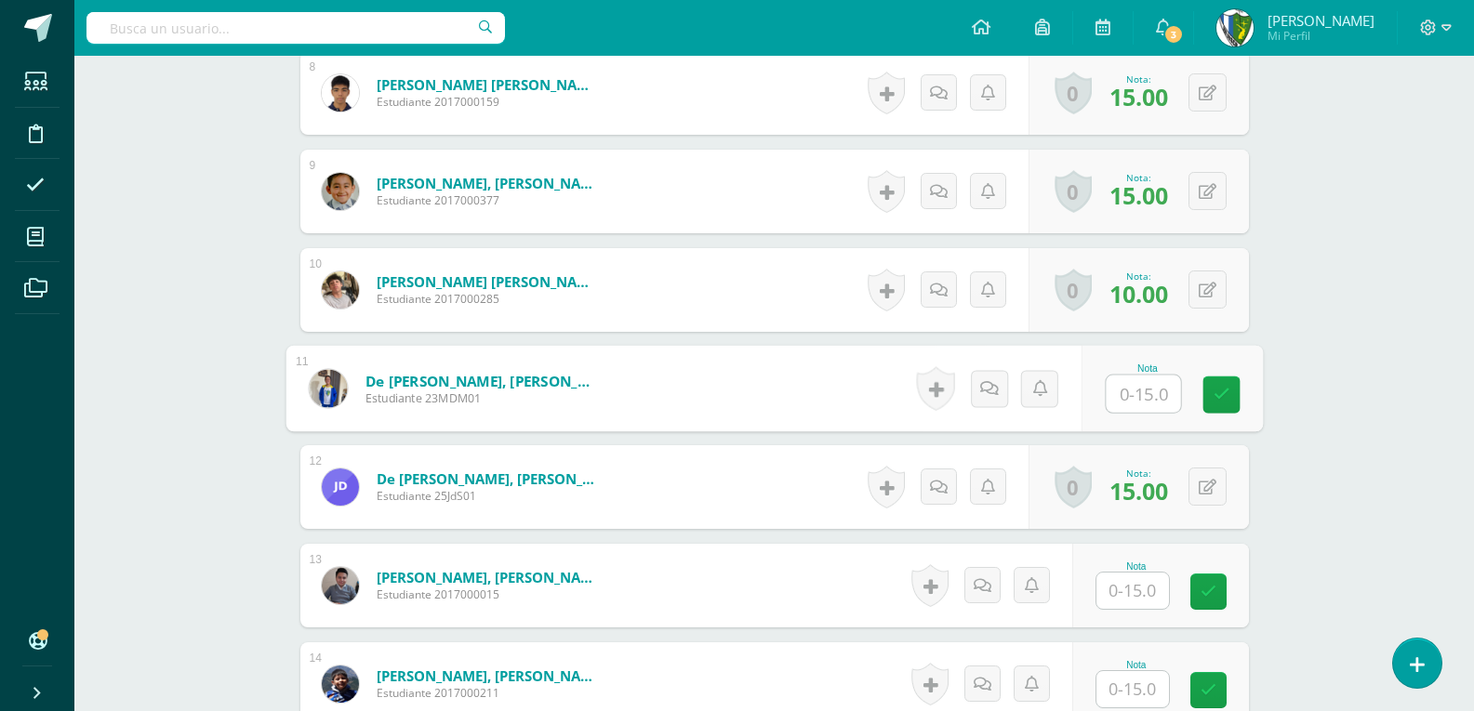
click at [1145, 391] on input "text" at bounding box center [1142, 394] width 74 height 37
type input "15"
click at [1130, 588] on input "text" at bounding box center [1132, 591] width 73 height 36
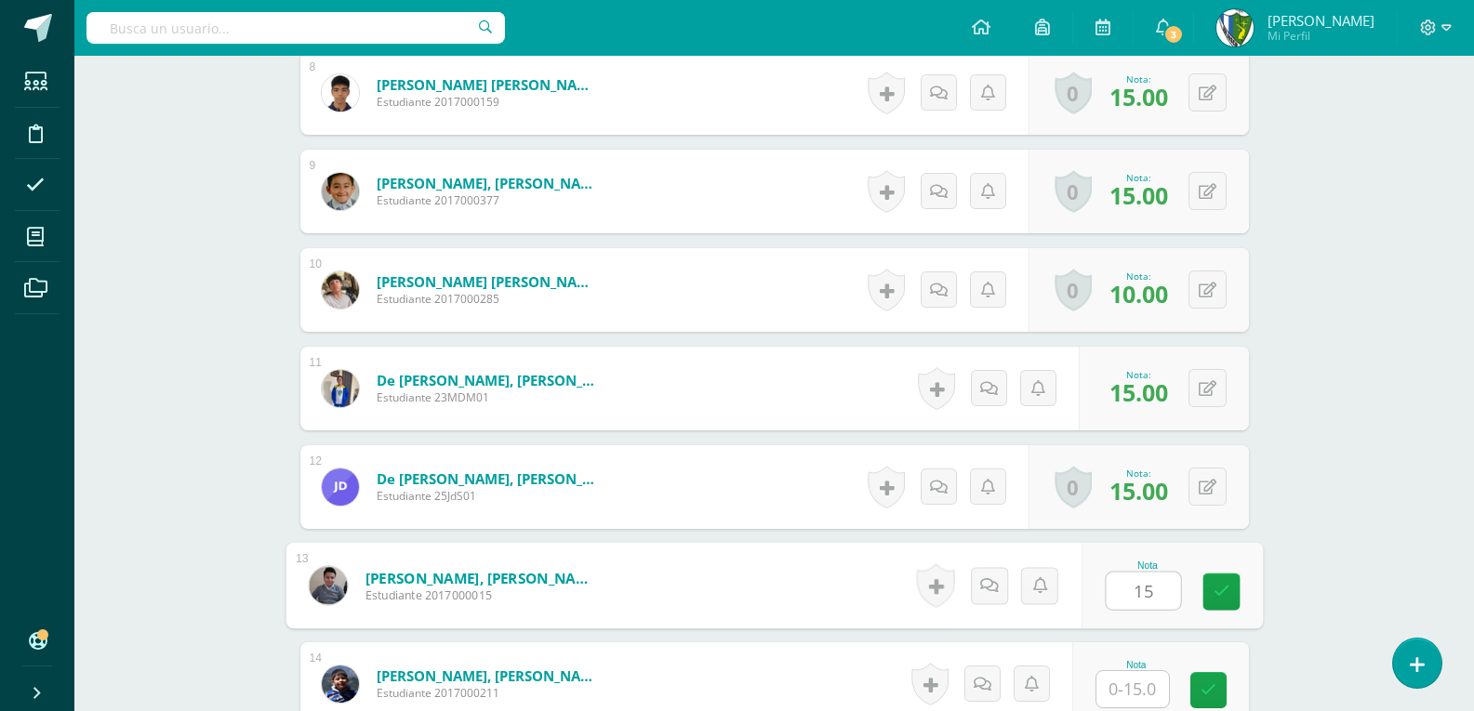
type input "15"
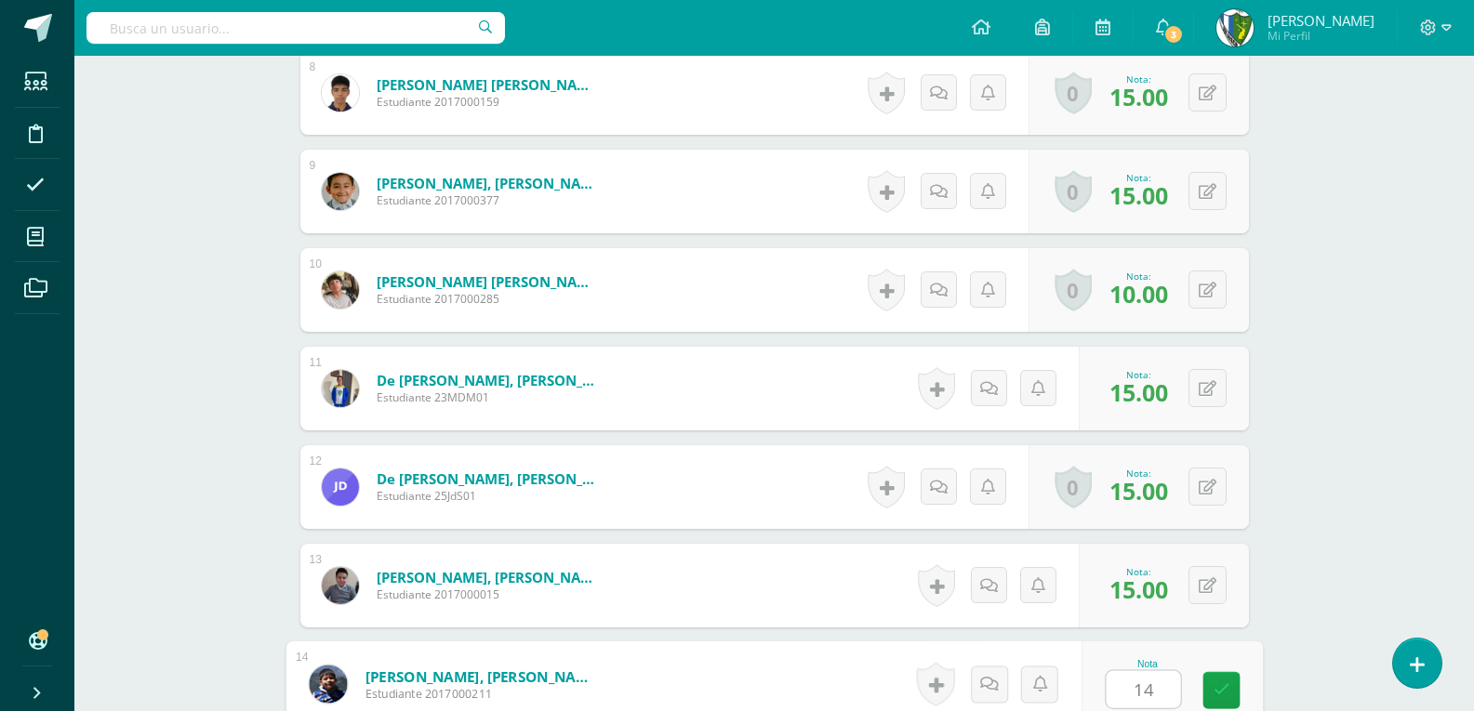
type input "14"
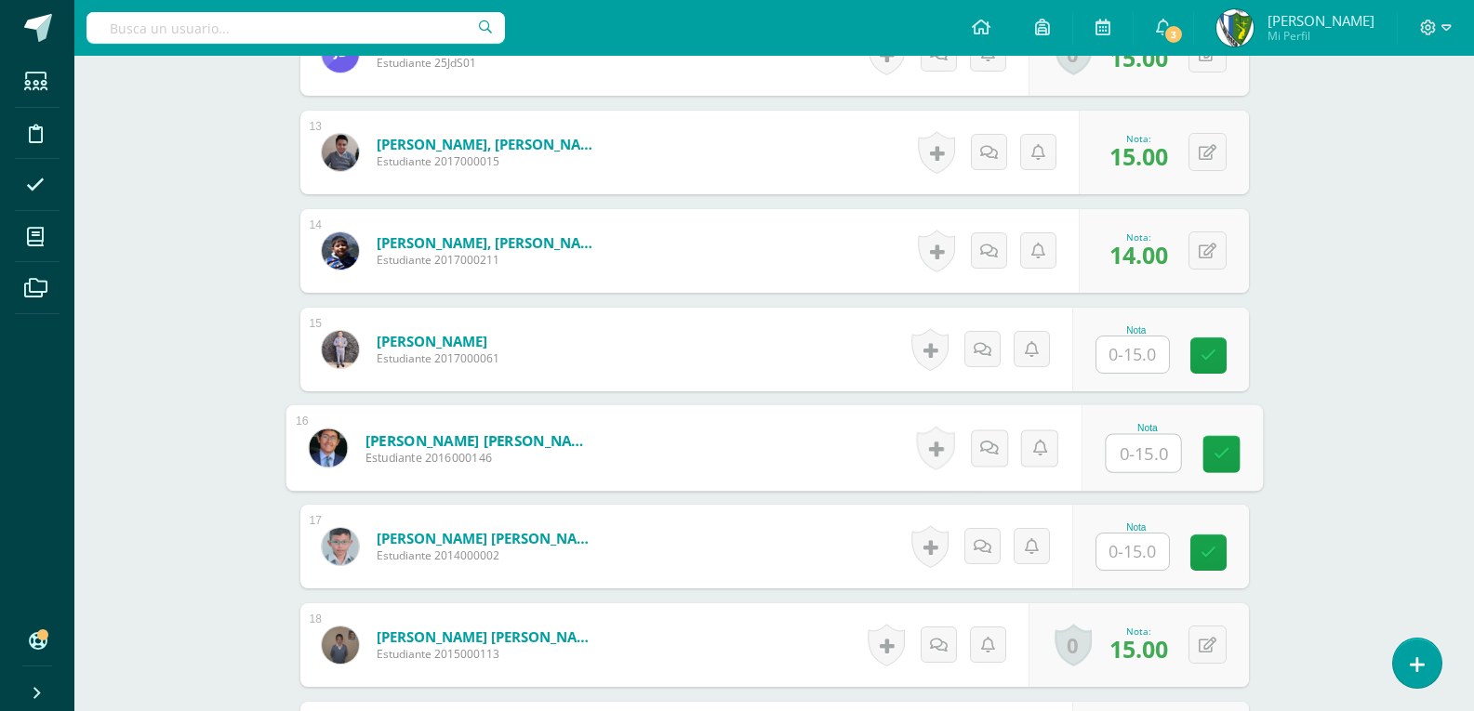
click at [1144, 451] on input "text" at bounding box center [1142, 453] width 74 height 37
type input "1"
click at [1143, 550] on input "text" at bounding box center [1132, 552] width 73 height 36
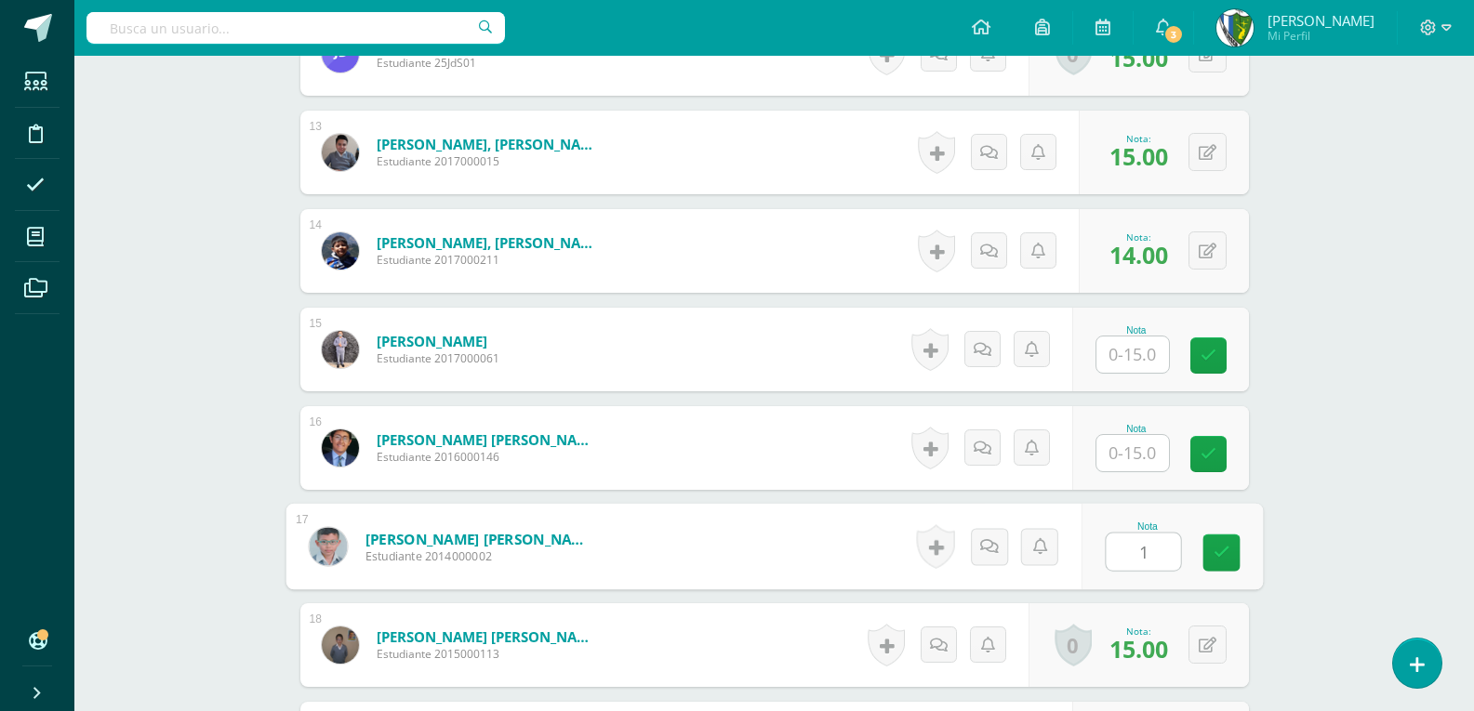
type input "15"
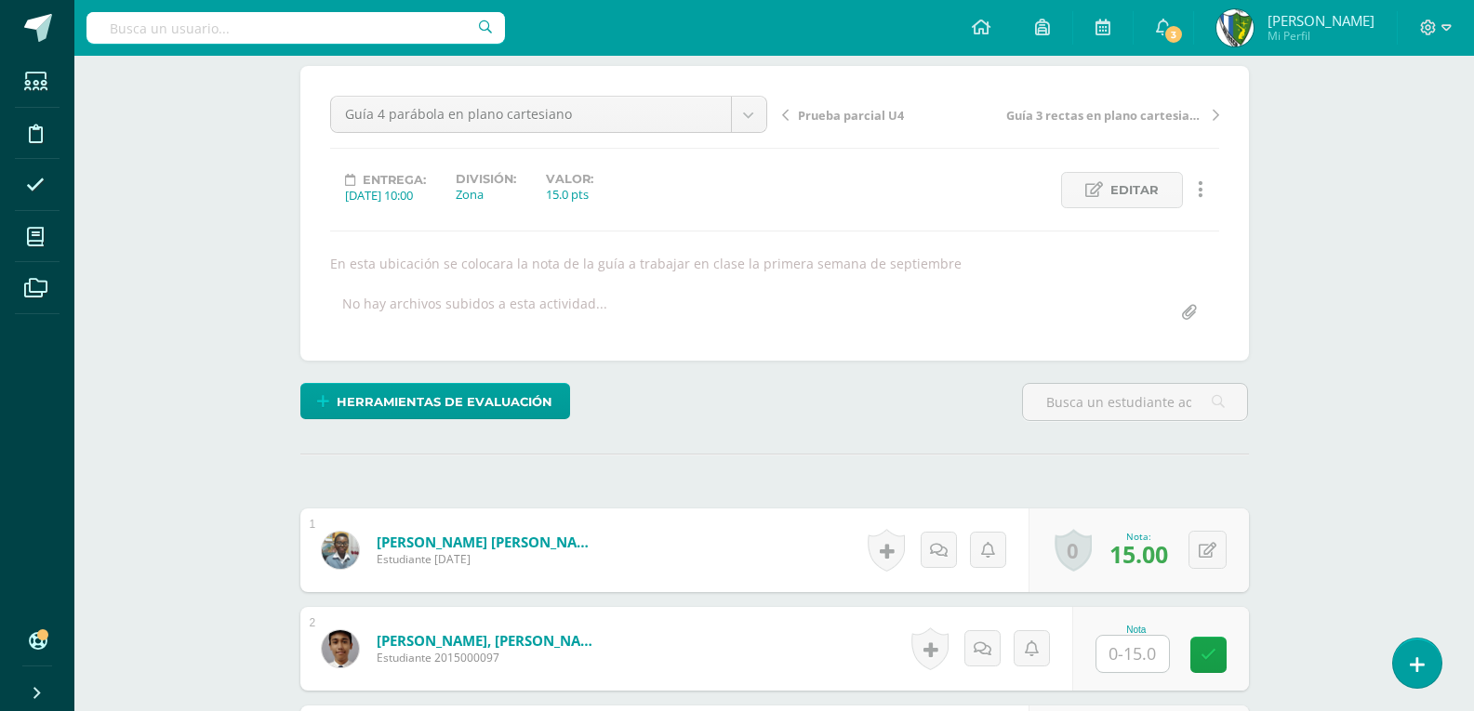
scroll to position [341, 0]
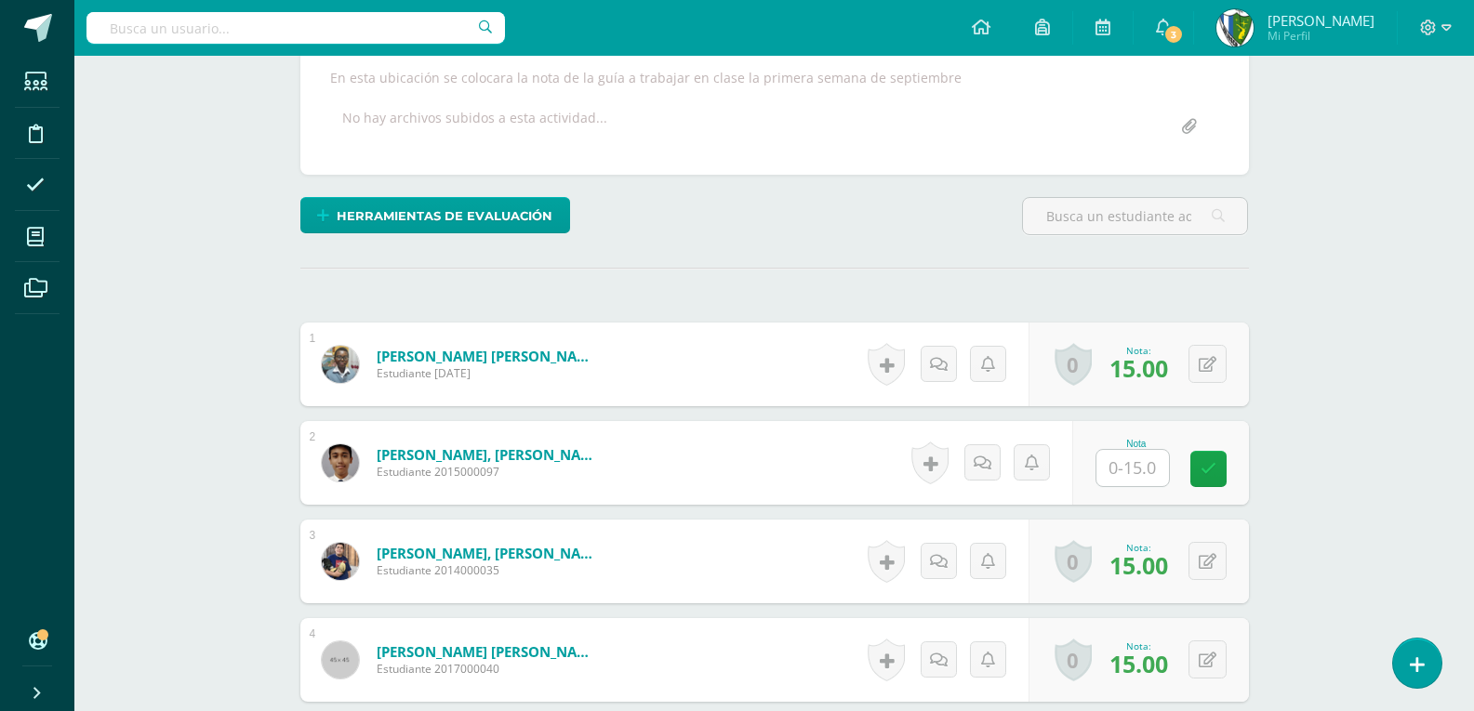
click at [1134, 467] on input "text" at bounding box center [1132, 468] width 73 height 36
type input "15"
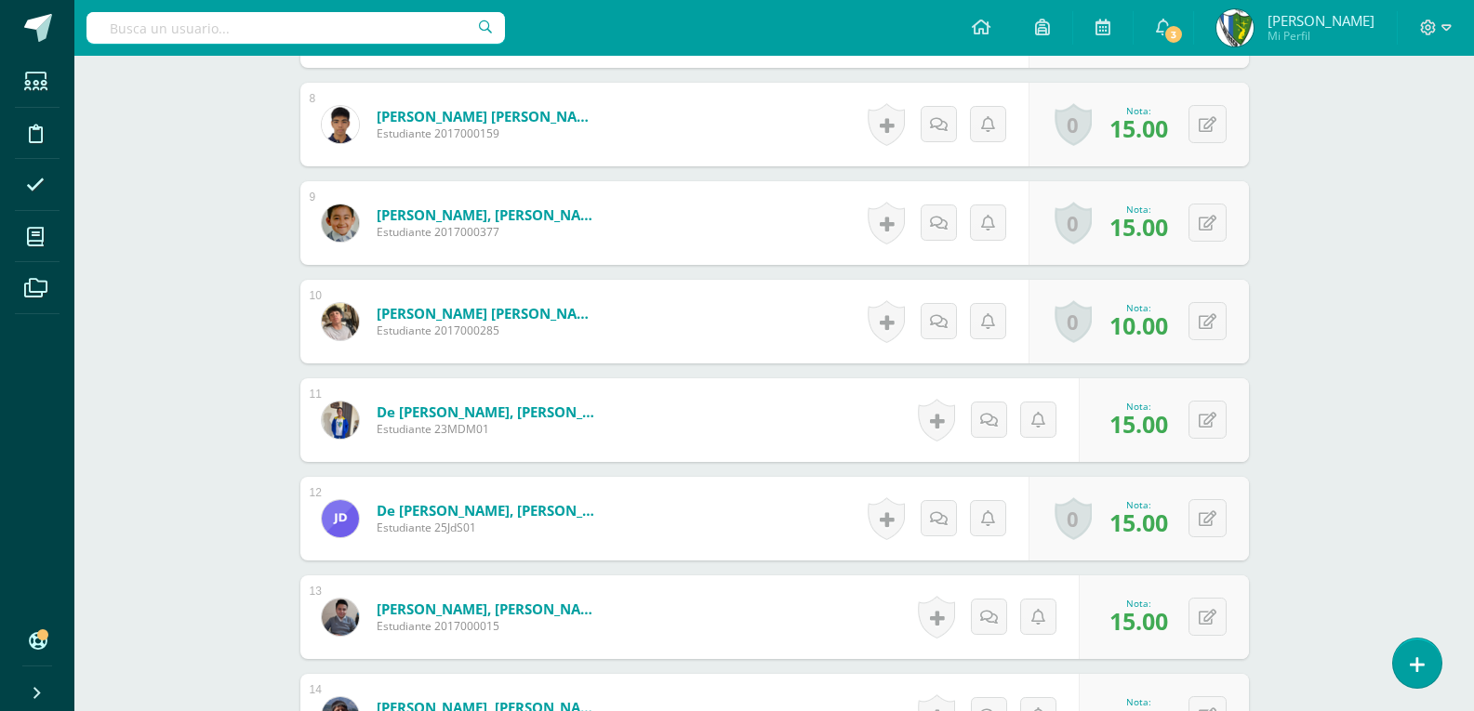
scroll to position [1550, 0]
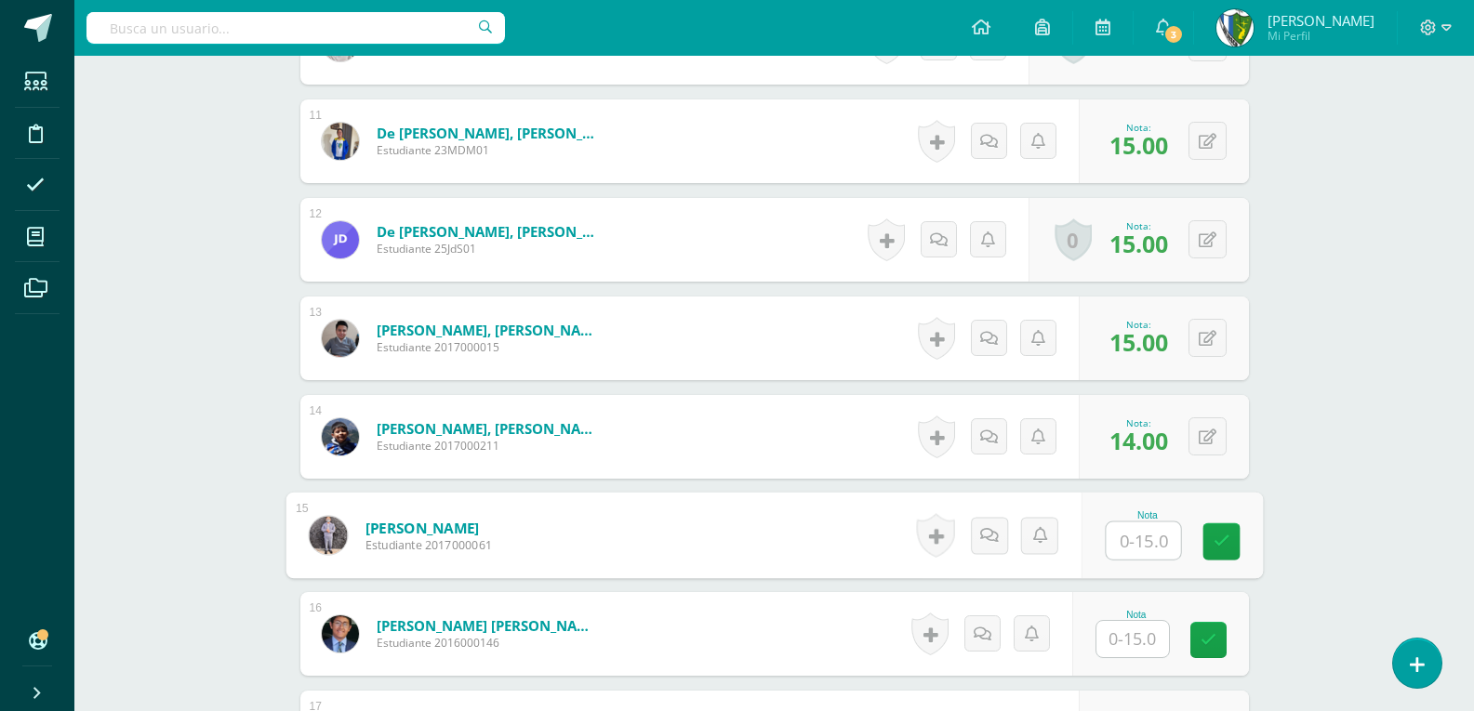
click at [1137, 528] on input "text" at bounding box center [1142, 541] width 74 height 37
type input "15"
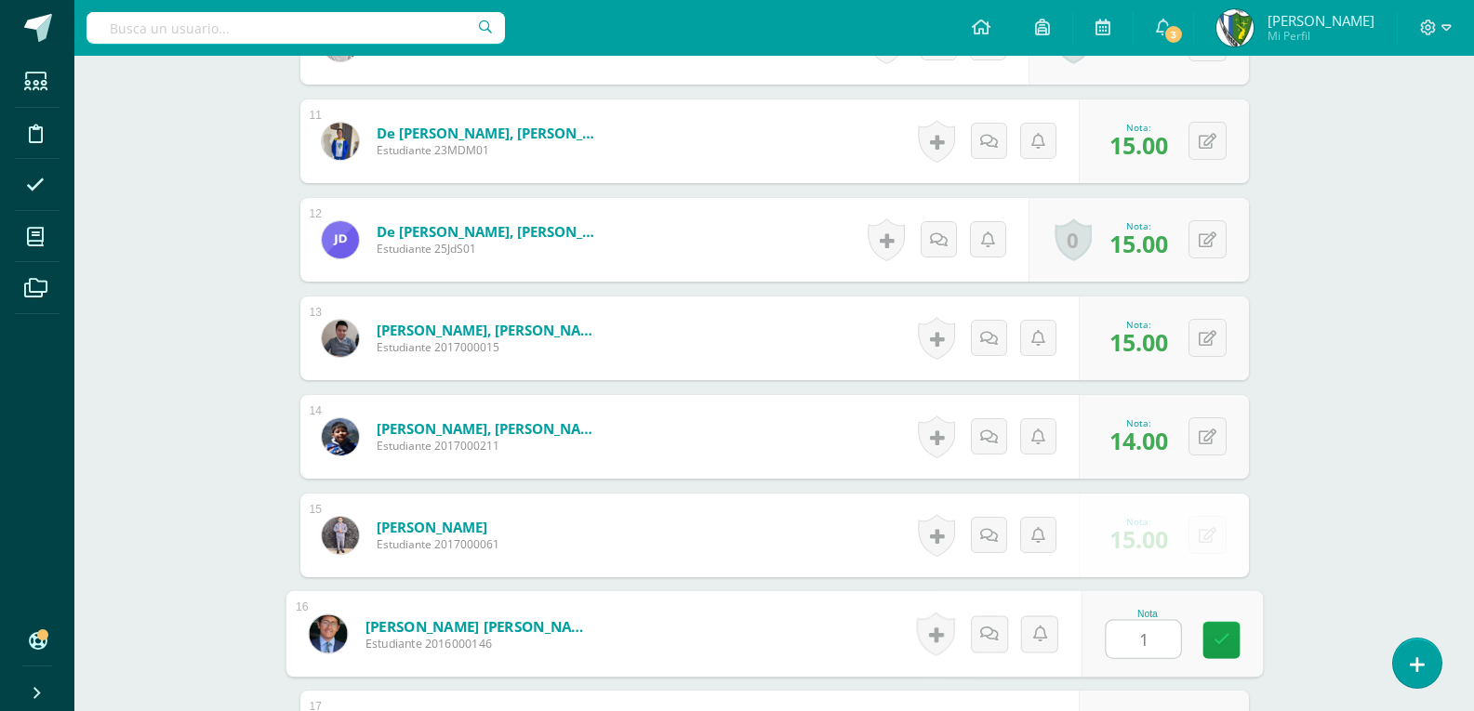
type input "15"
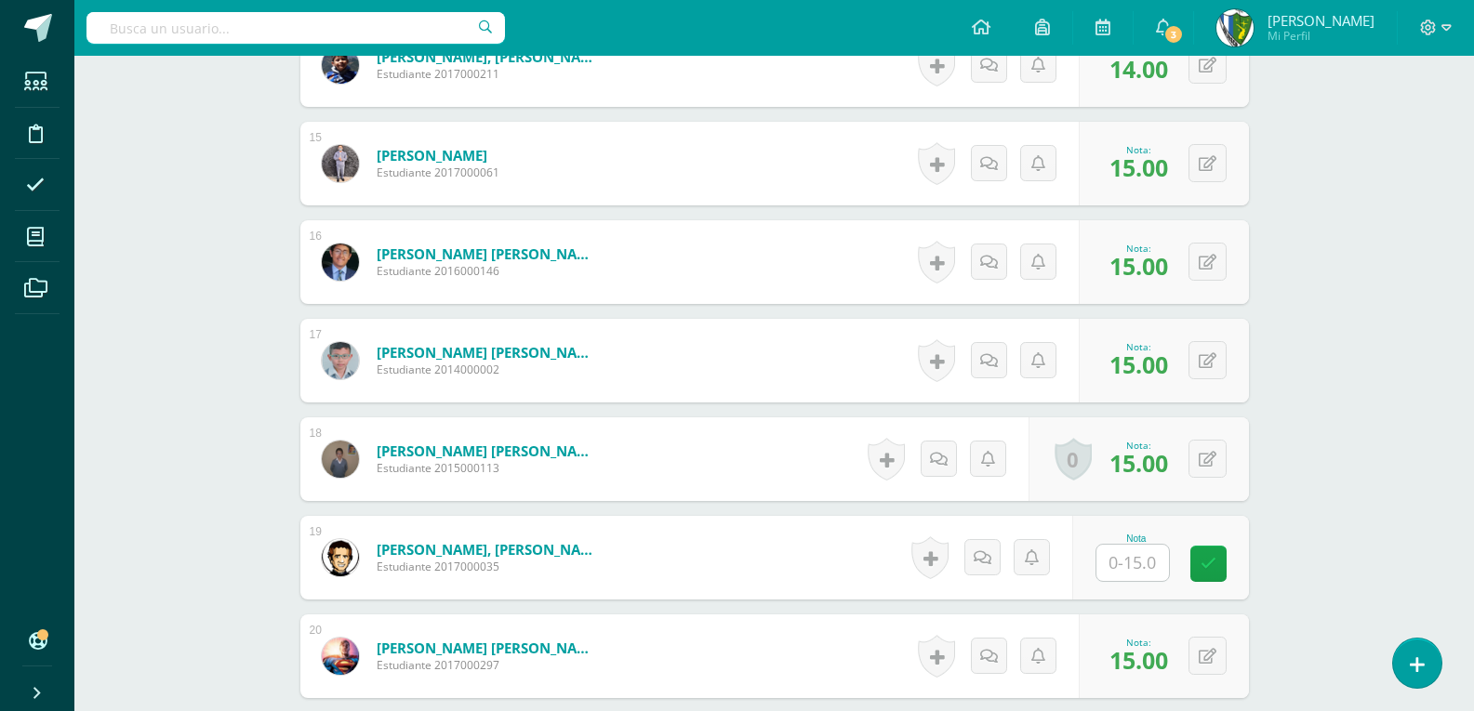
scroll to position [2015, 0]
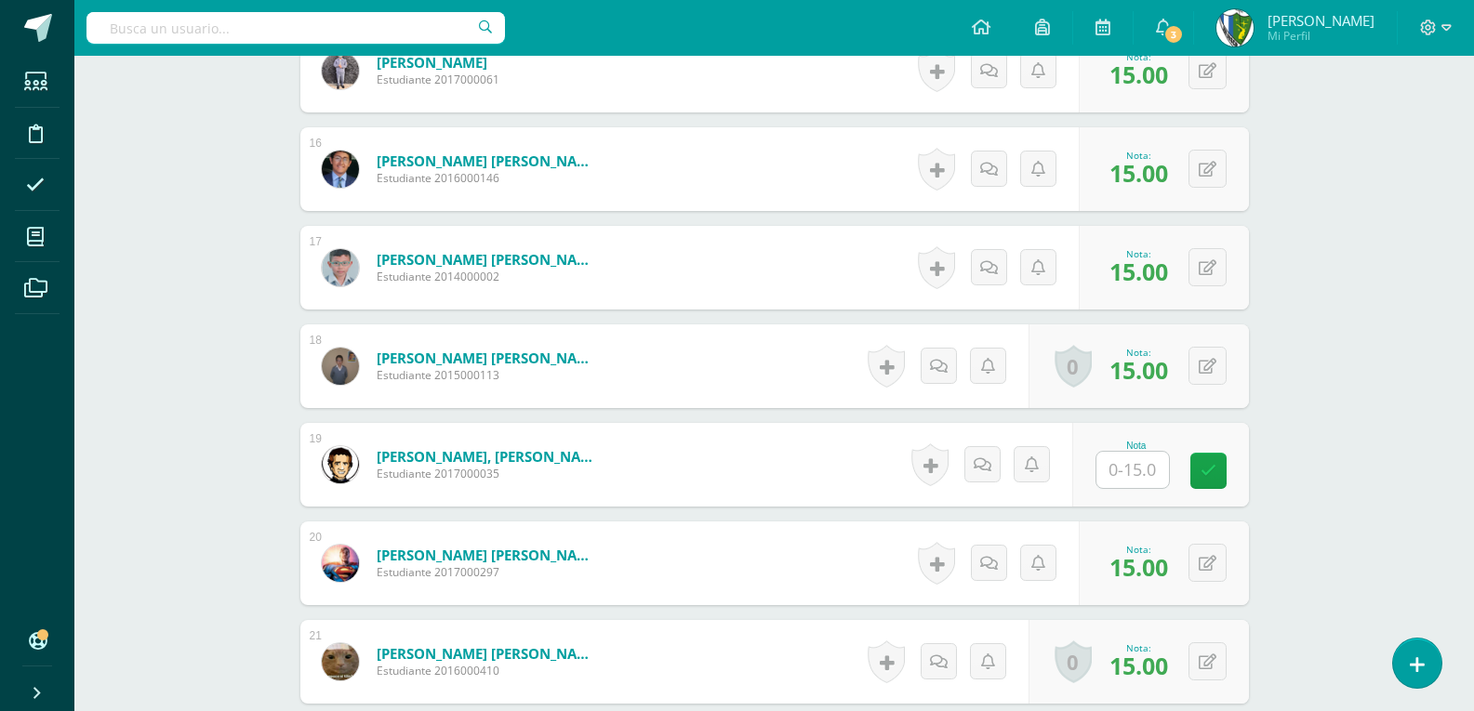
click at [1158, 470] on input "text" at bounding box center [1132, 470] width 73 height 36
type input "15"
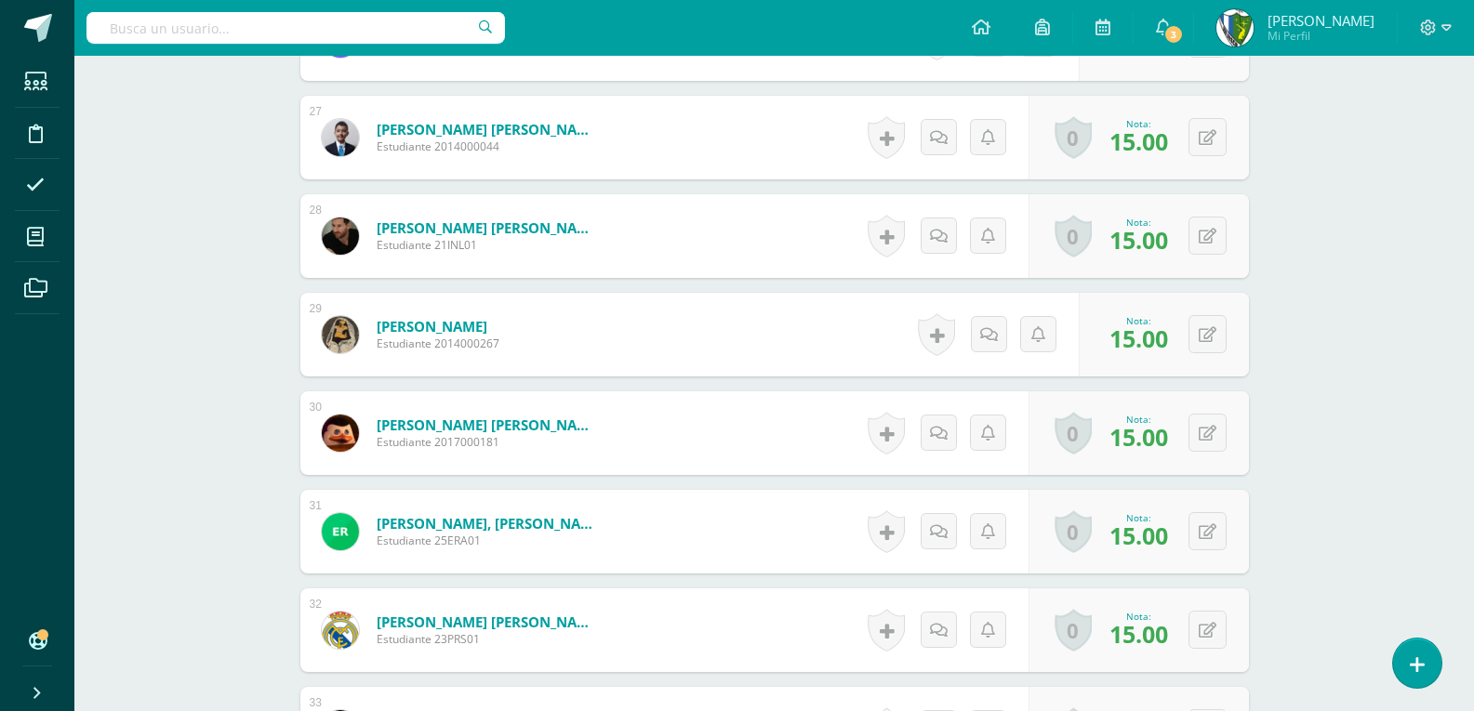
scroll to position [3403, 0]
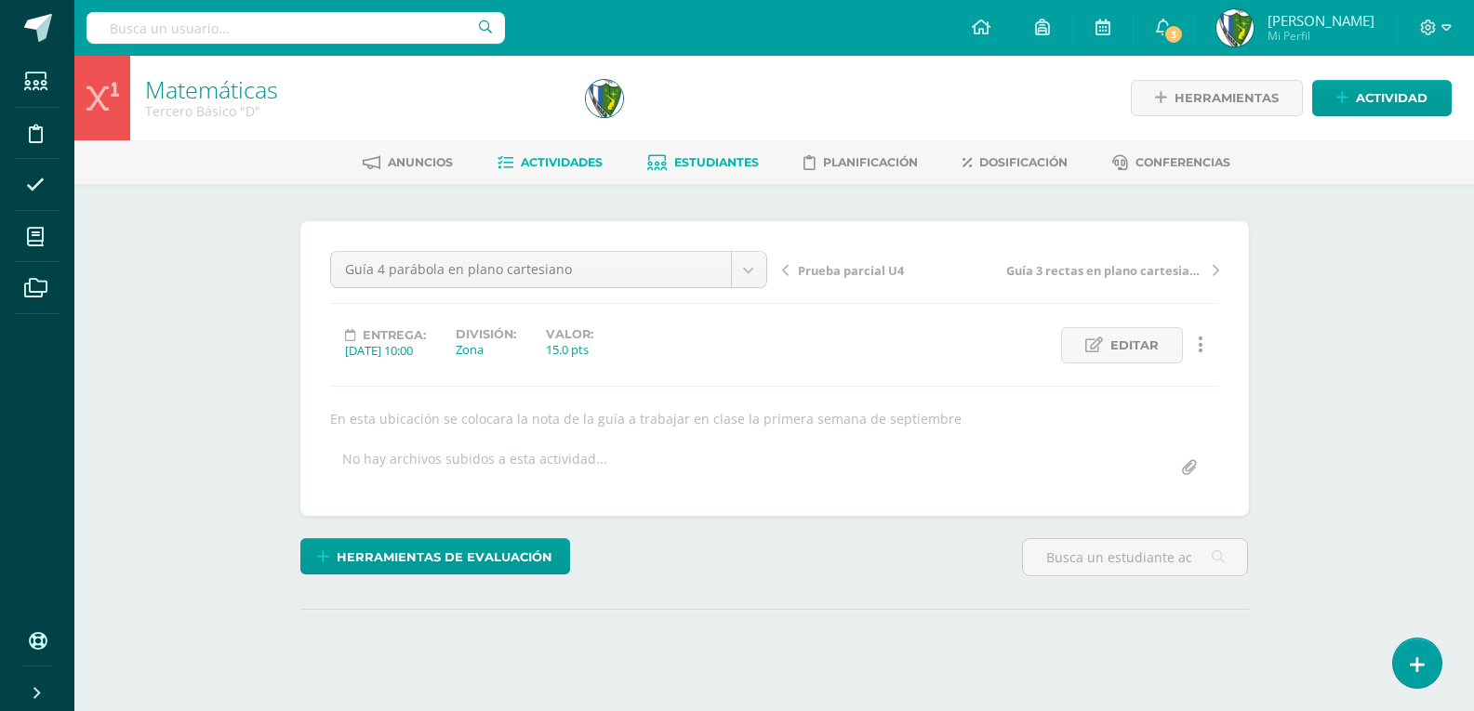
click at [725, 159] on span "Estudiantes" at bounding box center [716, 162] width 85 height 14
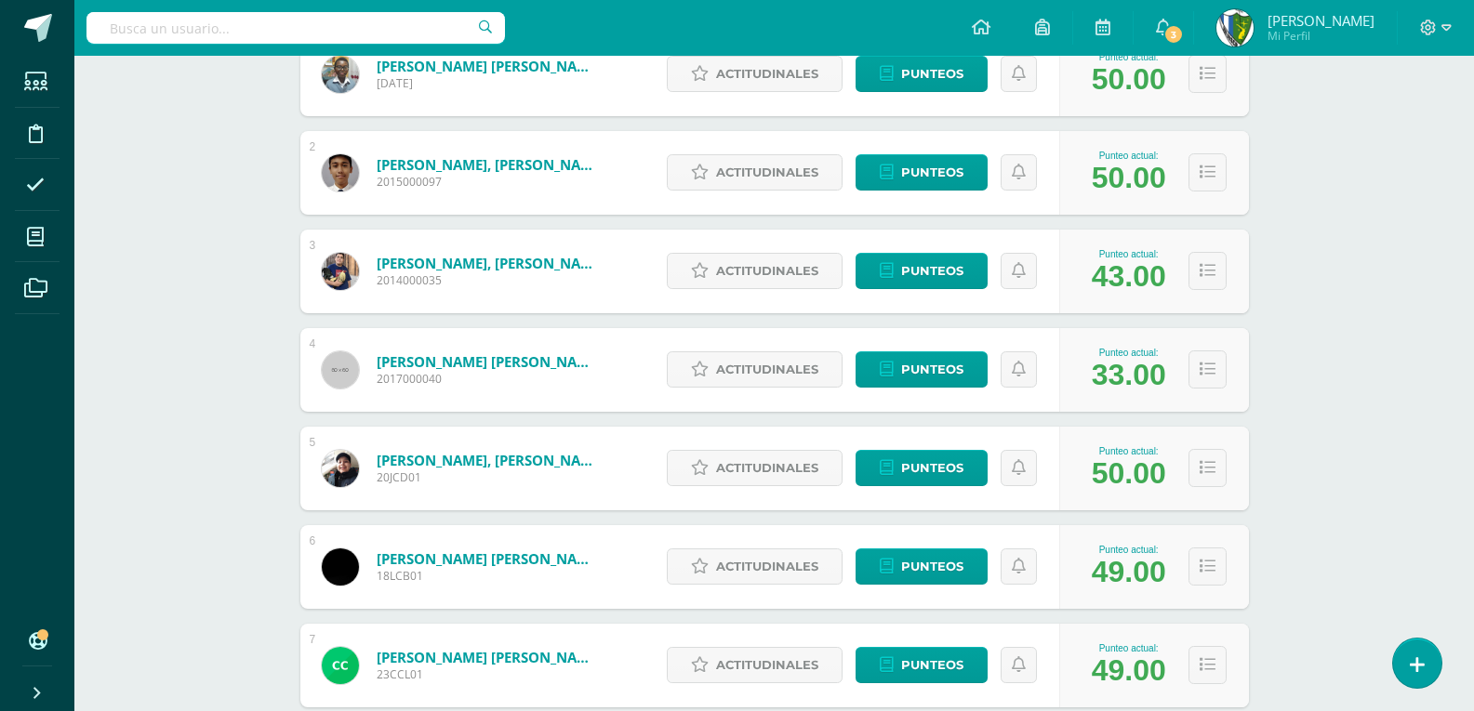
scroll to position [279, 0]
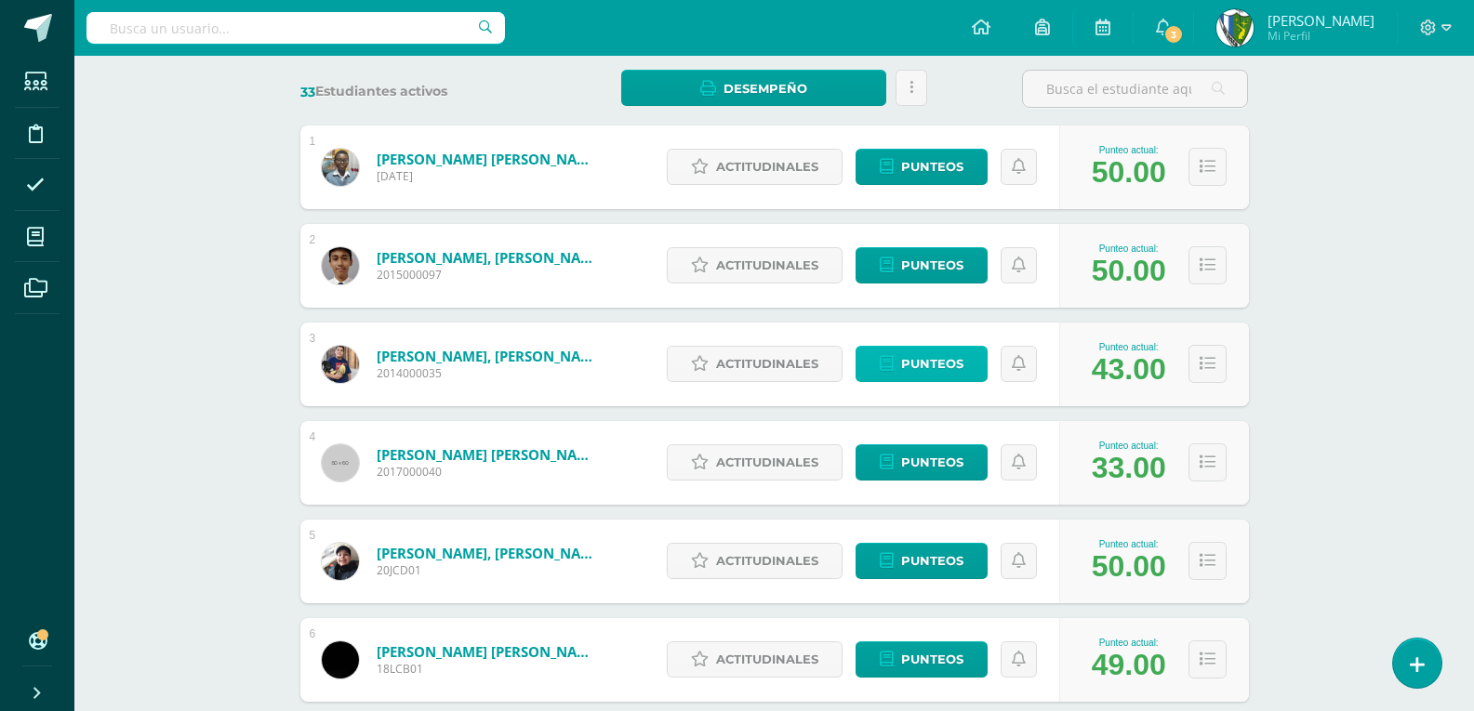
click at [922, 362] on span "Punteos" at bounding box center [932, 364] width 62 height 34
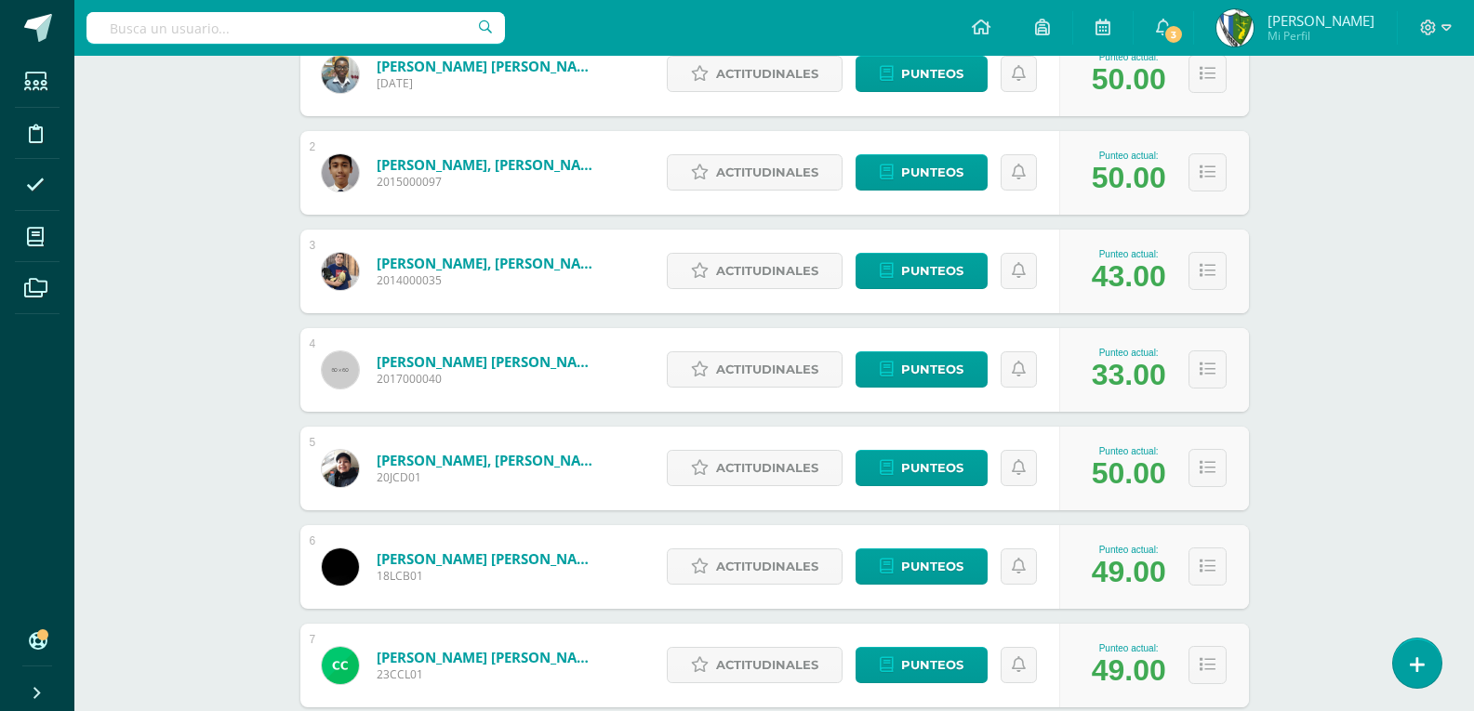
scroll to position [744, 0]
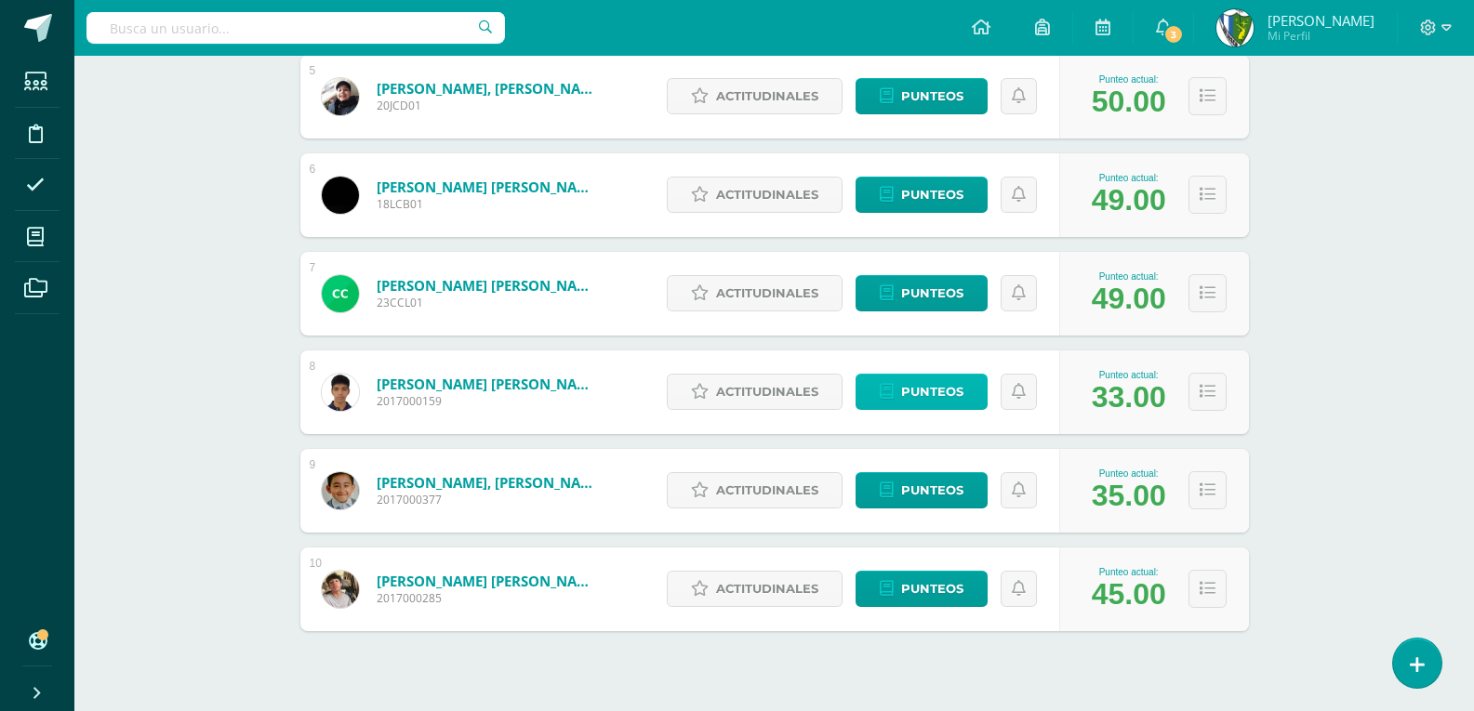
click at [921, 397] on span "Punteos" at bounding box center [932, 392] width 62 height 34
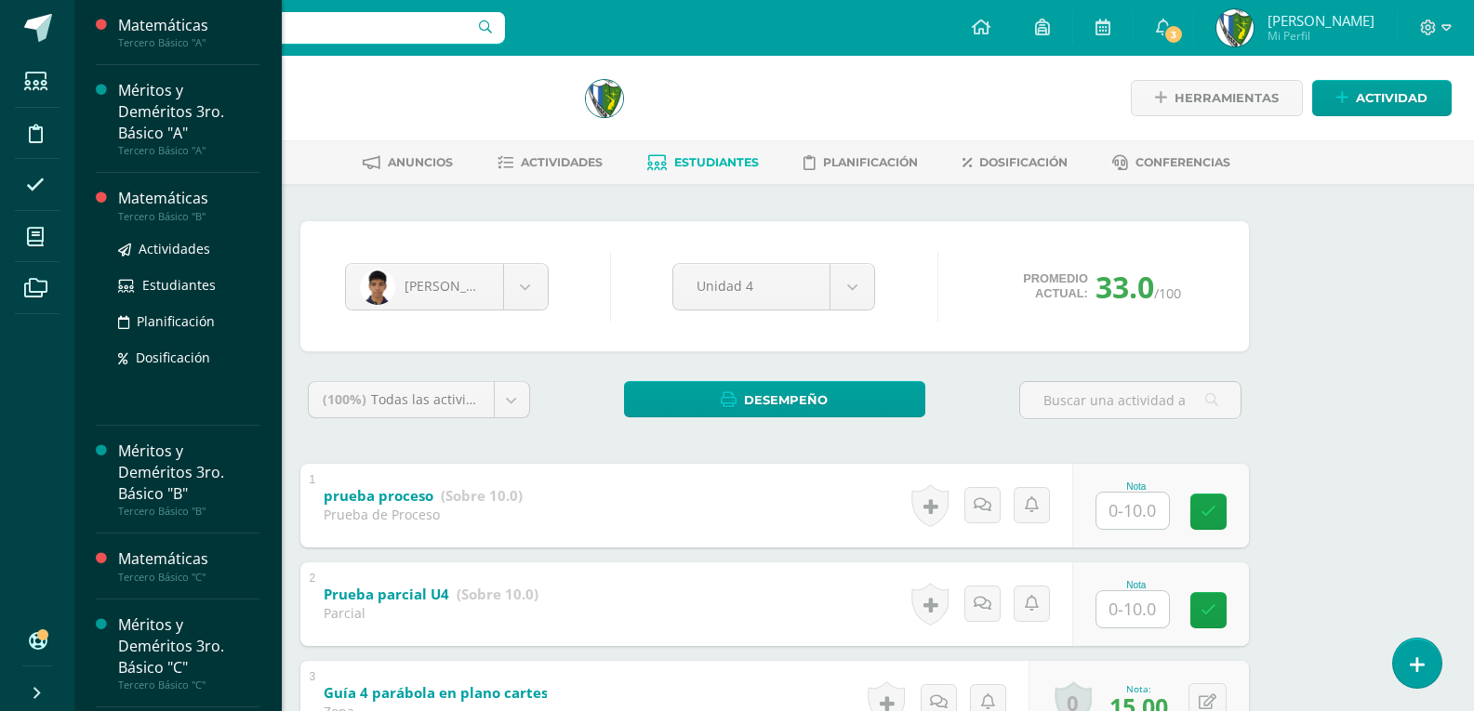
click at [190, 198] on div "Matemáticas" at bounding box center [188, 198] width 141 height 21
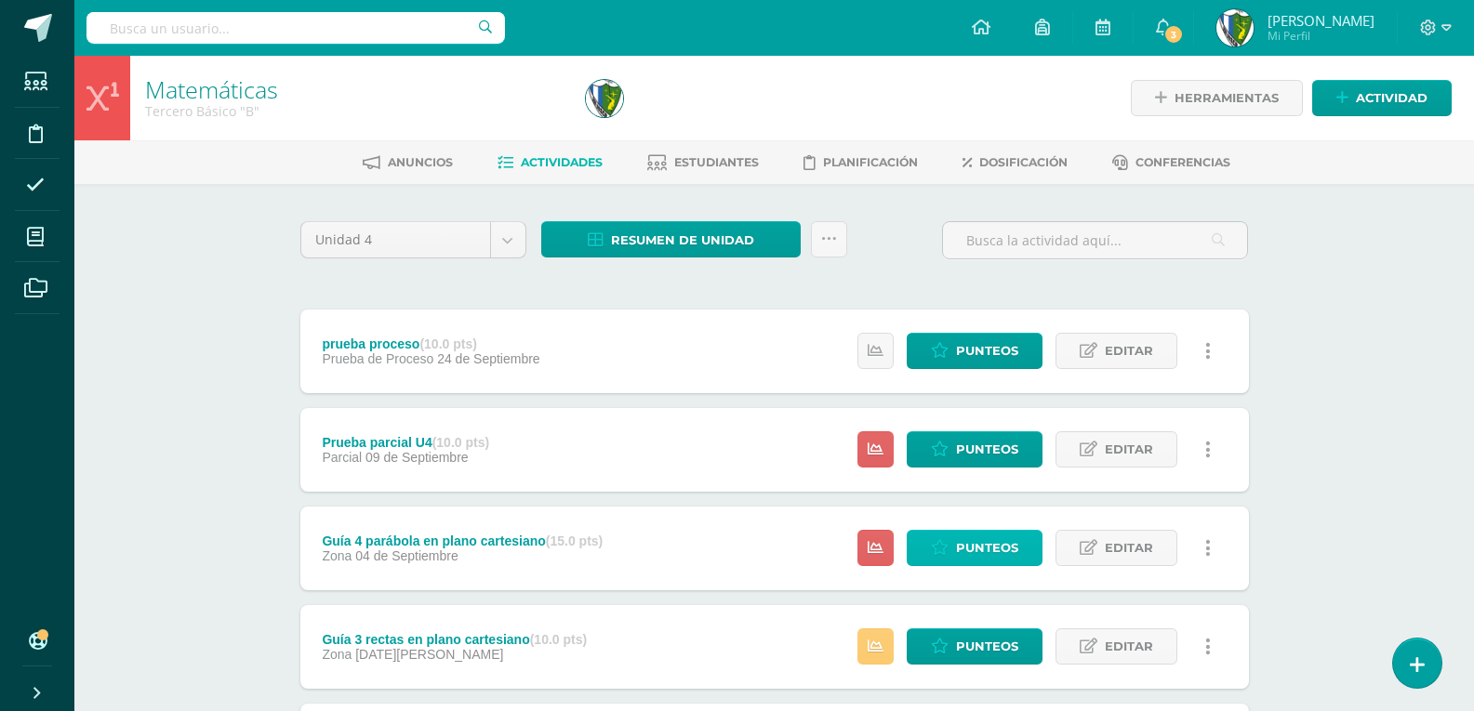
click at [985, 555] on span "Punteos" at bounding box center [987, 548] width 62 height 34
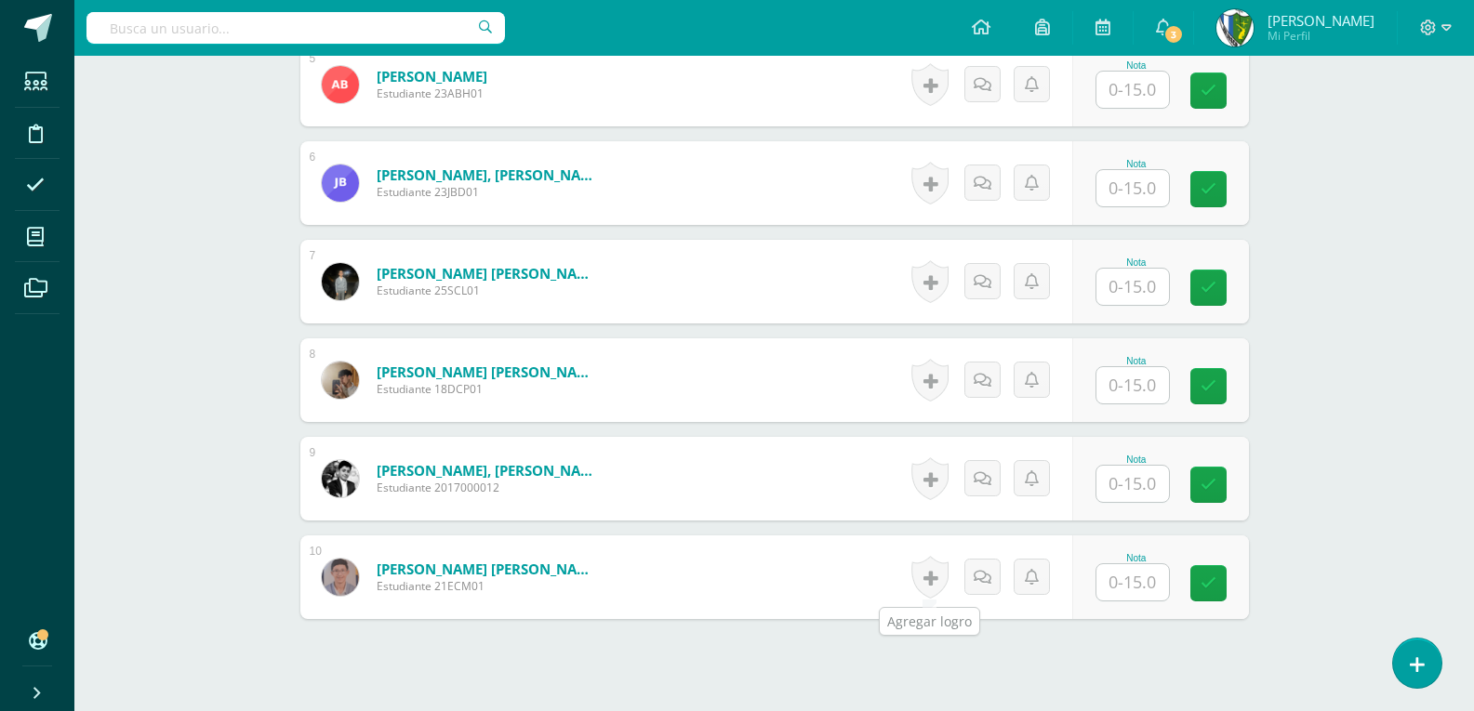
scroll to position [1130, 0]
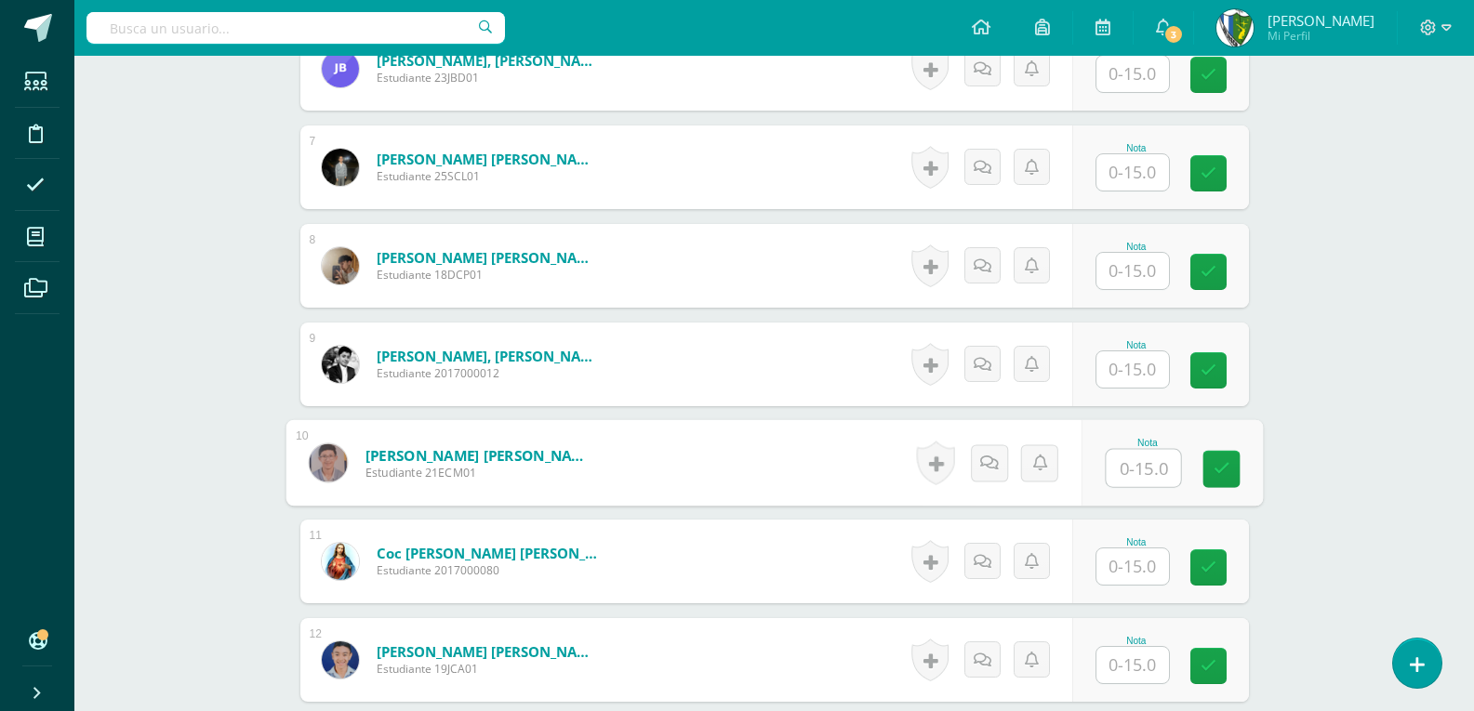
click at [1147, 460] on input "text" at bounding box center [1142, 468] width 74 height 37
type input "15"
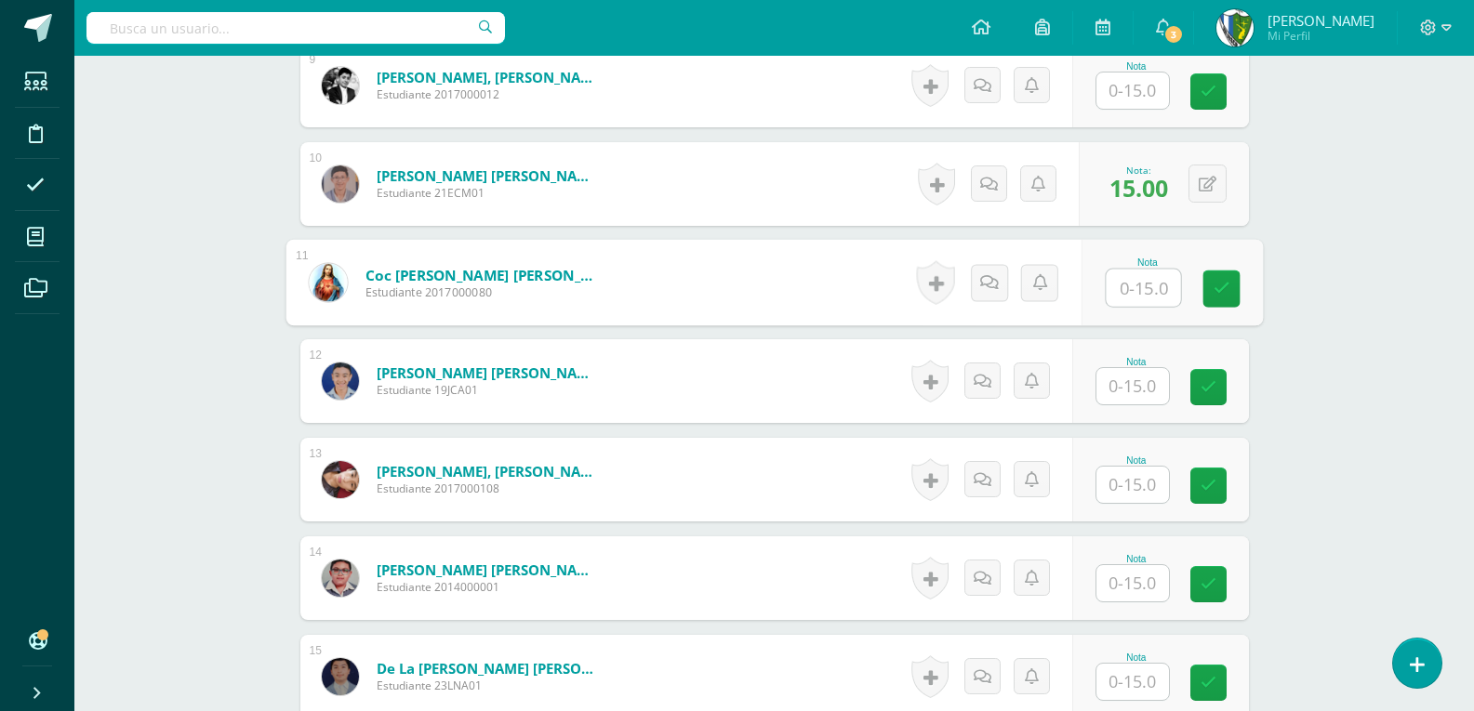
scroll to position [1502, 0]
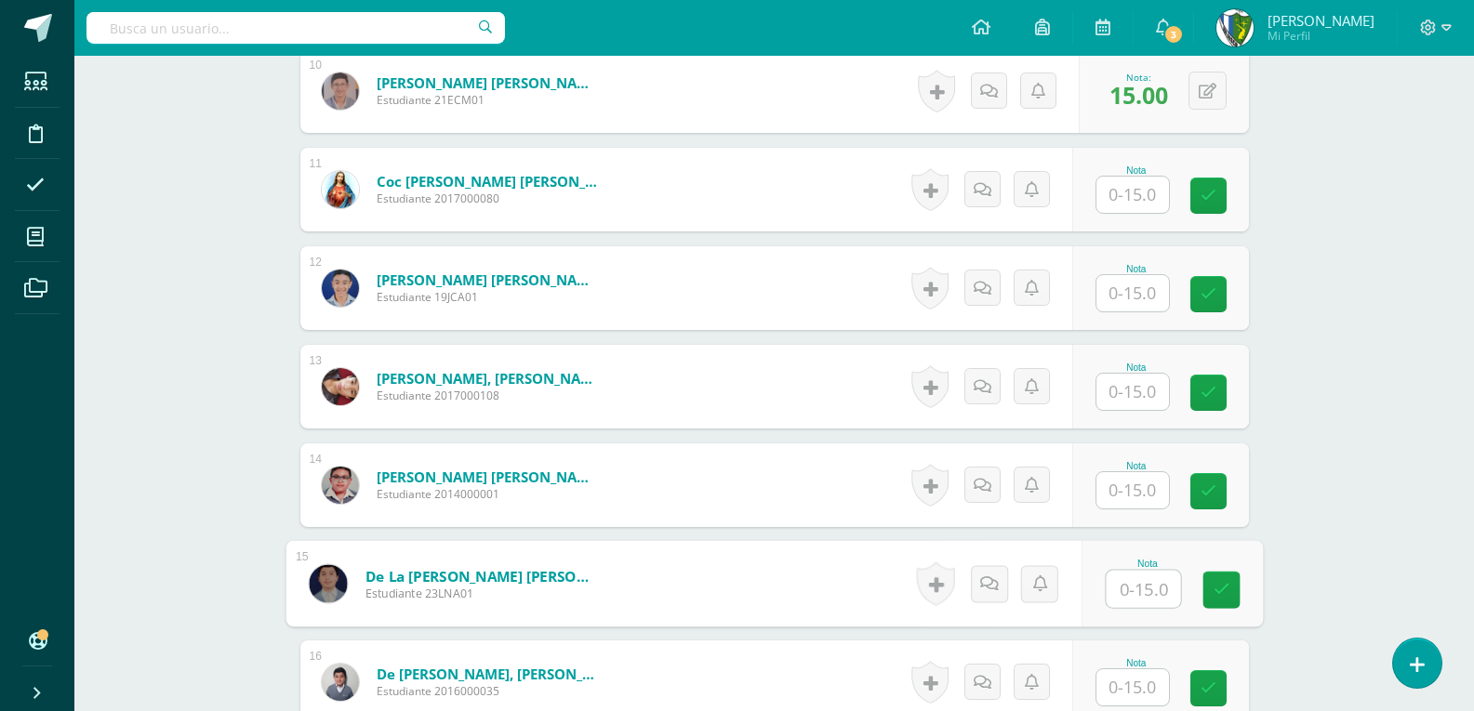
click at [1139, 590] on input "text" at bounding box center [1142, 589] width 74 height 37
type input "15"
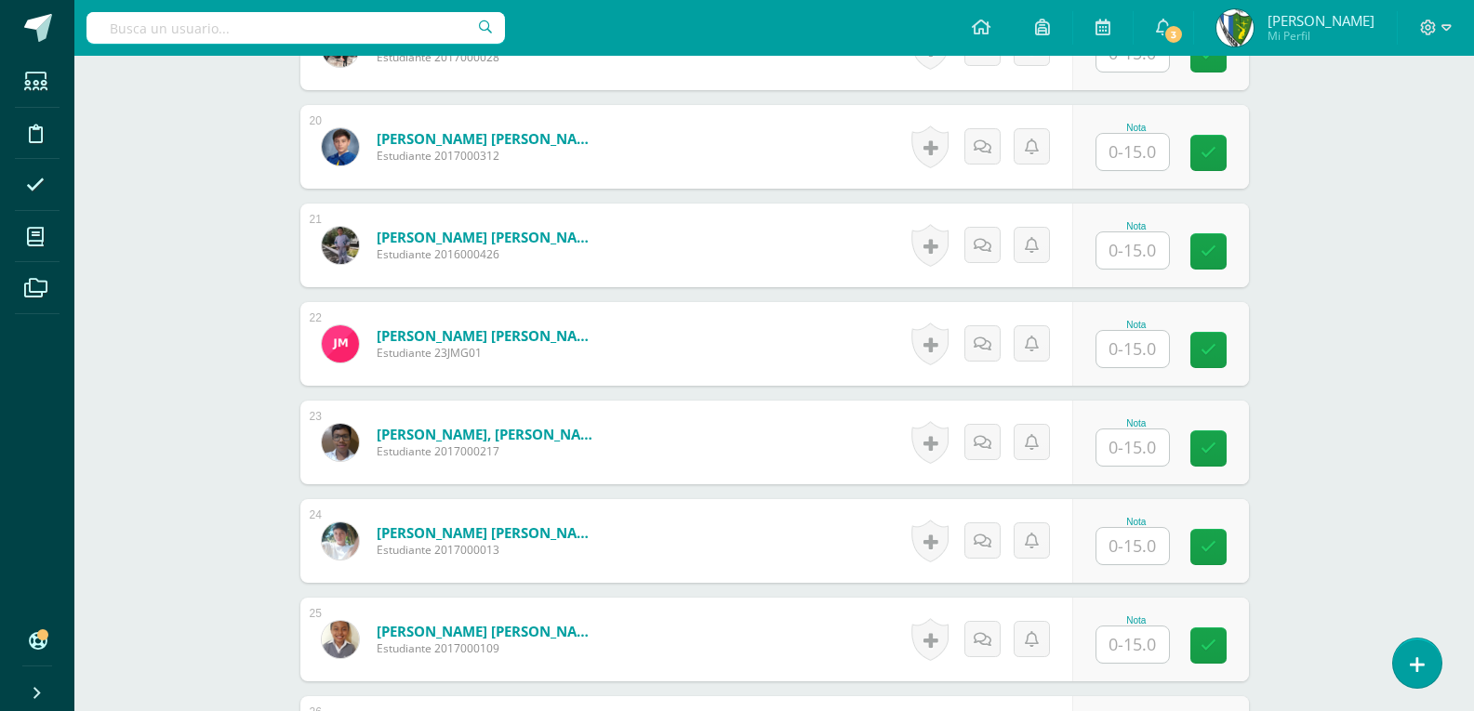
scroll to position [2524, 0]
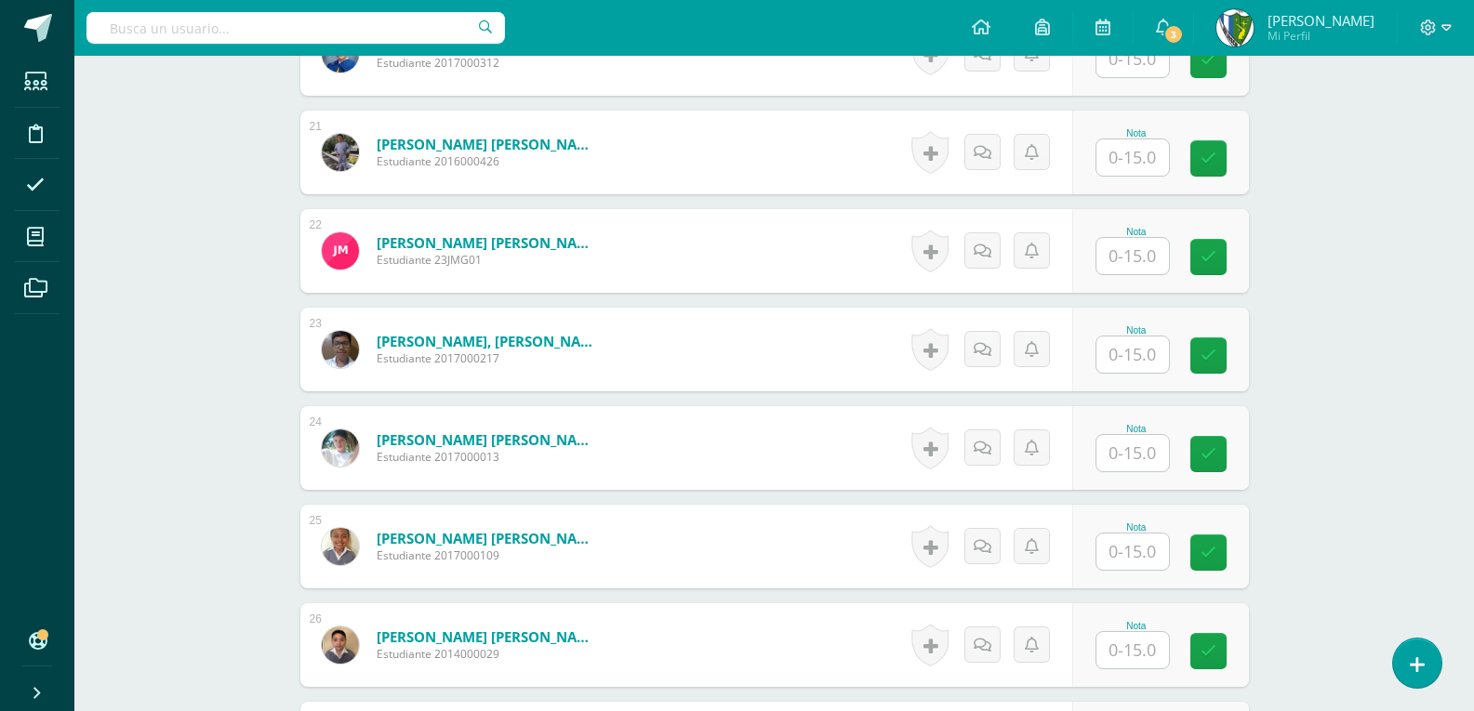
click at [1134, 655] on input "text" at bounding box center [1132, 650] width 73 height 36
type input "15"
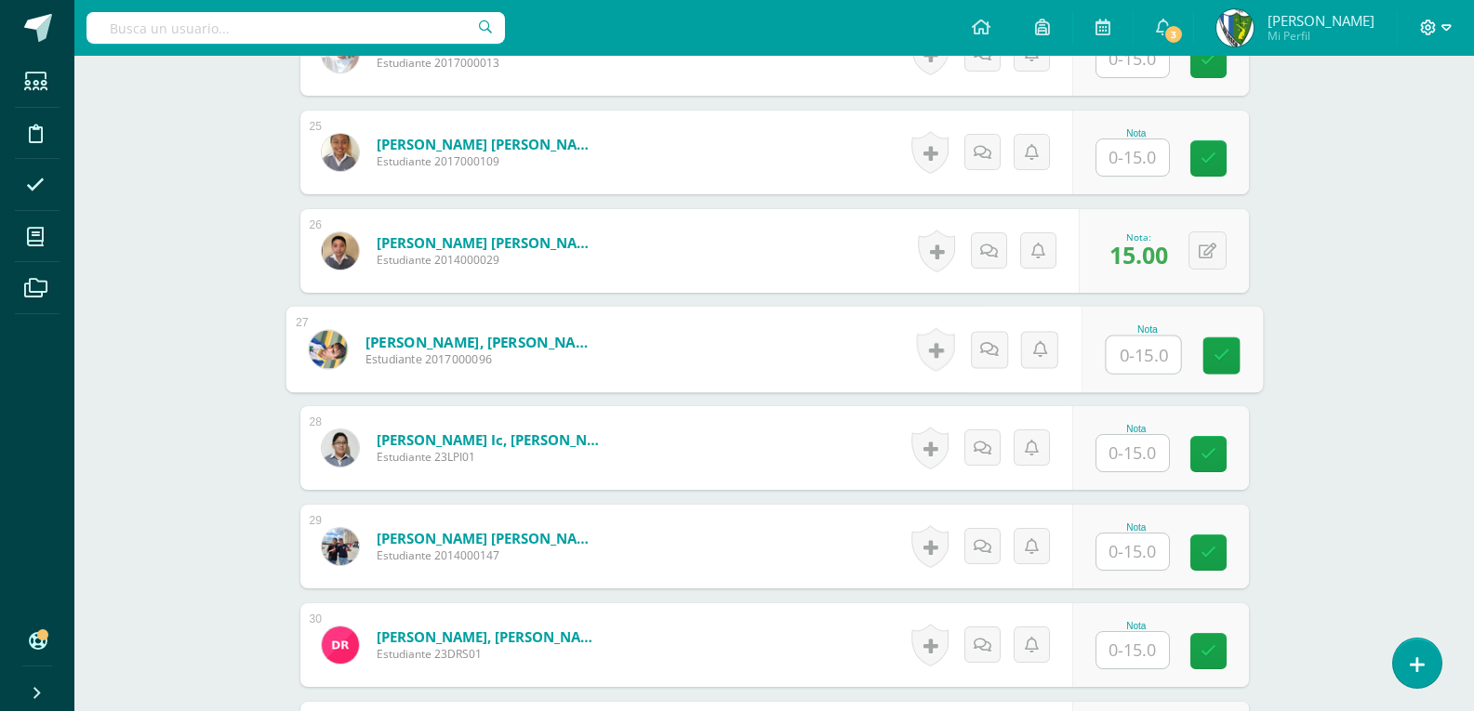
click at [1443, 30] on icon at bounding box center [1446, 28] width 10 height 17
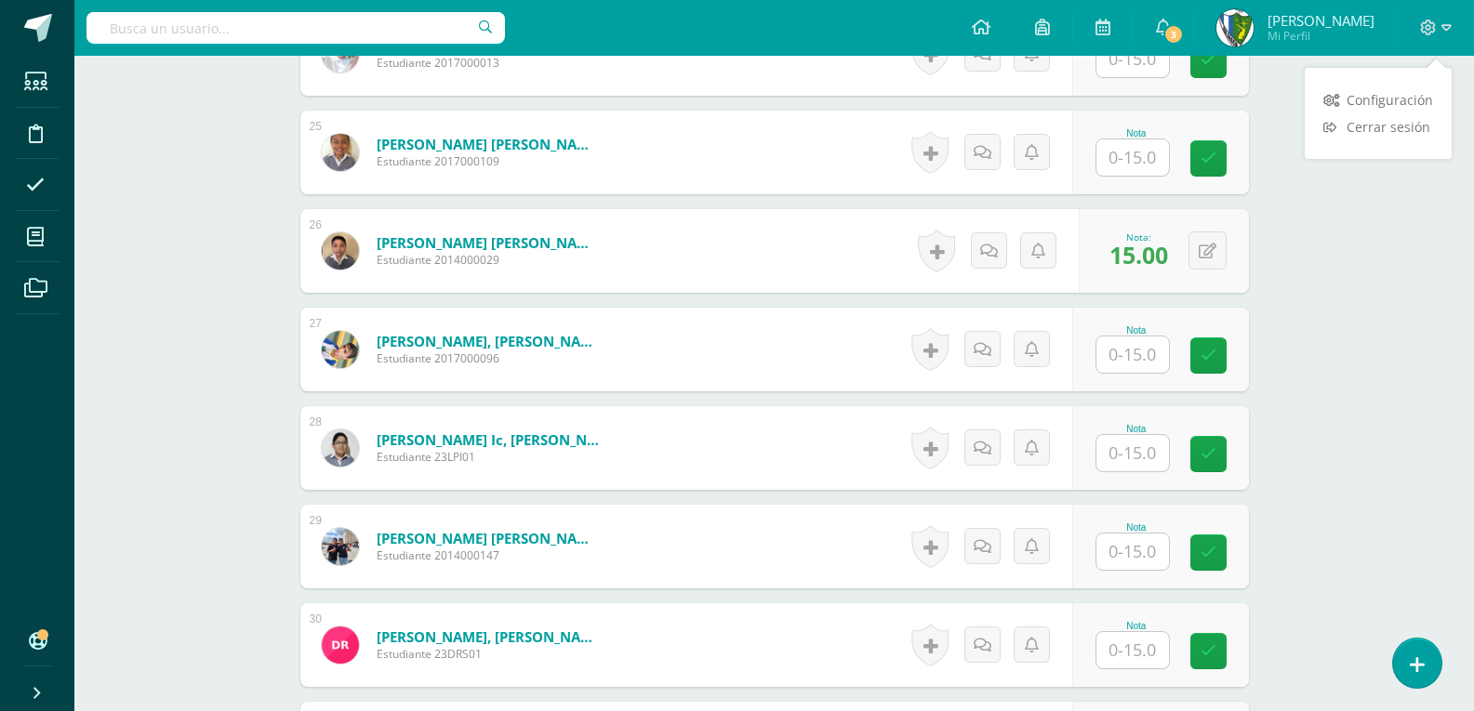
click at [1414, 140] on div "Configuración Cerrar sesión" at bounding box center [1377, 113] width 147 height 73
click at [1410, 139] on link "Cerrar sesión" at bounding box center [1377, 126] width 147 height 27
